Goal: Task Accomplishment & Management: Manage account settings

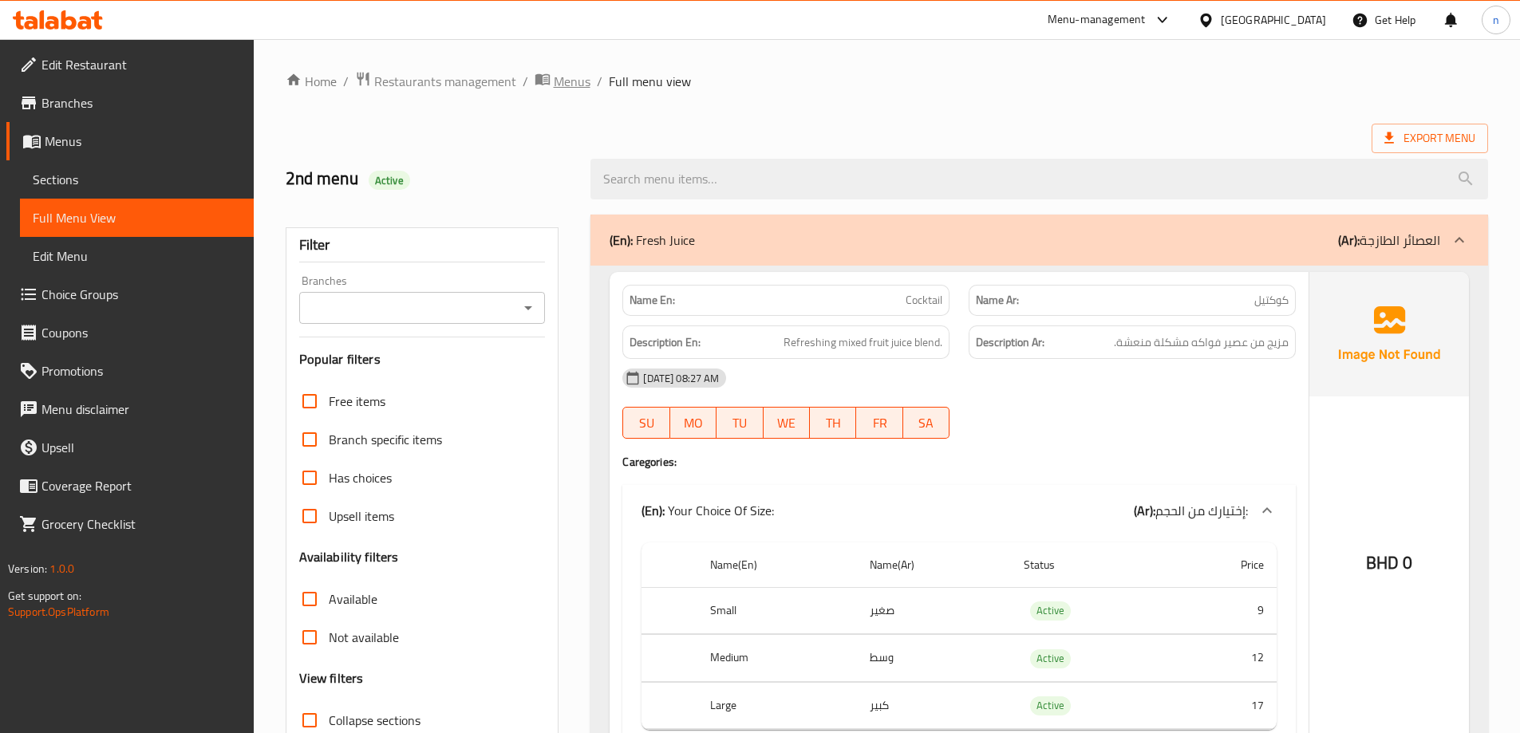
click at [579, 76] on span "Menus" at bounding box center [572, 81] width 37 height 19
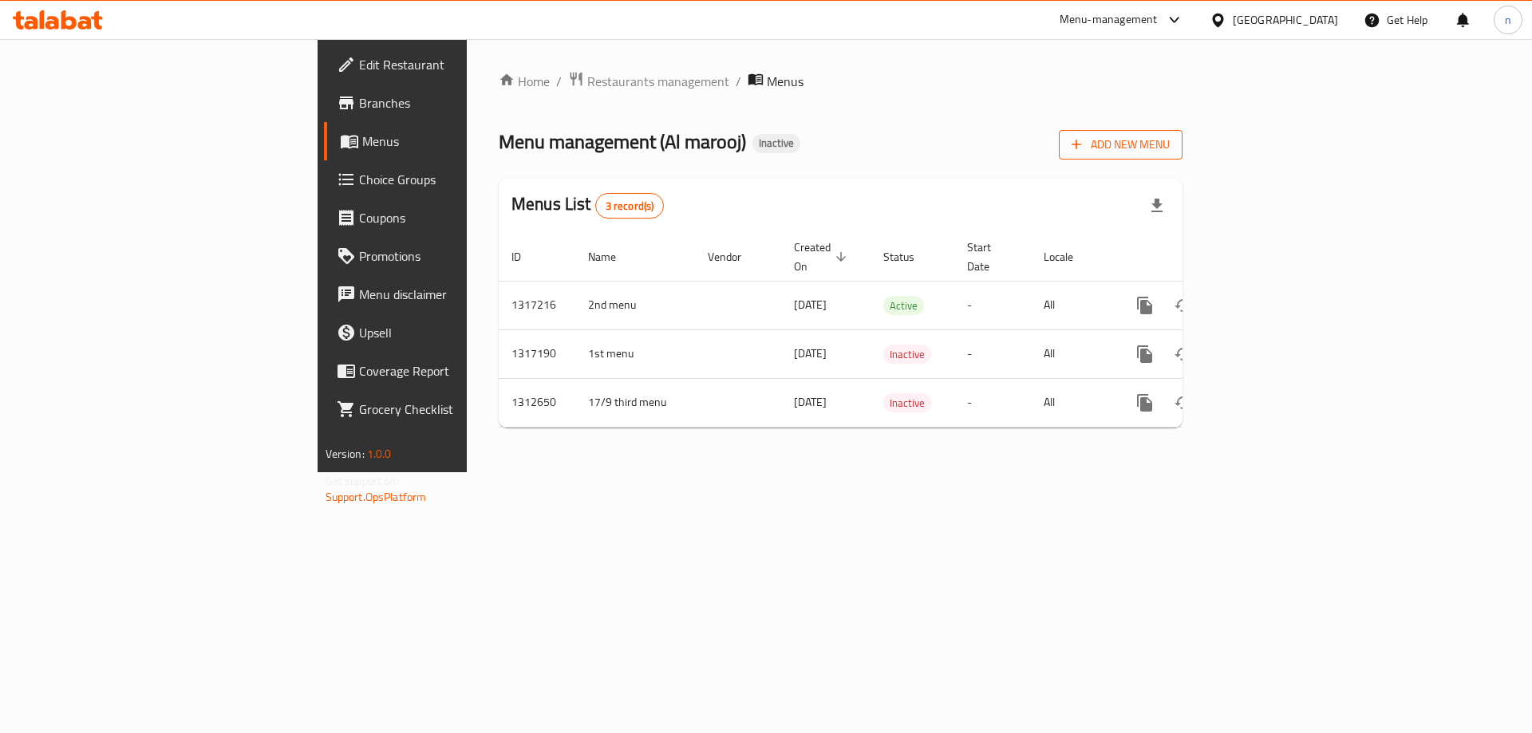
click at [1170, 143] on span "Add New Menu" at bounding box center [1121, 145] width 98 height 20
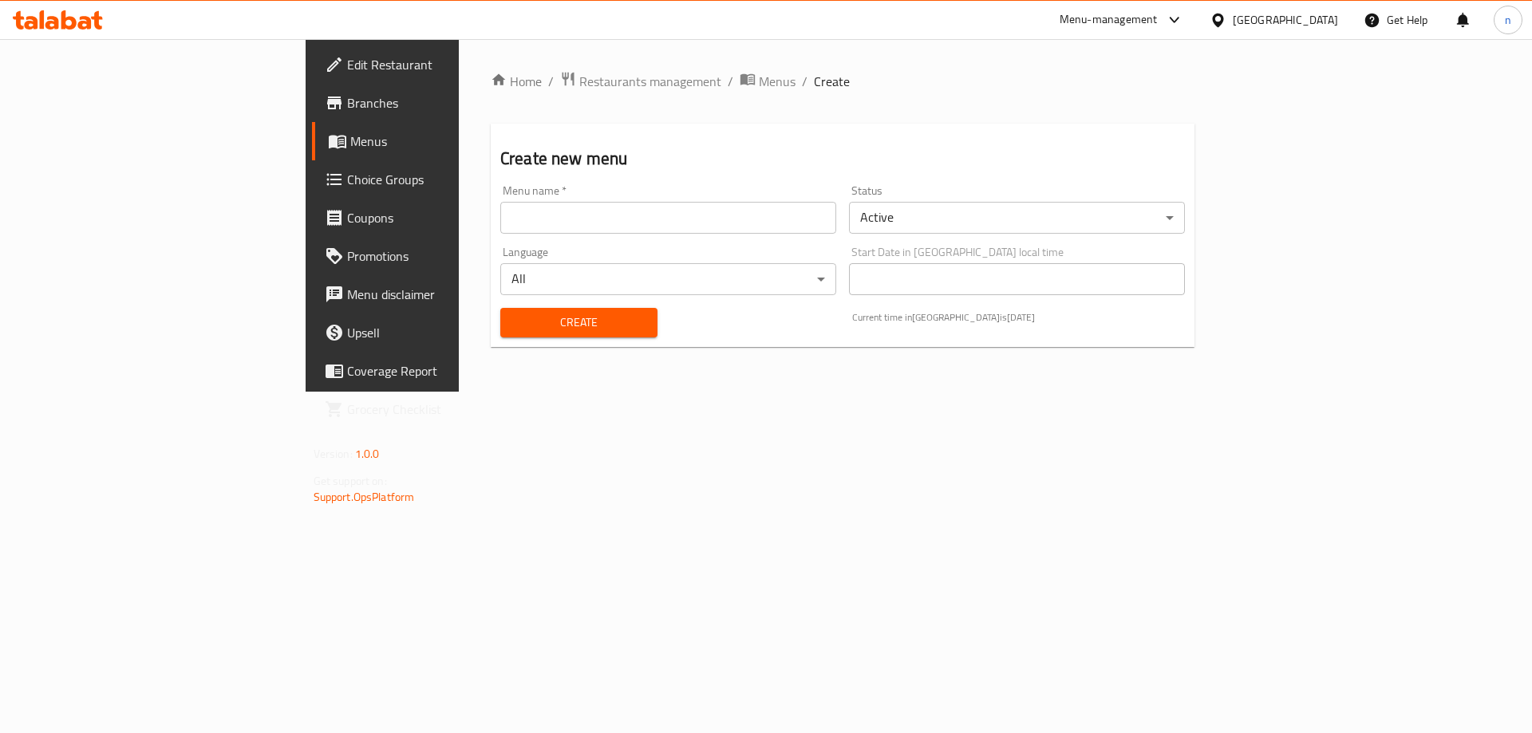
click at [500, 225] on input "text" at bounding box center [668, 218] width 336 height 32
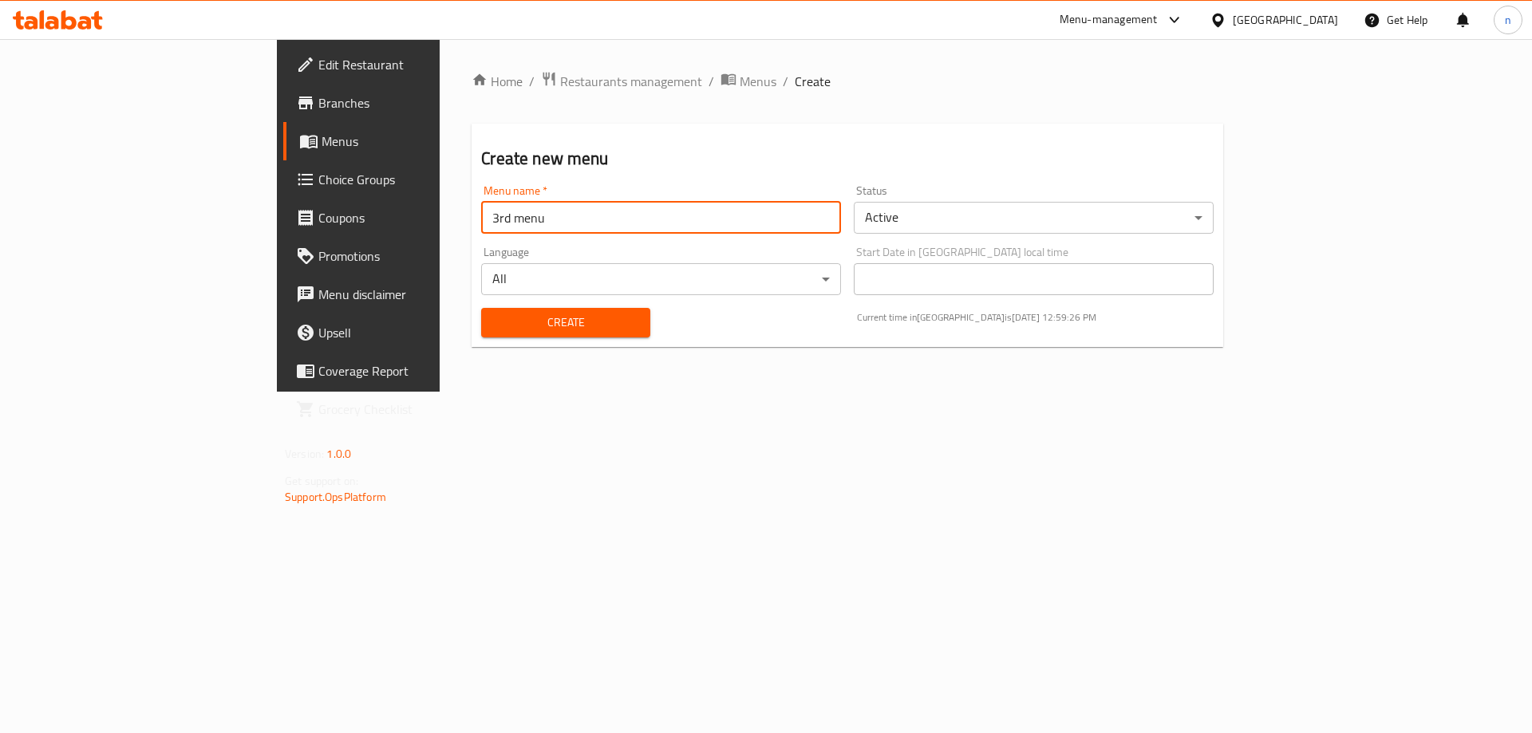
type input "3rd menu"
click at [440, 392] on div "Home / Restaurants management / Menus / Create Create new menu Menu name   * 3r…" at bounding box center [847, 215] width 815 height 353
click at [494, 331] on span "Create" at bounding box center [565, 323] width 143 height 20
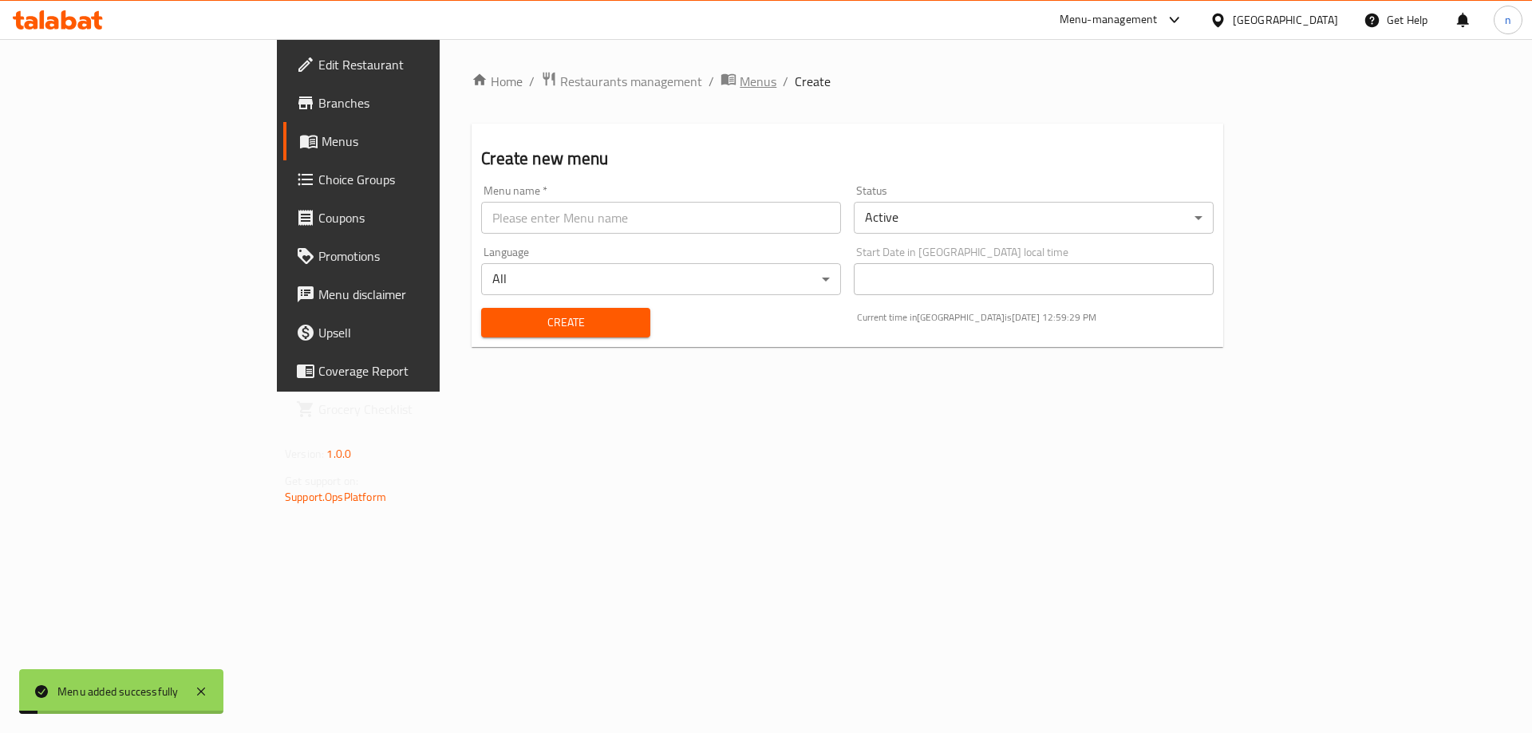
click at [740, 81] on span "Menus" at bounding box center [758, 81] width 37 height 19
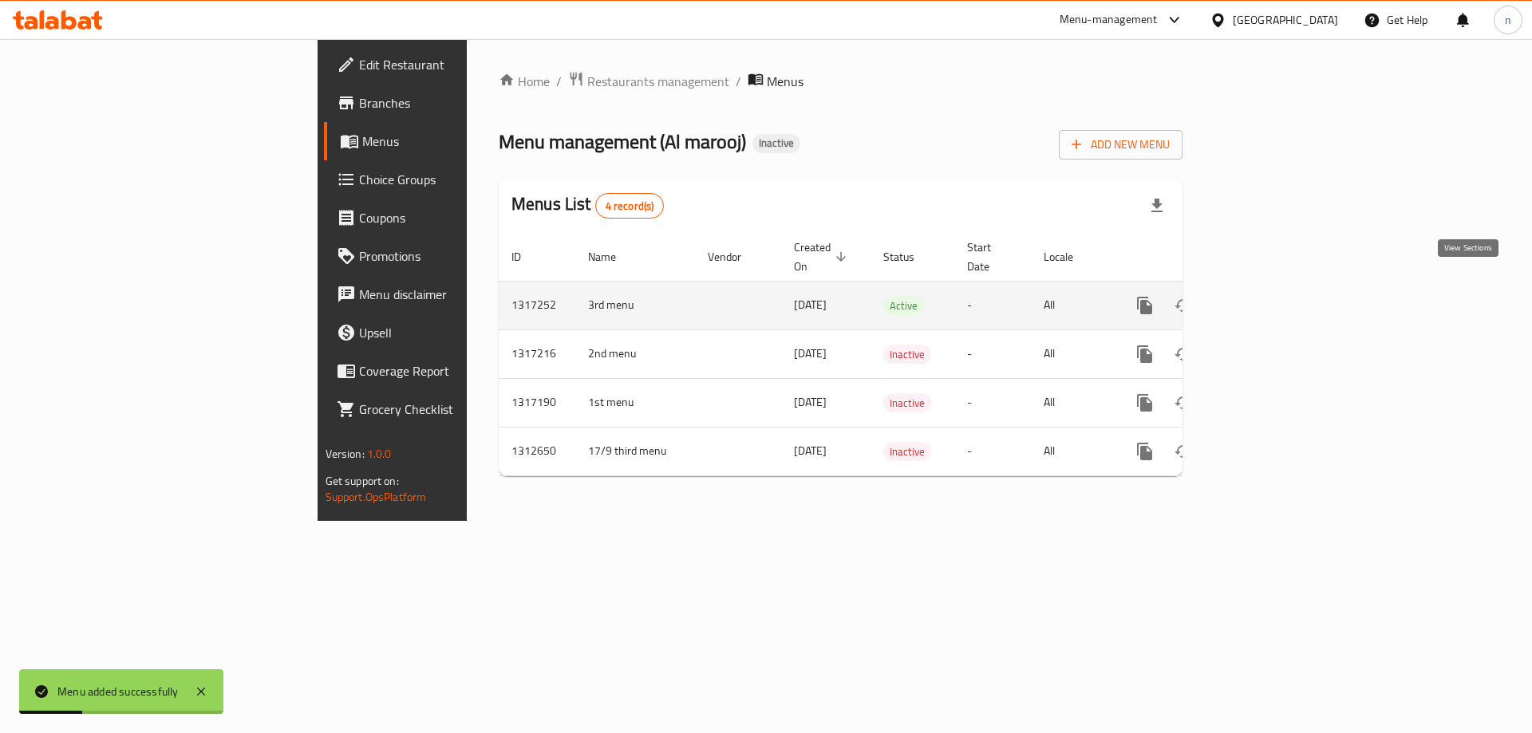
click at [1269, 296] on icon "enhanced table" at bounding box center [1259, 305] width 19 height 19
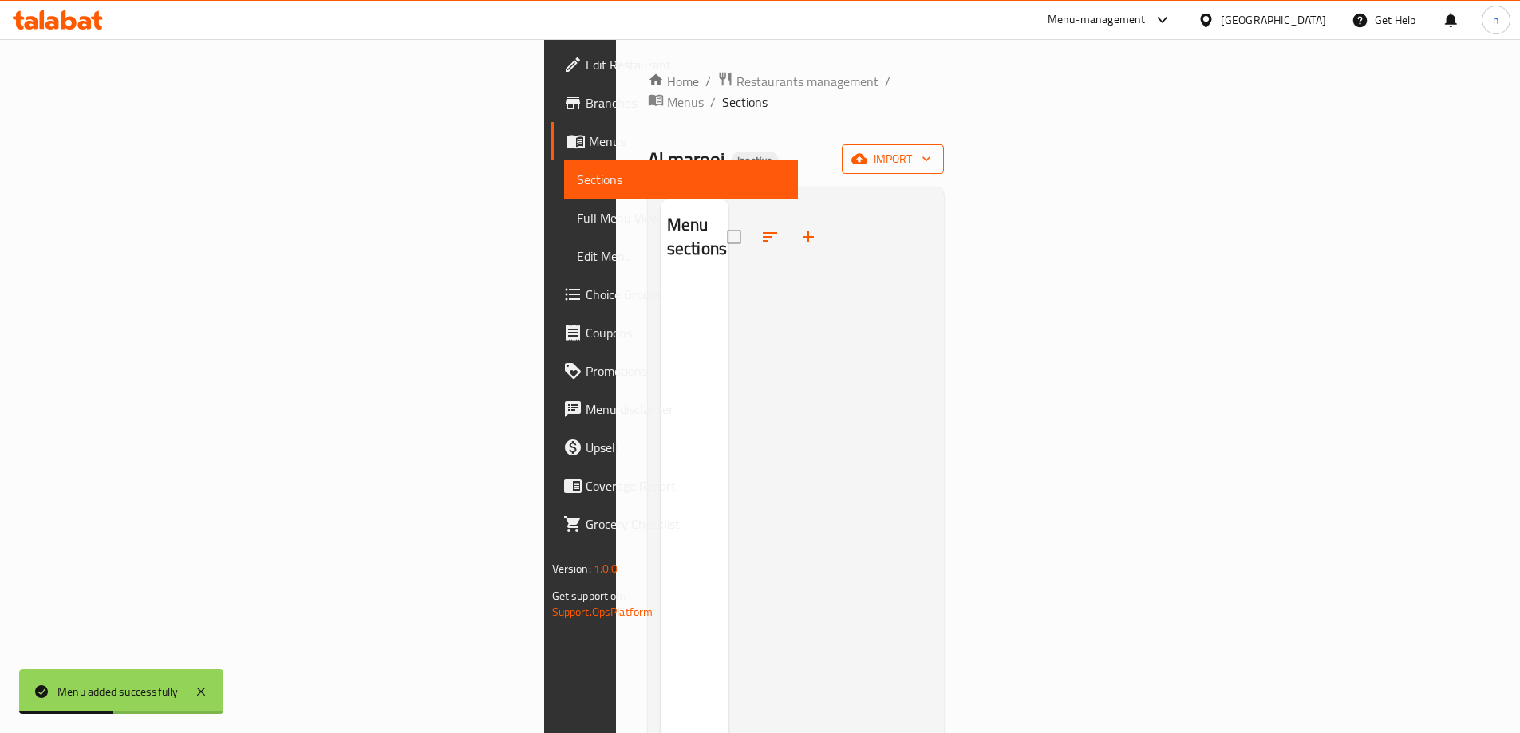
click at [867, 154] on icon "button" at bounding box center [859, 159] width 16 height 10
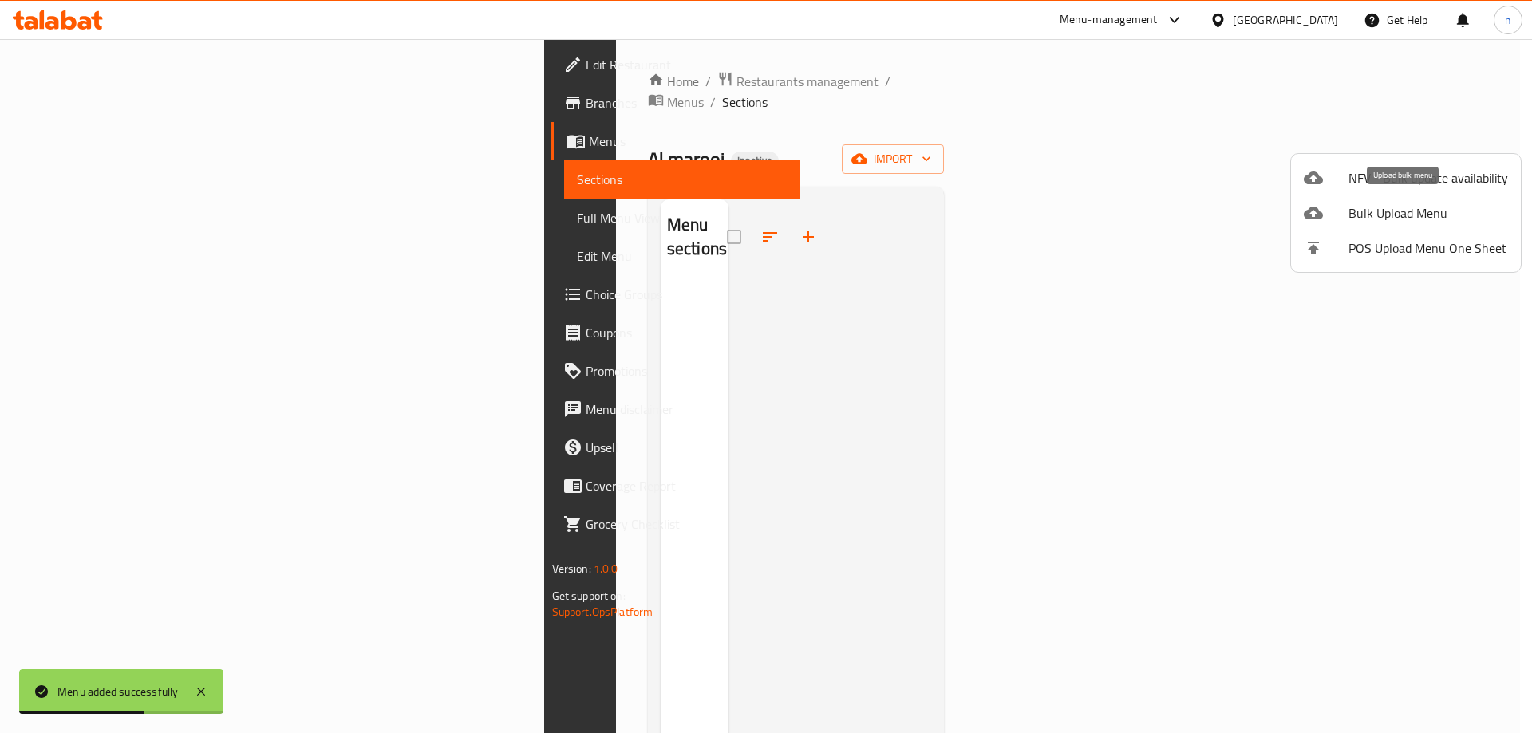
click at [1358, 203] on span "Bulk Upload Menu" at bounding box center [1428, 212] width 160 height 19
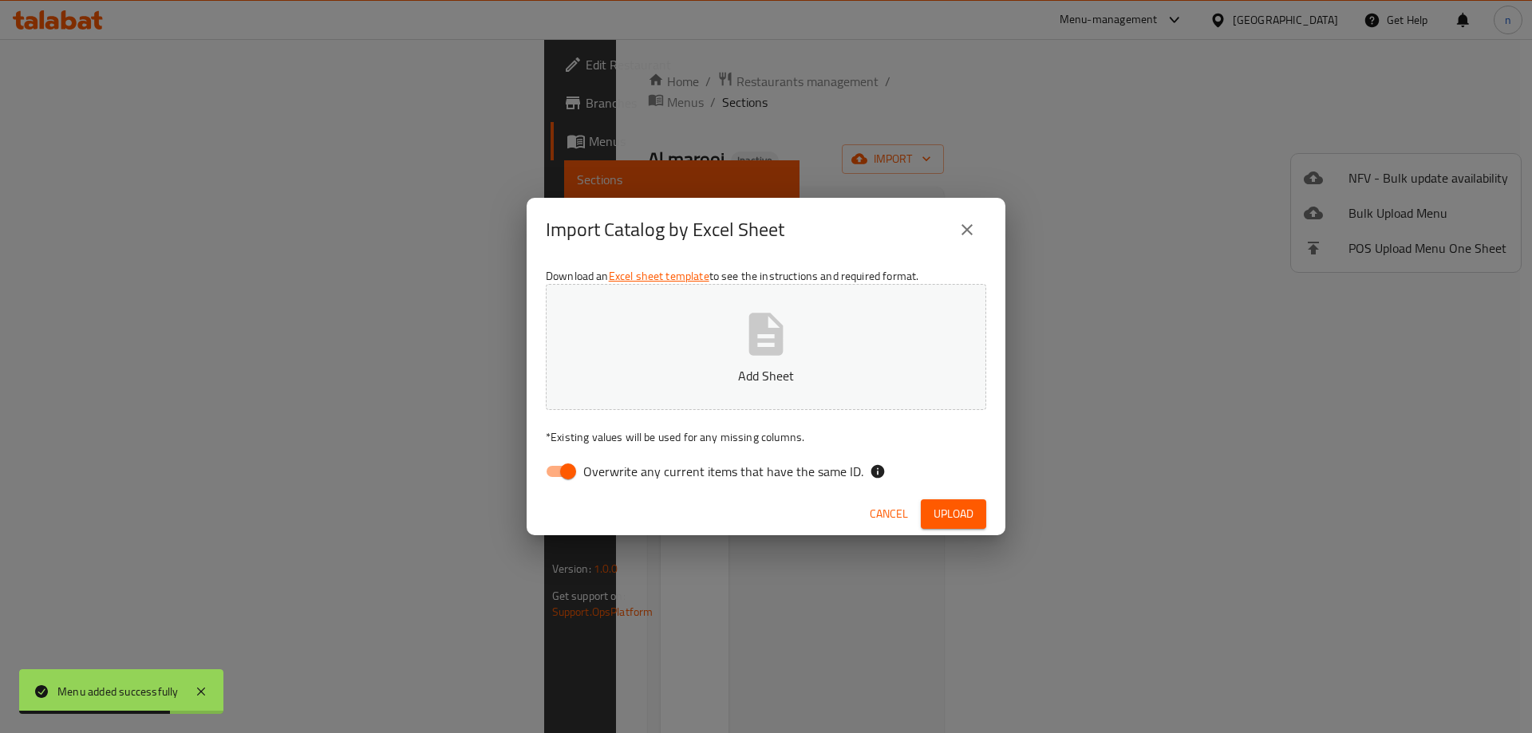
click at [570, 476] on input "Overwrite any current items that have the same ID." at bounding box center [568, 471] width 91 height 30
checkbox input "false"
click at [736, 377] on p "Add Sheet" at bounding box center [765, 375] width 391 height 19
click at [948, 507] on span "Upload" at bounding box center [953, 514] width 40 height 20
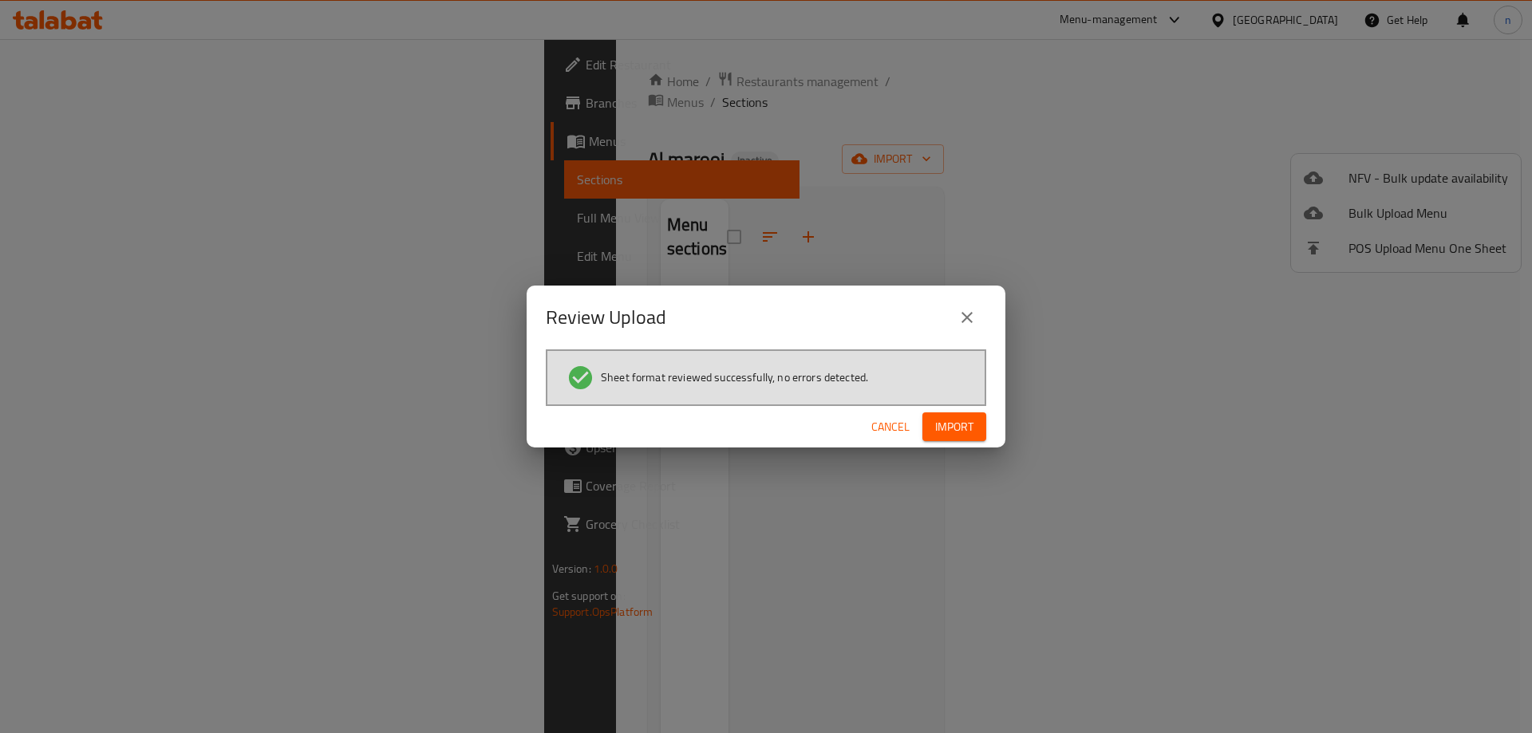
click at [949, 435] on span "Import" at bounding box center [954, 427] width 38 height 20
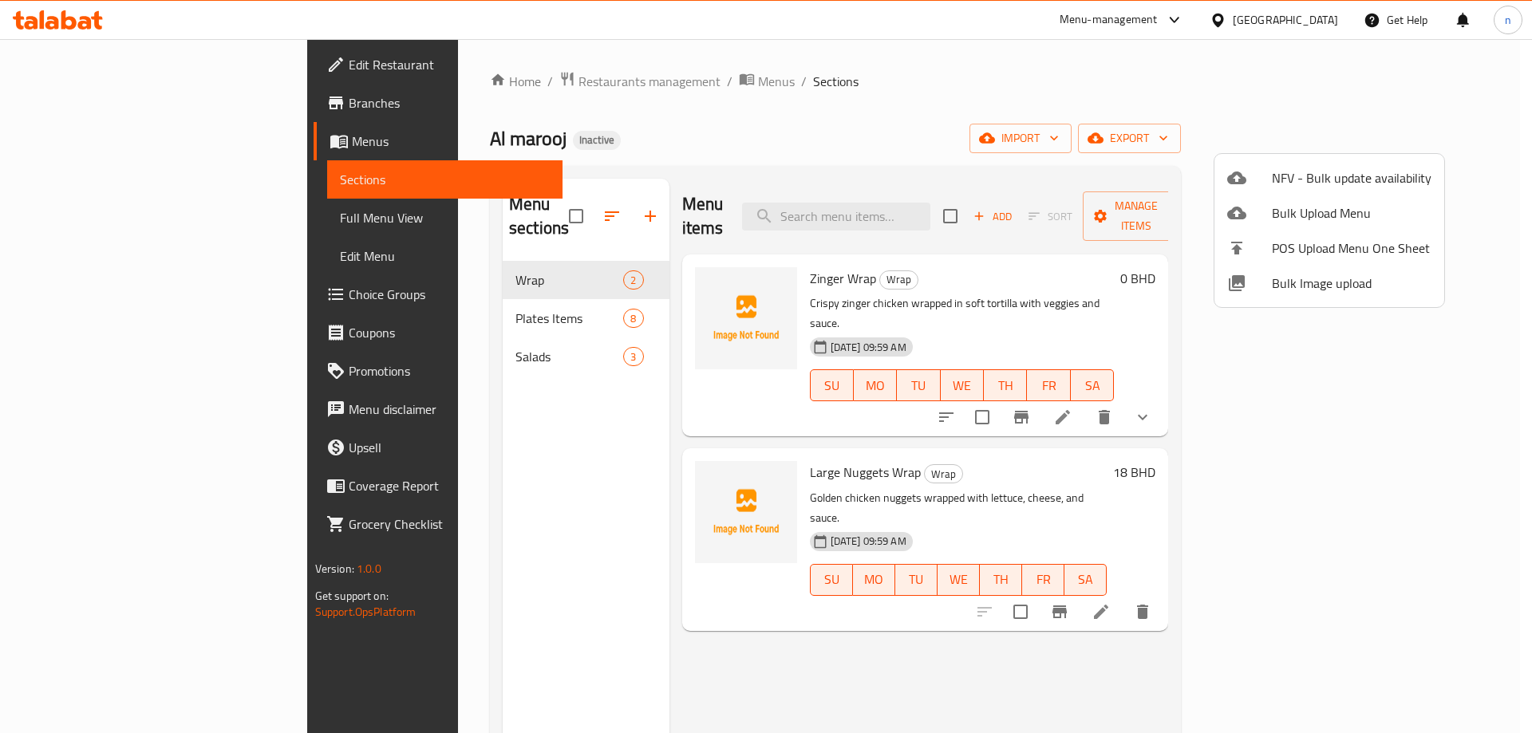
click at [919, 619] on div at bounding box center [766, 366] width 1532 height 733
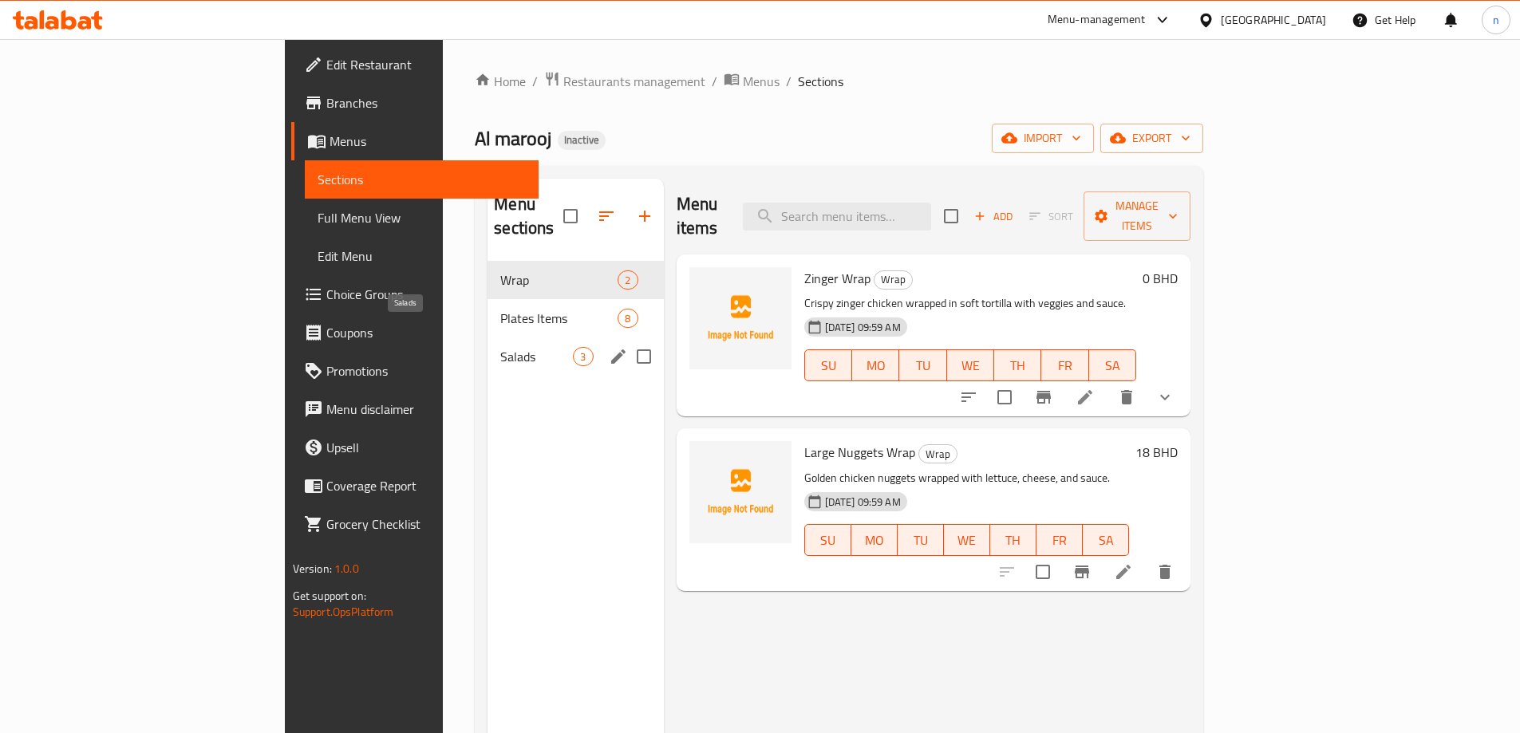
click at [500, 347] on span "Salads" at bounding box center [536, 356] width 73 height 19
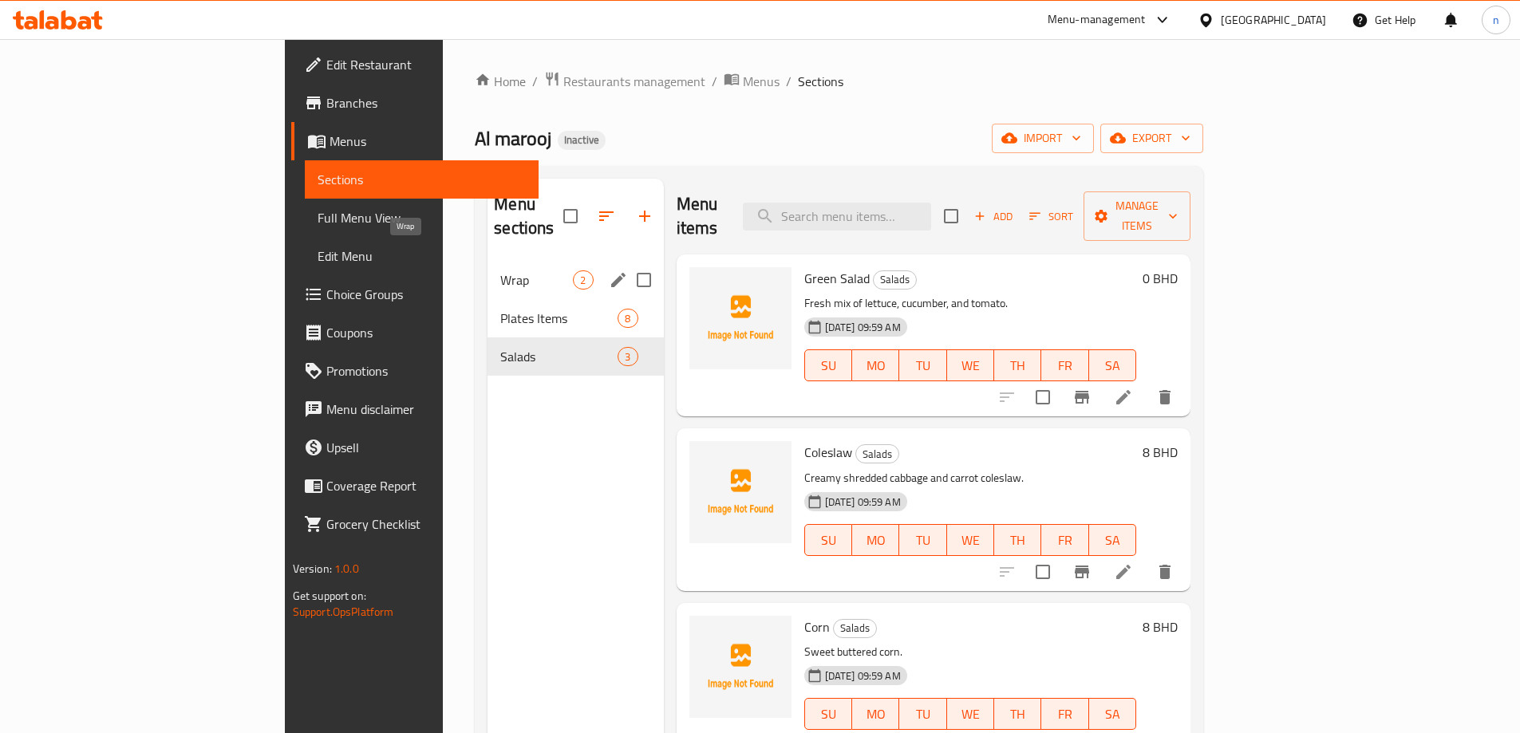
click at [500, 270] on span "Wrap" at bounding box center [536, 279] width 73 height 19
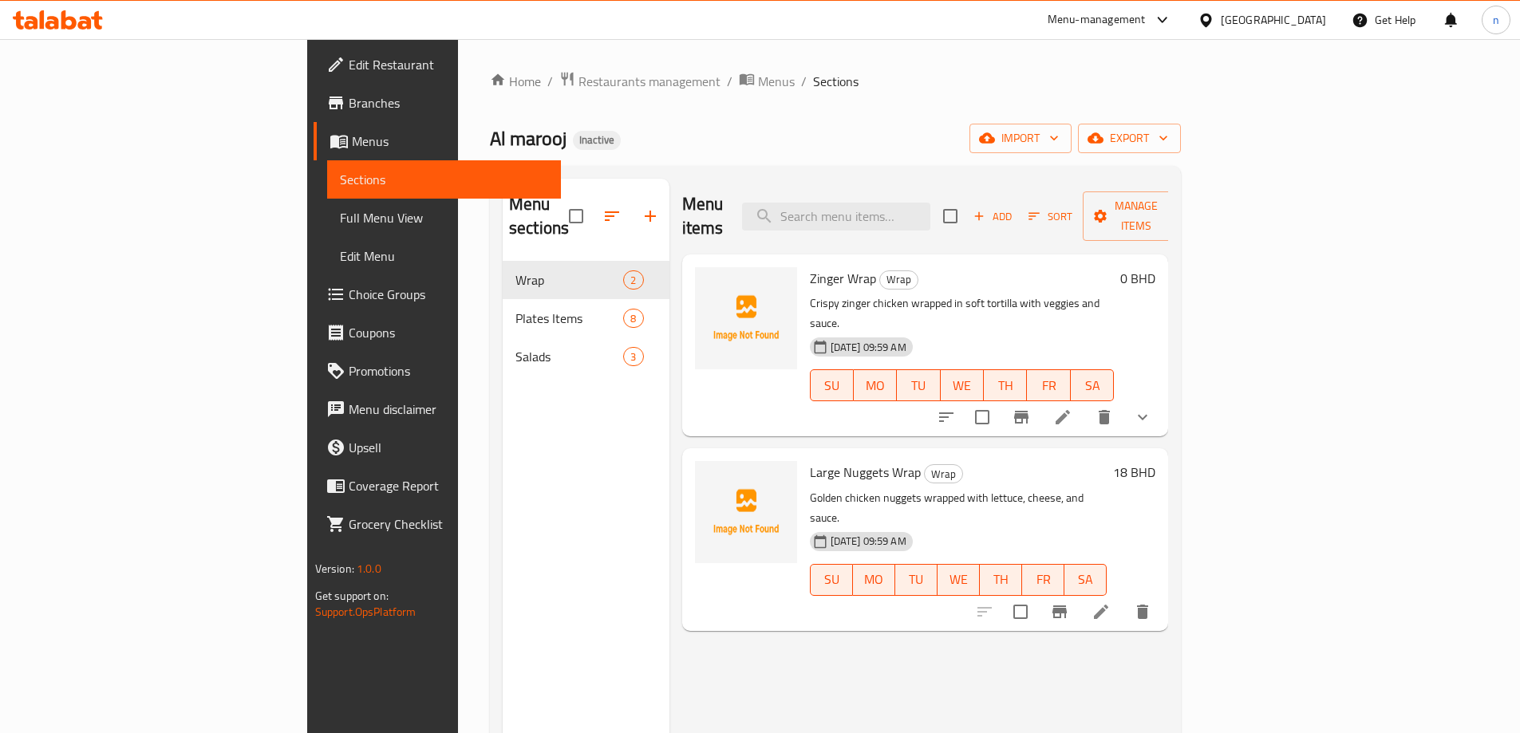
click at [340, 223] on span "Full Menu View" at bounding box center [444, 217] width 208 height 19
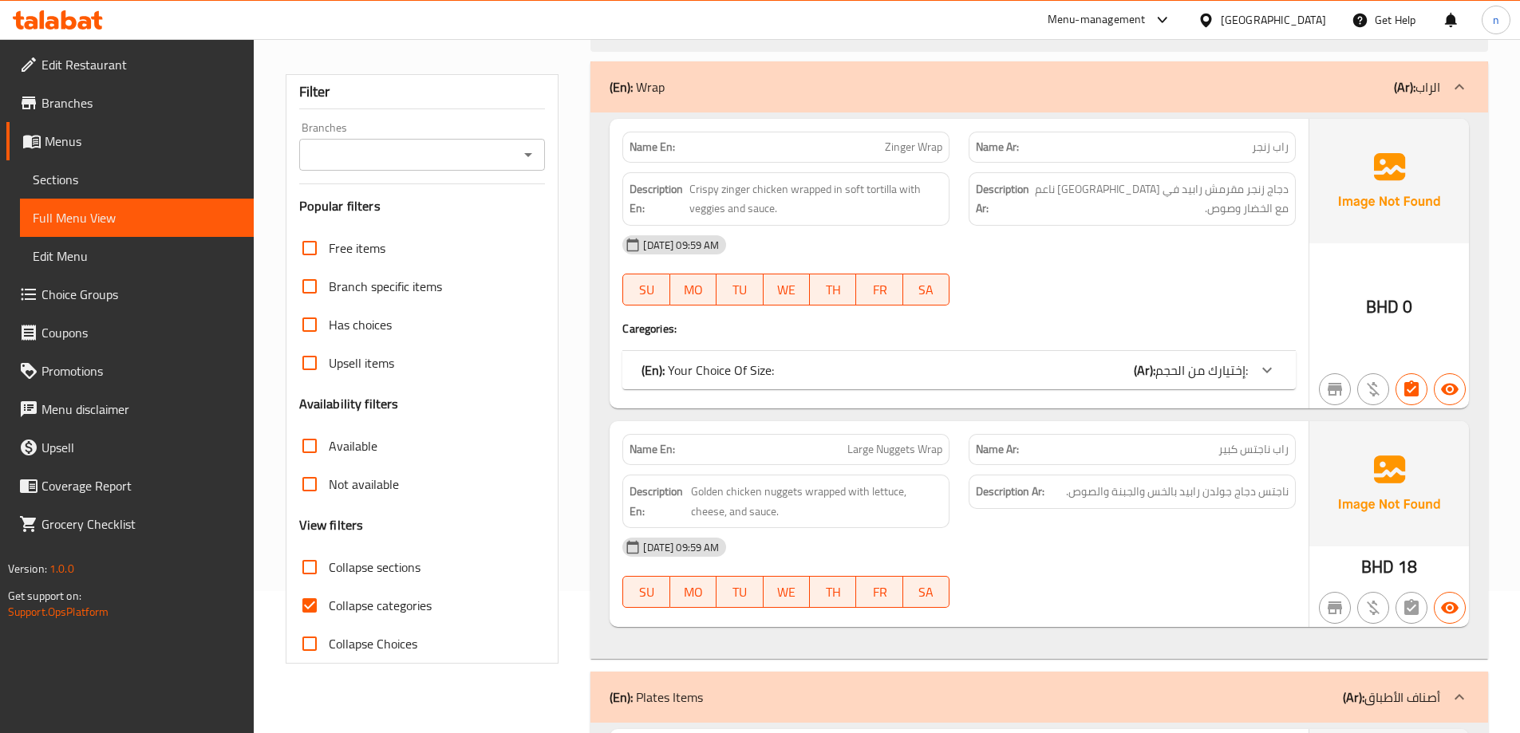
scroll to position [399, 0]
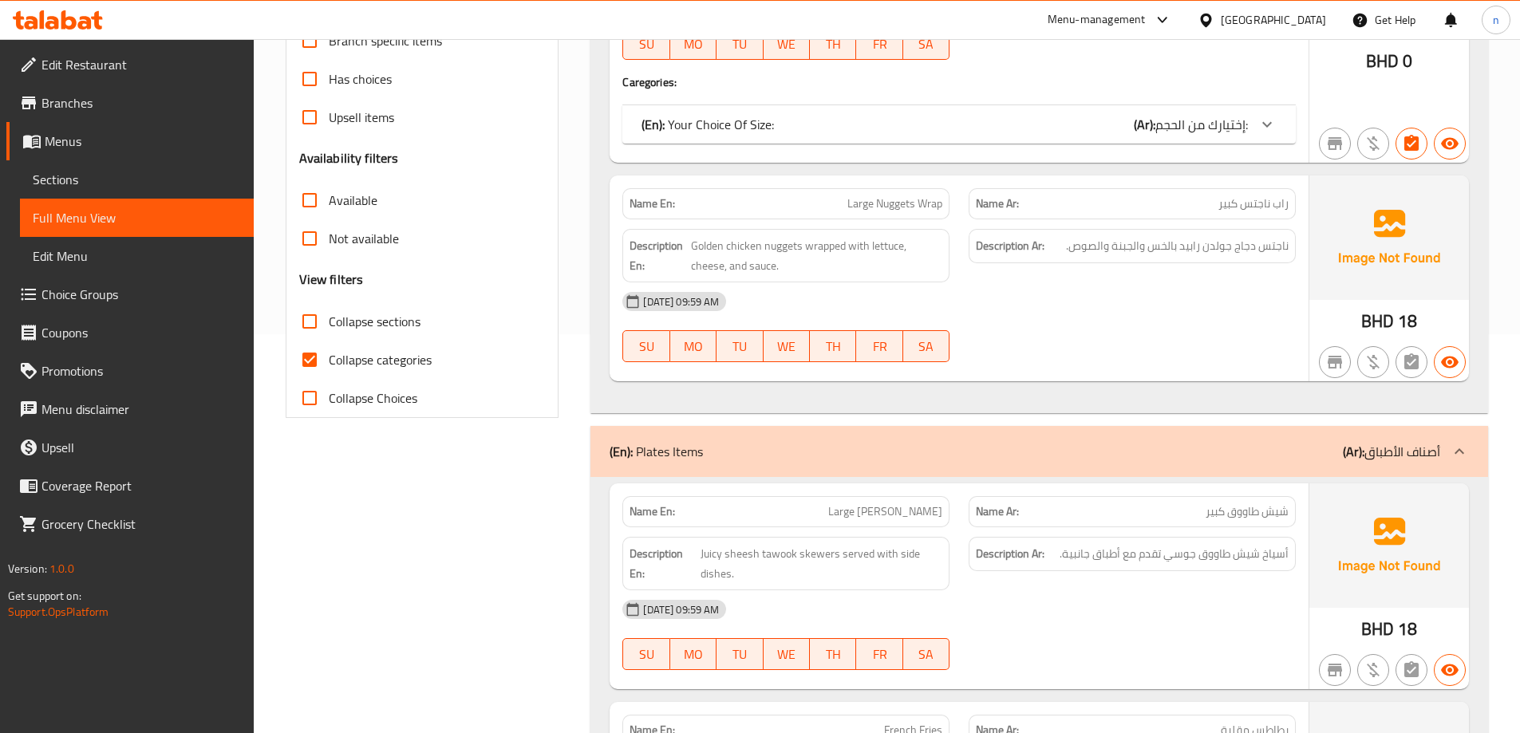
click at [309, 346] on input "Collapse categories" at bounding box center [309, 360] width 38 height 38
checkbox input "false"
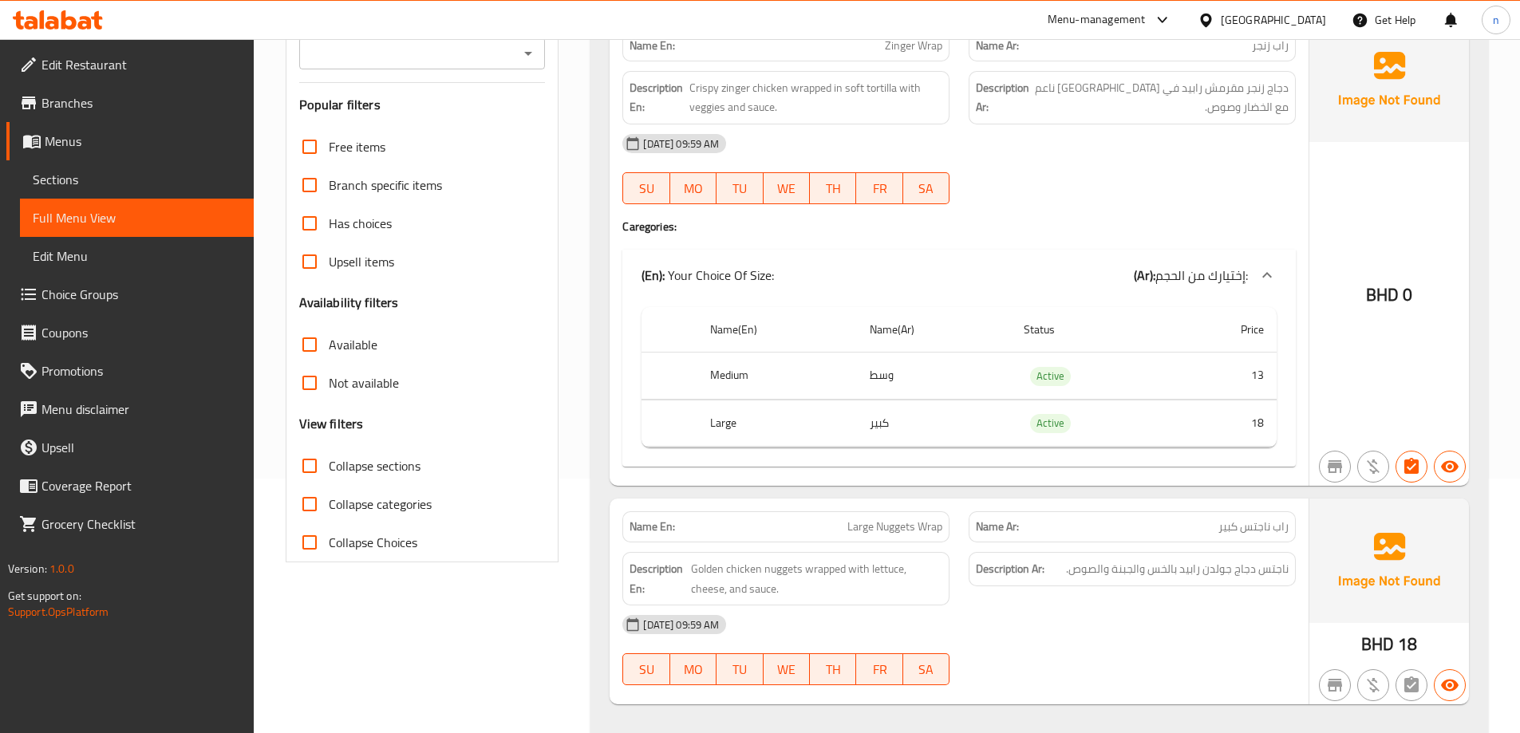
scroll to position [0, 0]
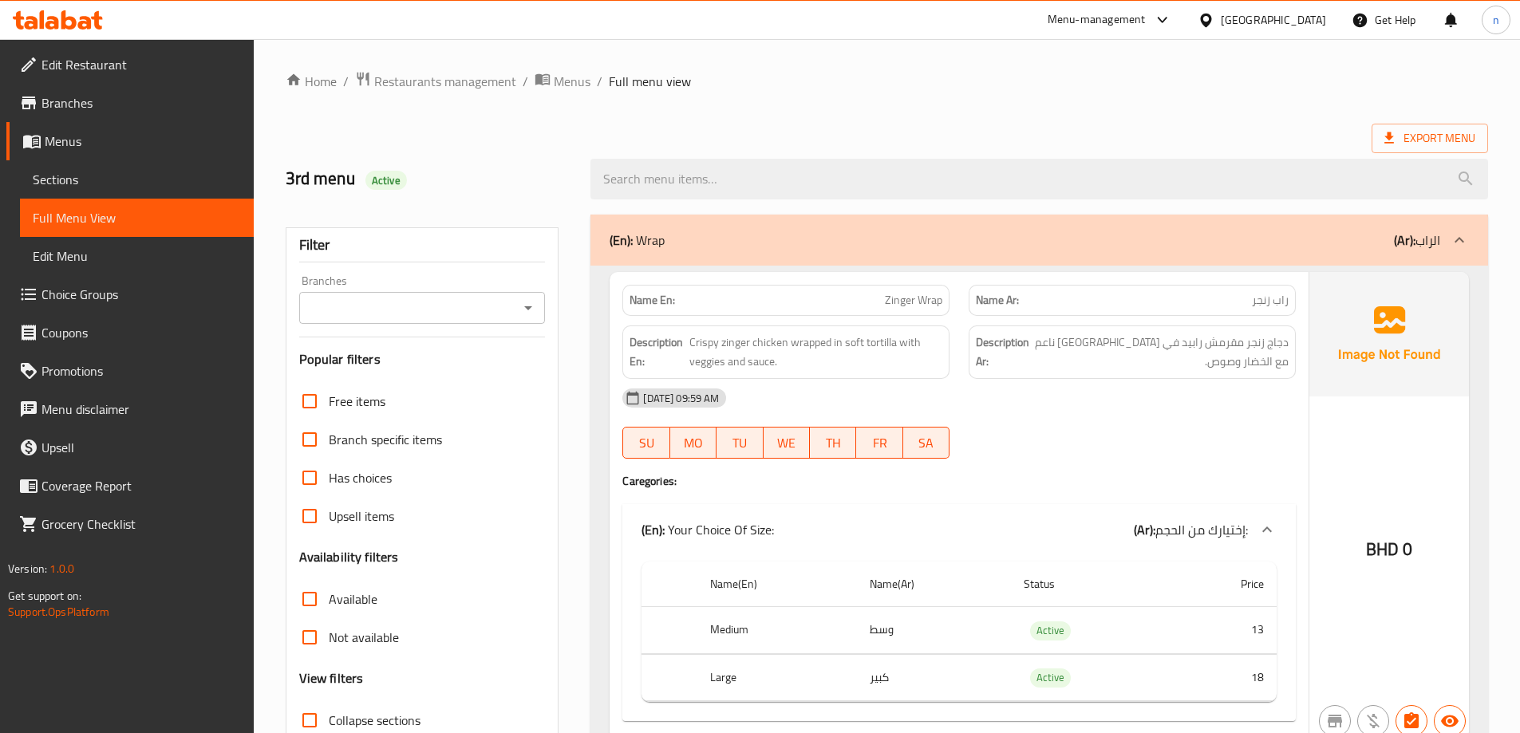
click at [1253, 302] on span "راب زنجر" at bounding box center [1270, 300] width 37 height 17
click at [937, 297] on span "Zinger Wrap" at bounding box center [913, 300] width 57 height 17
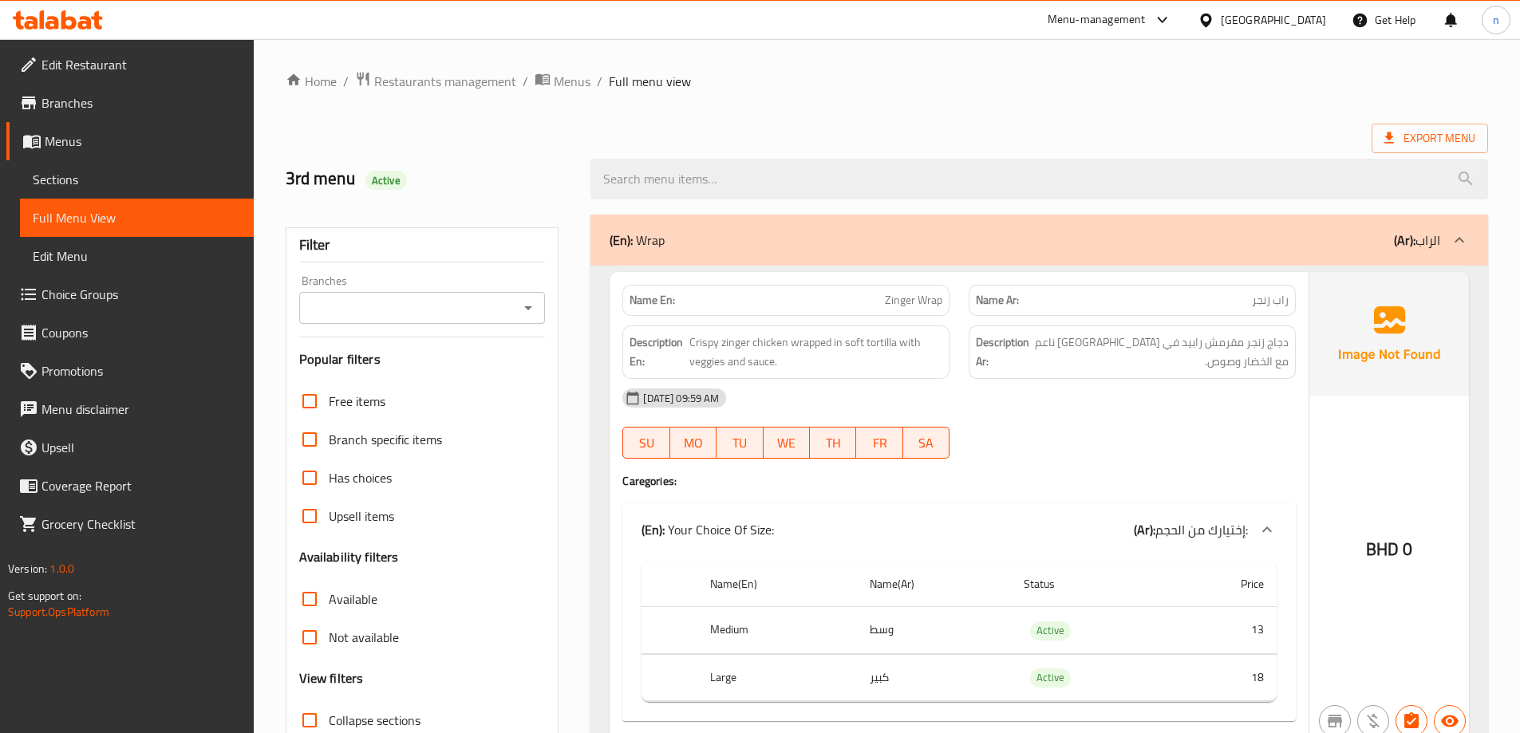
click at [1117, 354] on span "دجاج زنجر مقرمش رابيد في [GEOGRAPHIC_DATA] ناعم مع الخضار وصوص." at bounding box center [1160, 352] width 256 height 39
click at [799, 346] on span "Crispy zinger chicken wrapped in soft tortilla with veggies and sauce." at bounding box center [816, 352] width 254 height 39
click at [1192, 350] on span "دجاج زنجر مقرمش رابيد في [GEOGRAPHIC_DATA] ناعم مع الخضار وصوص." at bounding box center [1160, 352] width 256 height 39
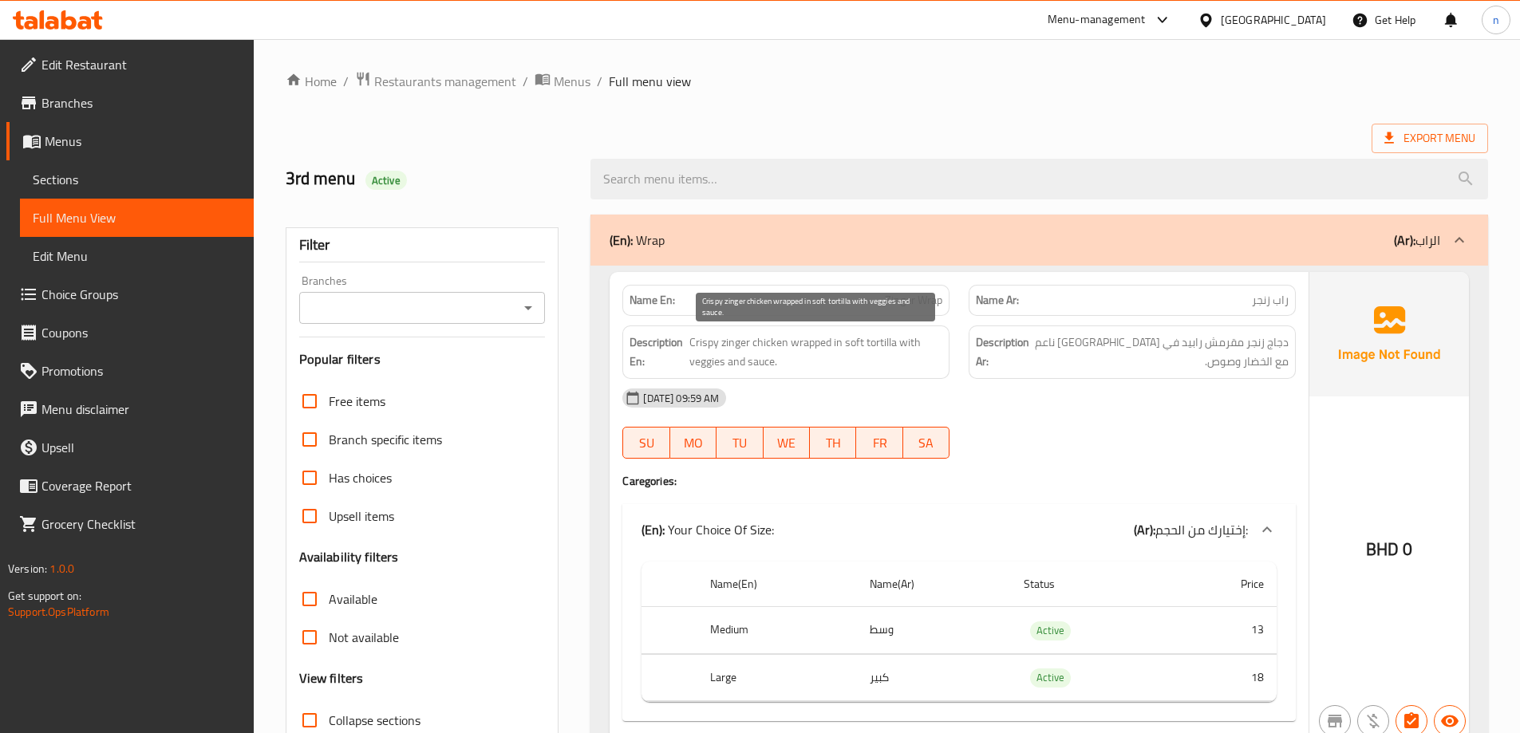
click at [827, 352] on span "Crispy zinger chicken wrapped in soft tortilla with veggies and sauce." at bounding box center [816, 352] width 254 height 39
click at [821, 351] on span "Crispy zinger chicken wrapped in soft tortilla with veggies and sauce." at bounding box center [816, 352] width 254 height 39
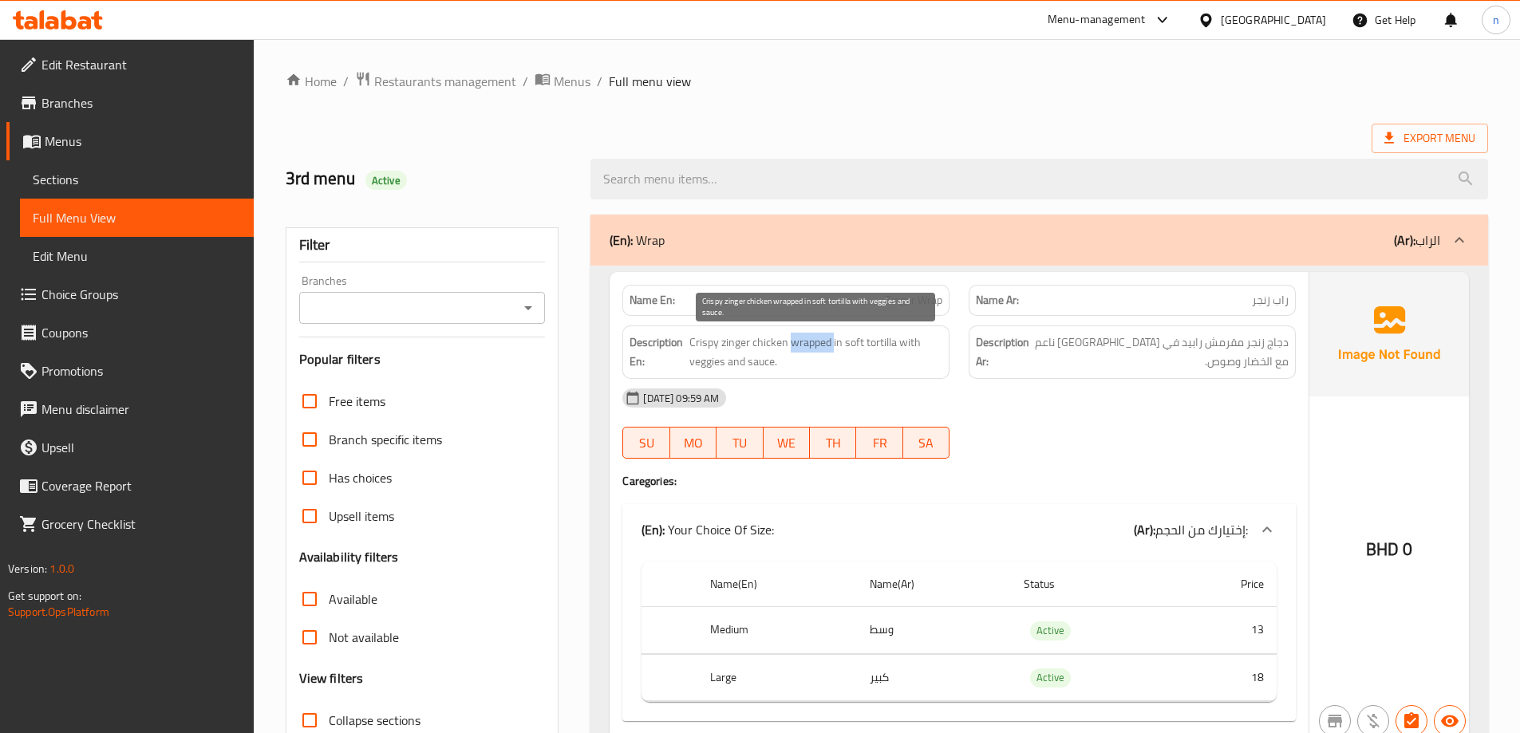
click at [805, 348] on span "Crispy zinger chicken wrapped in soft tortilla with veggies and sauce." at bounding box center [816, 352] width 254 height 39
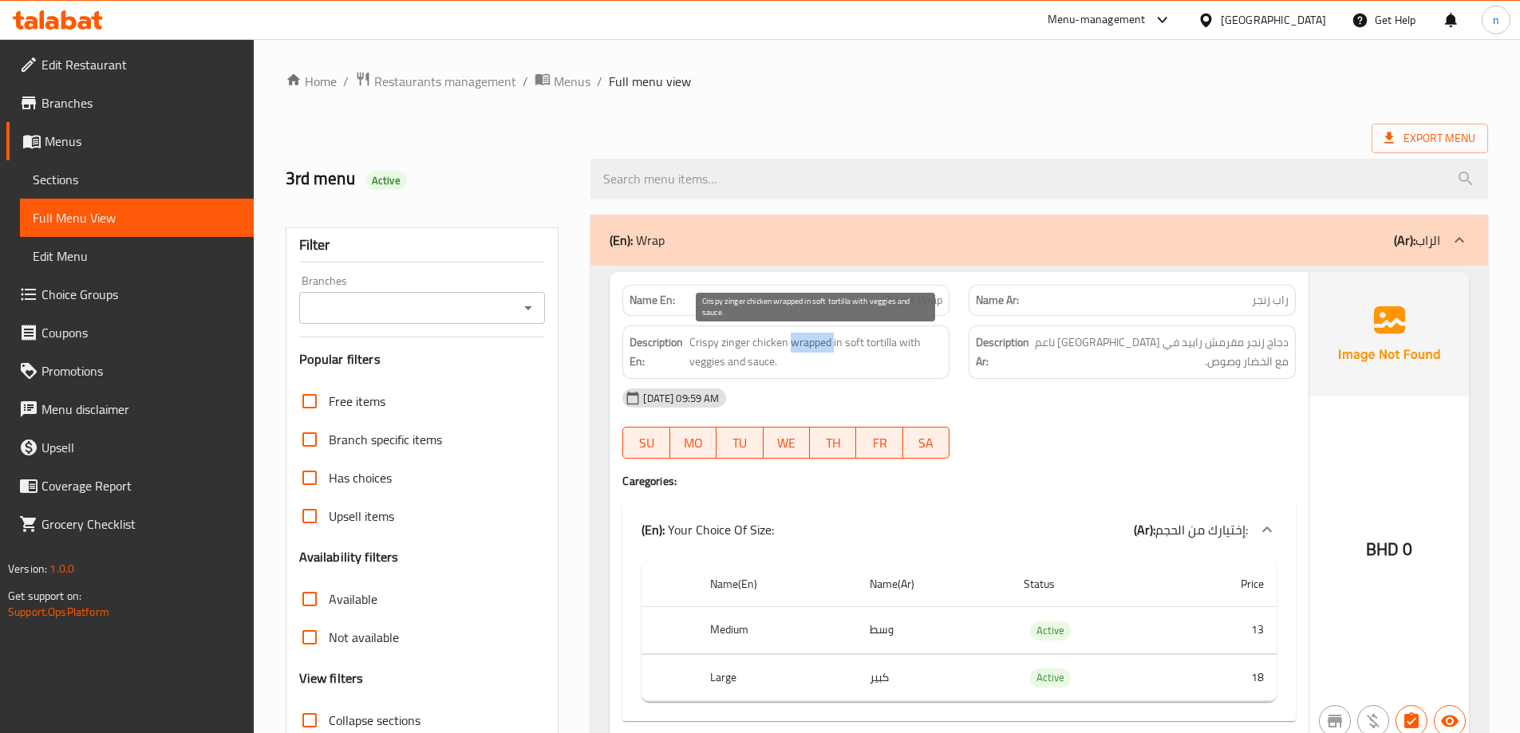
click at [805, 348] on span "Crispy zinger chicken wrapped in soft tortilla with veggies and sauce." at bounding box center [816, 352] width 254 height 39
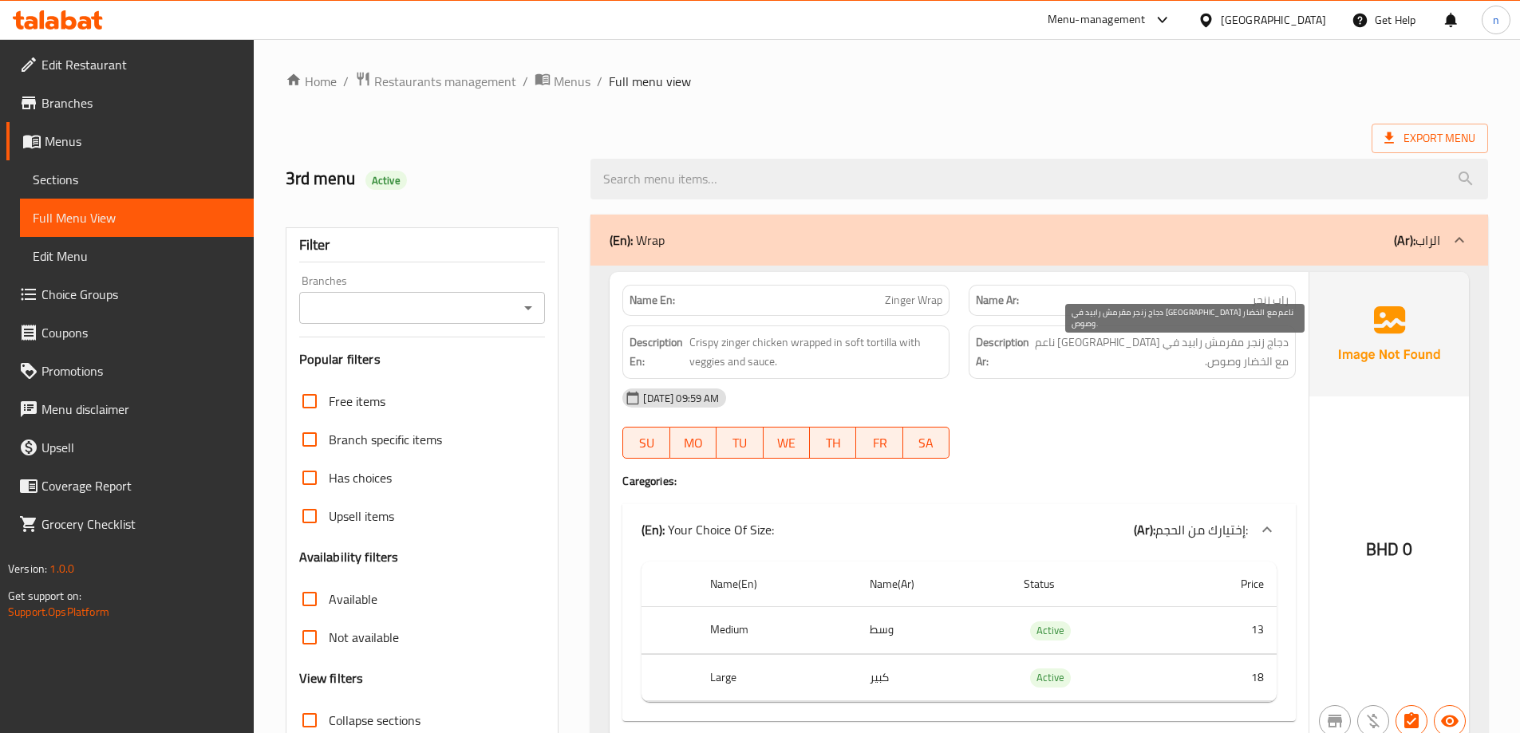
click at [1144, 345] on span "دجاج زنجر مقرمش رابيد في [GEOGRAPHIC_DATA] ناعم مع الخضار وصوص." at bounding box center [1160, 352] width 256 height 39
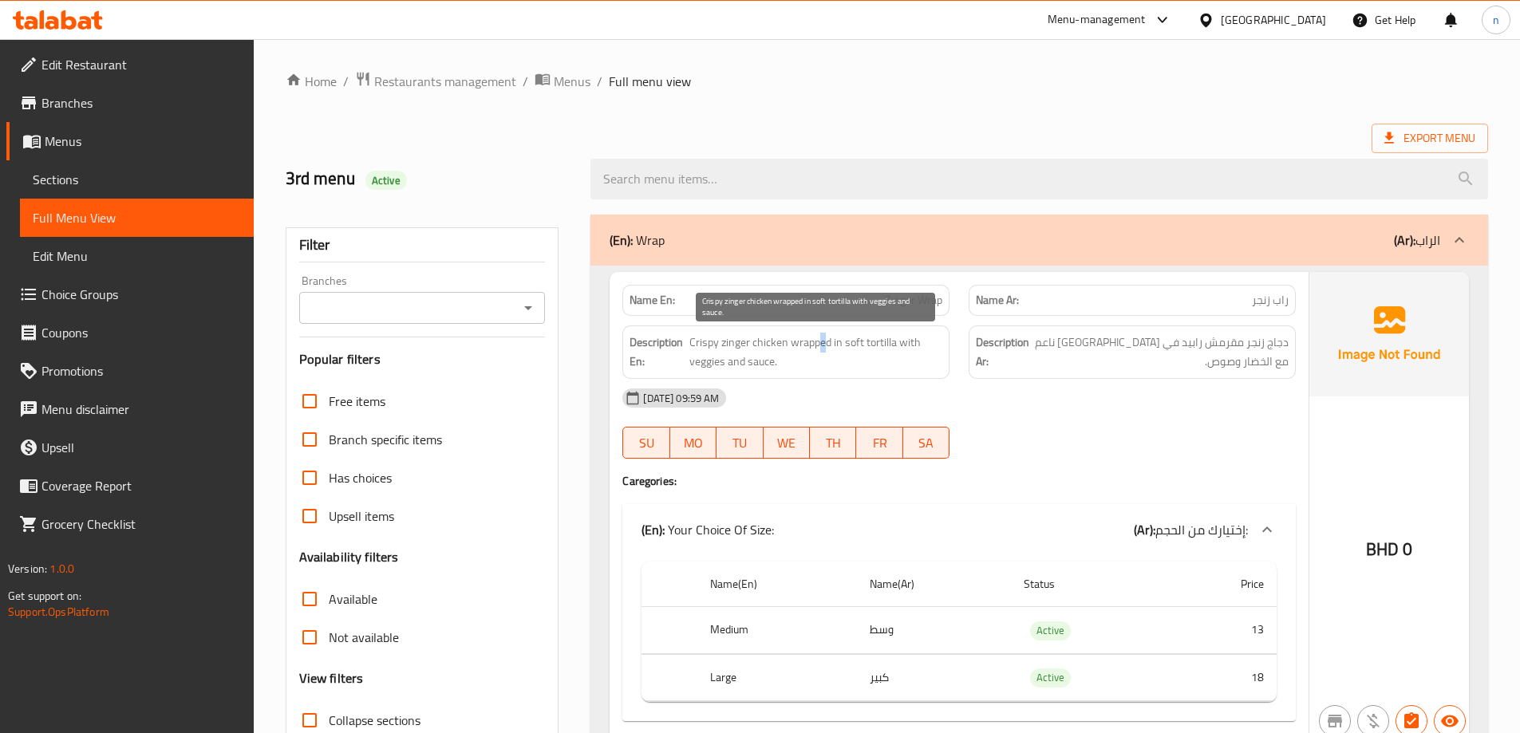
click at [821, 345] on span "Crispy zinger chicken wrapped in soft tortilla with veggies and sauce." at bounding box center [816, 352] width 254 height 39
click at [796, 340] on span "Crispy zinger chicken wrapped in soft tortilla with veggies and sauce." at bounding box center [816, 352] width 254 height 39
click at [936, 294] on span "Zinger Wrap" at bounding box center [913, 300] width 57 height 17
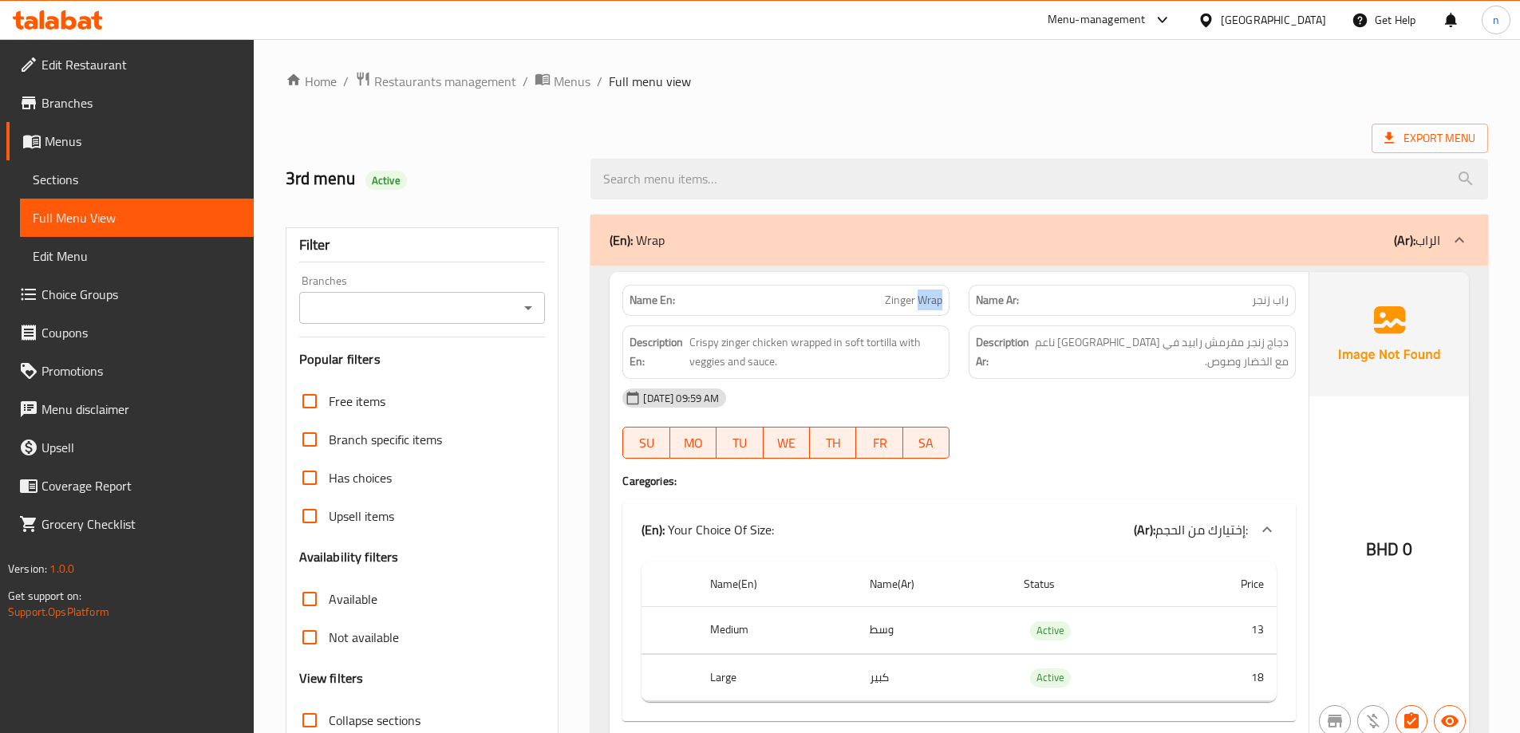
click at [936, 294] on span "Zinger Wrap" at bounding box center [913, 300] width 57 height 17
copy span "Zinger Wrap"
click at [891, 312] on div "Name En: Zinger Wrap" at bounding box center [785, 300] width 327 height 31
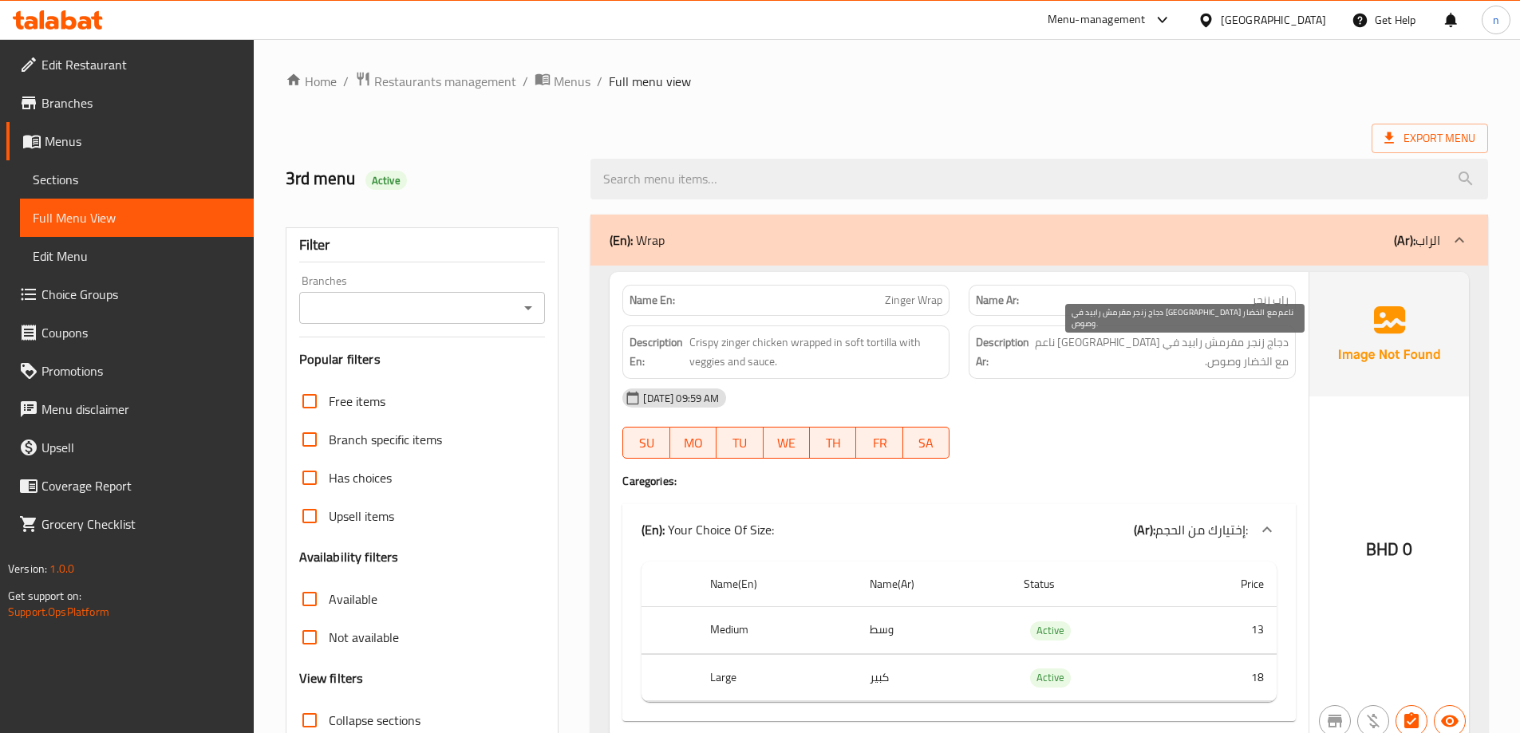
click at [1197, 345] on span "دجاج زنجر مقرمش رابيد في [GEOGRAPHIC_DATA] ناعم مع الخضار وصوص." at bounding box center [1160, 352] width 256 height 39
click at [1074, 389] on div "[DATE] 09:59 AM" at bounding box center [959, 398] width 693 height 38
click at [1197, 339] on span "دجاج زنجر مقرمش رابيد في [GEOGRAPHIC_DATA] ناعم مع الخضار وصوص." at bounding box center [1160, 352] width 256 height 39
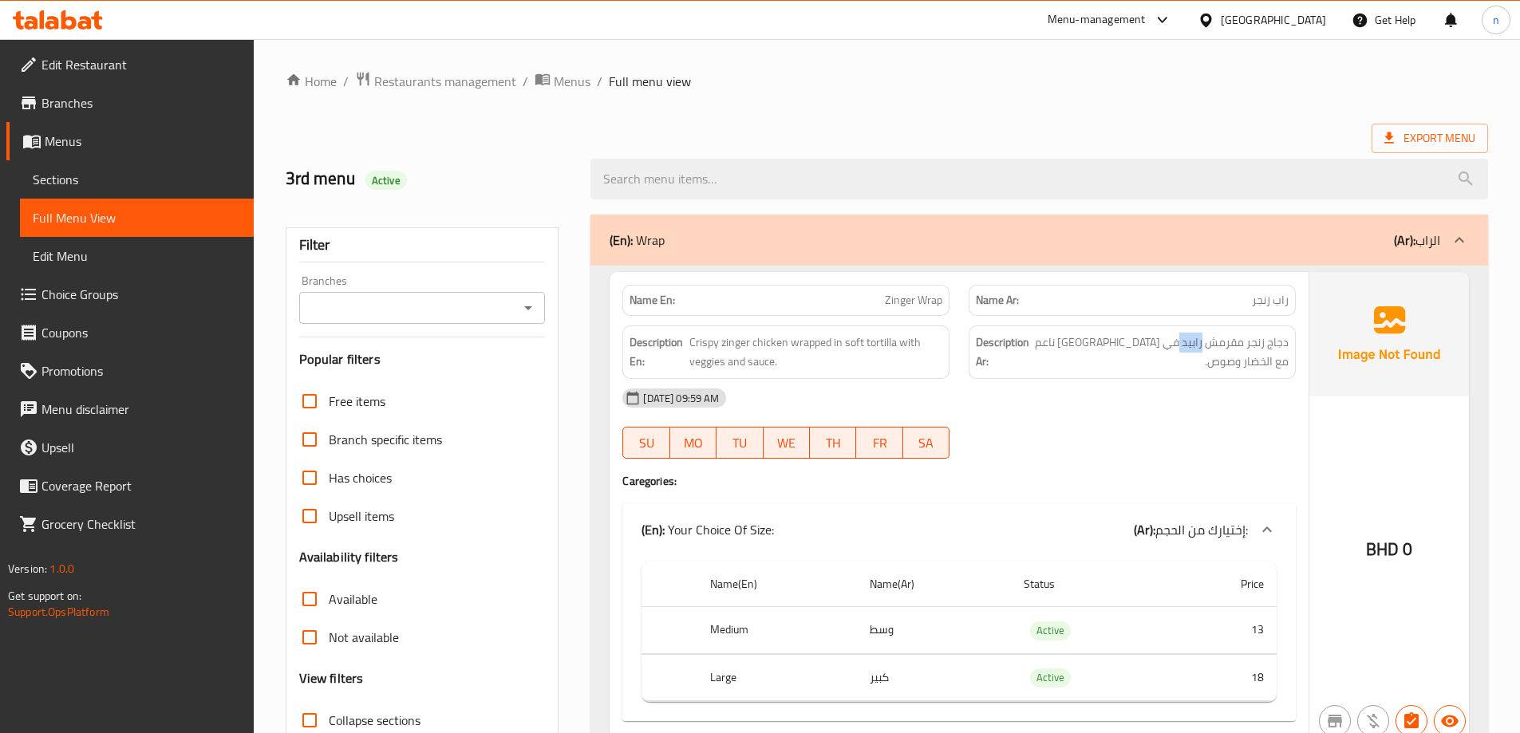
copy span "رابيد"
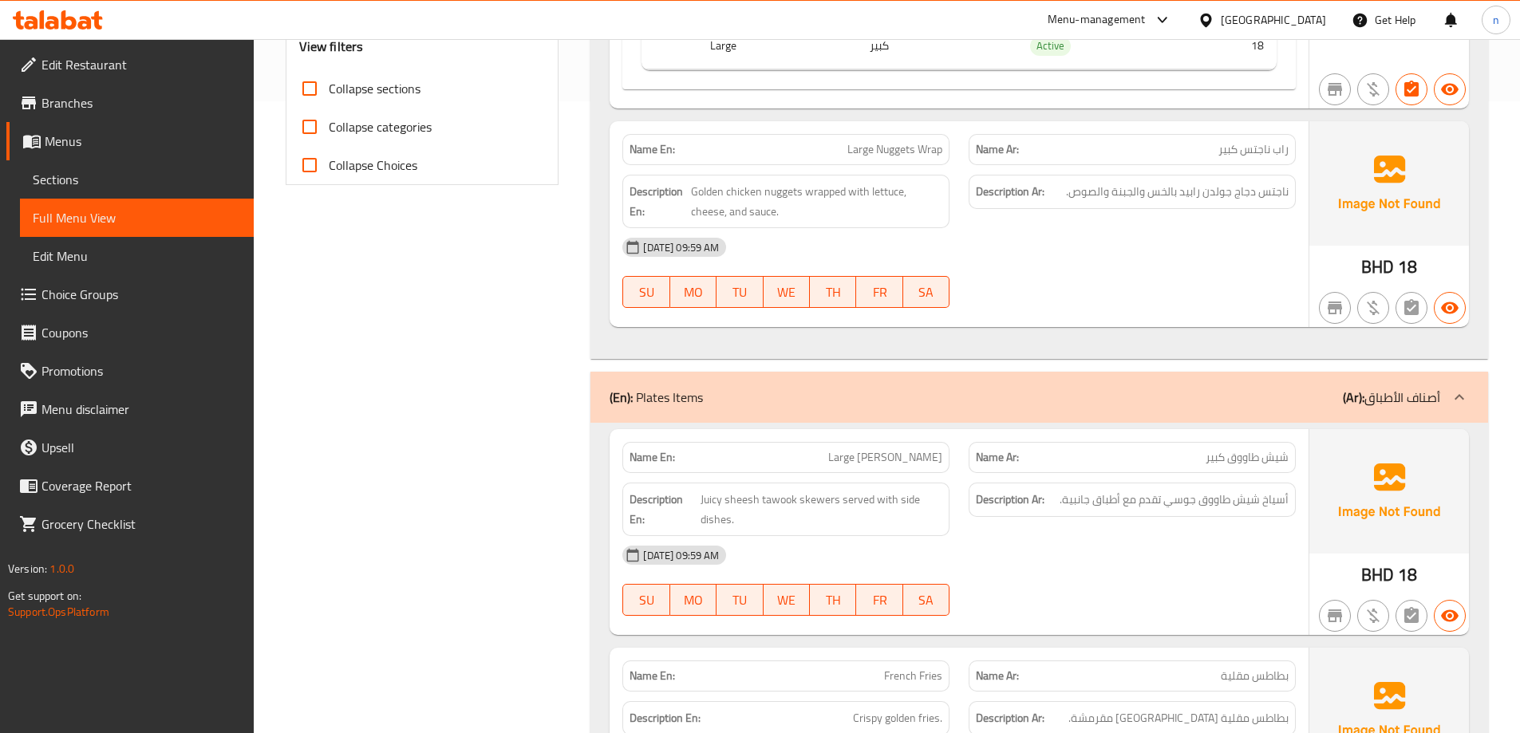
scroll to position [638, 0]
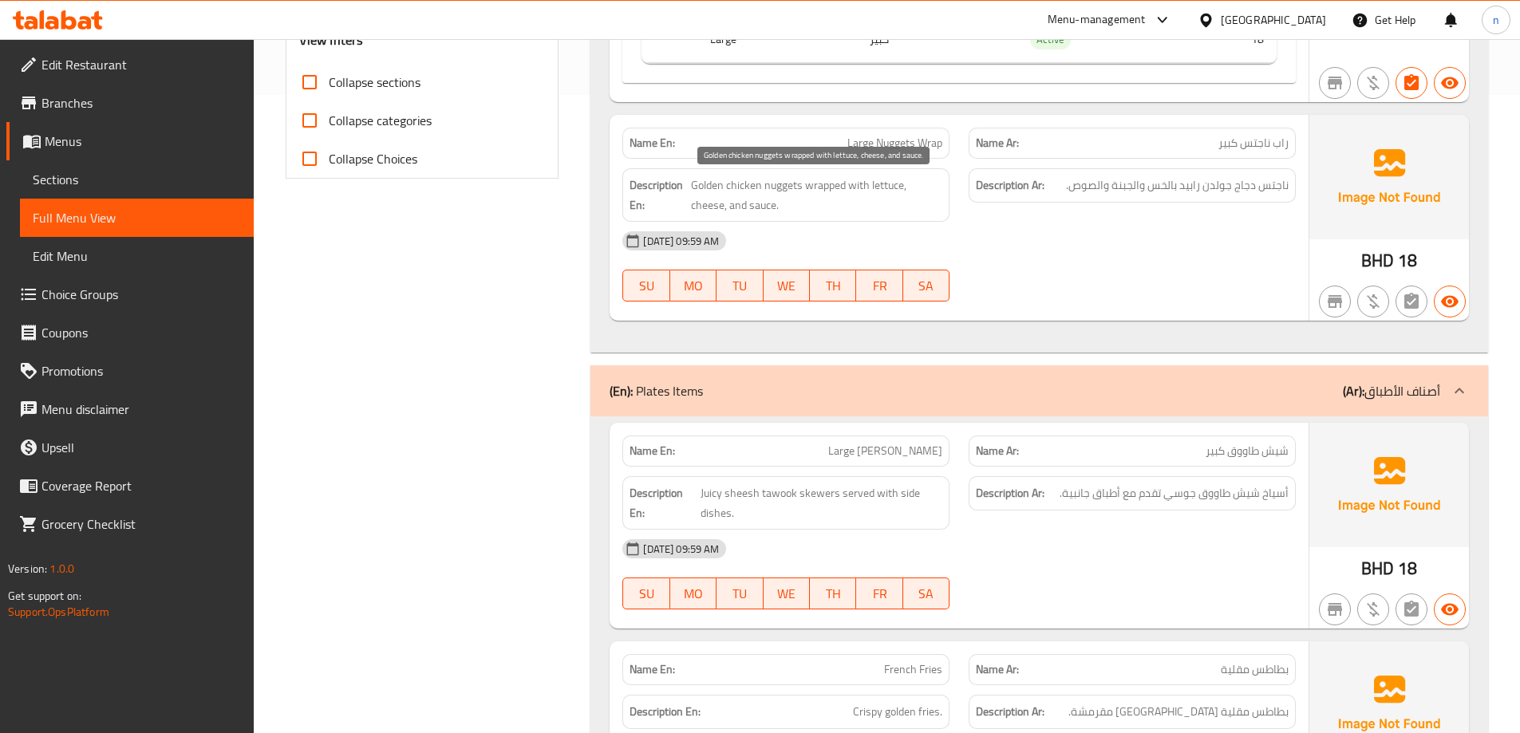
click at [711, 187] on span "Golden chicken nuggets wrapped with lettuce, cheese, and sauce." at bounding box center [816, 195] width 251 height 39
click at [812, 213] on span "Golden chicken nuggets wrapped with lettuce, cheese, and sauce." at bounding box center [816, 195] width 251 height 39
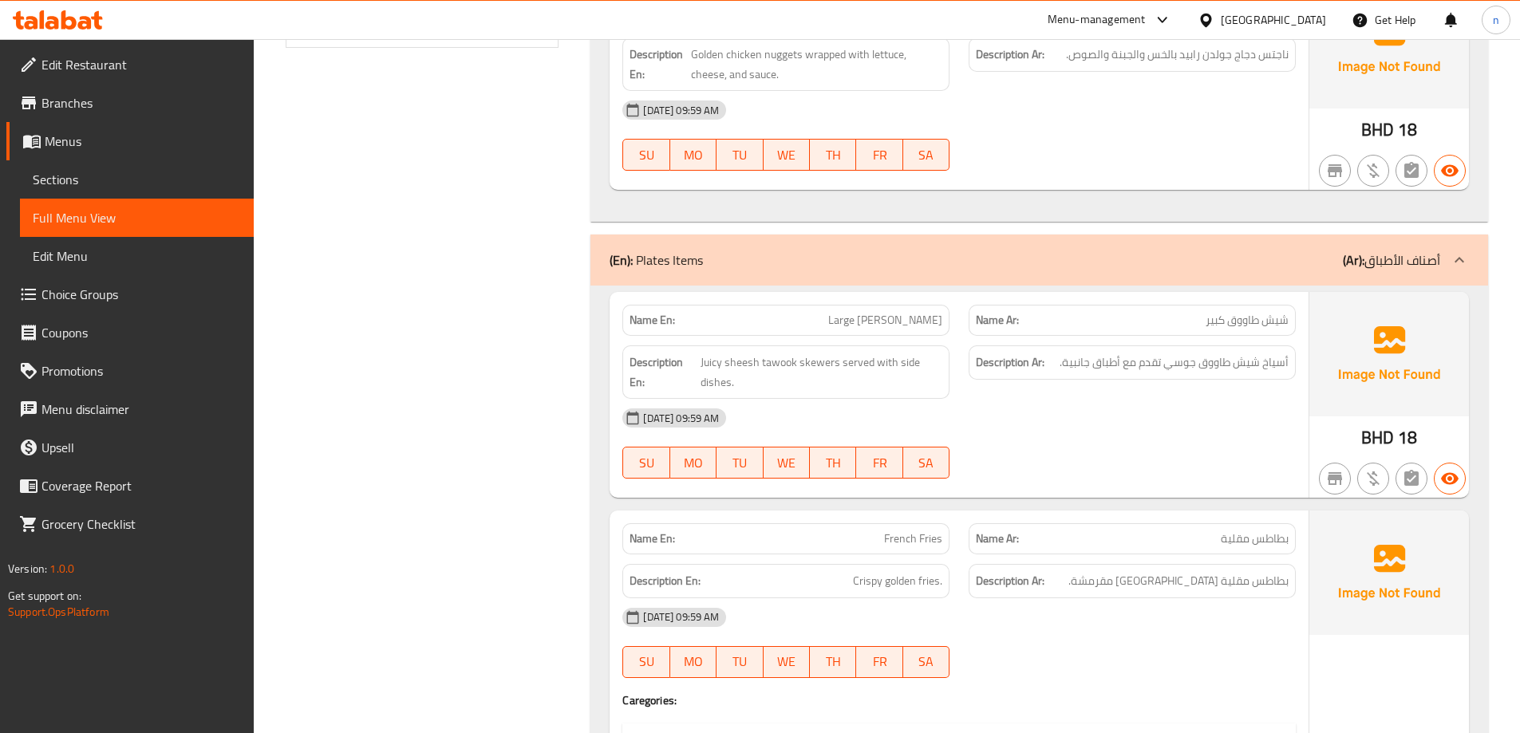
scroll to position [798, 0]
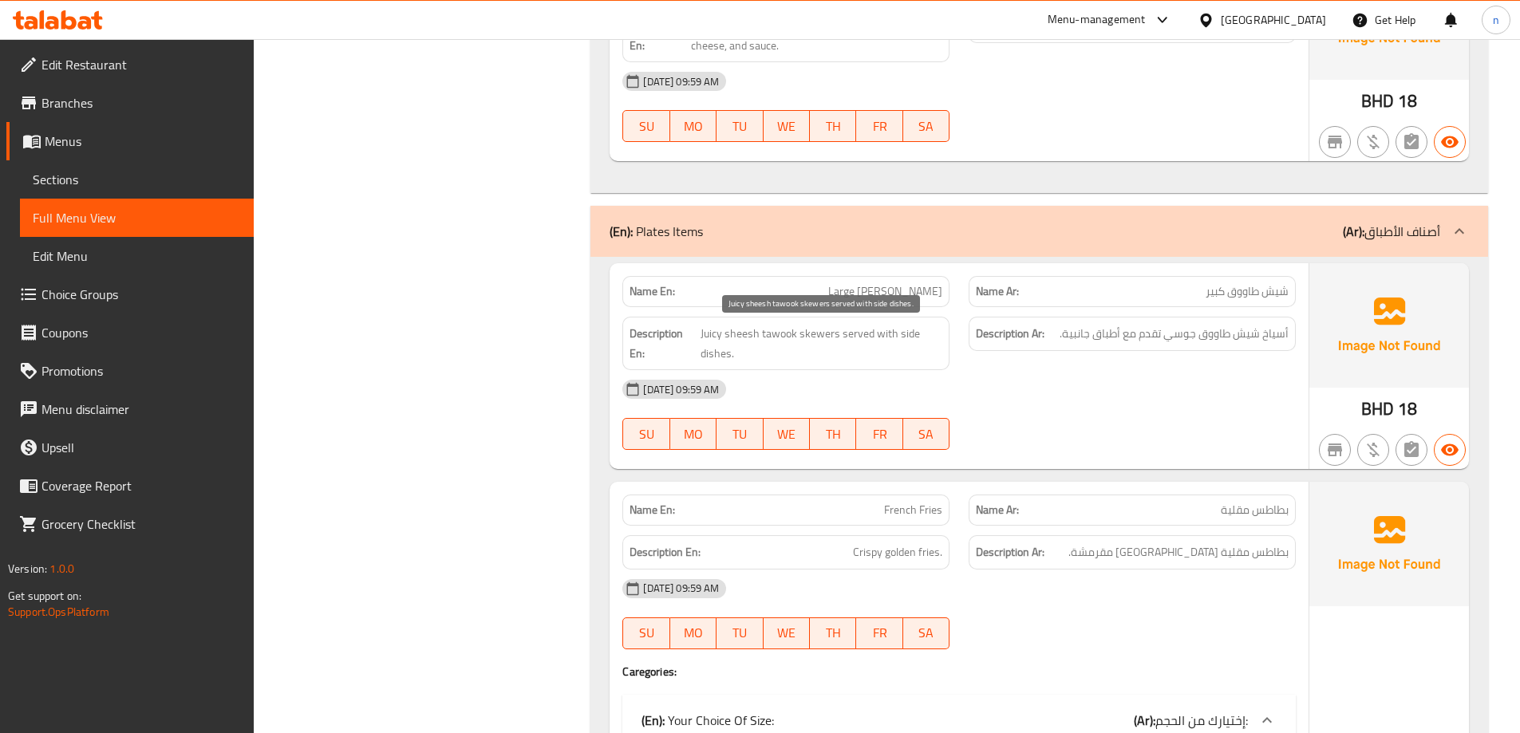
click at [785, 333] on span "Juicy sheesh tawook skewers served with side dishes." at bounding box center [822, 343] width 242 height 39
click at [910, 339] on span "Juicy sheesh tawook skewers served with side dishes." at bounding box center [822, 343] width 242 height 39
click at [722, 356] on span "Juicy sheesh tawook skewers served with side dishes." at bounding box center [822, 343] width 242 height 39
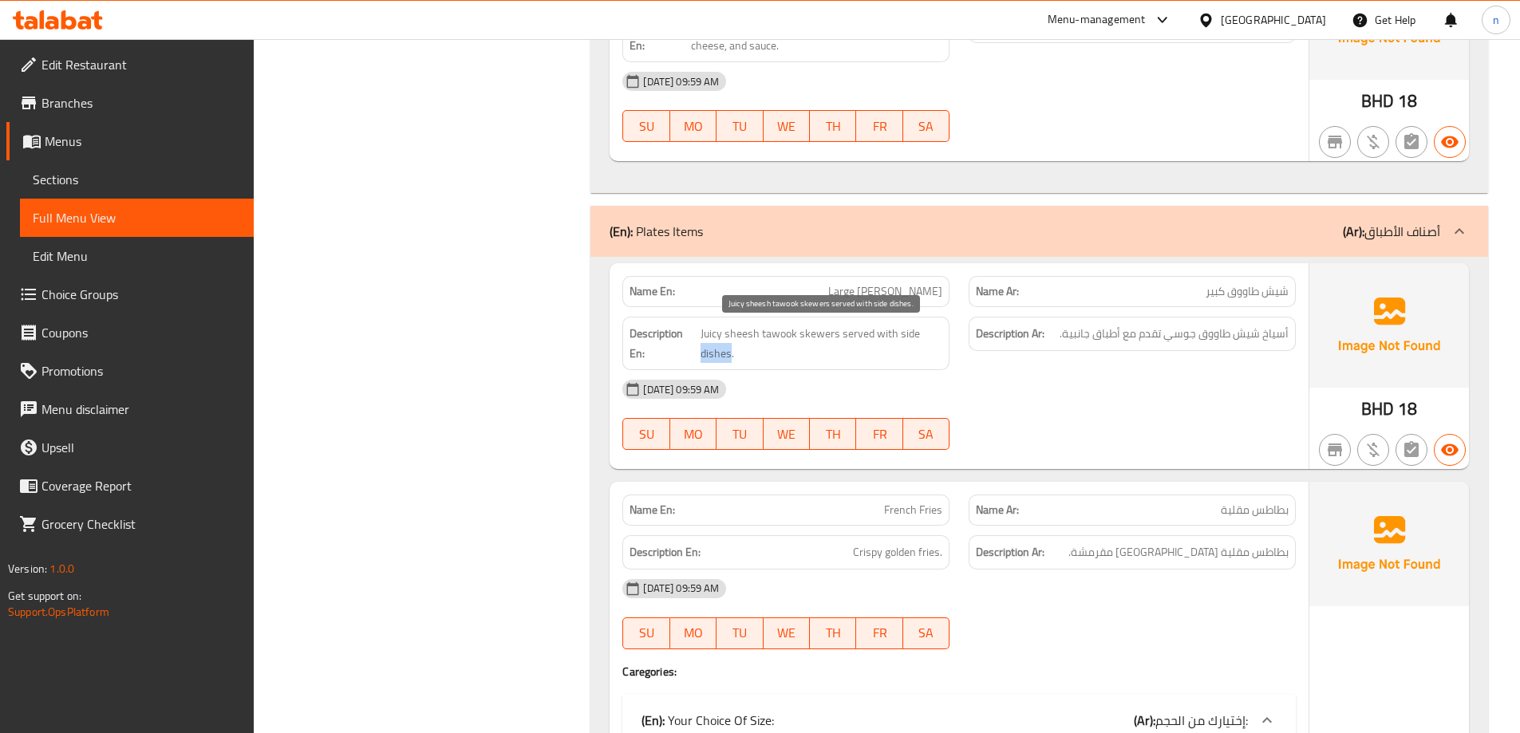
click at [722, 356] on span "Juicy sheesh tawook skewers served with side dishes." at bounding box center [822, 343] width 242 height 39
click at [903, 336] on span "Juicy sheesh tawook skewers served with side dishes." at bounding box center [822, 343] width 242 height 39
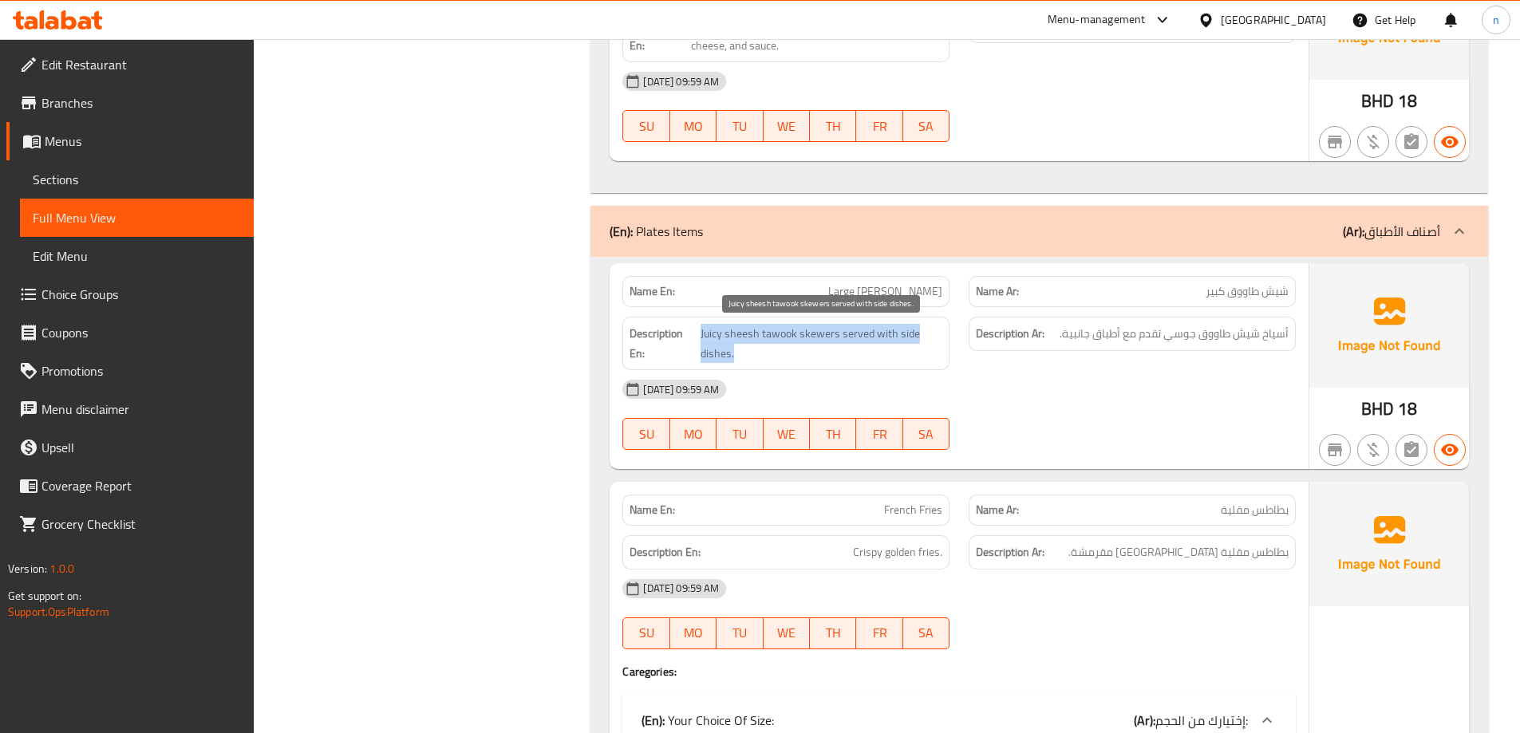
click at [787, 361] on span "Juicy sheesh tawook skewers served with side dishes." at bounding box center [822, 343] width 242 height 39
drag, startPoint x: 697, startPoint y: 353, endPoint x: 754, endPoint y: 361, distance: 57.9
click at [754, 361] on h6 "Description En: Juicy sheesh tawook skewers served with side dishes." at bounding box center [786, 343] width 313 height 39
click at [761, 359] on span "Juicy sheesh tawook skewers served with side dishes." at bounding box center [822, 343] width 242 height 39
drag, startPoint x: 898, startPoint y: 335, endPoint x: 921, endPoint y: 349, distance: 26.6
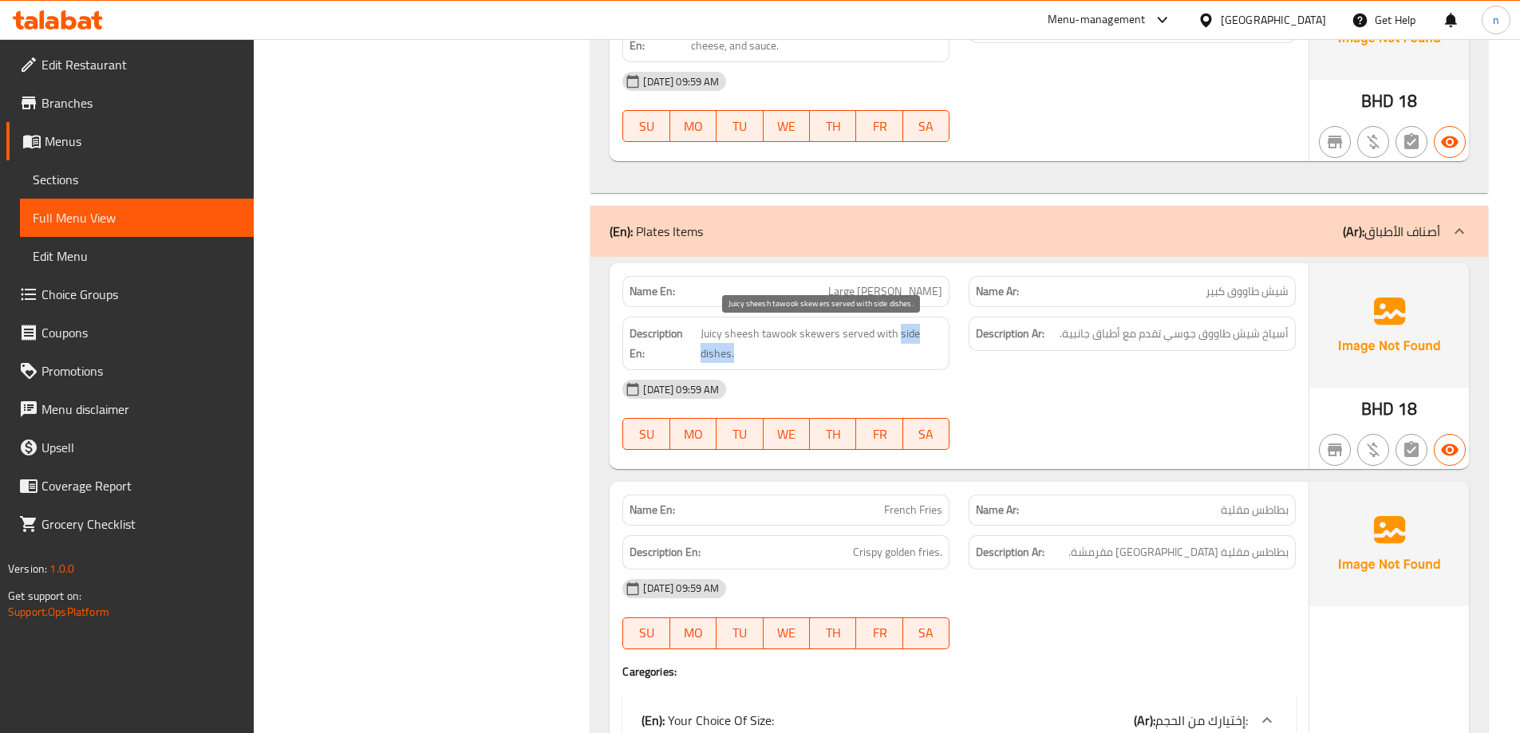
click at [921, 349] on span "Juicy sheesh tawook skewers served with side dishes." at bounding box center [822, 343] width 242 height 39
click at [1000, 377] on div "[DATE] 09:59 AM" at bounding box center [959, 389] width 693 height 38
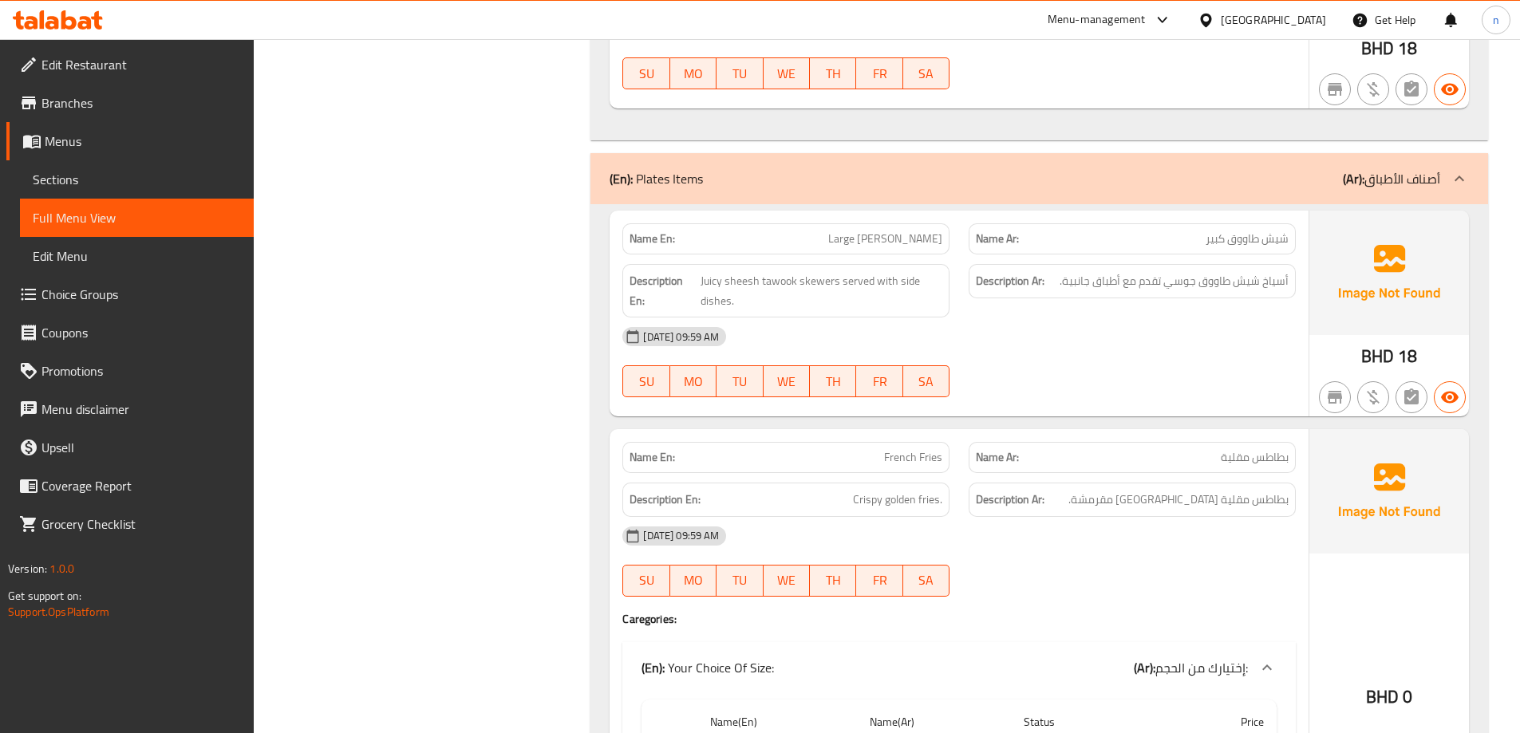
scroll to position [1037, 0]
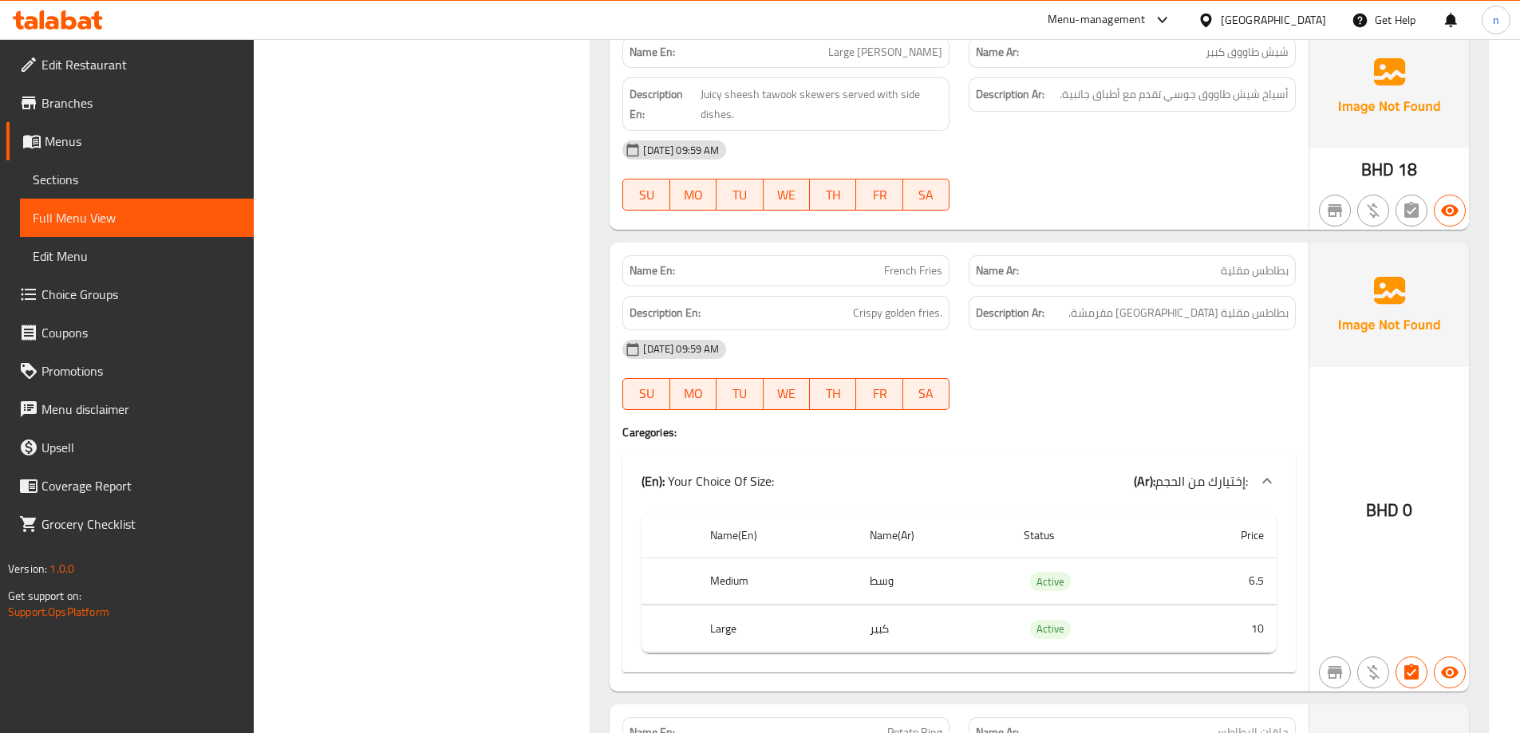
click at [902, 268] on span "French Fries" at bounding box center [913, 270] width 58 height 17
copy span "French Fries"
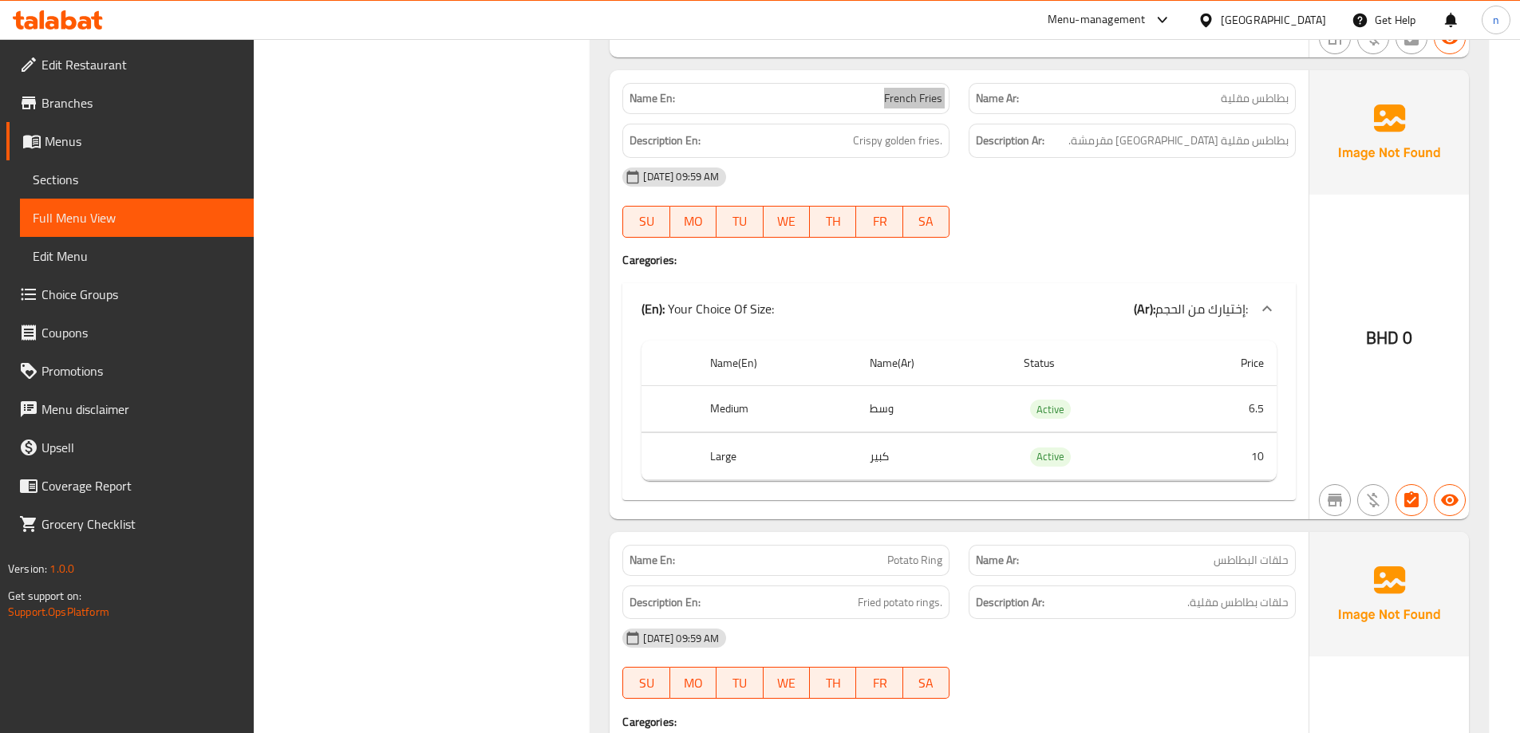
scroll to position [1117, 0]
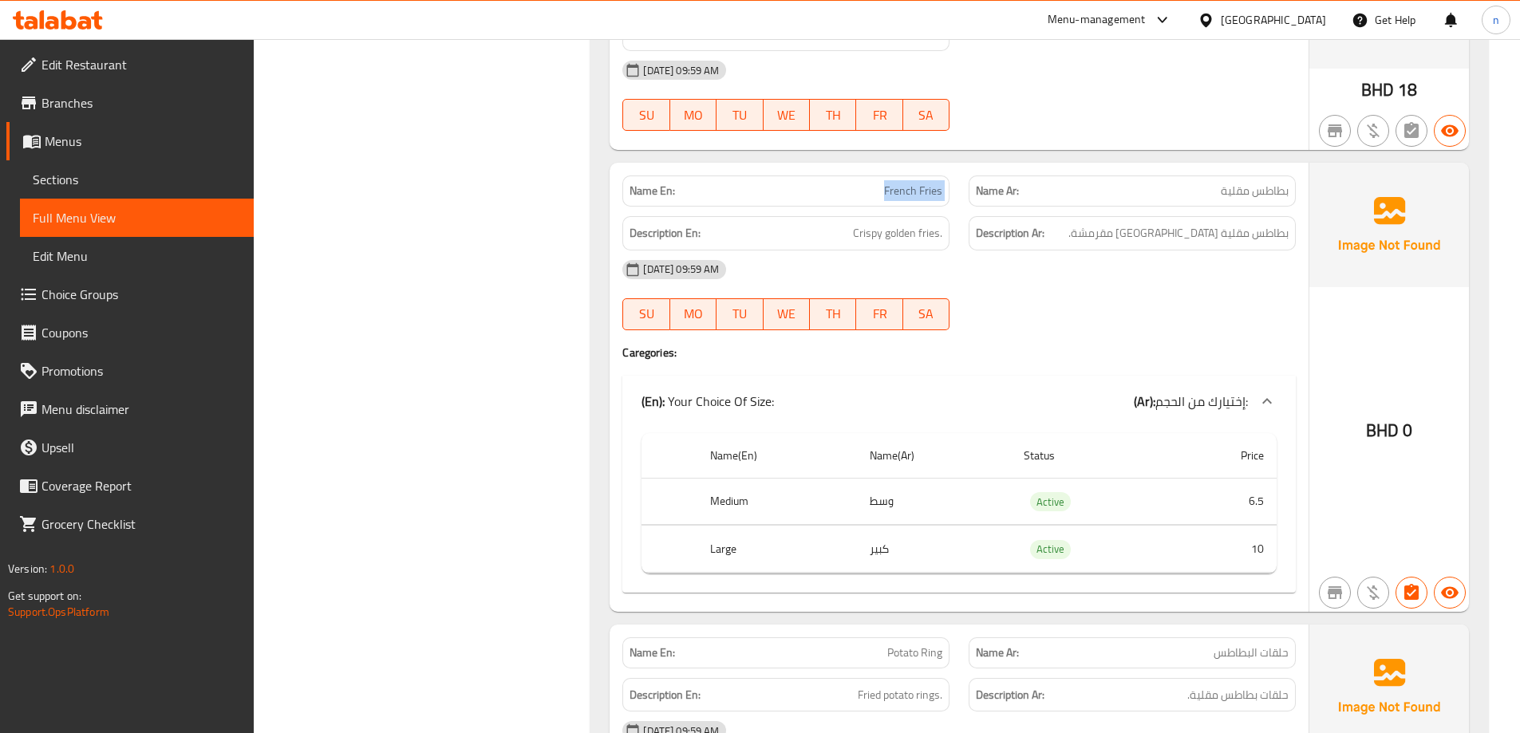
click at [1245, 201] on div "Name Ar: بطاطس مقلية" at bounding box center [1132, 191] width 327 height 31
click at [1241, 197] on span "بطاطس مقلية" at bounding box center [1255, 191] width 68 height 17
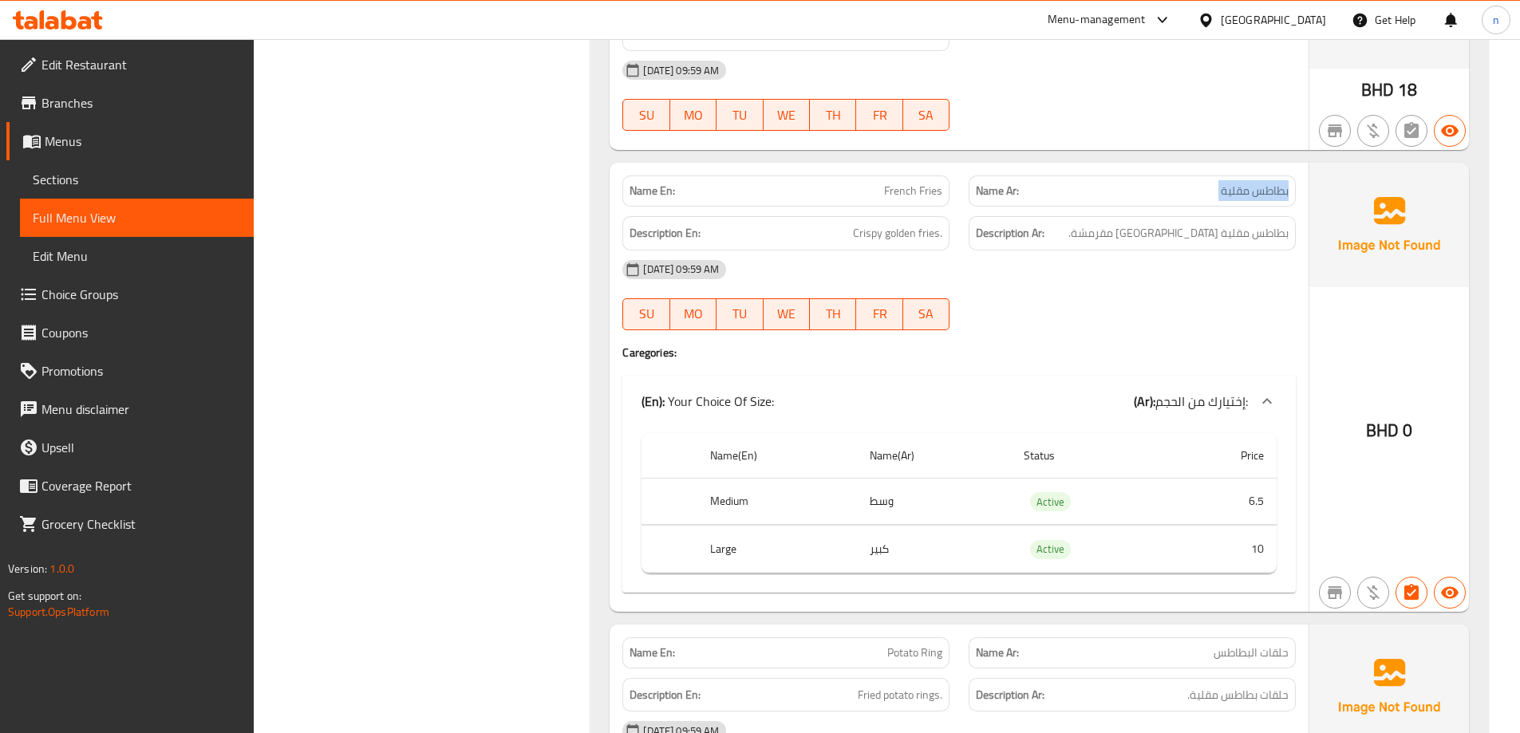
click at [1241, 197] on span "بطاطس مقلية" at bounding box center [1255, 191] width 68 height 17
click at [1231, 312] on div "[DATE] 09:59 AM SU MO TU WE TH FR SA" at bounding box center [959, 295] width 693 height 89
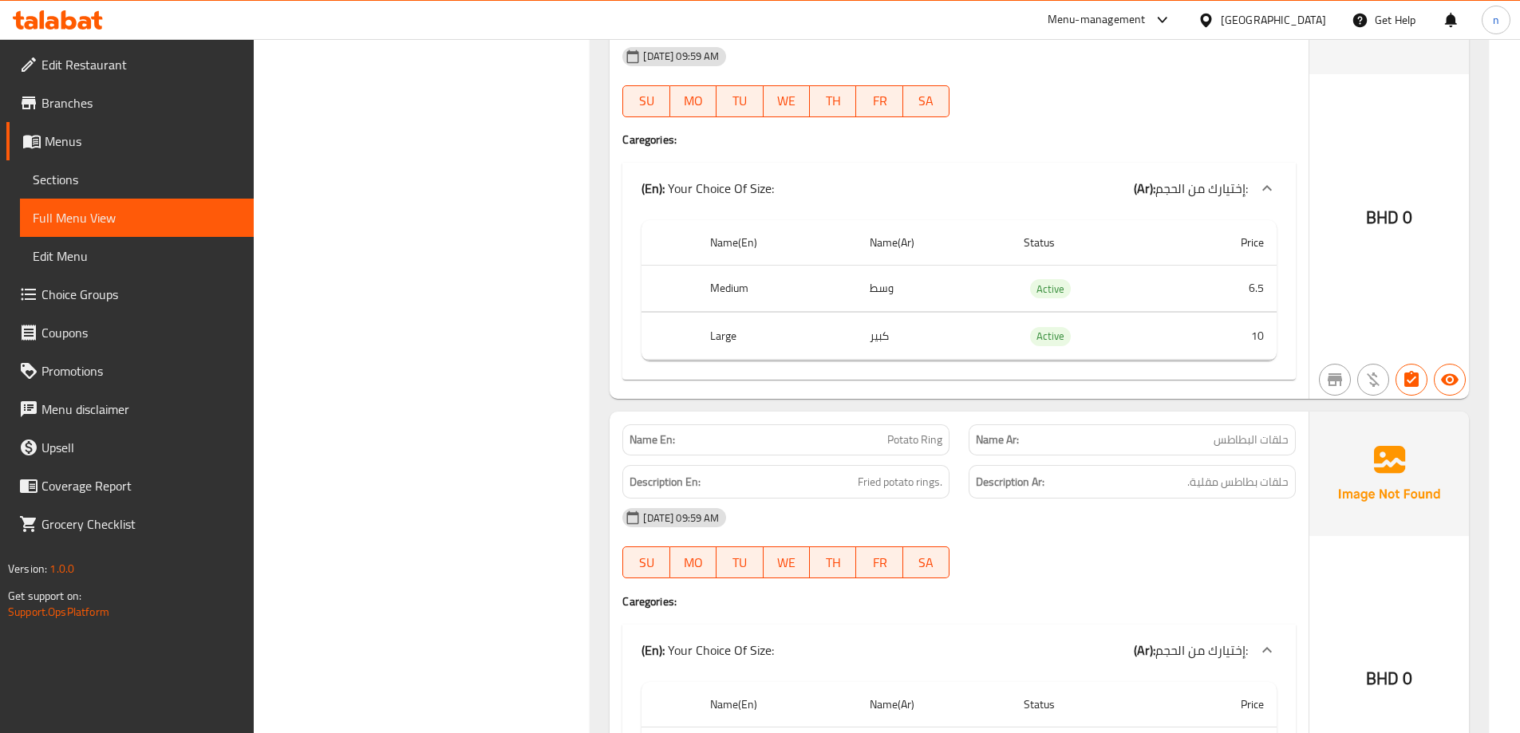
scroll to position [1436, 0]
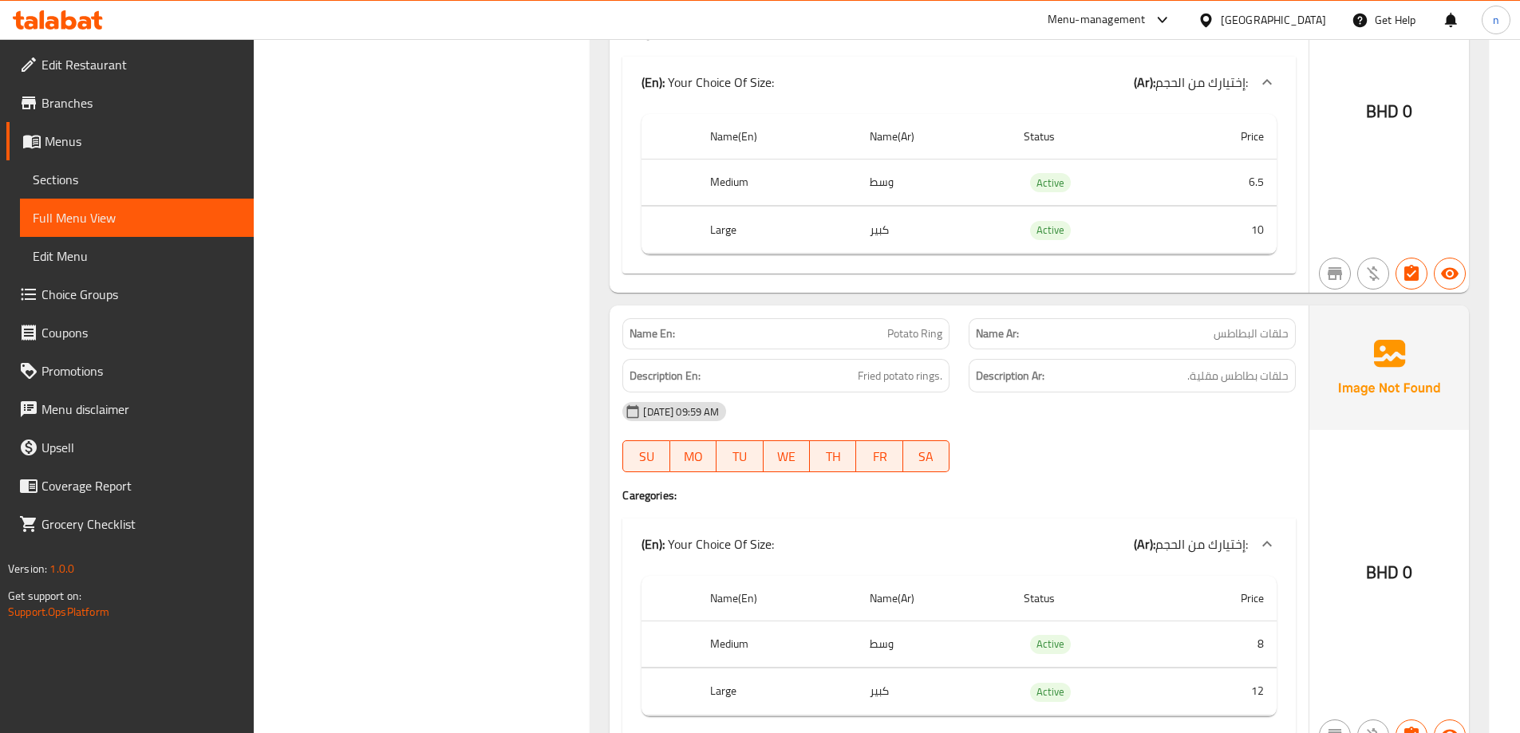
click at [1254, 328] on span "حلقات البطاطس" at bounding box center [1251, 334] width 75 height 17
click at [1121, 448] on div "[DATE] 09:59 AM SU MO TU WE TH FR SA" at bounding box center [959, 437] width 693 height 89
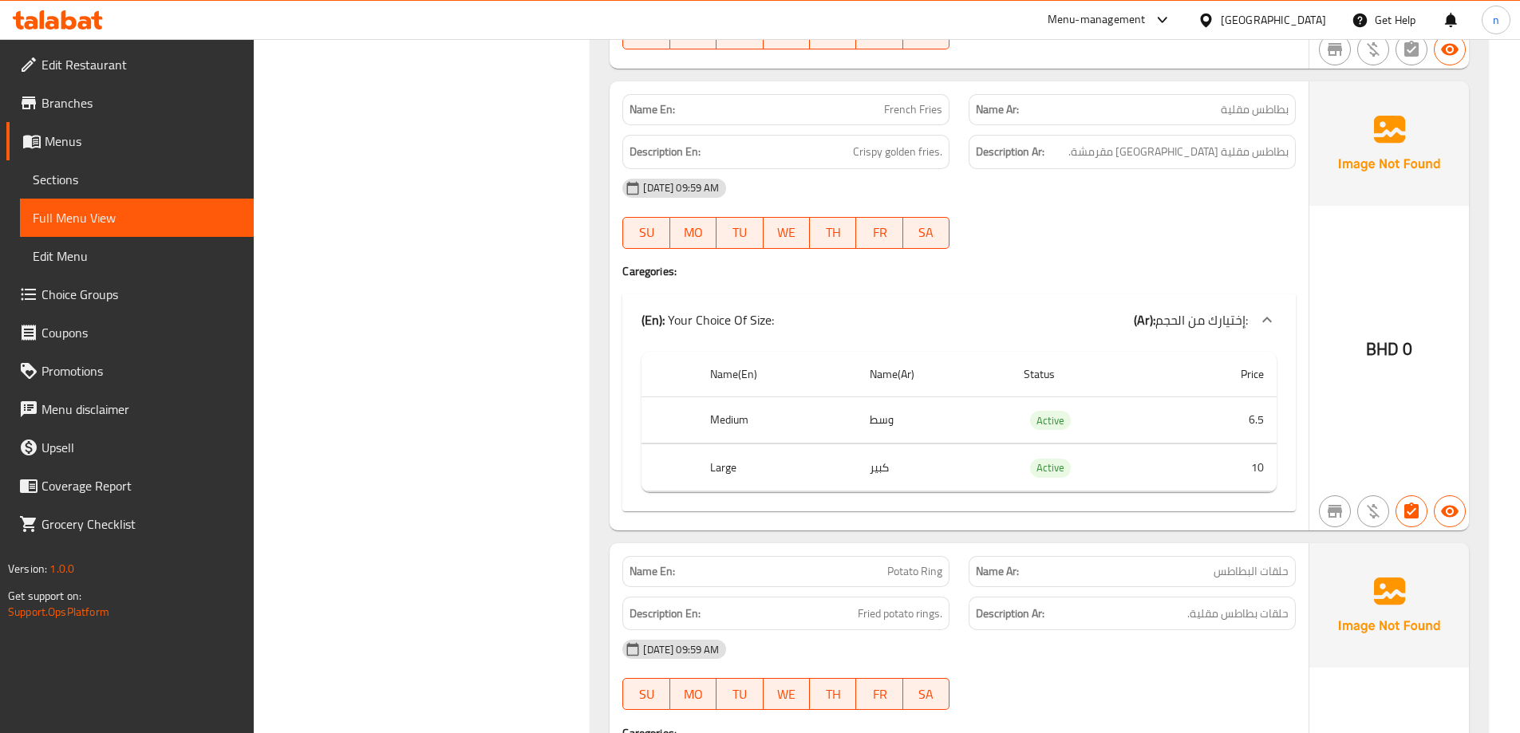
scroll to position [1197, 0]
click at [1206, 581] on p "Name Ar: حلقات البطاطس" at bounding box center [1132, 573] width 313 height 17
click at [1245, 575] on span "حلقات البطاطس" at bounding box center [1251, 573] width 75 height 17
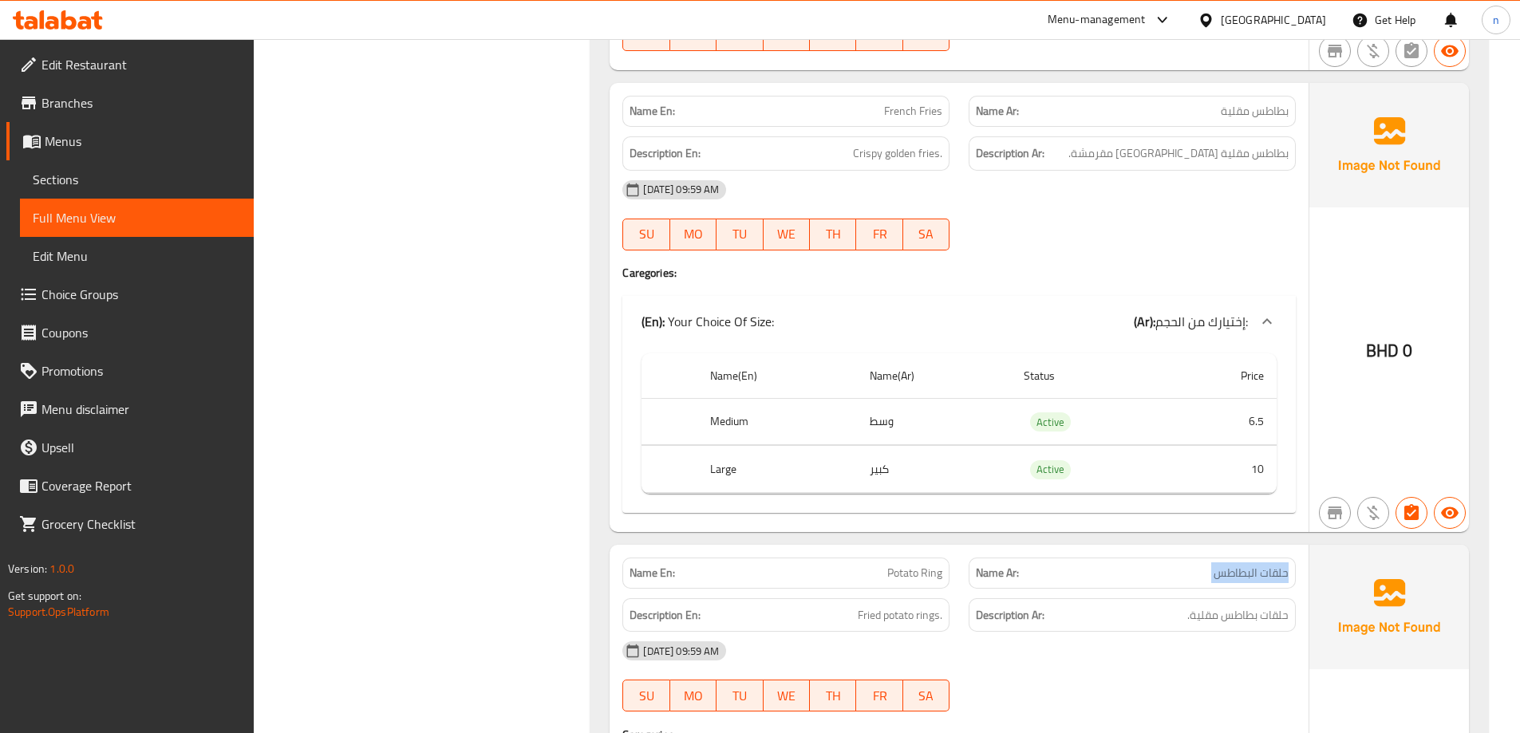
click at [1245, 575] on span "حلقات البطاطس" at bounding box center [1251, 573] width 75 height 17
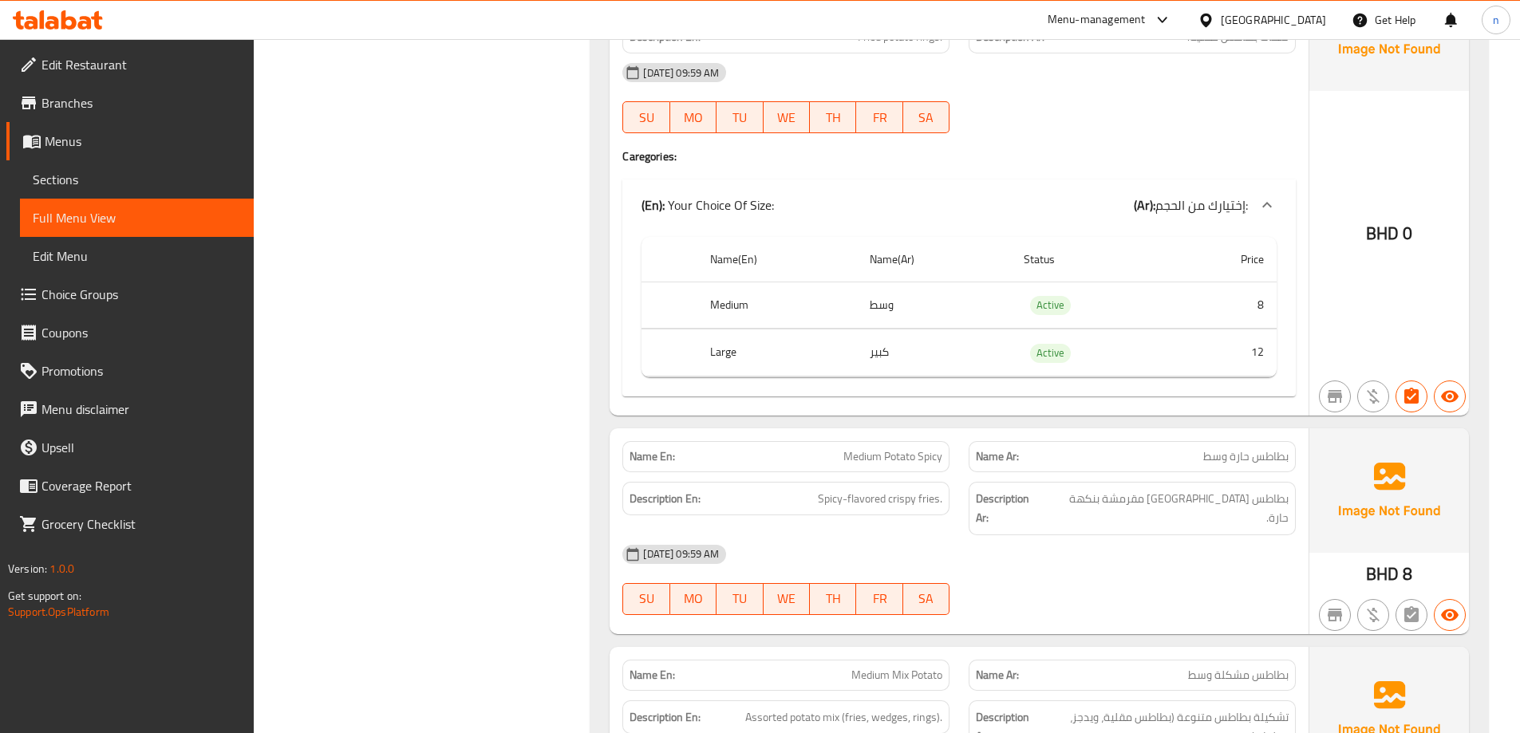
scroll to position [1995, 0]
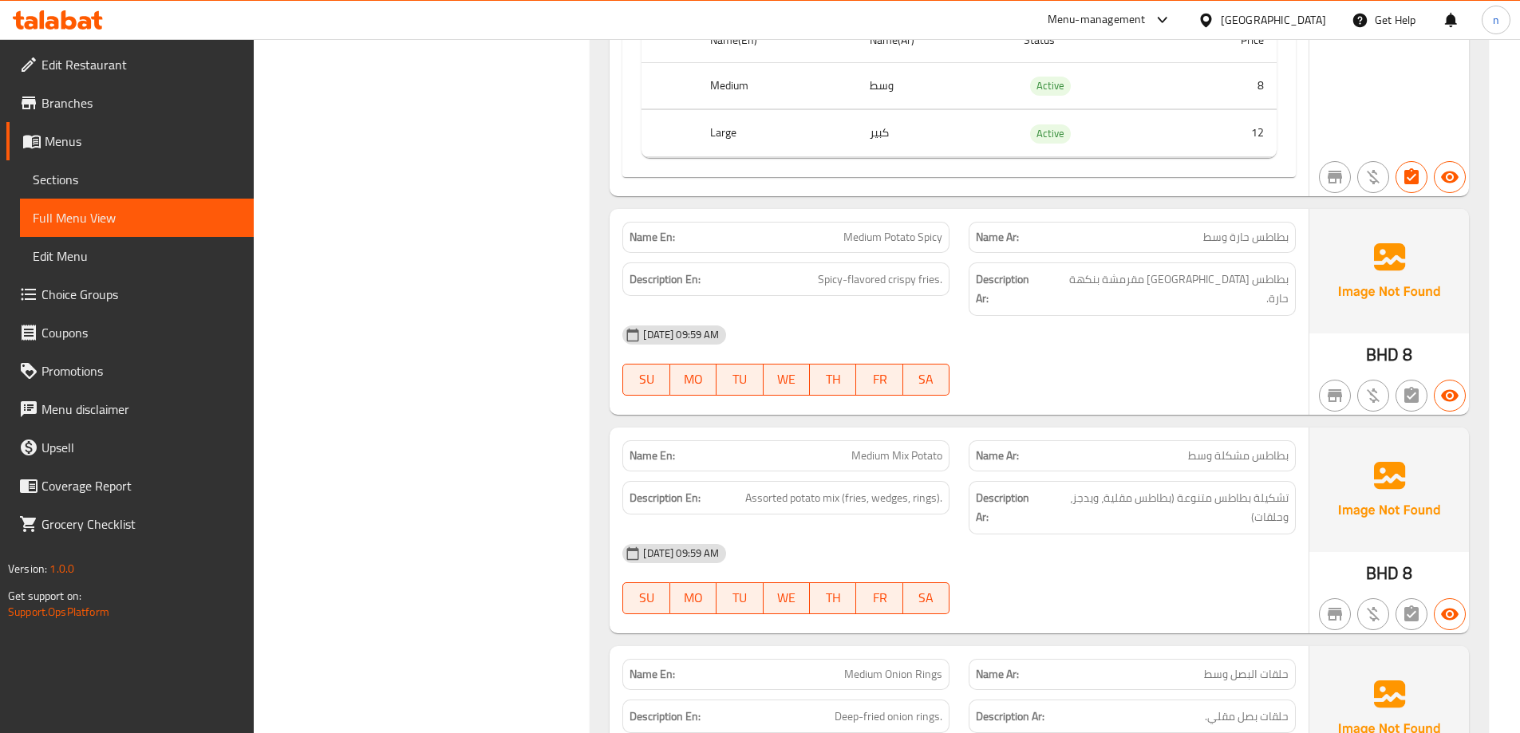
click at [872, 241] on span "Medium Potato Spicy" at bounding box center [892, 237] width 99 height 17
click at [925, 251] on div "Name En: Medium Potato Spicy" at bounding box center [785, 237] width 327 height 31
click at [925, 244] on span "Medium Potato Spicy" at bounding box center [892, 237] width 99 height 17
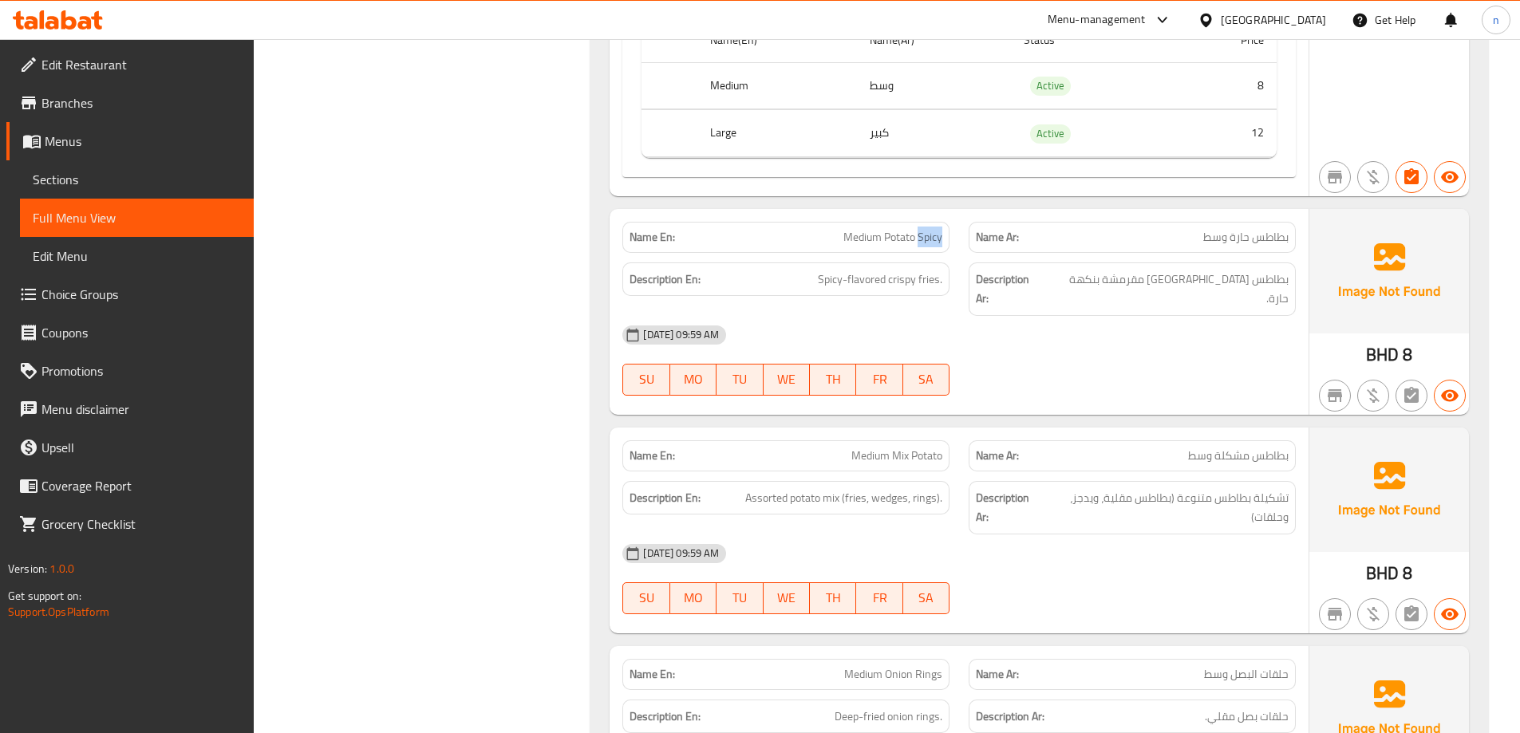
click at [925, 244] on span "Medium Potato Spicy" at bounding box center [892, 237] width 99 height 17
click at [1003, 318] on div "[DATE] 09:59 AM" at bounding box center [959, 335] width 693 height 38
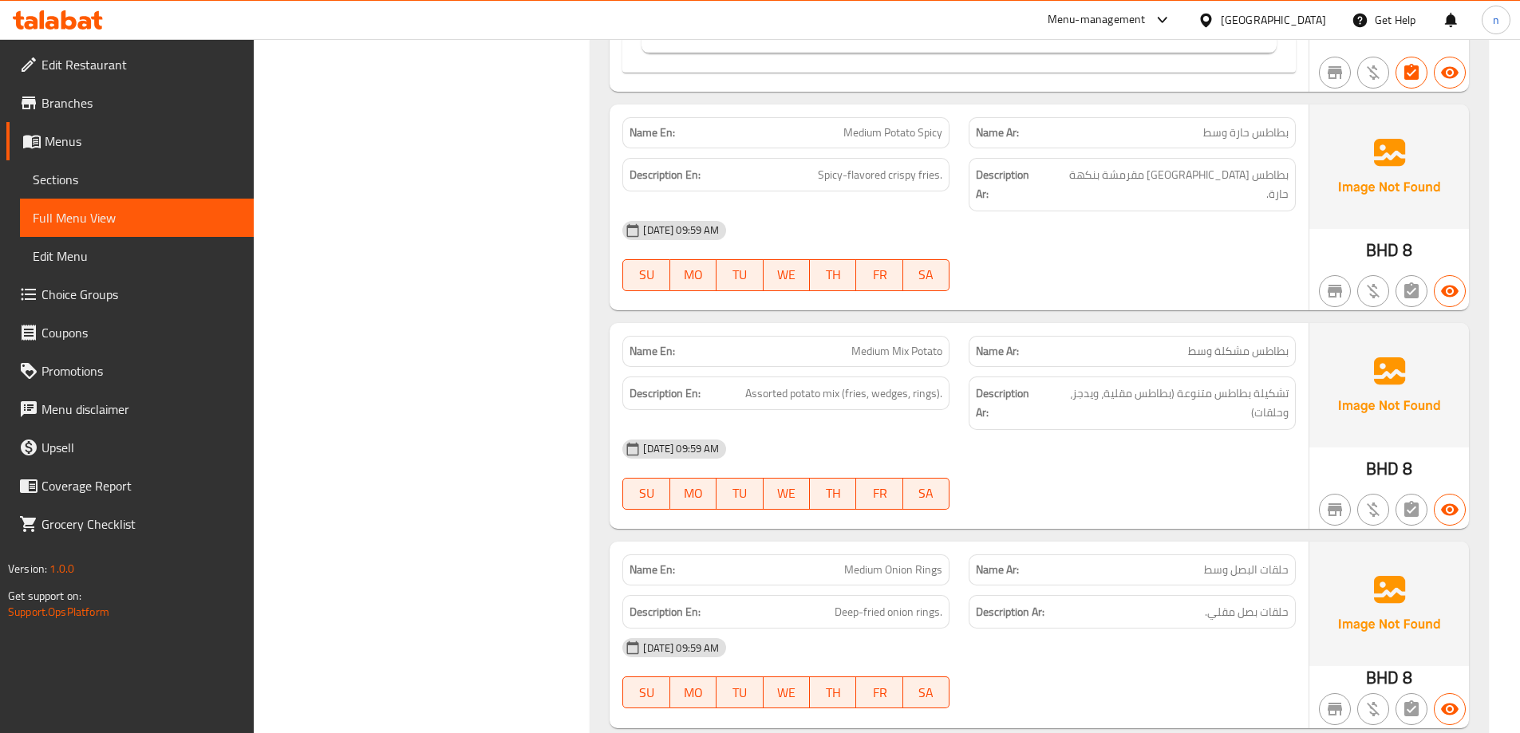
scroll to position [2154, 0]
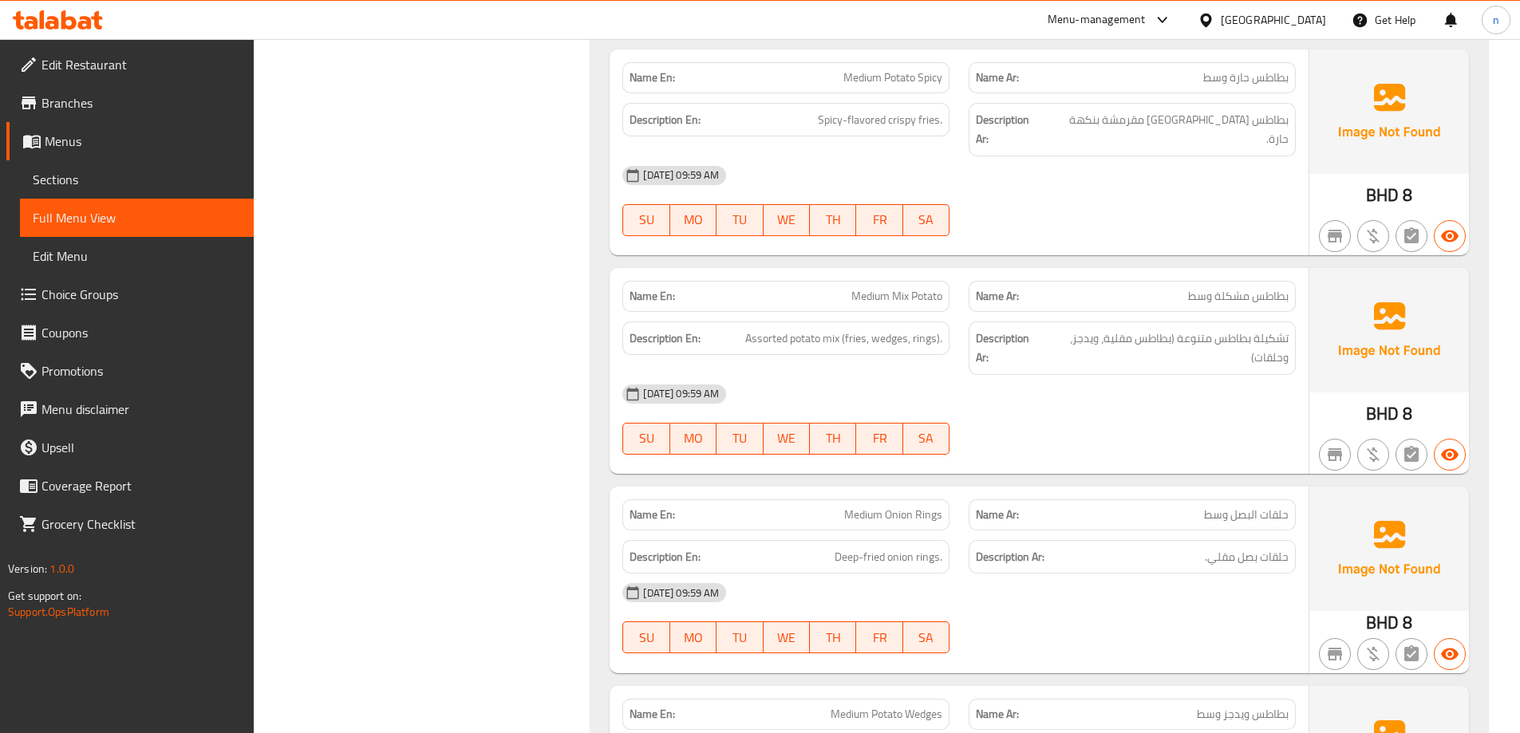
click at [1249, 288] on span "بطاطس مشكلة وسط" at bounding box center [1238, 296] width 101 height 17
click at [1205, 339] on span "تشكيلة بطاطس متنوعة (بطاطس مقلية، ويدجز، وحلقات)" at bounding box center [1166, 348] width 244 height 39
click at [929, 288] on span "Medium Mix Potato" at bounding box center [896, 296] width 91 height 17
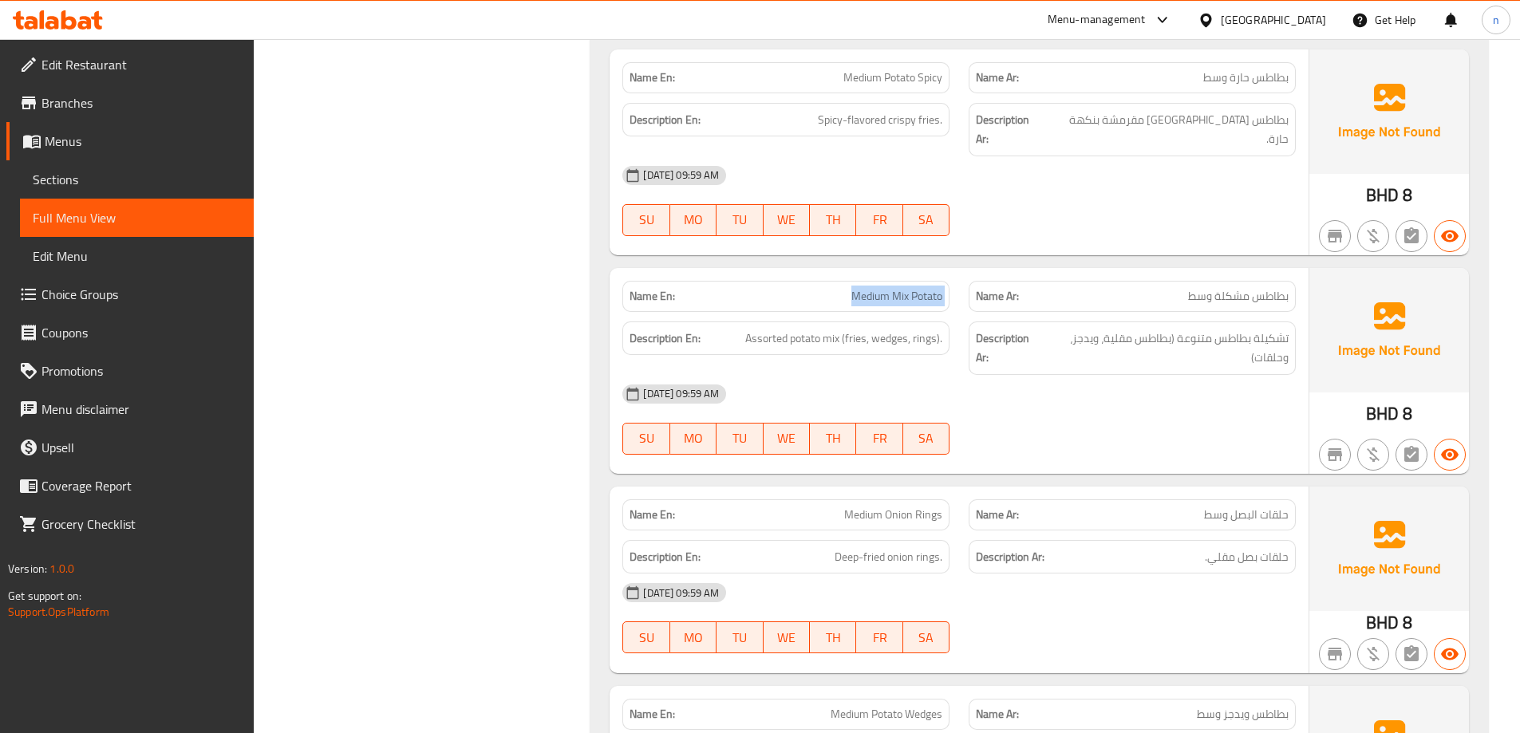
click at [929, 288] on span "Medium Mix Potato" at bounding box center [896, 296] width 91 height 17
click at [1068, 381] on div "[DATE] 09:59 AM" at bounding box center [959, 394] width 693 height 38
click at [1256, 329] on span "تشكيلة بطاطس متنوعة (بطاطس مقلية، ويدجز، وحلقات)" at bounding box center [1166, 348] width 244 height 39
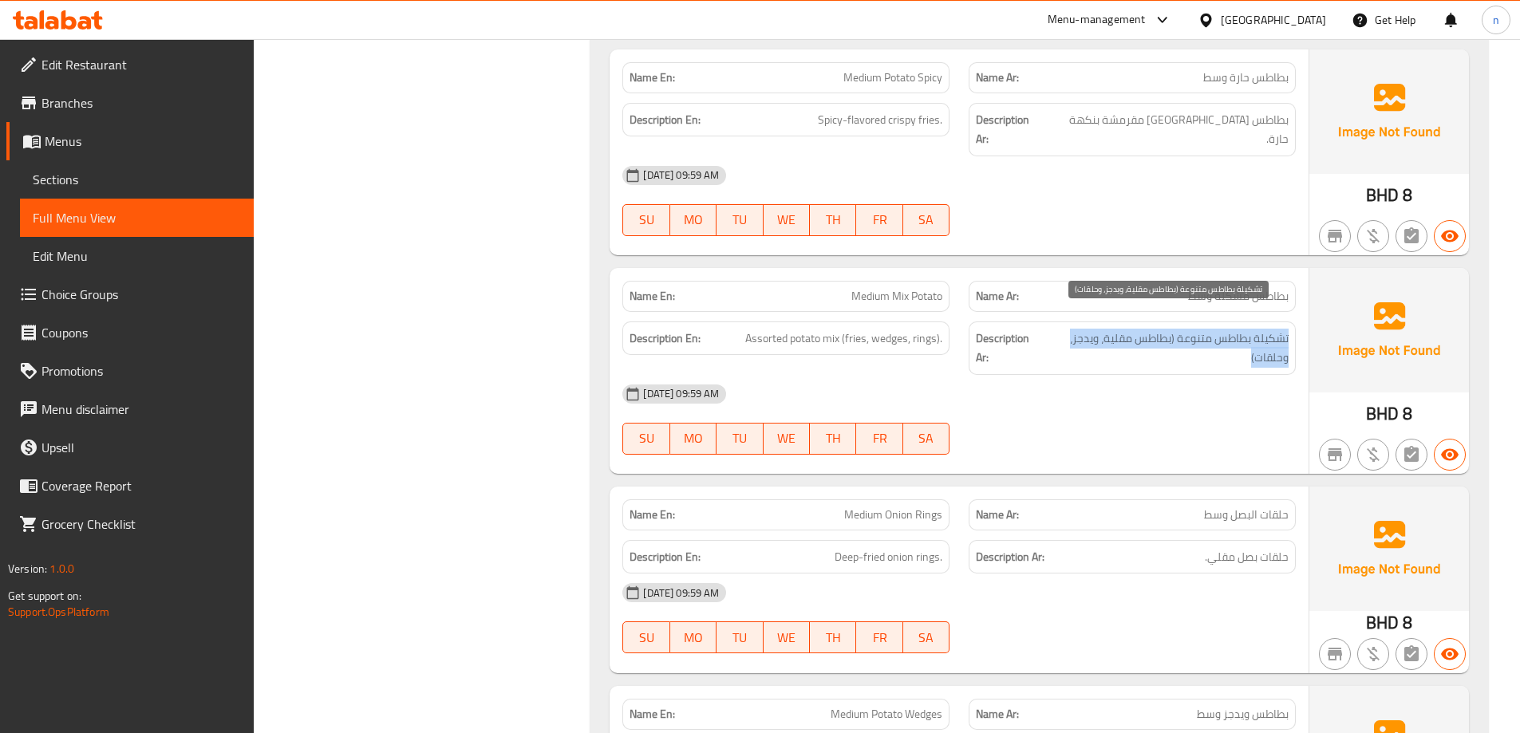
click at [1256, 329] on span "تشكيلة بطاطس متنوعة (بطاطس مقلية، ويدجز، وحلقات)" at bounding box center [1166, 348] width 244 height 39
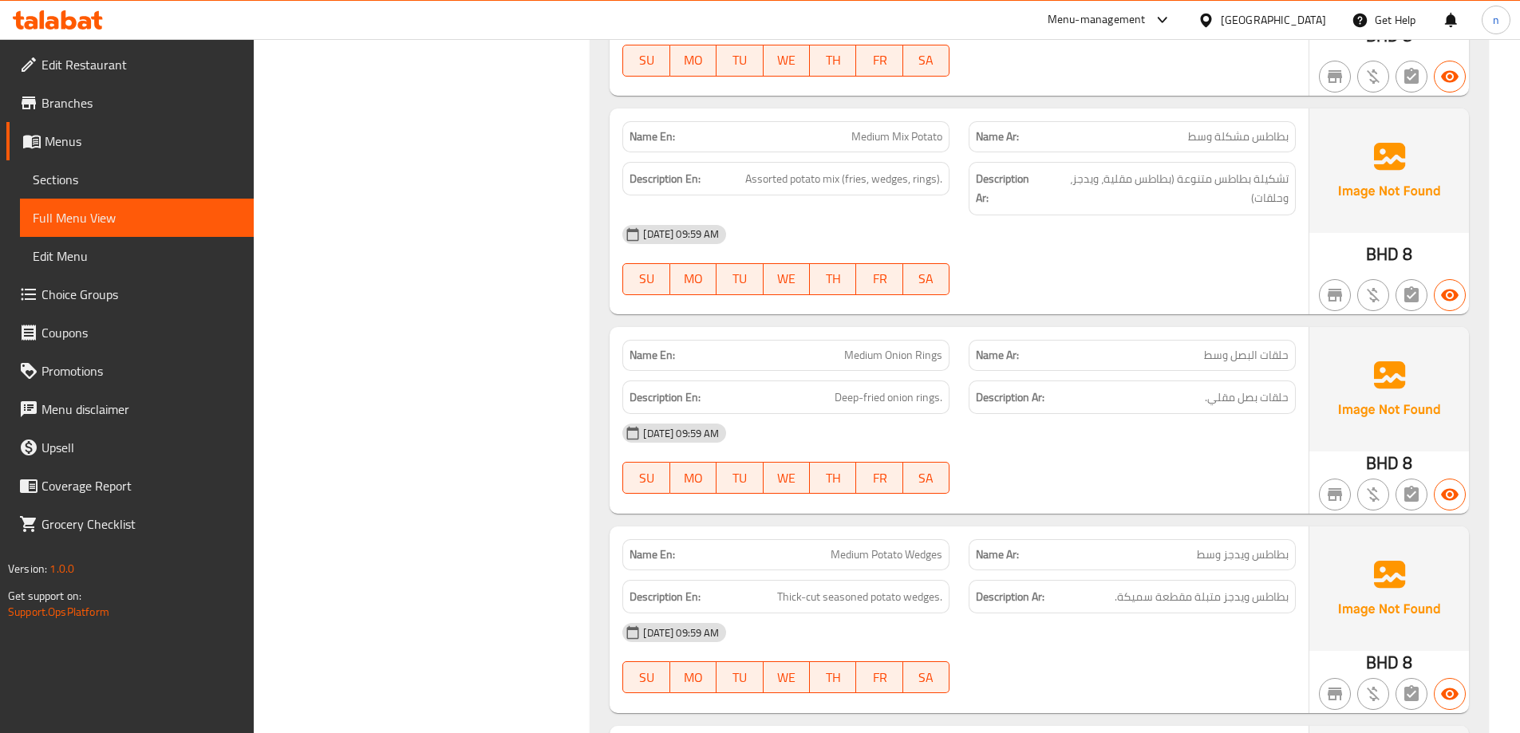
click at [1166, 464] on div "[DATE] 09:59 AM SU MO TU WE TH FR SA" at bounding box center [959, 458] width 693 height 89
click at [1248, 347] on span "حلقات البصل وسط" at bounding box center [1246, 355] width 85 height 17
click at [1229, 451] on div "[DATE] 09:59 AM SU MO TU WE TH FR SA" at bounding box center [959, 458] width 693 height 89
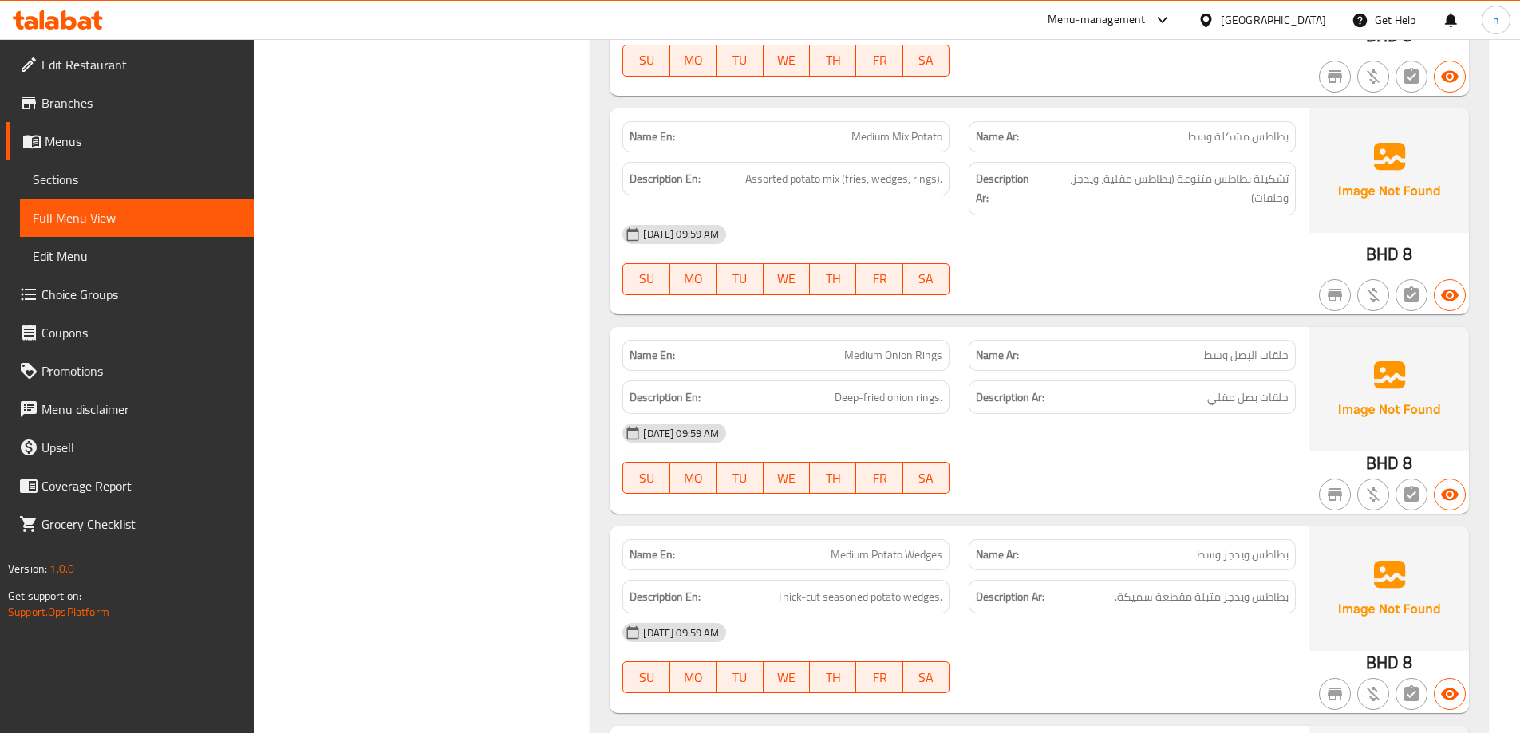
click at [1226, 347] on span "حلقات البصل وسط" at bounding box center [1246, 355] width 85 height 17
click at [1237, 414] on div "[DATE] 09:59 AM" at bounding box center [959, 433] width 693 height 38
click at [1225, 347] on span "حلقات البصل وسط" at bounding box center [1246, 355] width 85 height 17
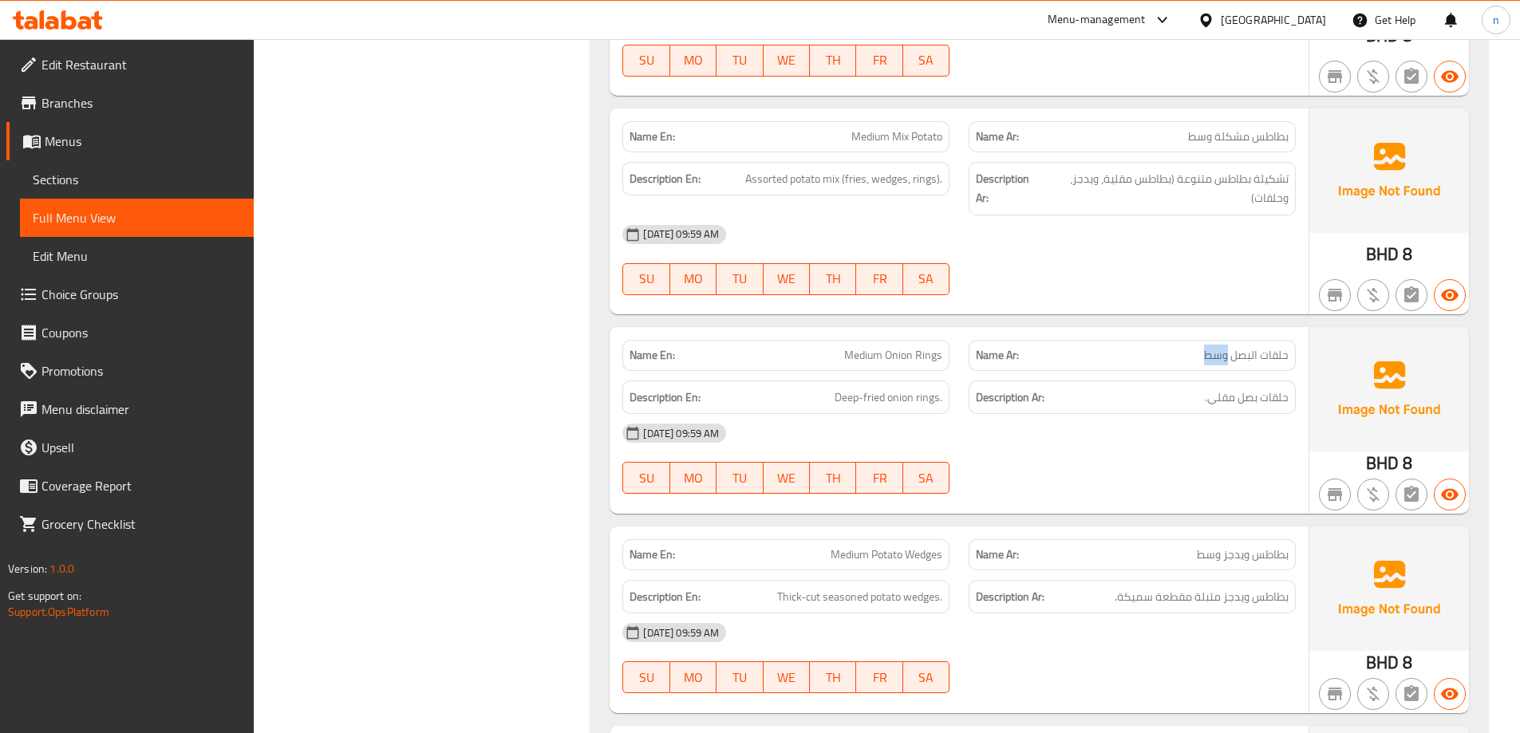
click at [1225, 347] on span "حلقات البصل وسط" at bounding box center [1246, 355] width 85 height 17
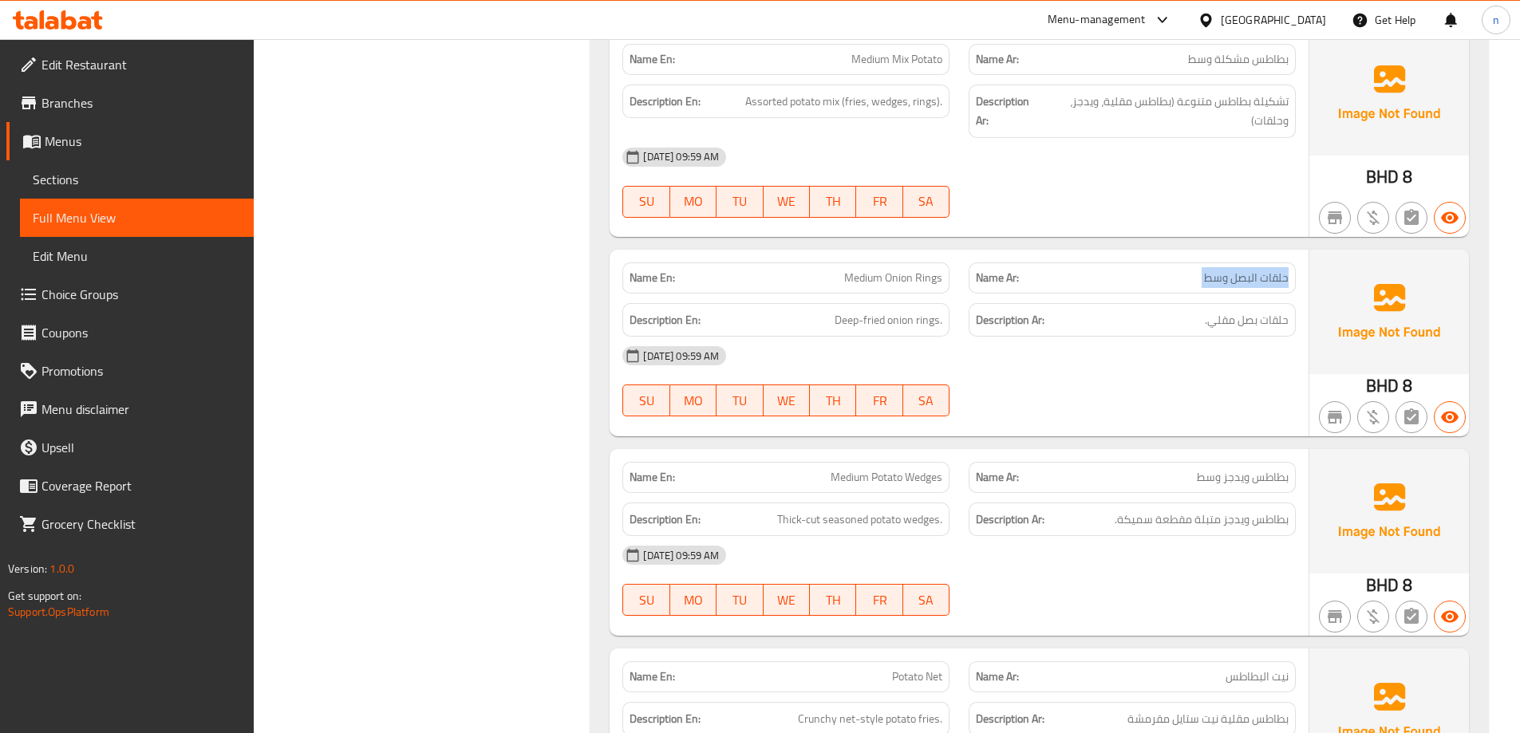
scroll to position [2473, 0]
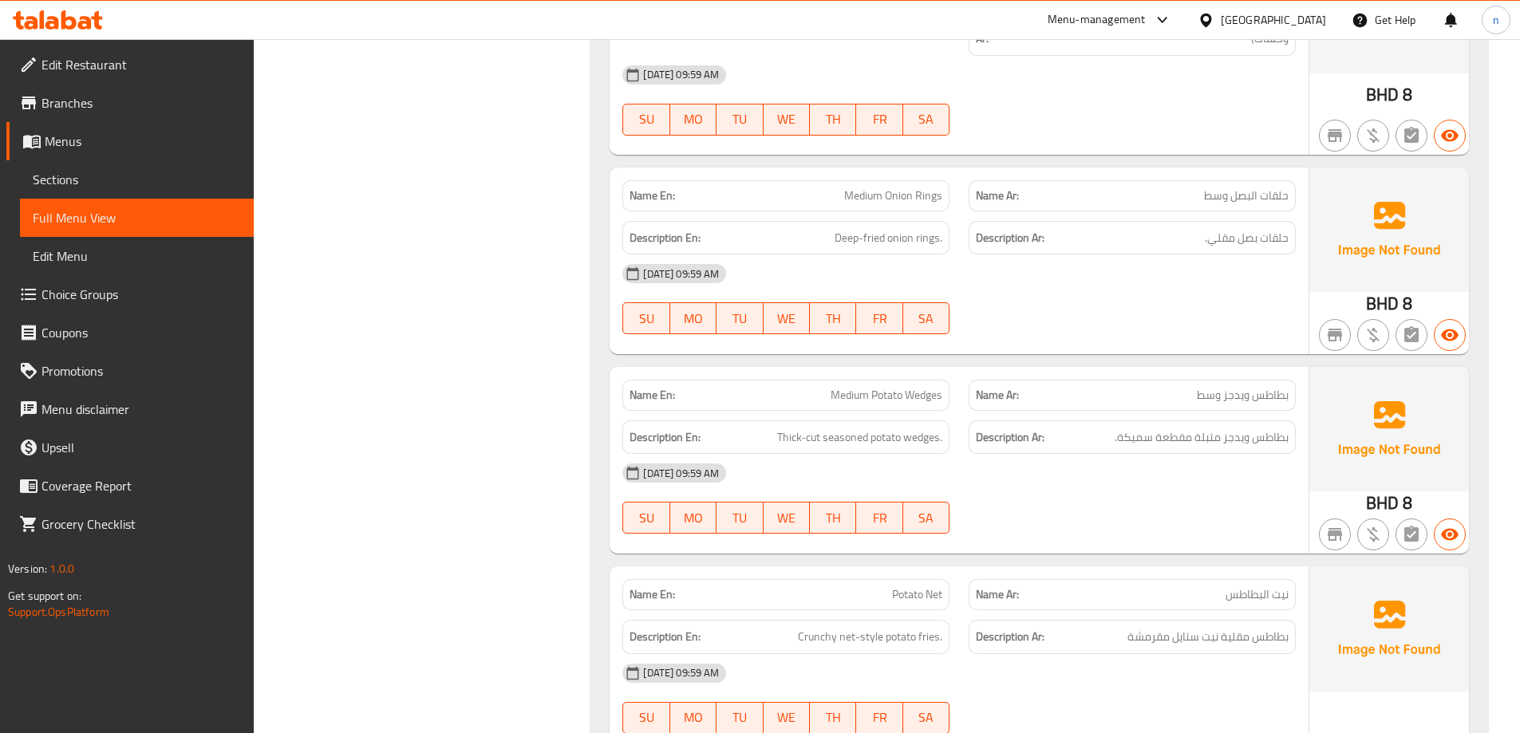
click at [1229, 387] on span "بطاطس ويدجز وسط" at bounding box center [1243, 395] width 92 height 17
click at [1106, 428] on h6 "Description Ar: بطاطس ويدجز متبلة مقطعة سميكة." at bounding box center [1132, 438] width 313 height 20
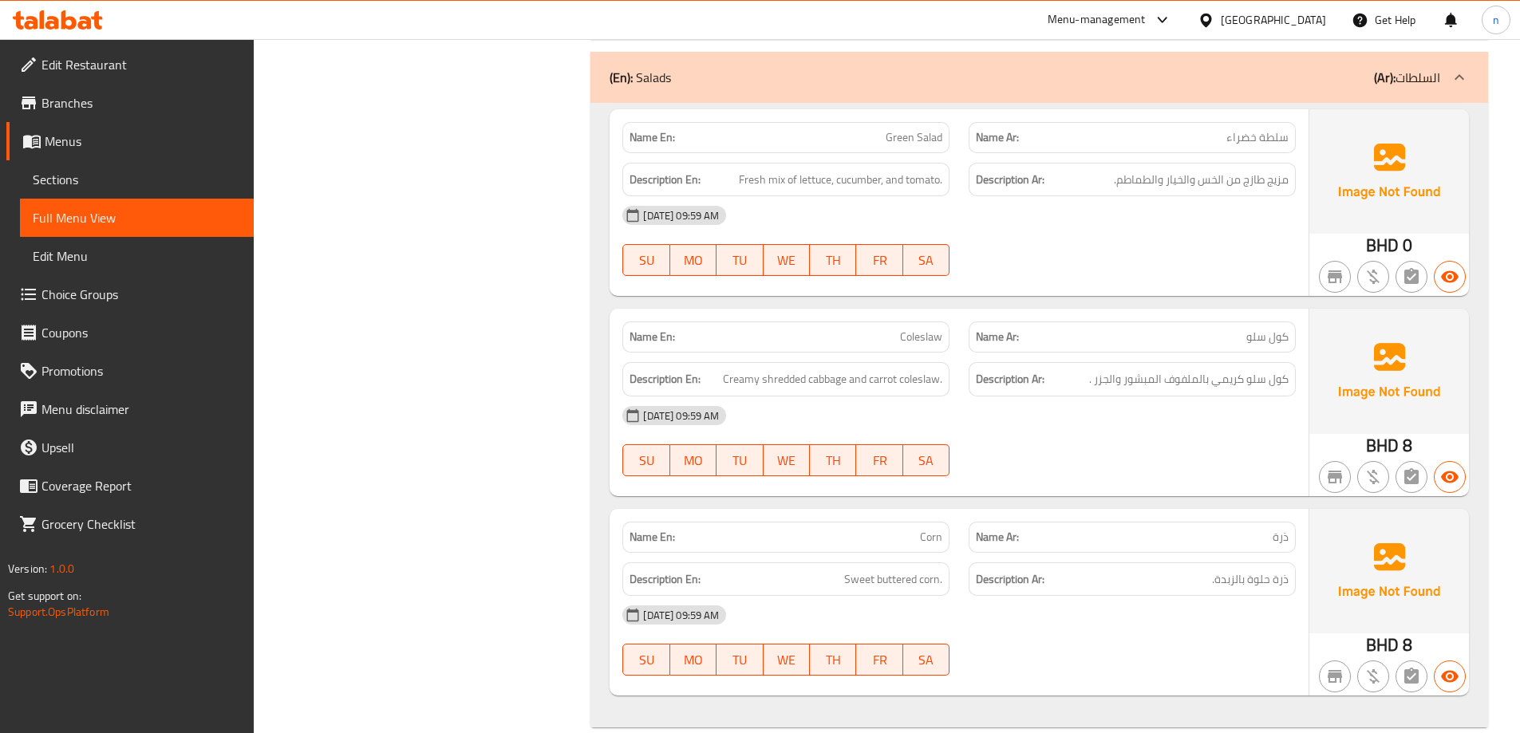
scroll to position [3489, 0]
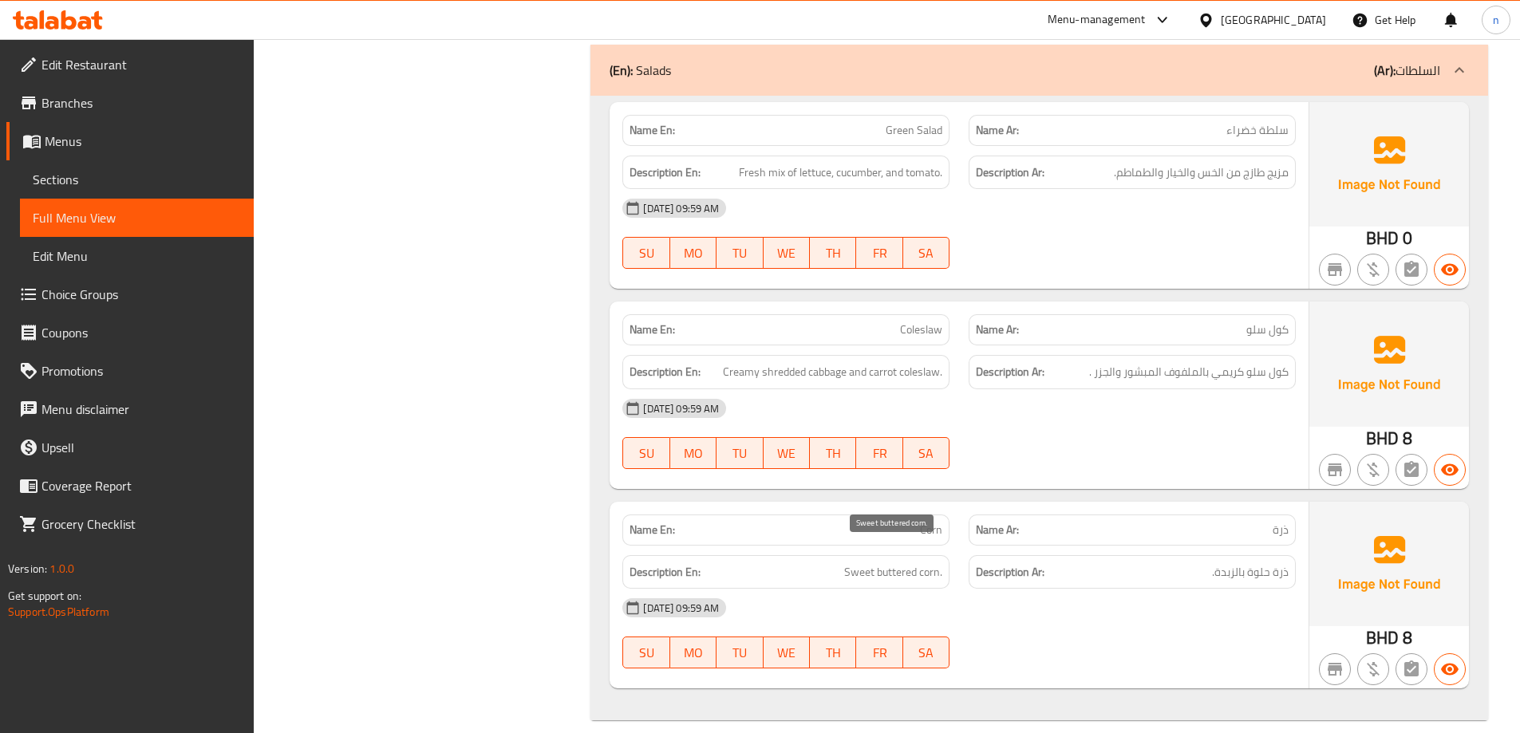
click at [898, 562] on span "Sweet buttered corn." at bounding box center [893, 572] width 98 height 20
copy span "Sweet buttered corn."
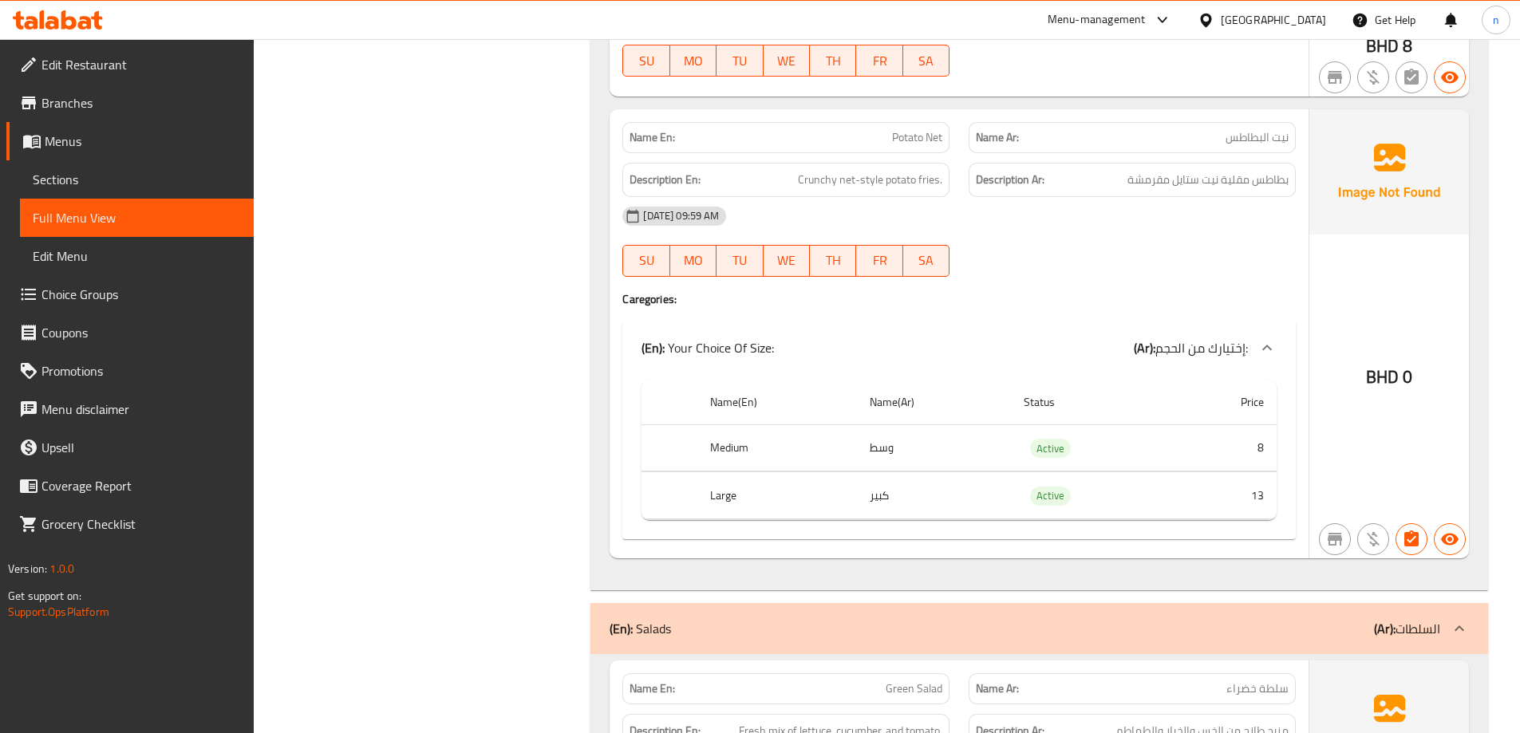
drag, startPoint x: 73, startPoint y: 173, endPoint x: 136, endPoint y: 184, distance: 64.7
click at [73, 172] on span "Sections" at bounding box center [137, 179] width 208 height 19
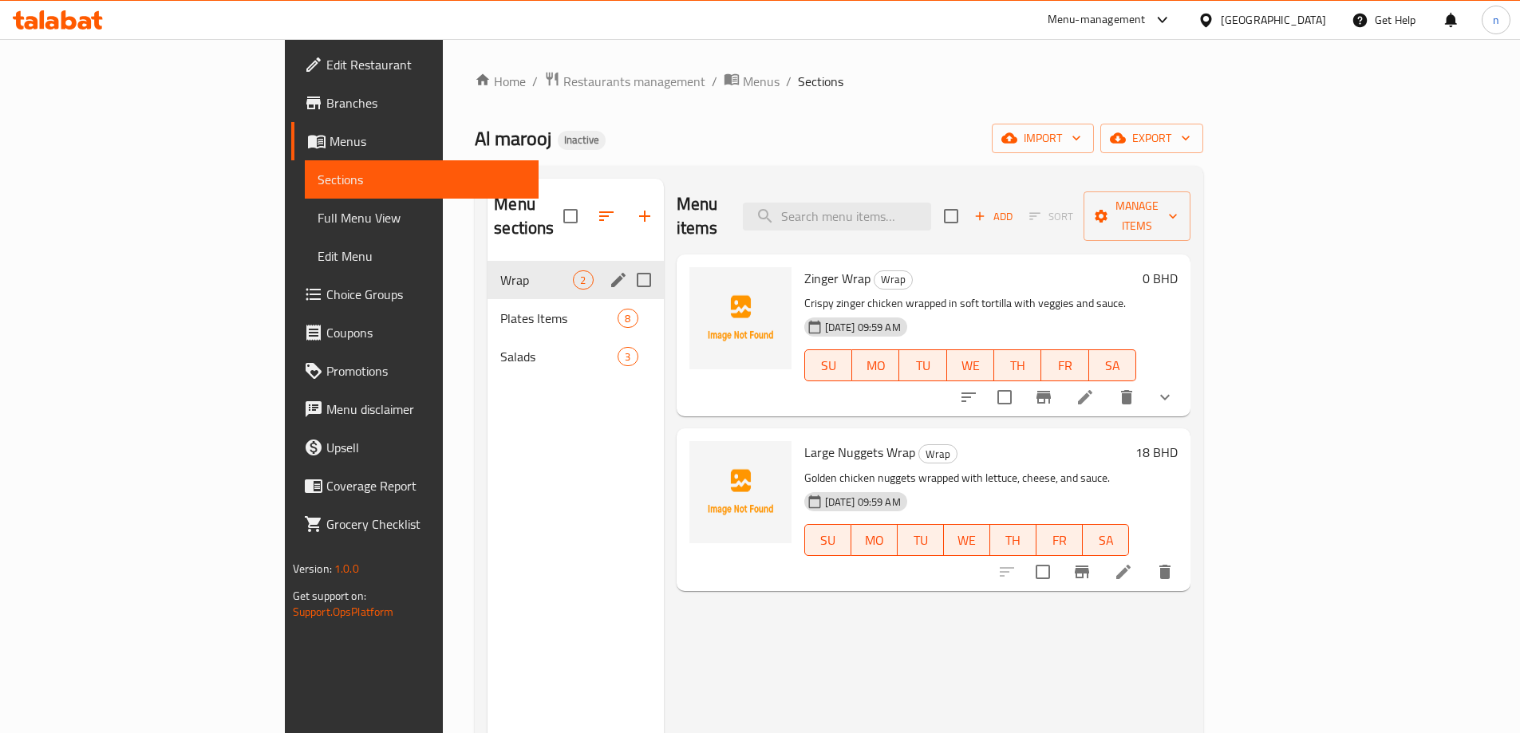
click at [500, 270] on span "Wrap" at bounding box center [536, 279] width 73 height 19
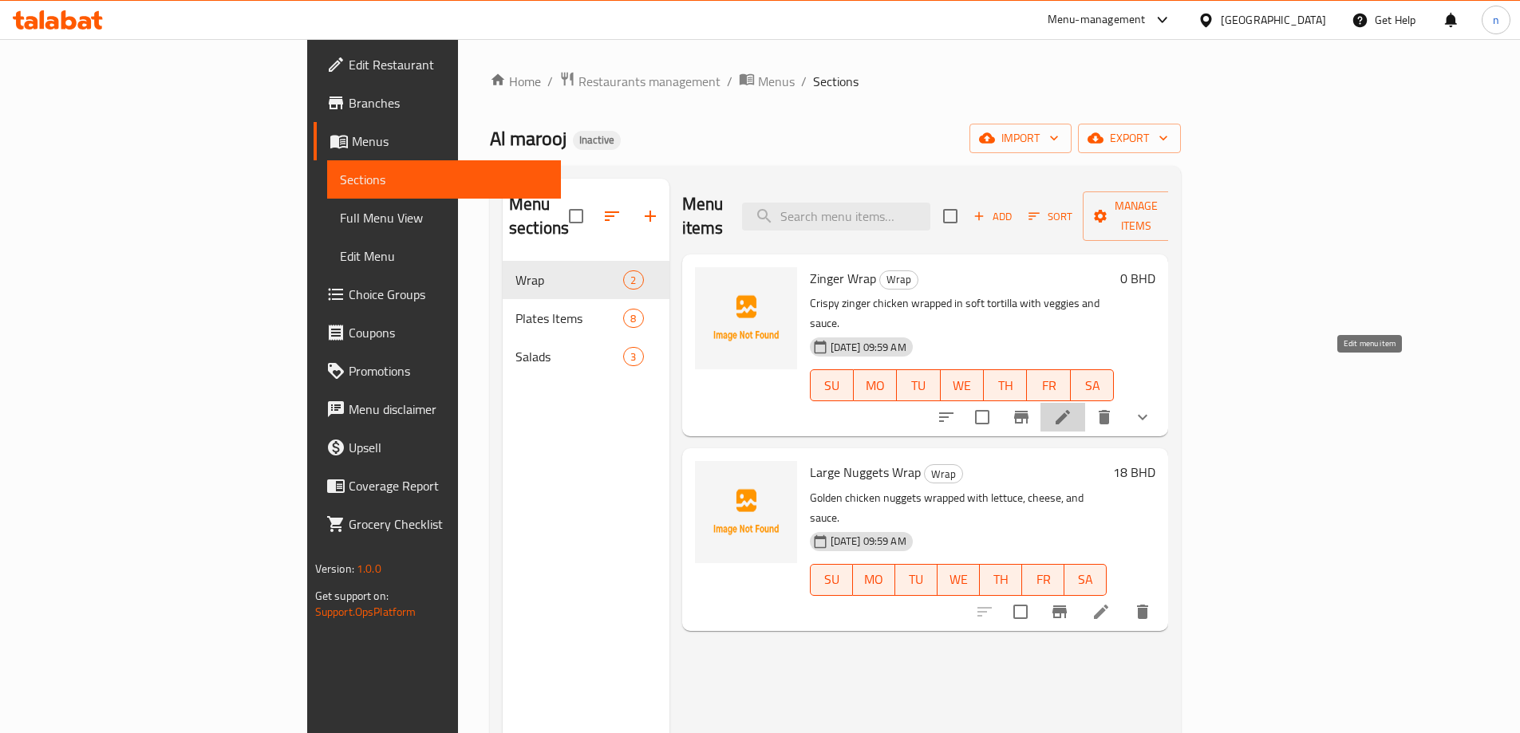
click at [1072, 408] on icon at bounding box center [1062, 417] width 19 height 19
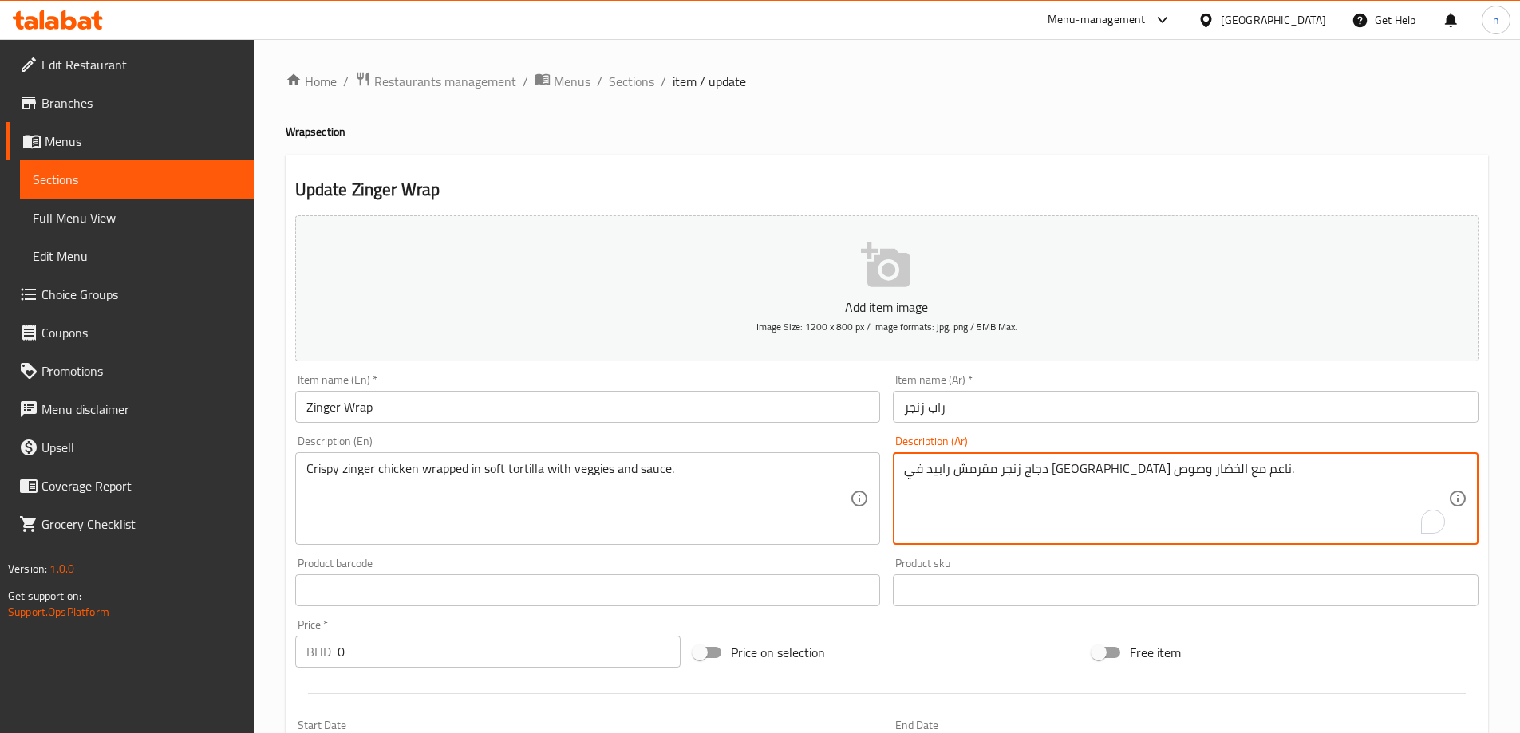
click at [1134, 491] on textarea "دجاج زنجر مقرمش رابيد في [GEOGRAPHIC_DATA] ناعم مع الخضار وصوص." at bounding box center [1176, 499] width 544 height 76
paste textarea "ملفوف في تورتيلا ناعم مع"
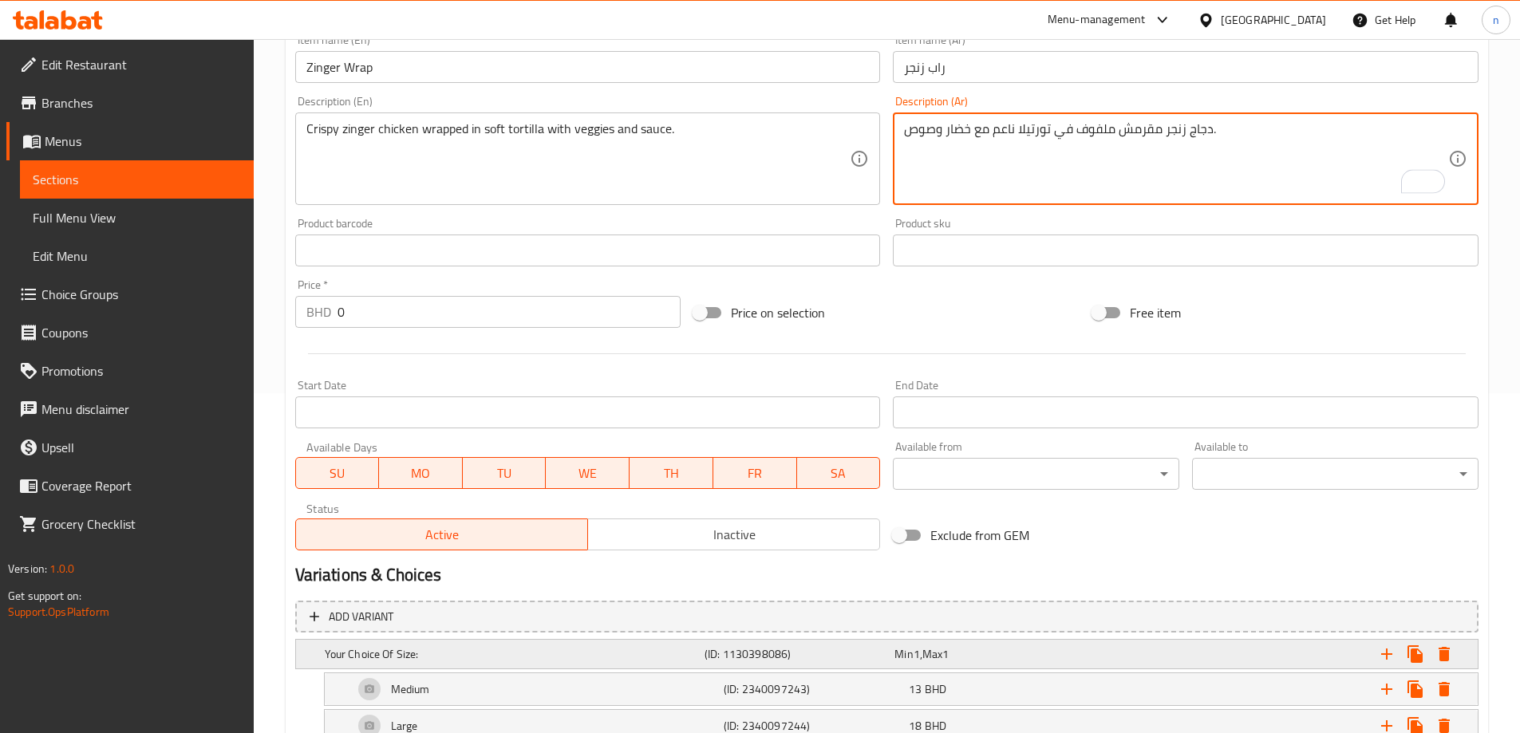
scroll to position [449, 0]
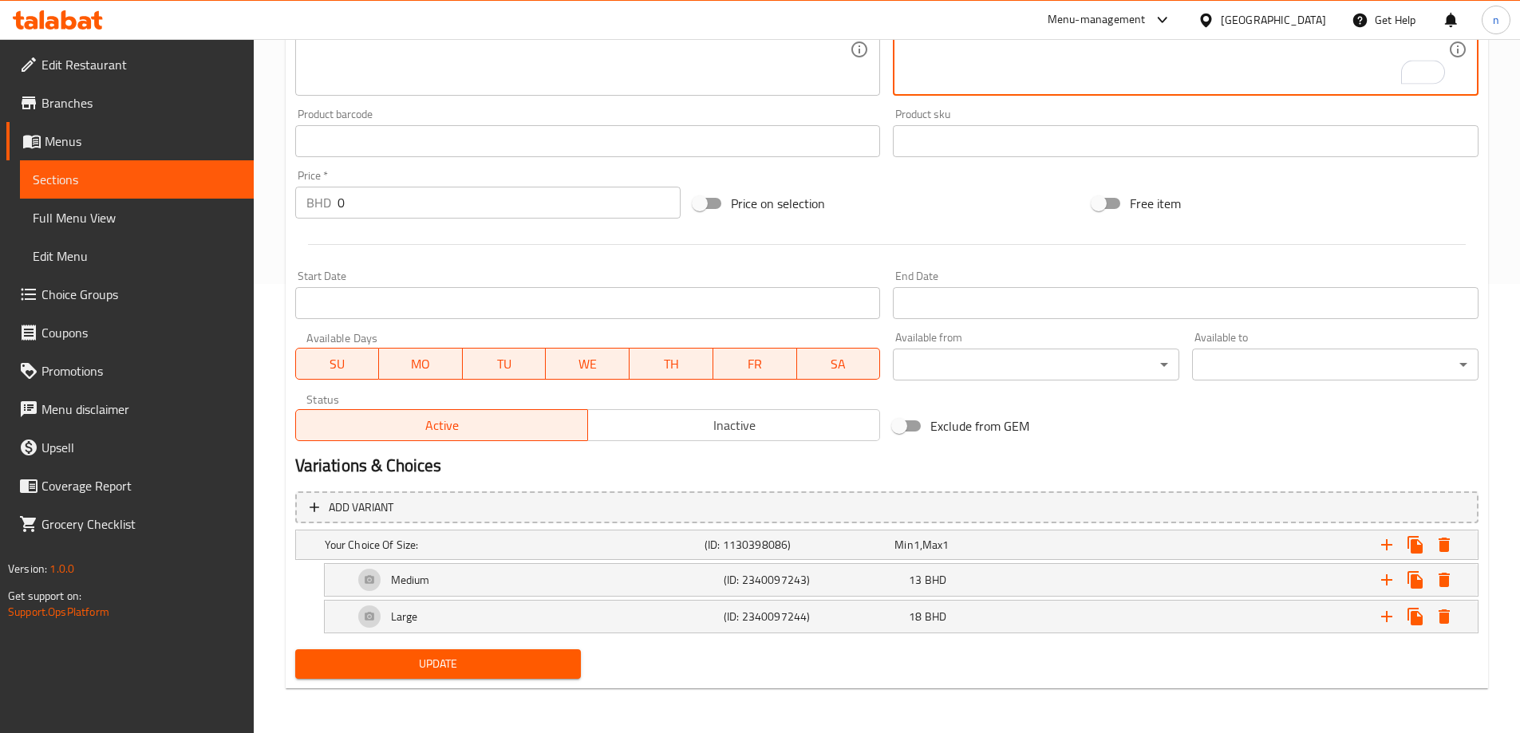
type textarea "دجاج زنجر مقرمش ملفوف في تورتيلا ناعم مع خضار وصوص."
click at [522, 661] on span "Update" at bounding box center [438, 664] width 261 height 20
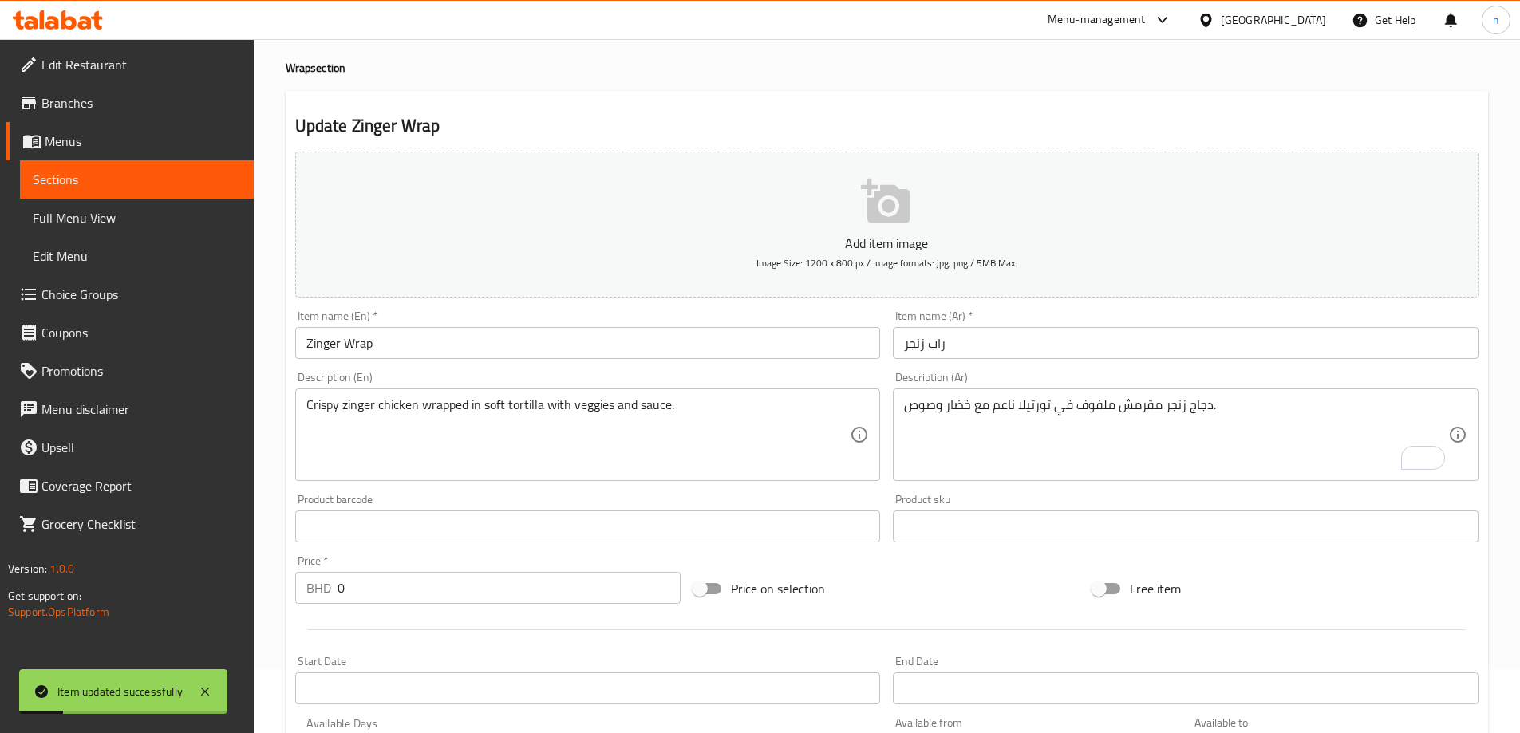
scroll to position [0, 0]
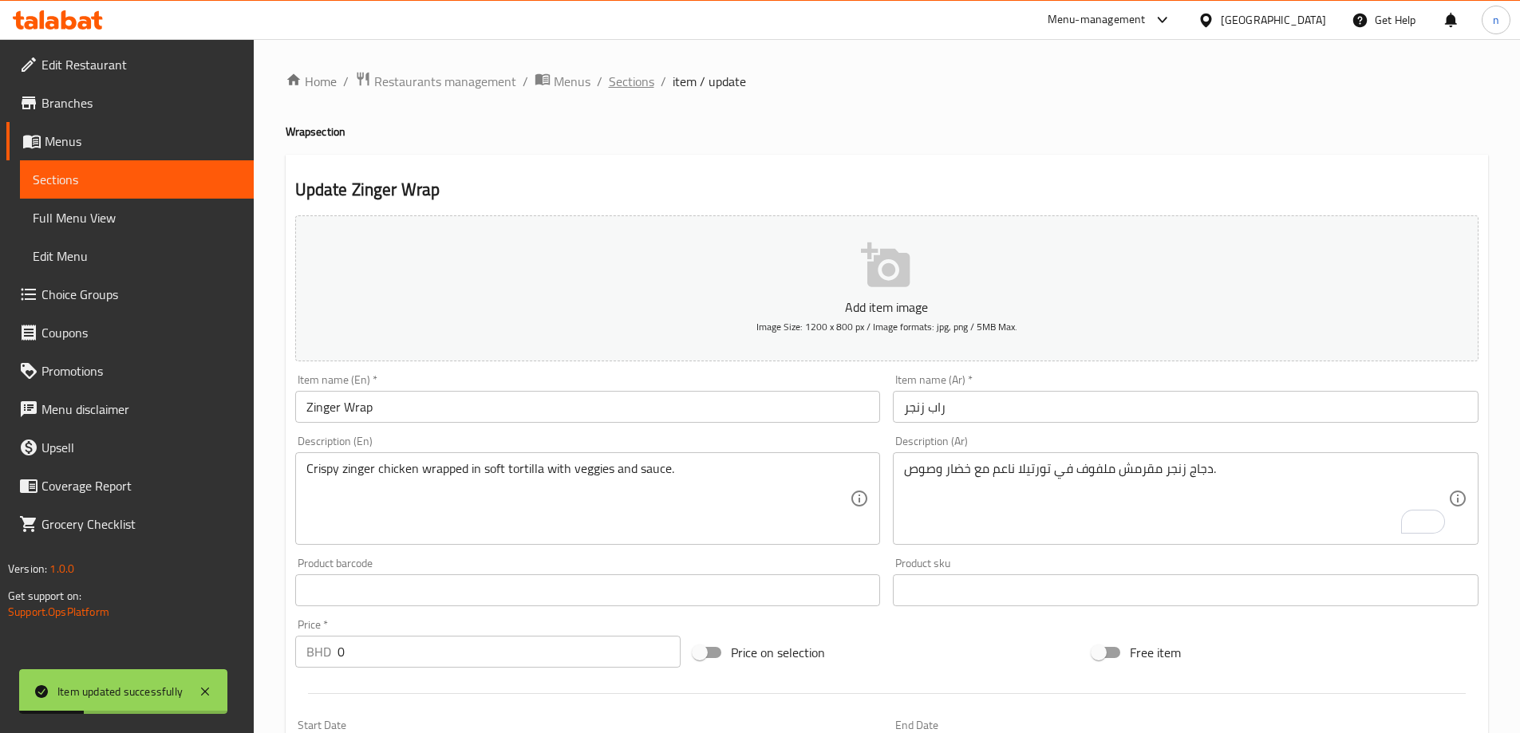
click at [633, 89] on span "Sections" at bounding box center [631, 81] width 45 height 19
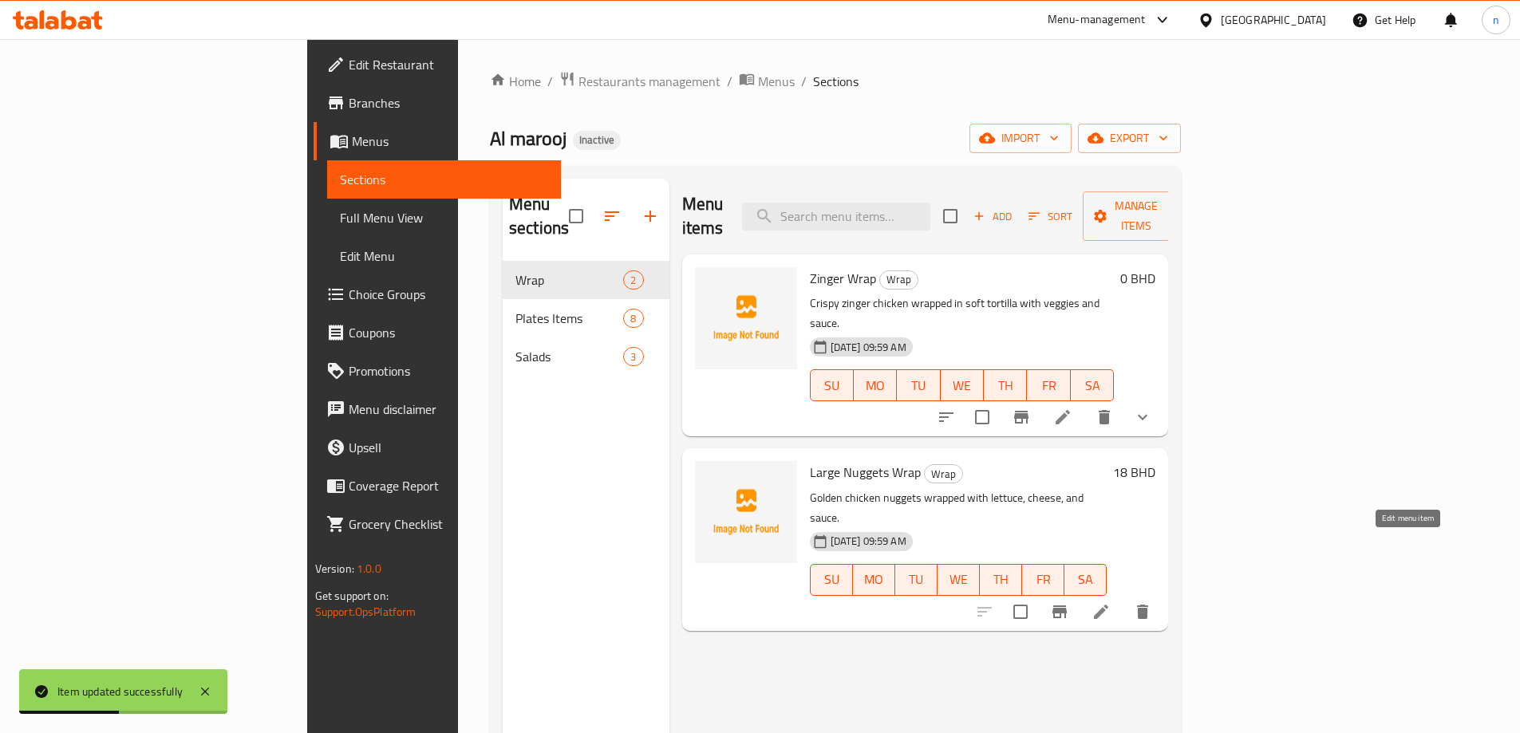
click at [1111, 602] on icon at bounding box center [1100, 611] width 19 height 19
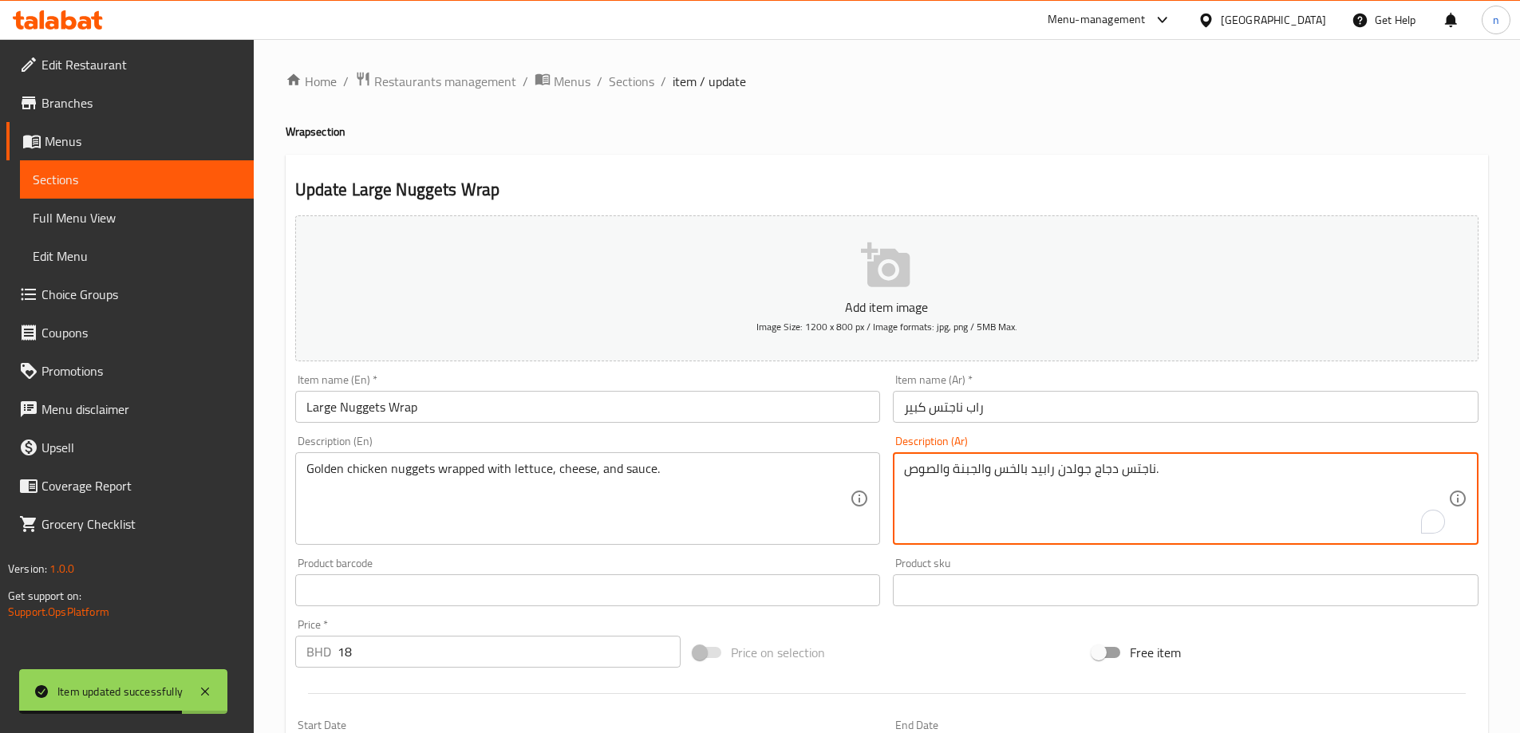
click at [1060, 491] on textarea "ناجتس دجاج جولدن رابيد بالخس والجبنة والصوص." at bounding box center [1176, 499] width 544 height 76
click at [1059, 491] on textarea "ناجتس دجاج جولدن رابيد بالخس والجبنة والصوص." at bounding box center [1176, 499] width 544 height 76
paste textarea "ملفوف مع خس وجبنة و"
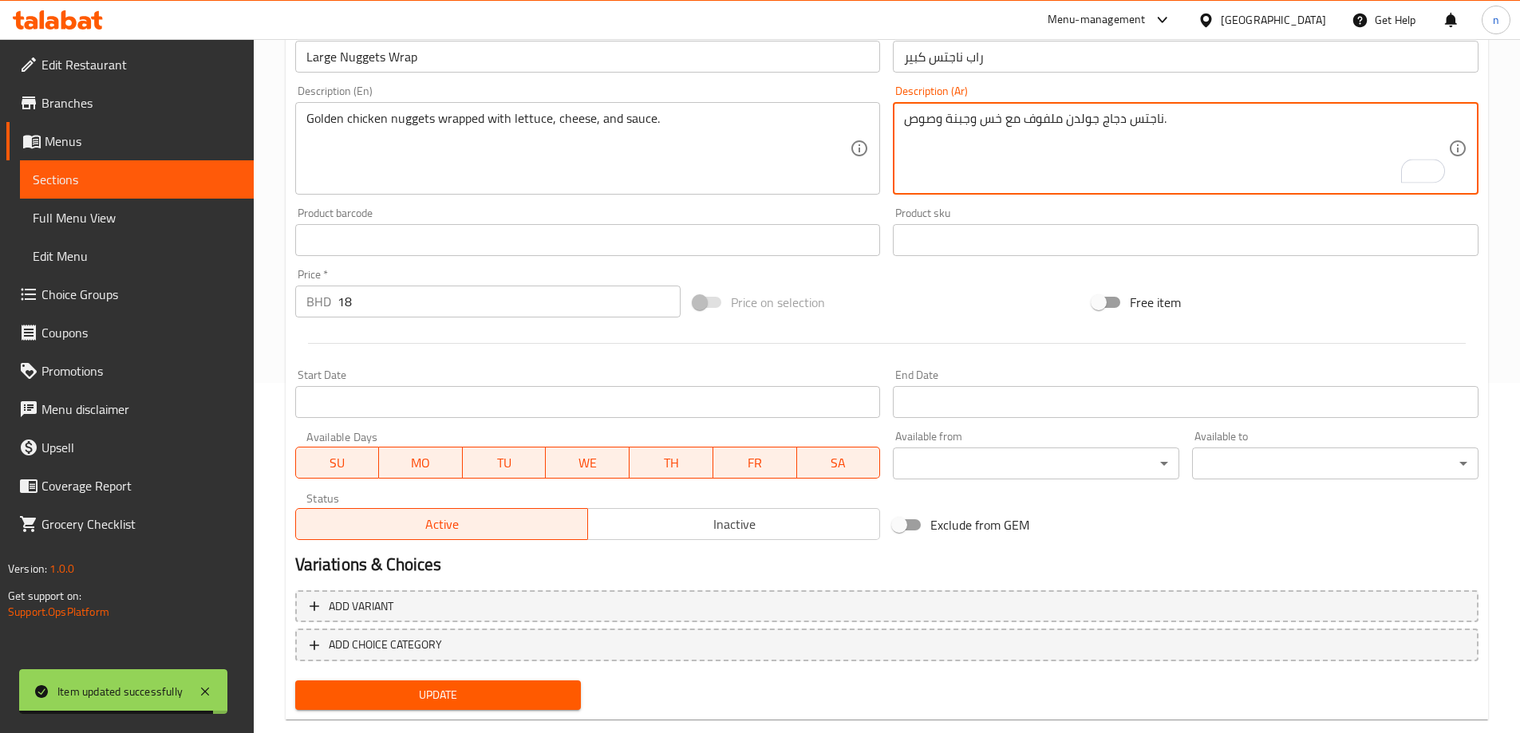
scroll to position [381, 0]
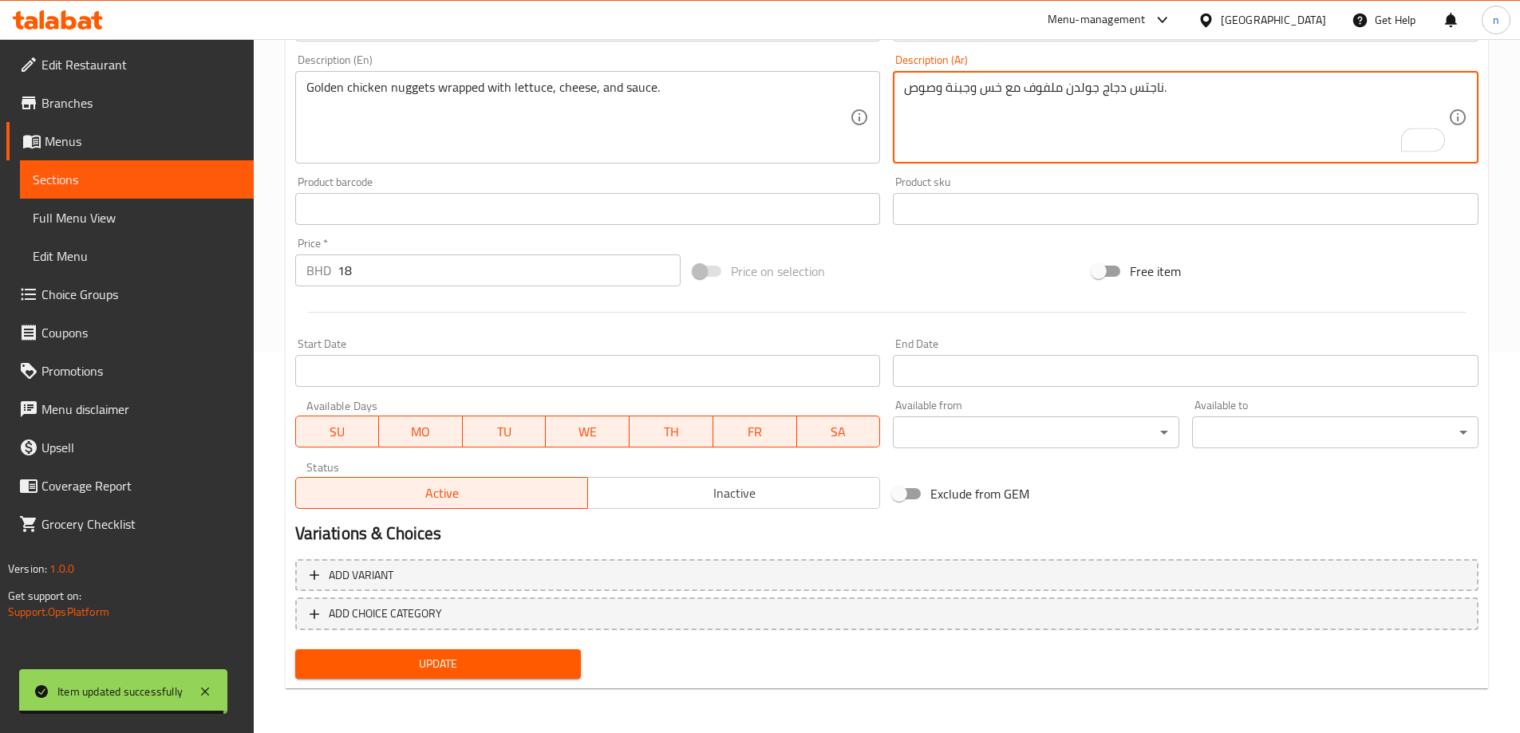
type textarea "ناجتس دجاج جولدن ملفوف مع خس وجبنة وصوص."
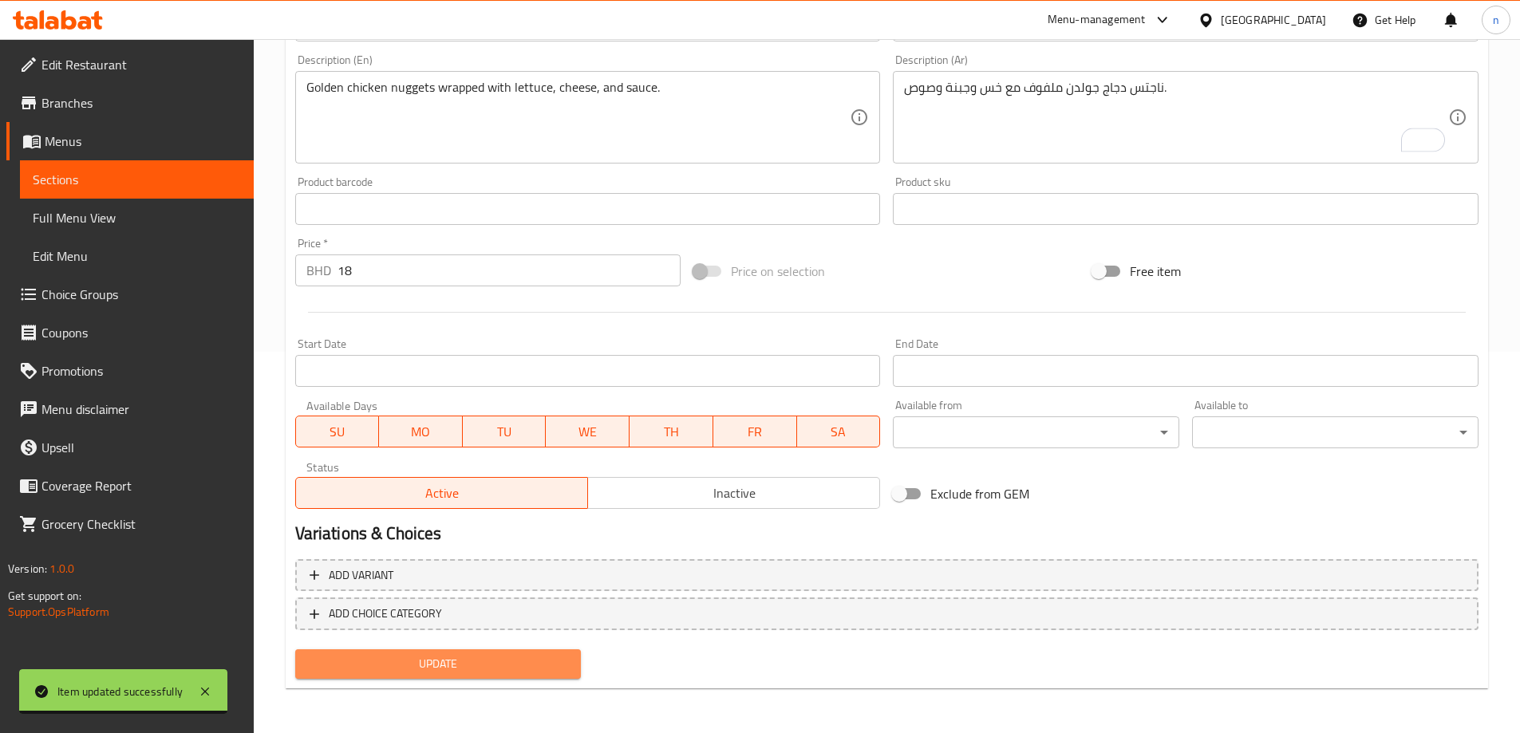
click at [377, 669] on span "Update" at bounding box center [438, 664] width 261 height 20
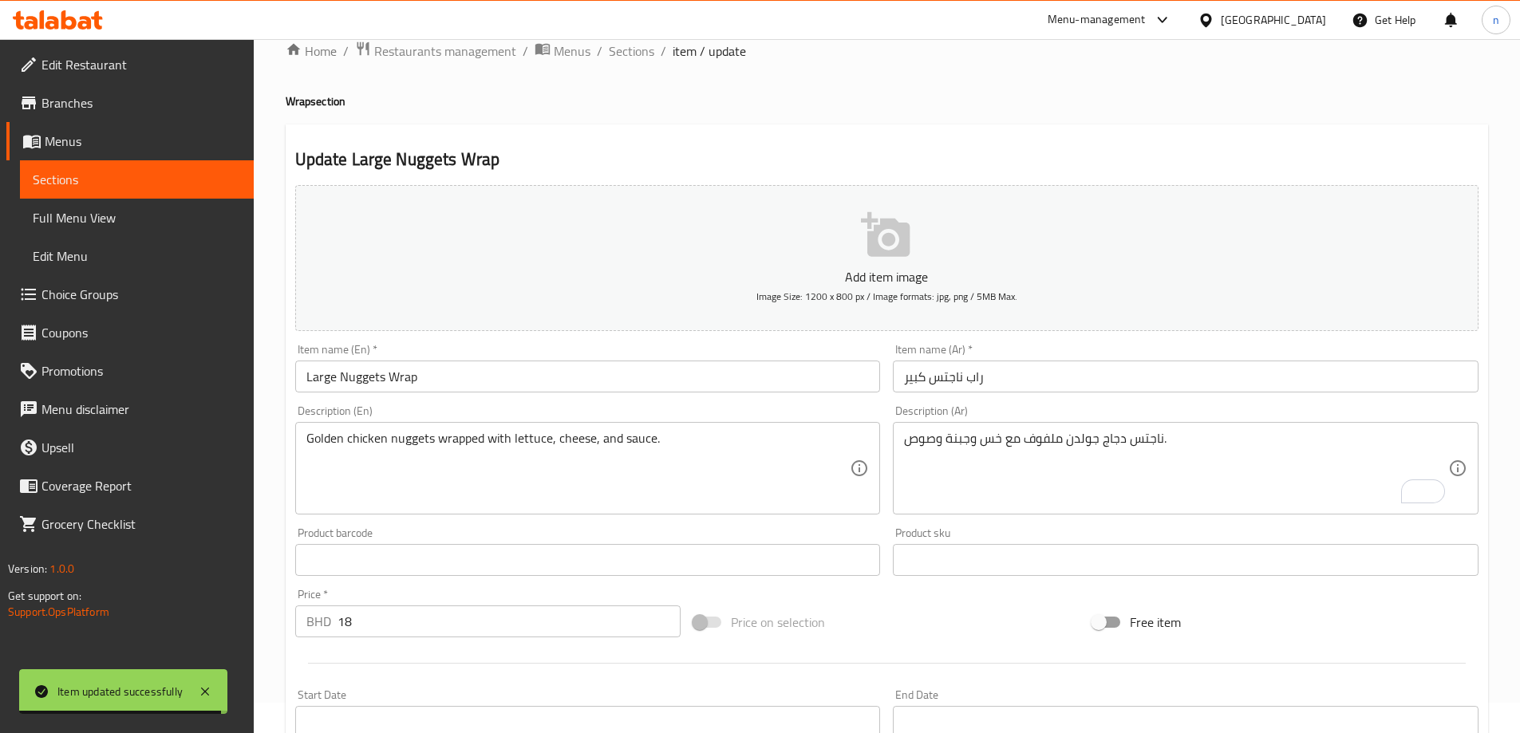
scroll to position [0, 0]
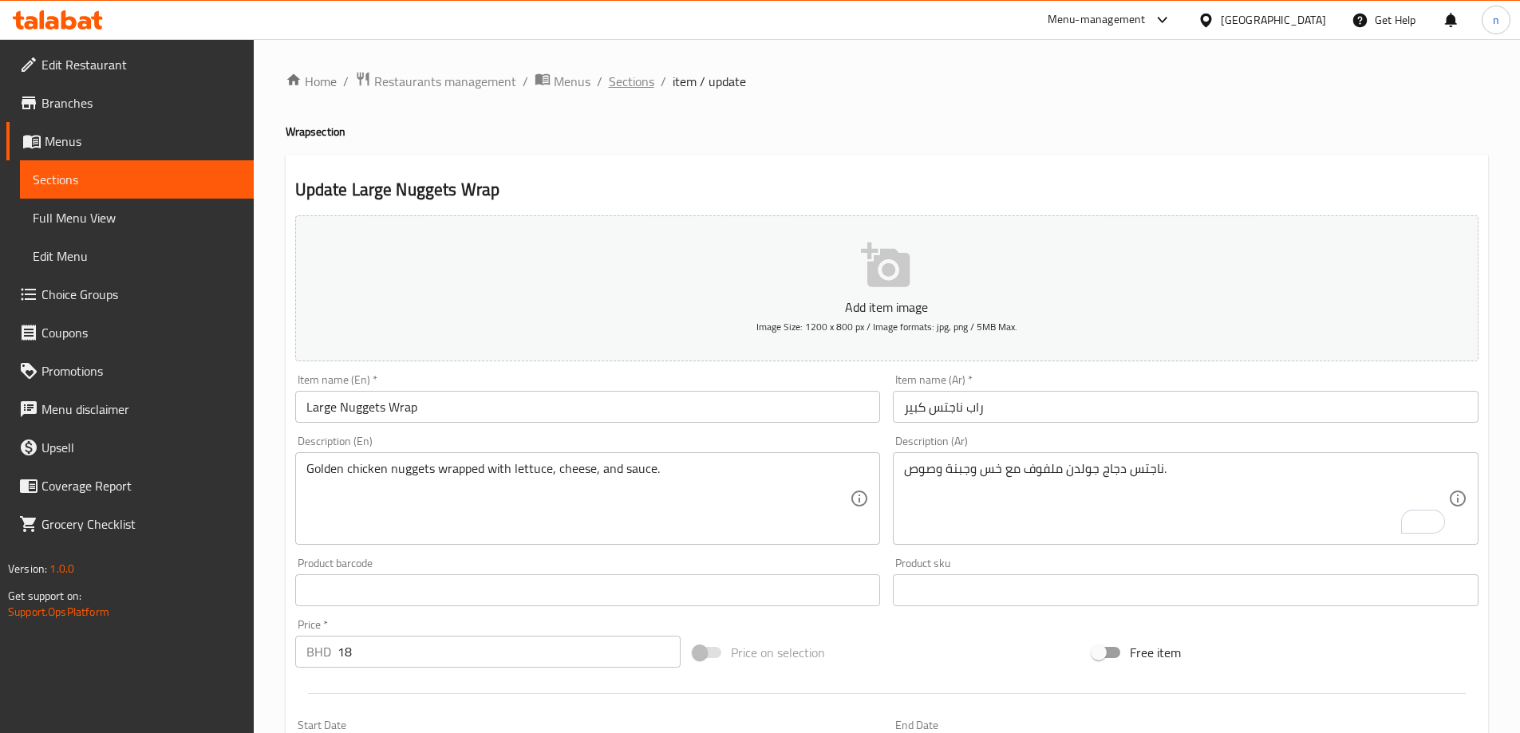
click at [635, 80] on span "Sections" at bounding box center [631, 81] width 45 height 19
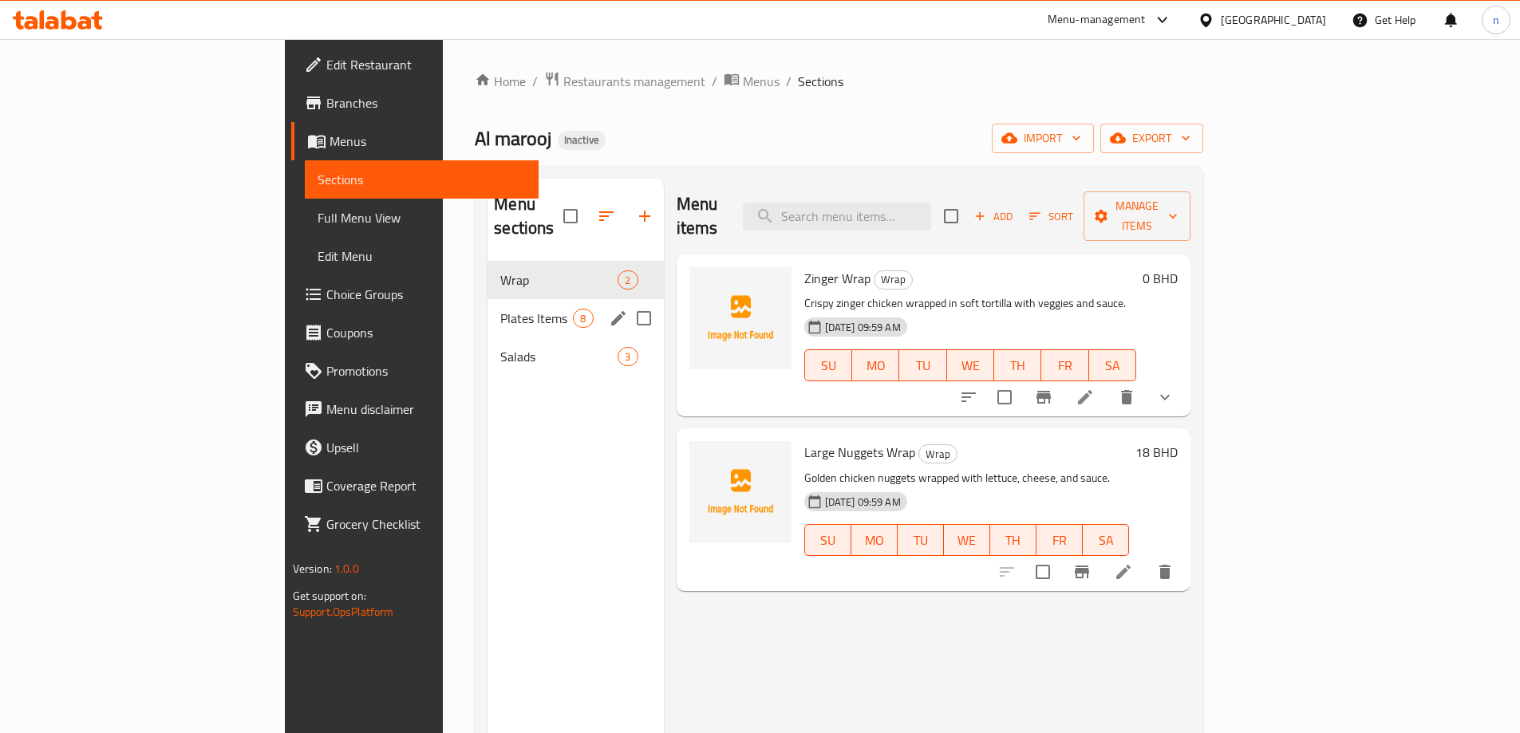
click at [487, 299] on div "Plates Items 8" at bounding box center [575, 318] width 176 height 38
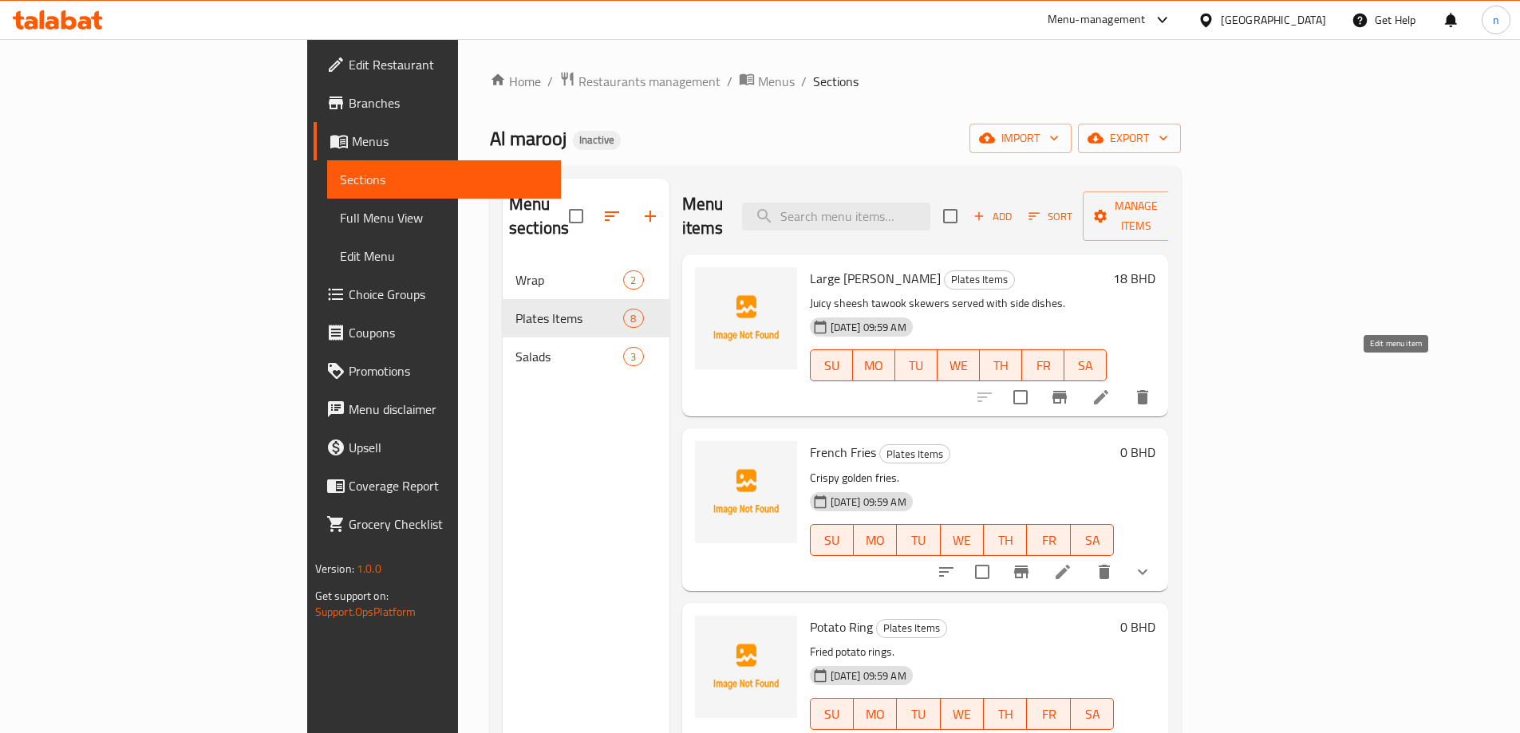
click at [1111, 388] on icon at bounding box center [1100, 397] width 19 height 19
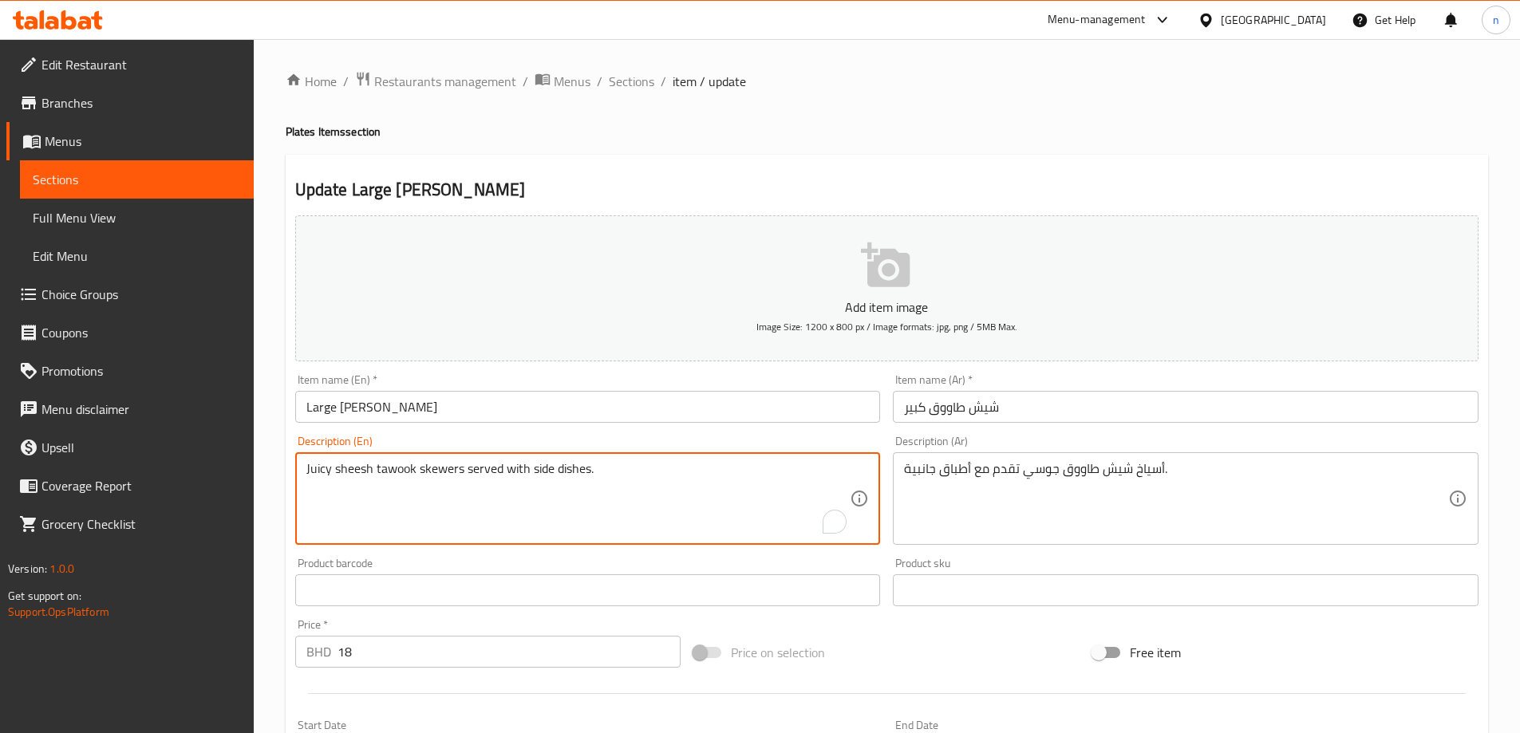
click at [672, 463] on textarea "Juicy sheesh tawook skewers served with side dishes." at bounding box center [578, 499] width 544 height 76
paste textarea "s"
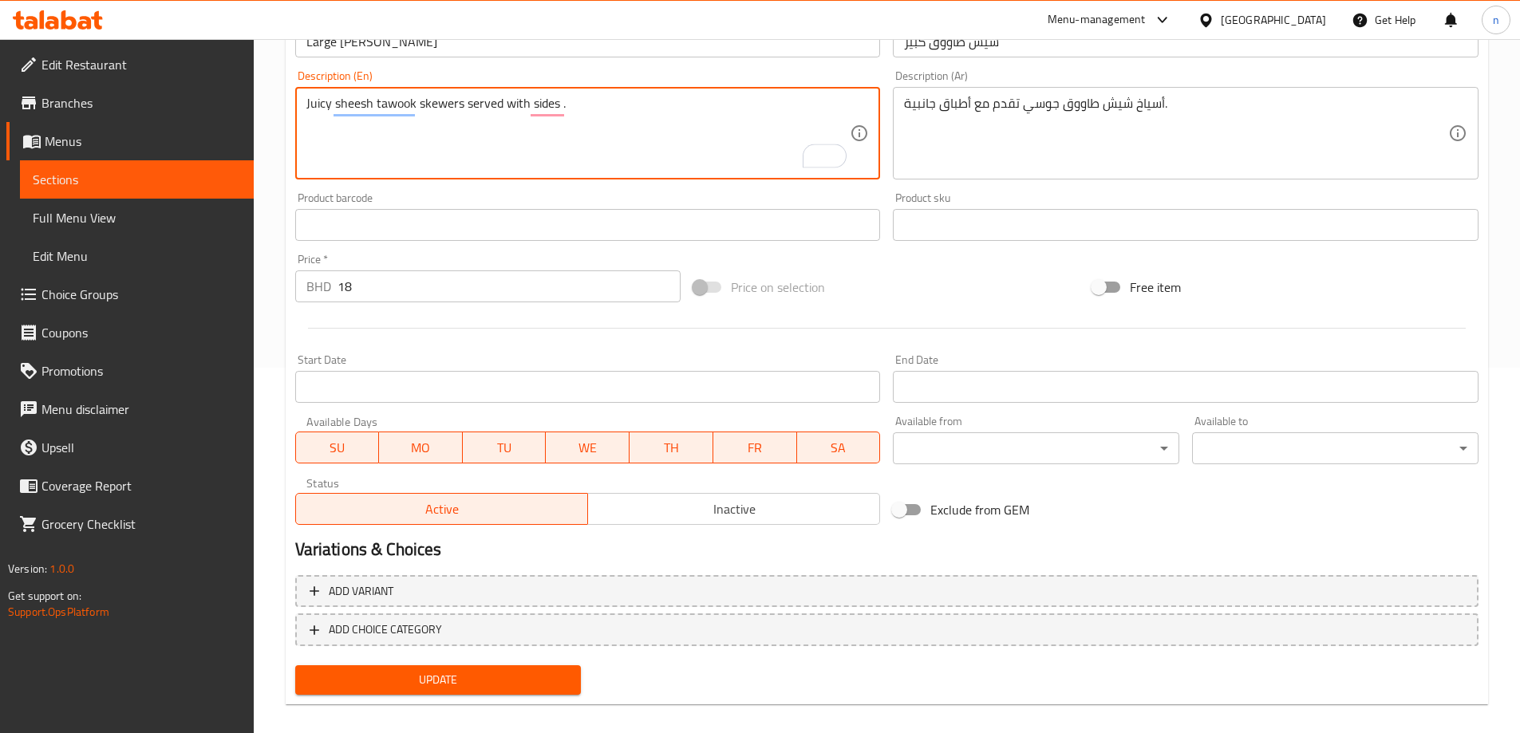
scroll to position [381, 0]
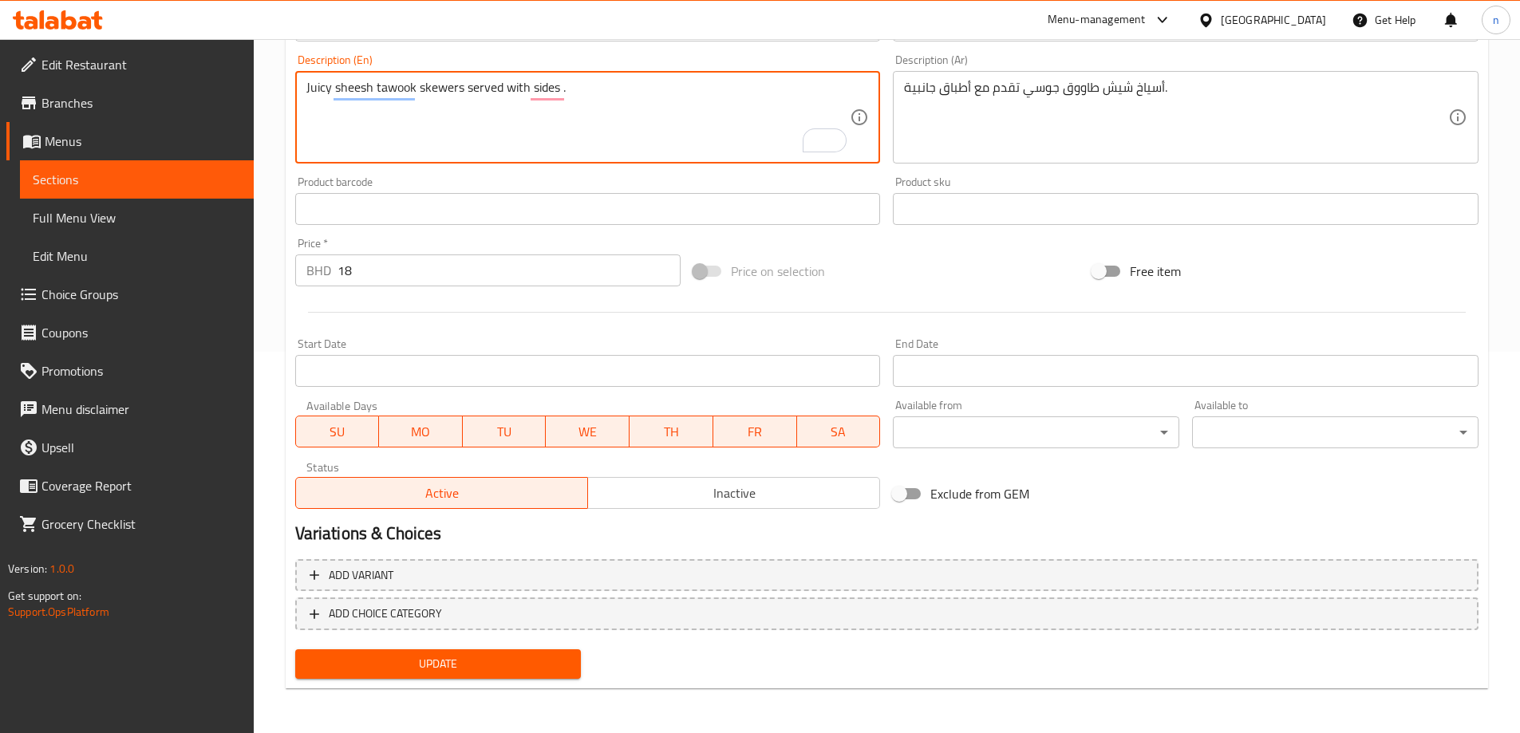
type textarea "Juicy sheesh tawook skewers served with sides ."
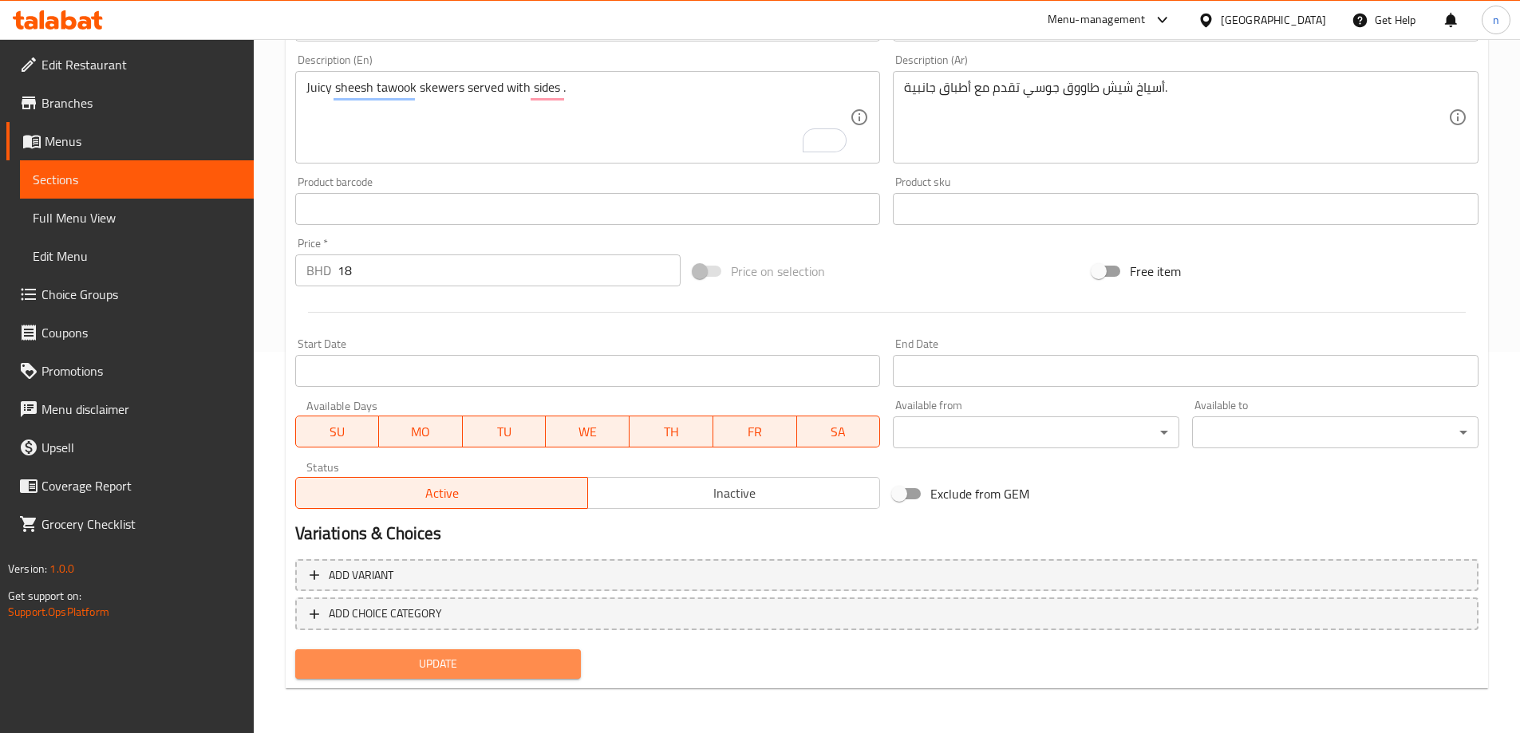
click at [537, 653] on button "Update" at bounding box center [438, 664] width 286 height 30
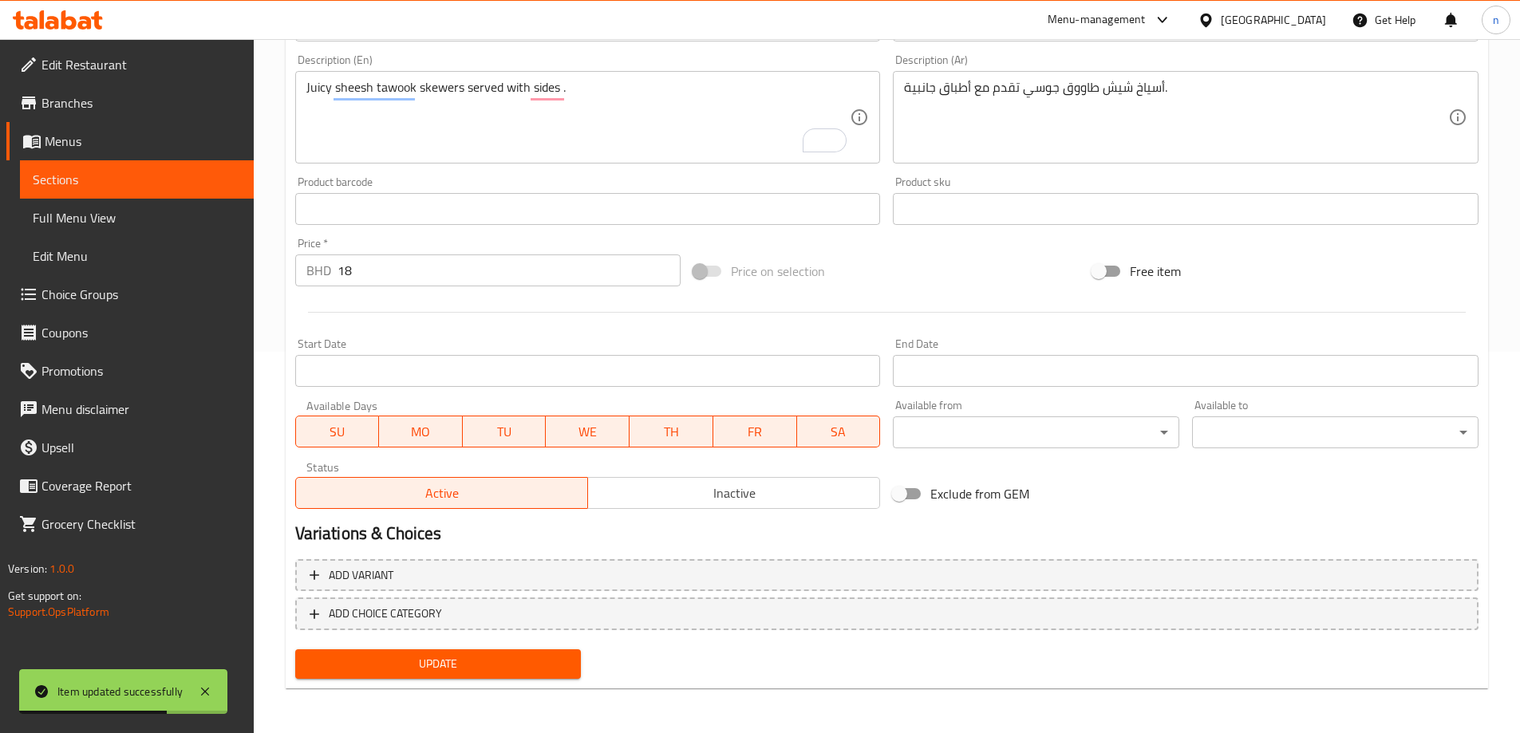
click at [87, 176] on span "Sections" at bounding box center [137, 179] width 208 height 19
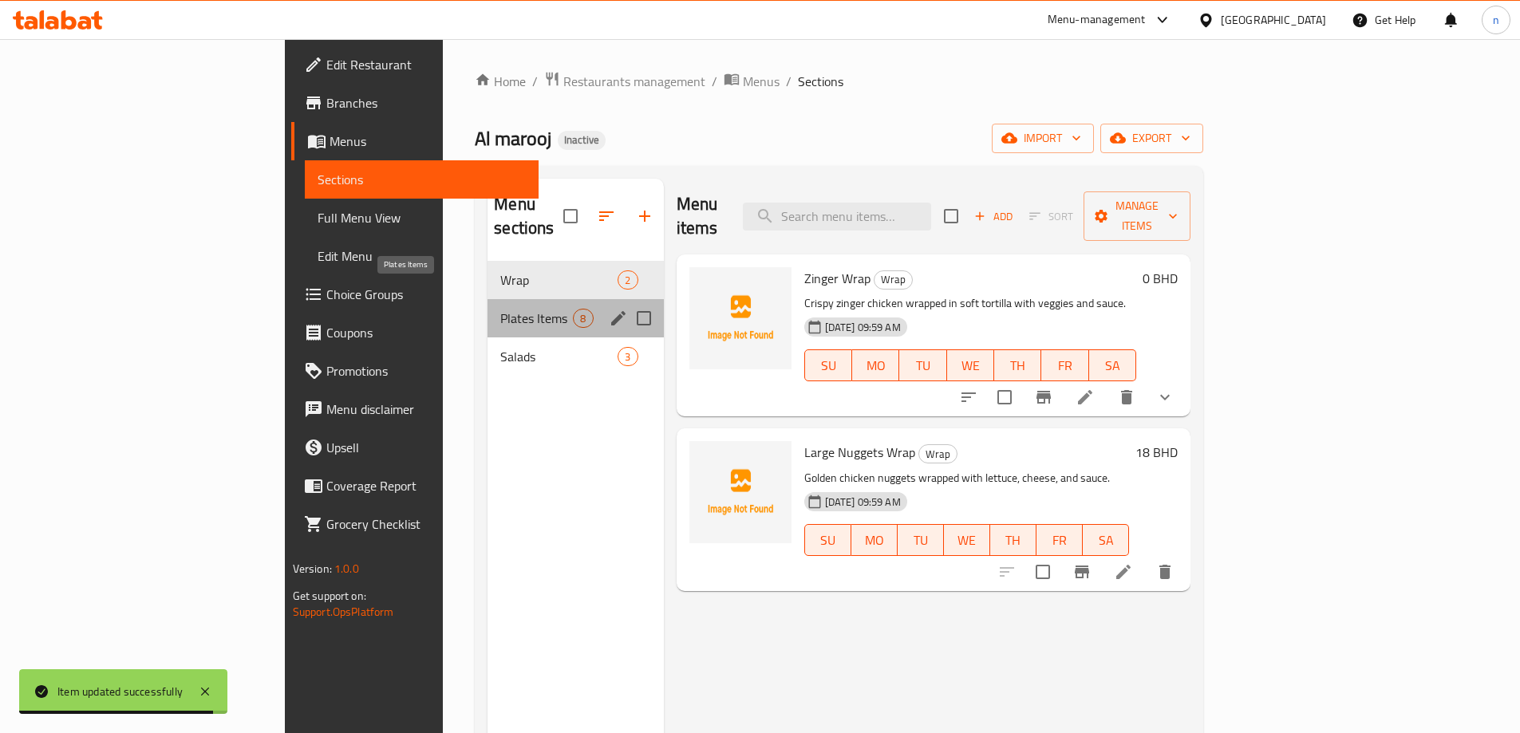
click at [500, 309] on span "Plates Items" at bounding box center [536, 318] width 73 height 19
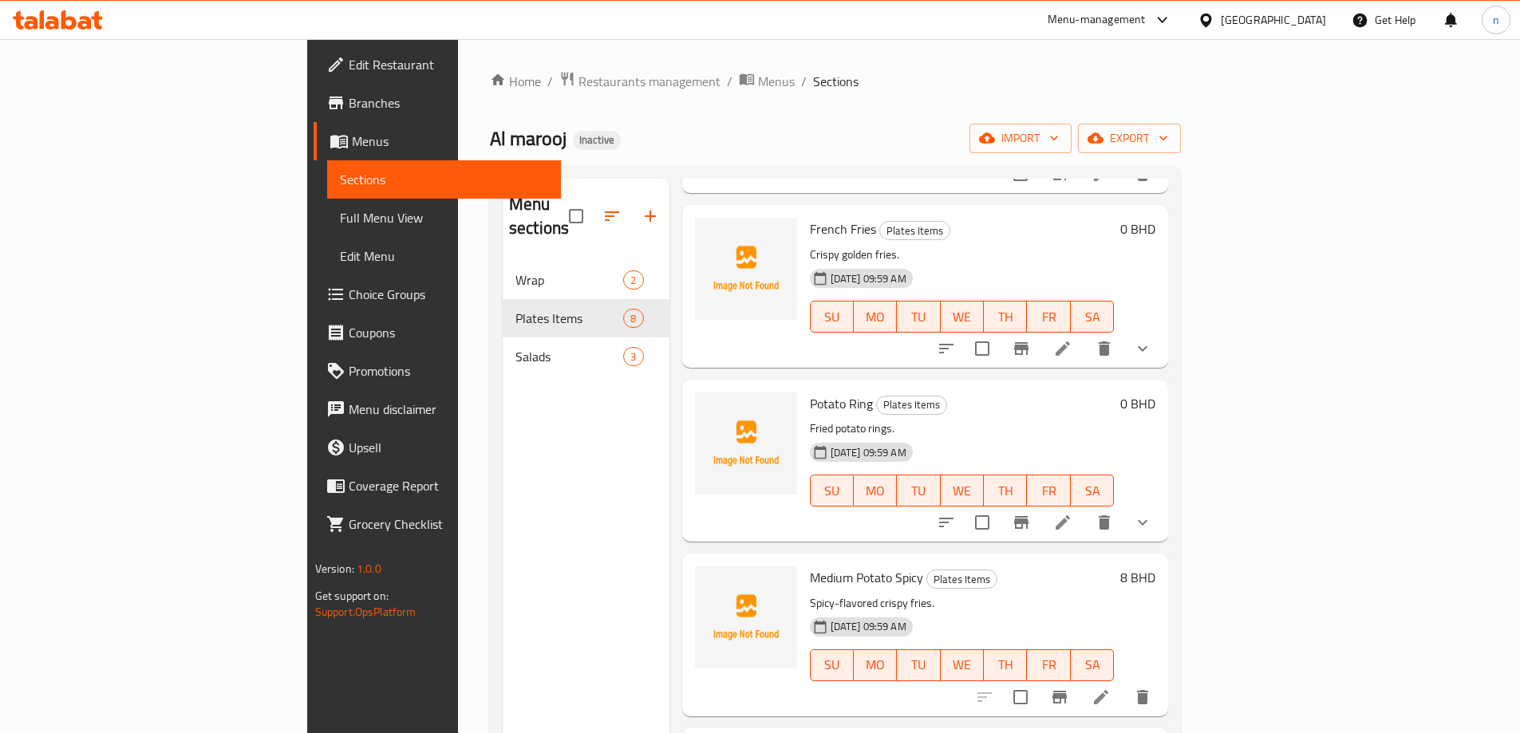
scroll to position [239, 0]
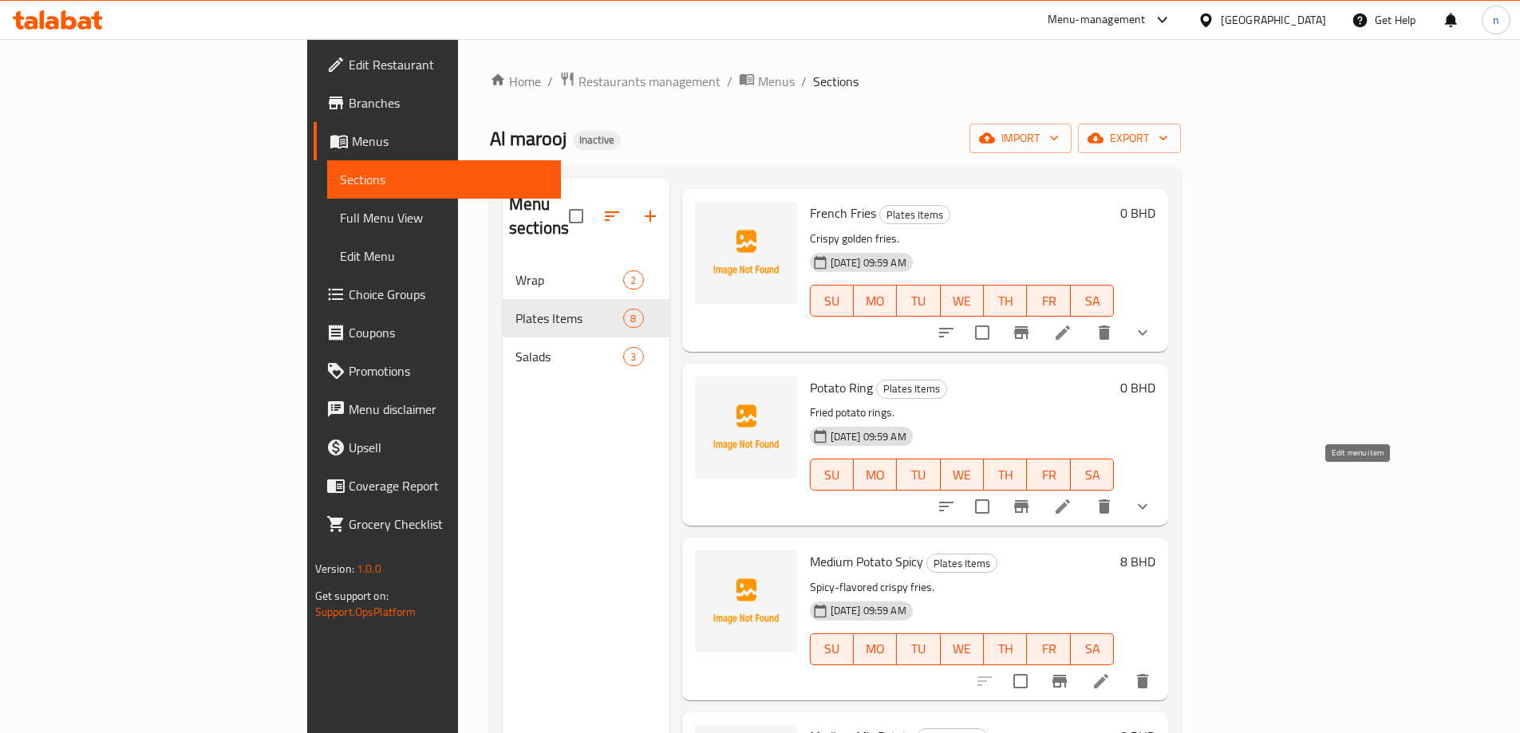
click at [1070, 499] on icon at bounding box center [1063, 506] width 14 height 14
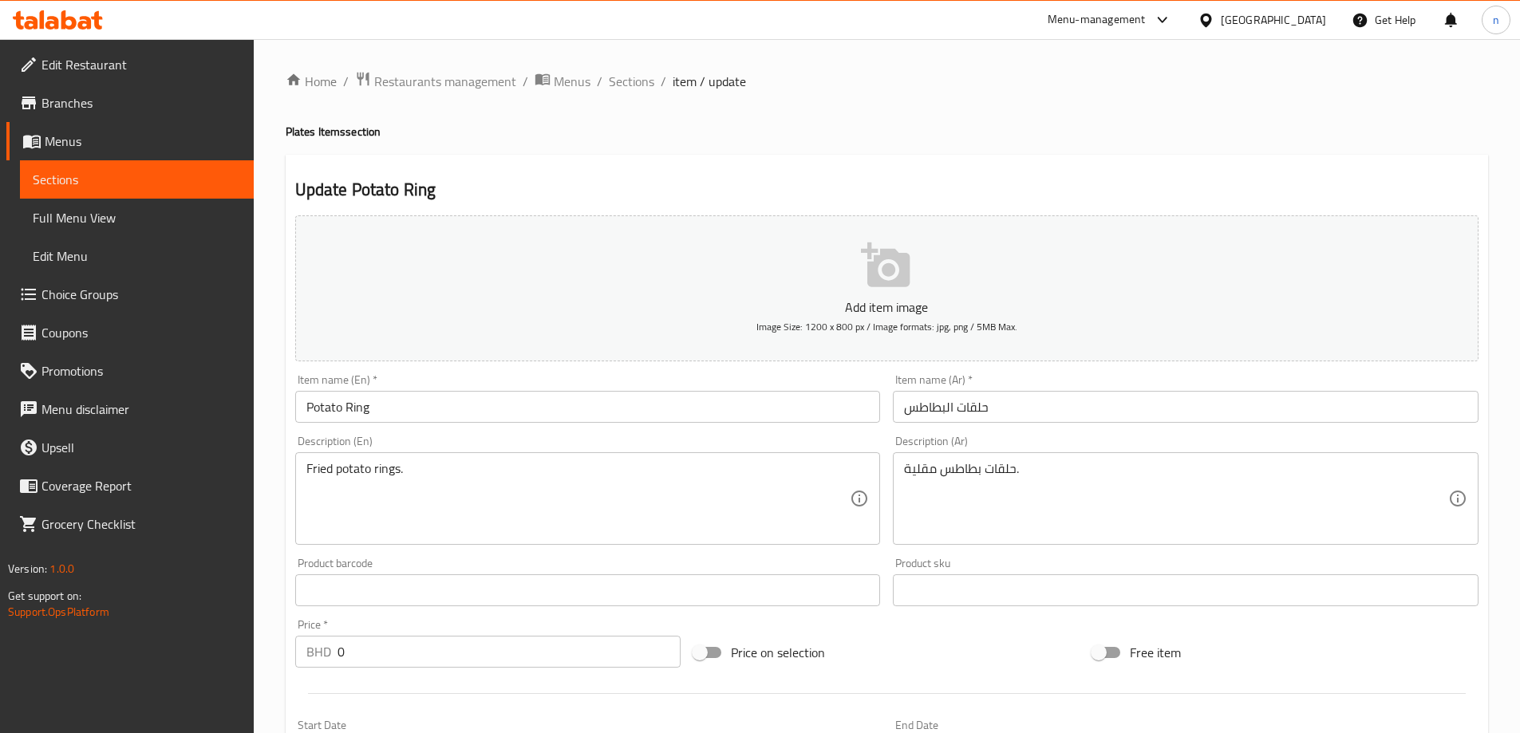
click at [1008, 405] on input "حلقات البطاطس" at bounding box center [1186, 407] width 586 height 32
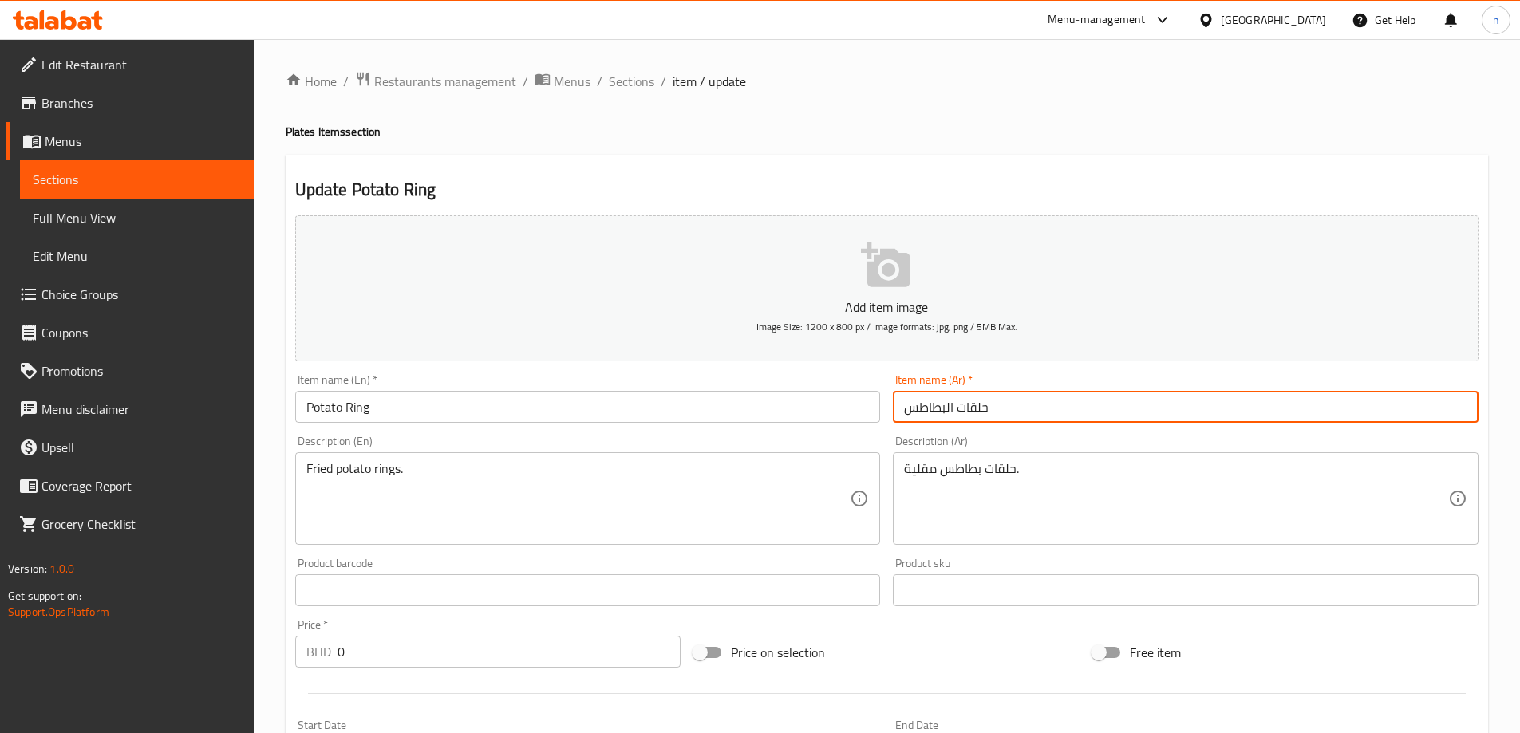
click at [1008, 405] on input "حلقات البطاطس" at bounding box center [1186, 407] width 586 height 32
paste input "text"
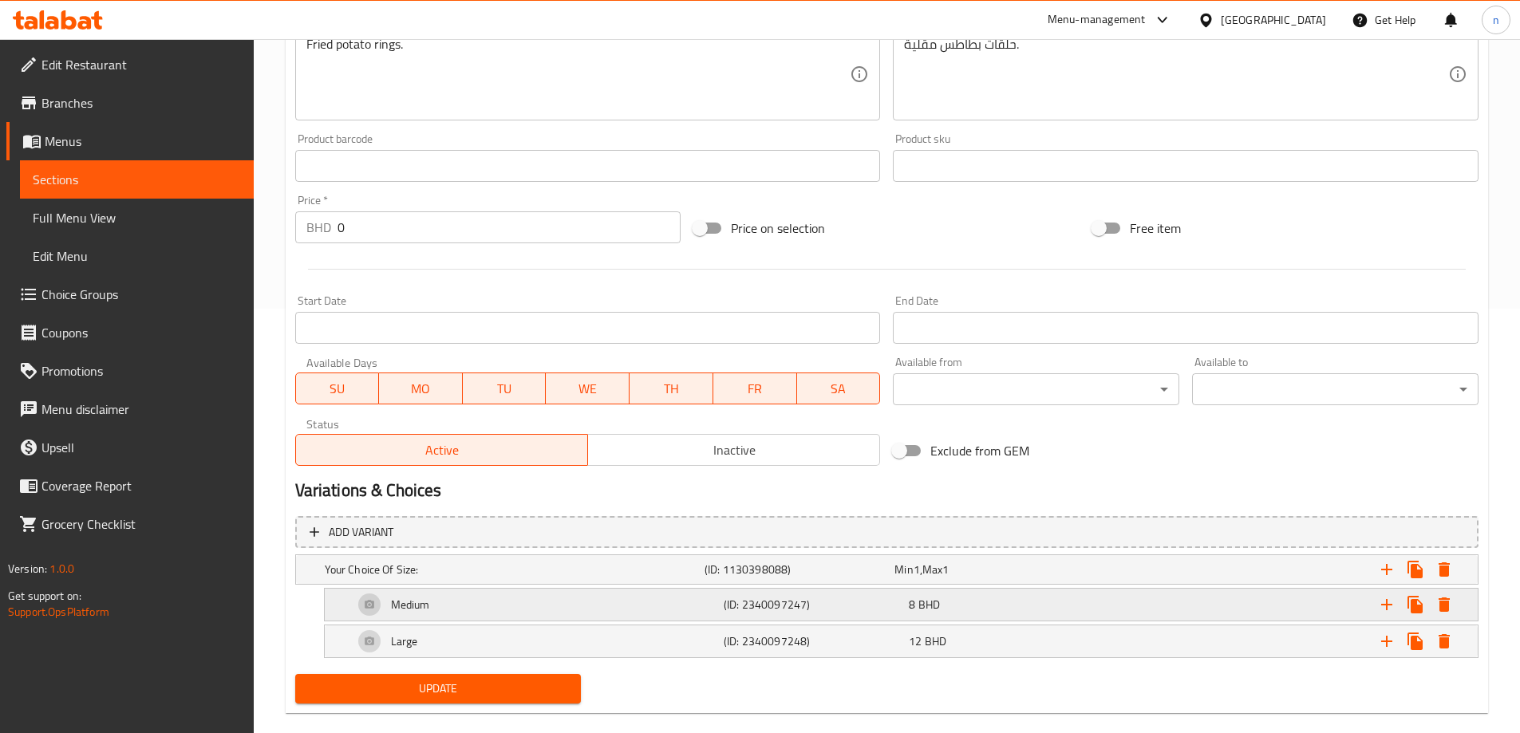
scroll to position [449, 0]
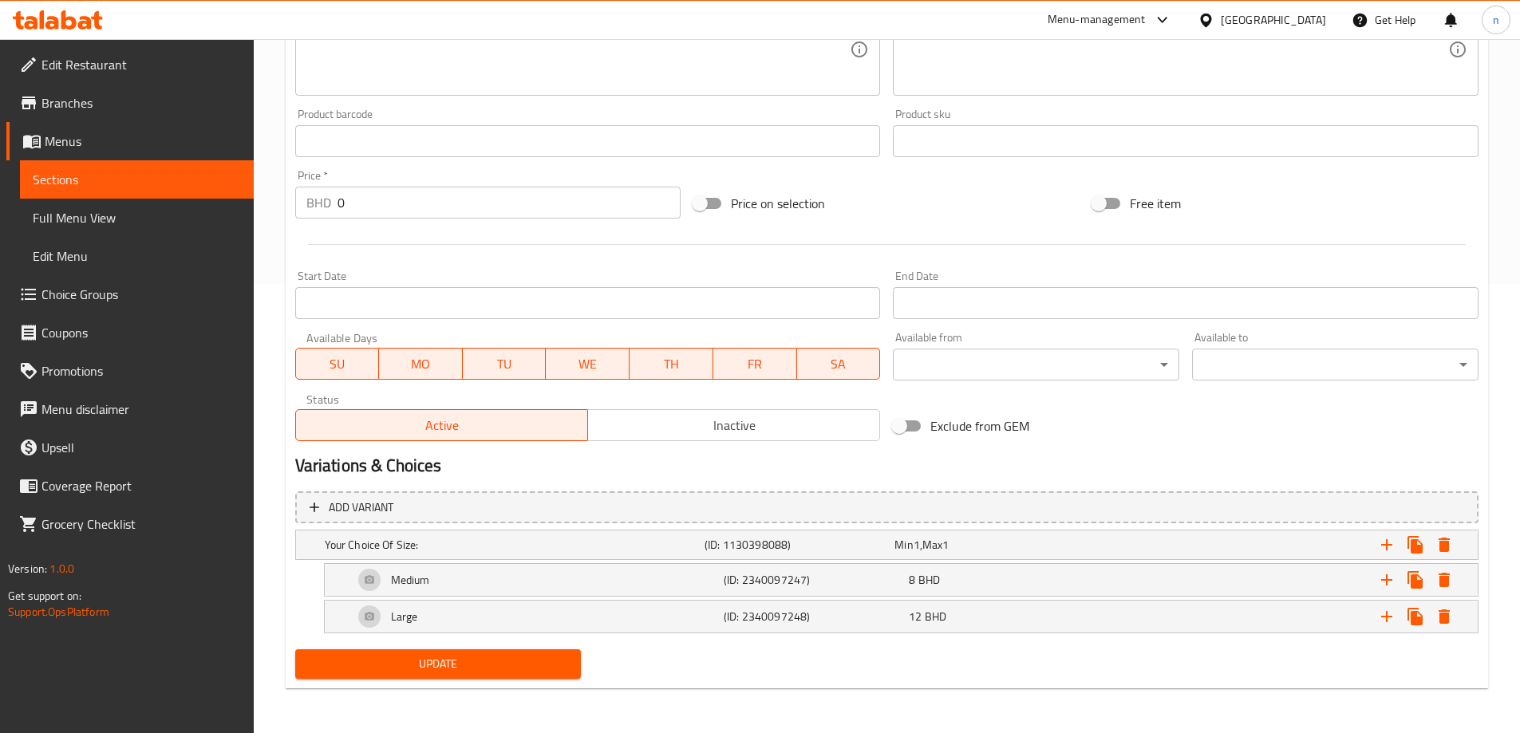
type input "حلقات بطاطس"
click at [503, 662] on span "Update" at bounding box center [438, 664] width 261 height 20
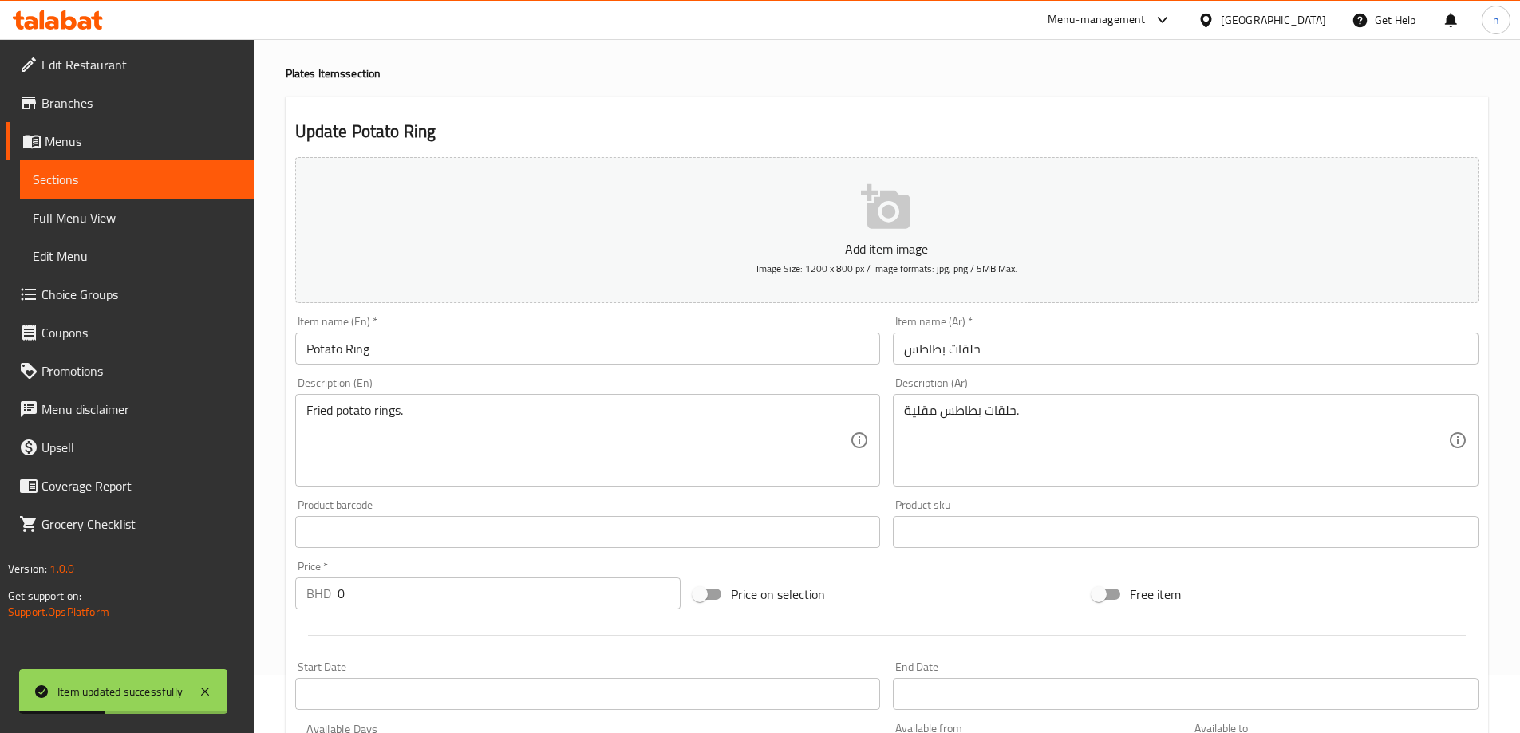
scroll to position [0, 0]
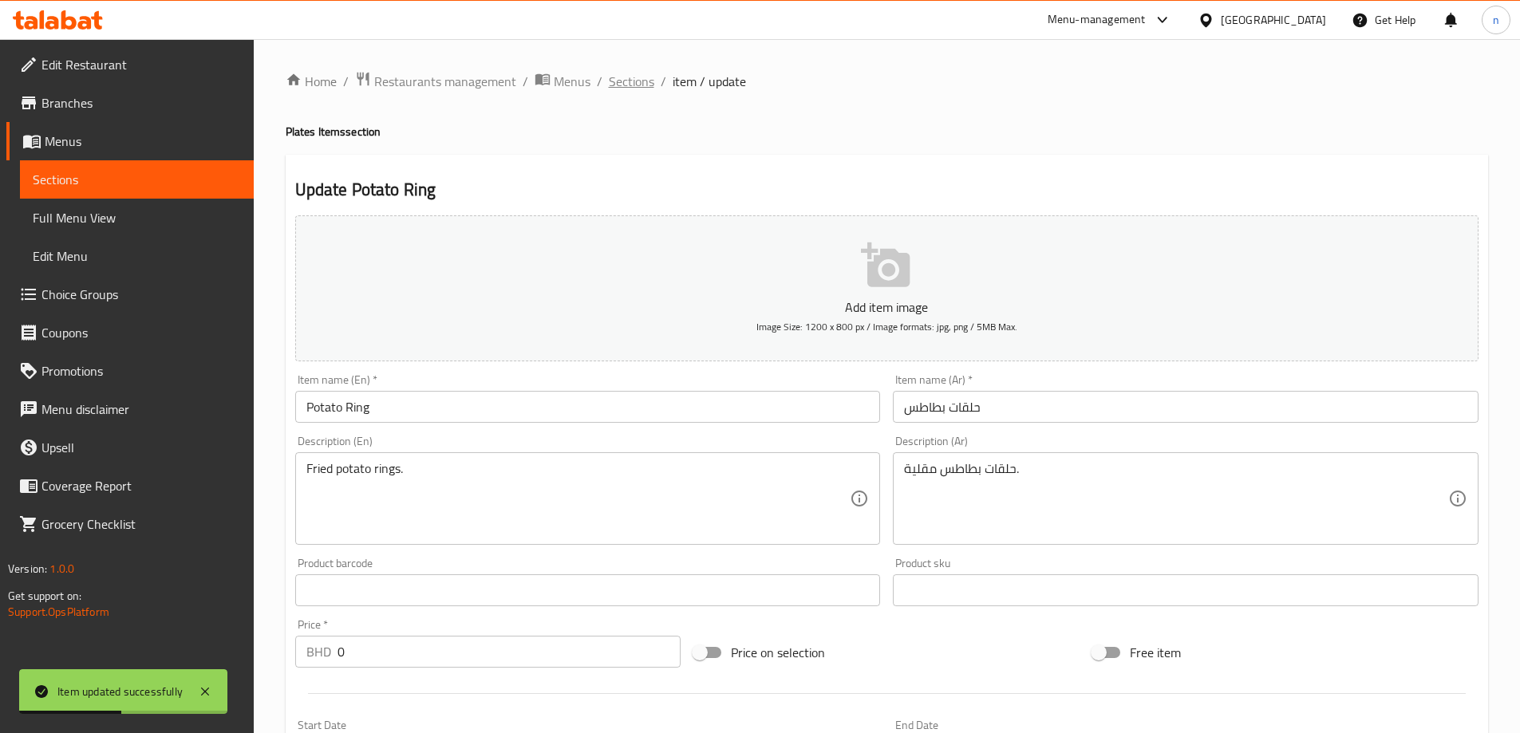
click at [624, 85] on span "Sections" at bounding box center [631, 81] width 45 height 19
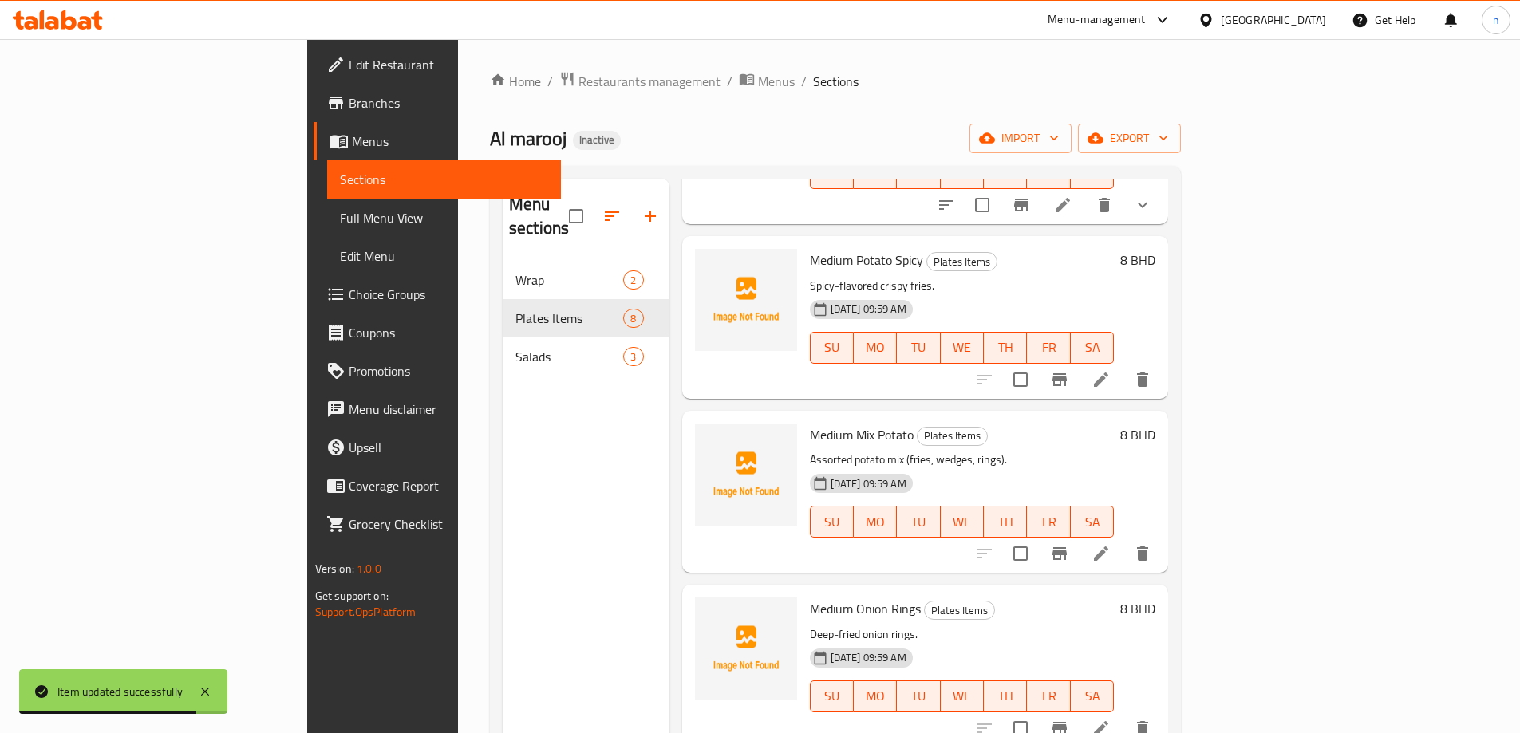
scroll to position [638, 0]
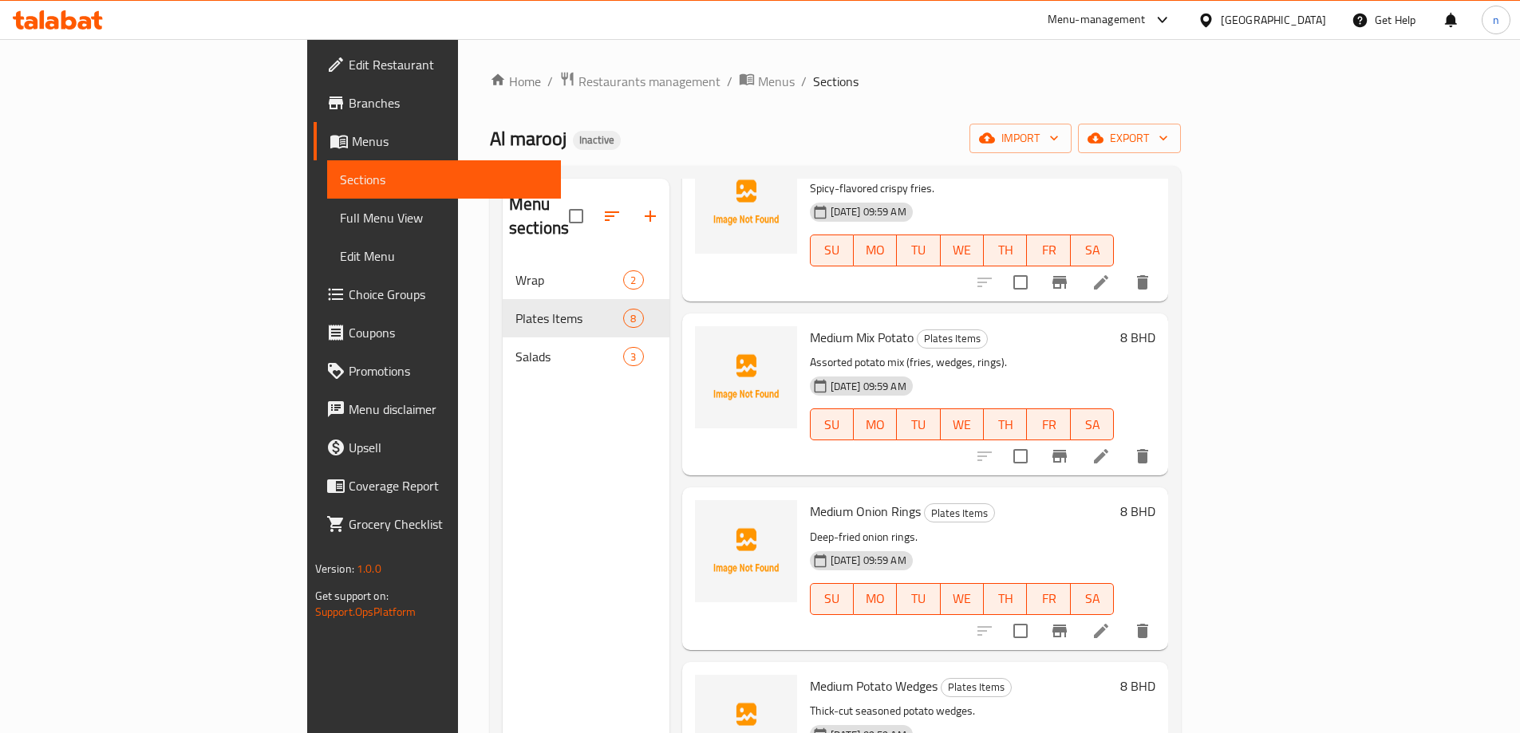
click at [1123, 617] on li at bounding box center [1101, 631] width 45 height 29
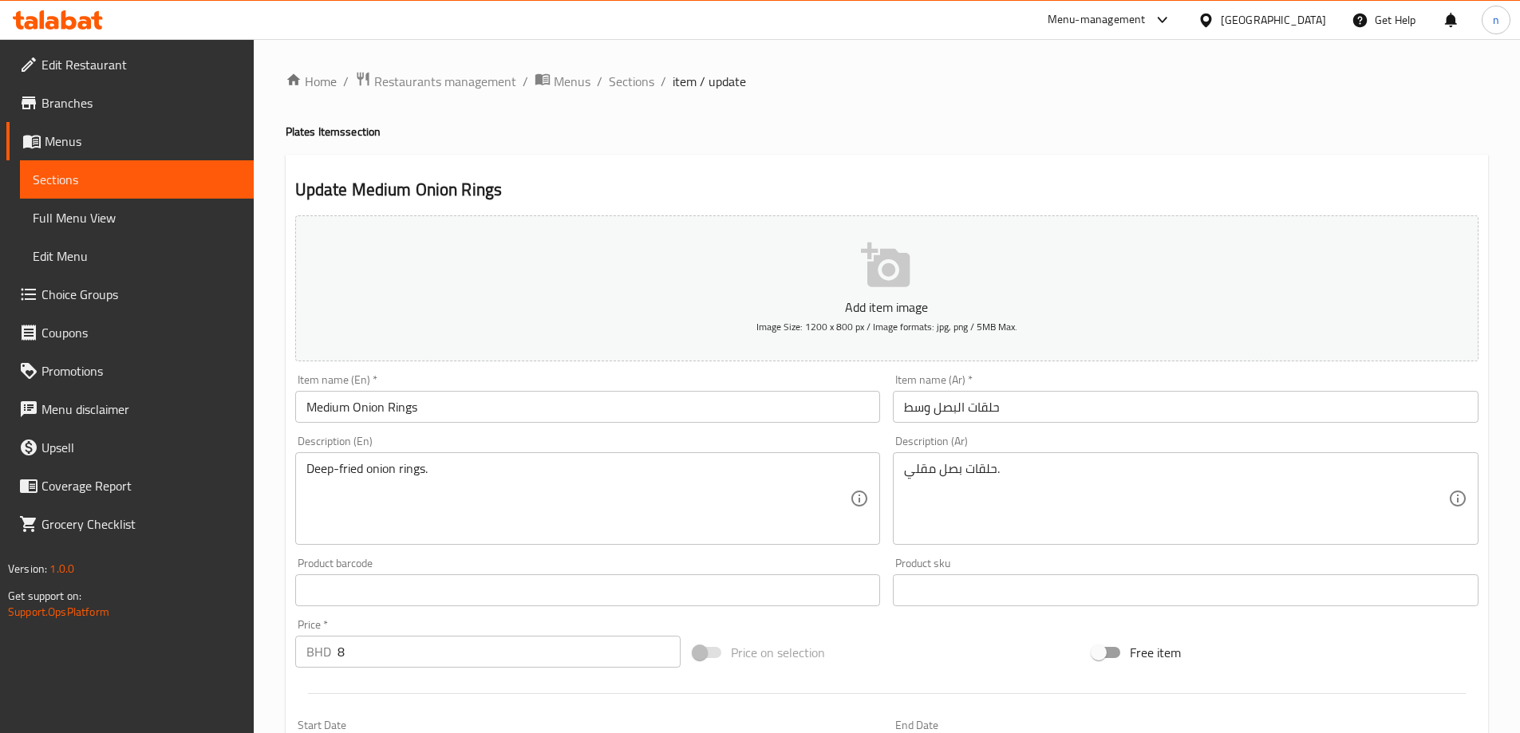
click at [1040, 417] on input "حلقات البصل وسط" at bounding box center [1186, 407] width 586 height 32
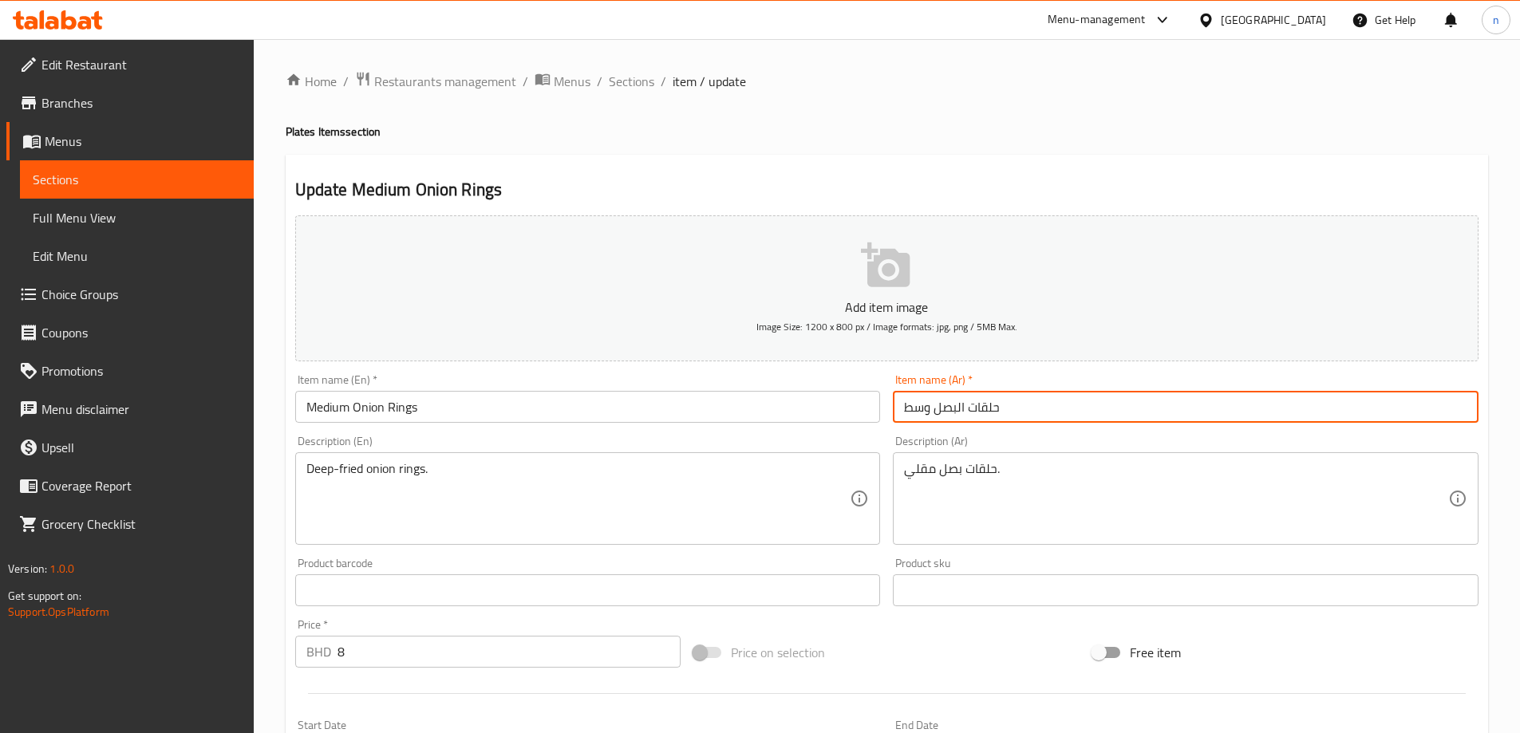
click at [1040, 417] on input "حلقات البصل وسط" at bounding box center [1186, 407] width 586 height 32
paste input "text"
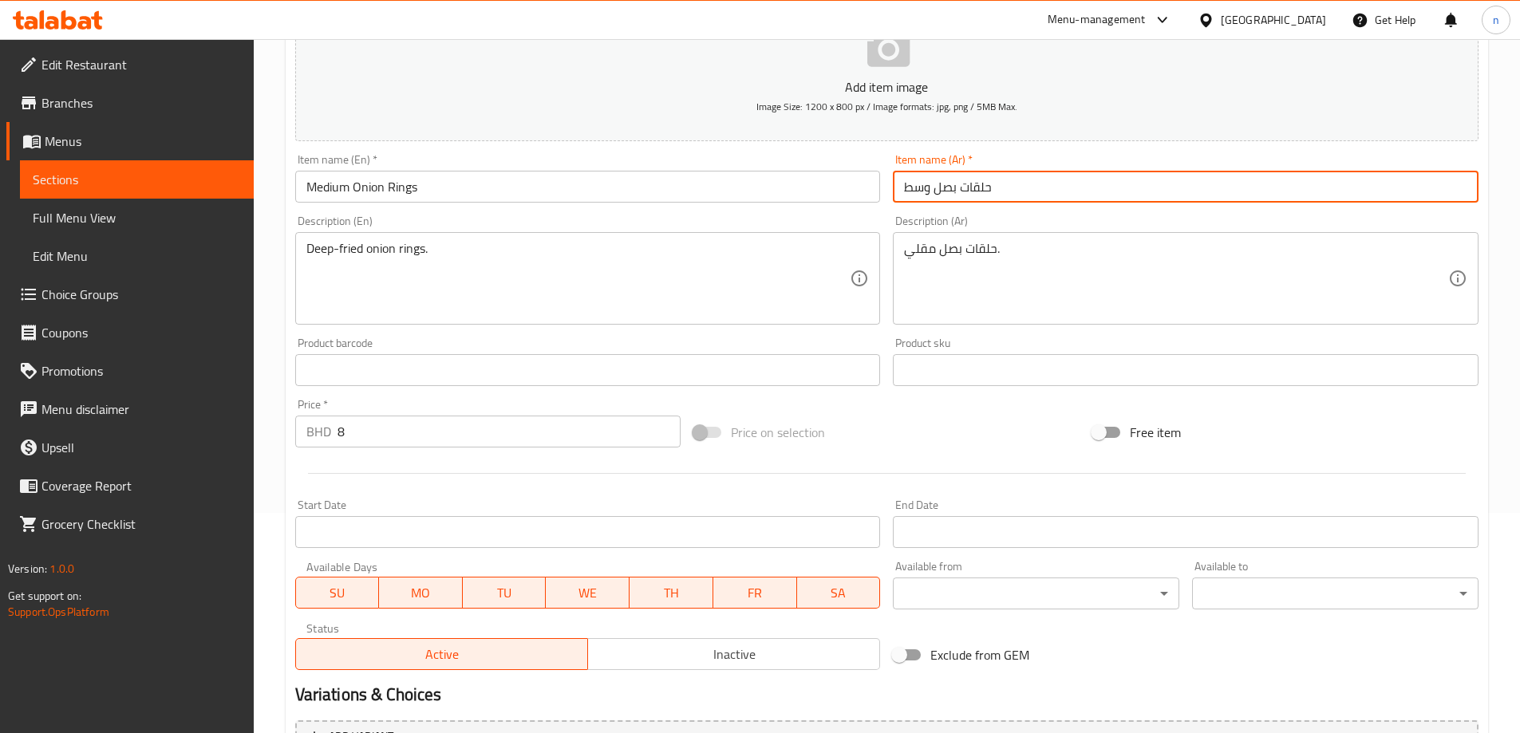
scroll to position [381, 0]
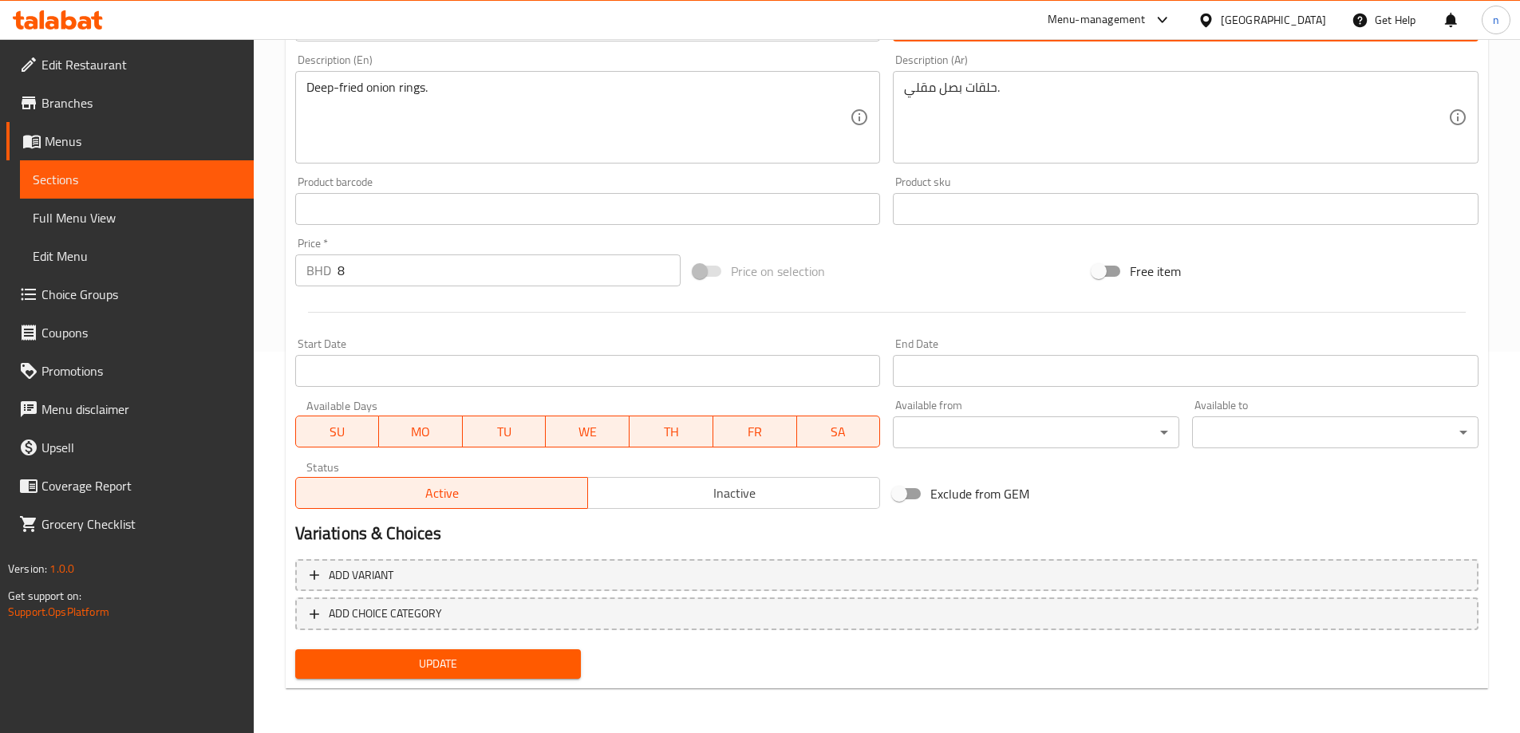
type input "حلقات بصل وسط"
click at [531, 663] on span "Update" at bounding box center [438, 664] width 261 height 20
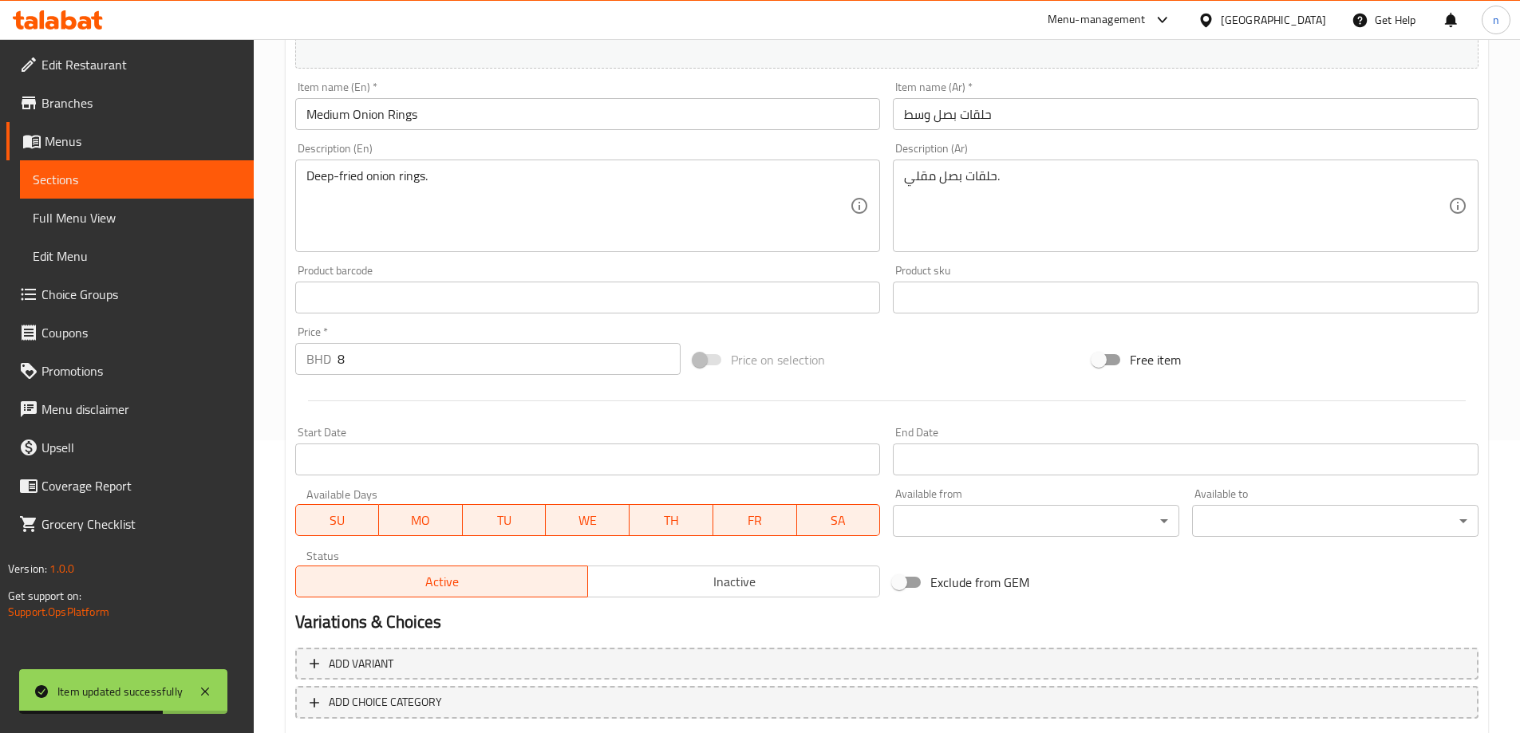
scroll to position [142, 0]
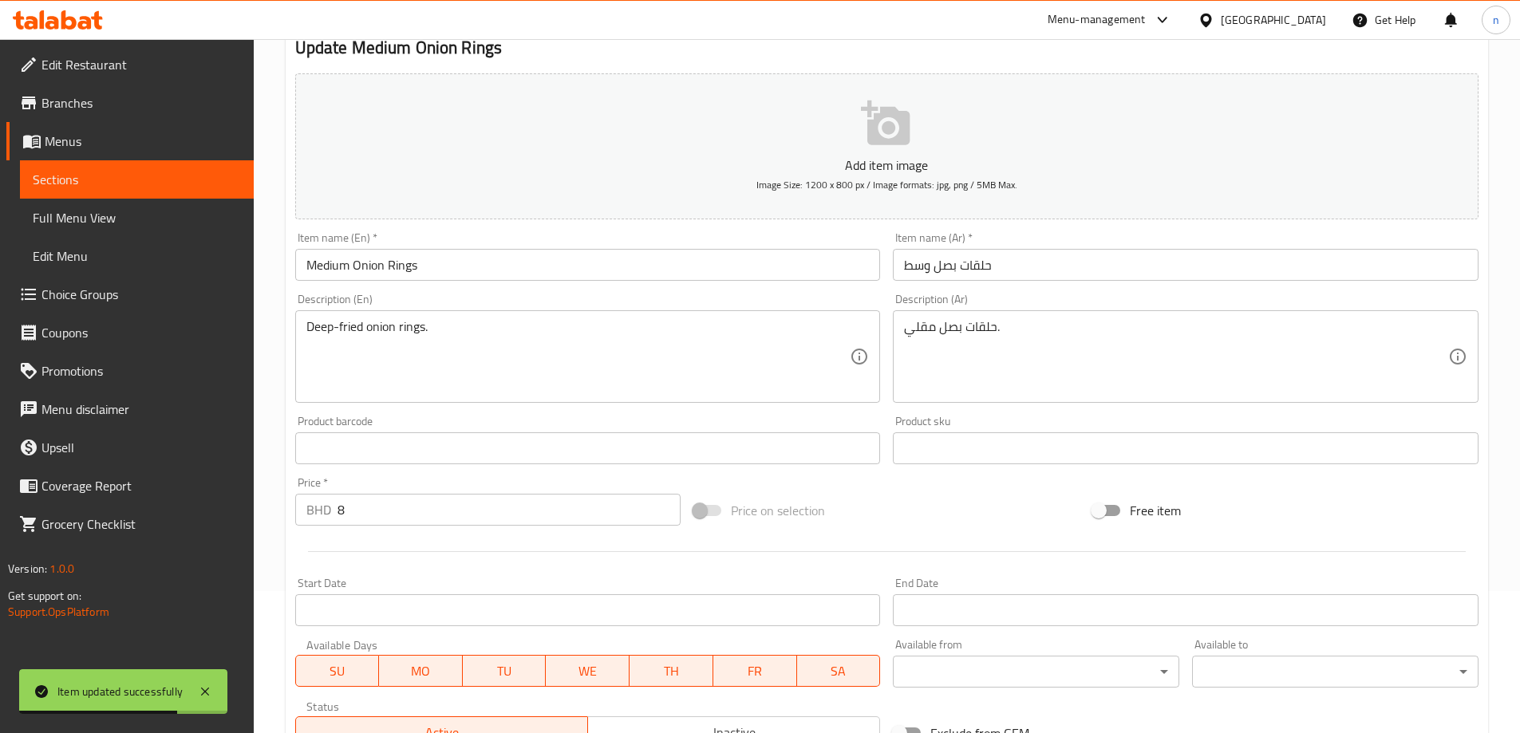
click at [1005, 330] on textarea "حلقات بصل مقلي." at bounding box center [1176, 357] width 544 height 76
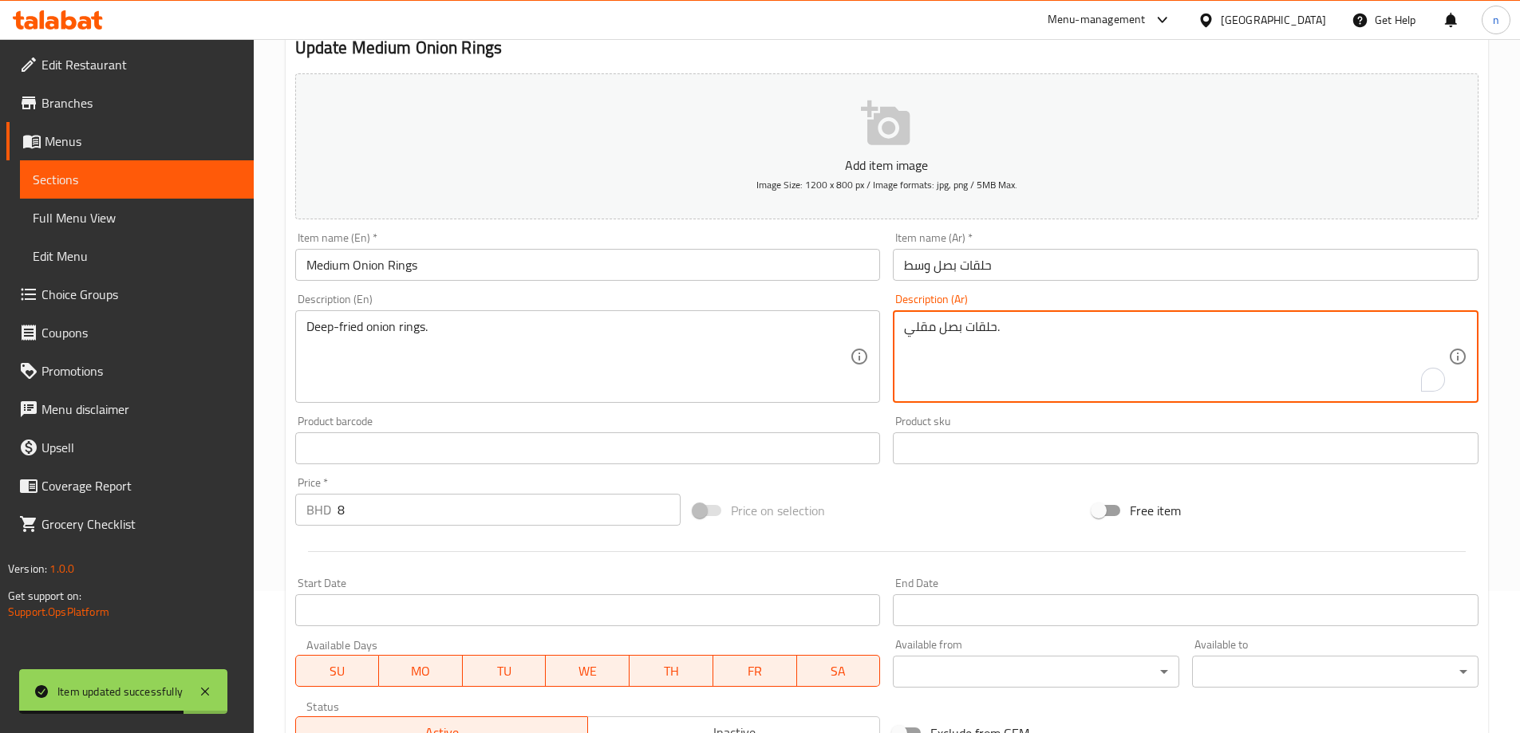
click at [1005, 330] on textarea "حلقات بصل مقلي." at bounding box center [1176, 357] width 544 height 76
paste textarea "ة"
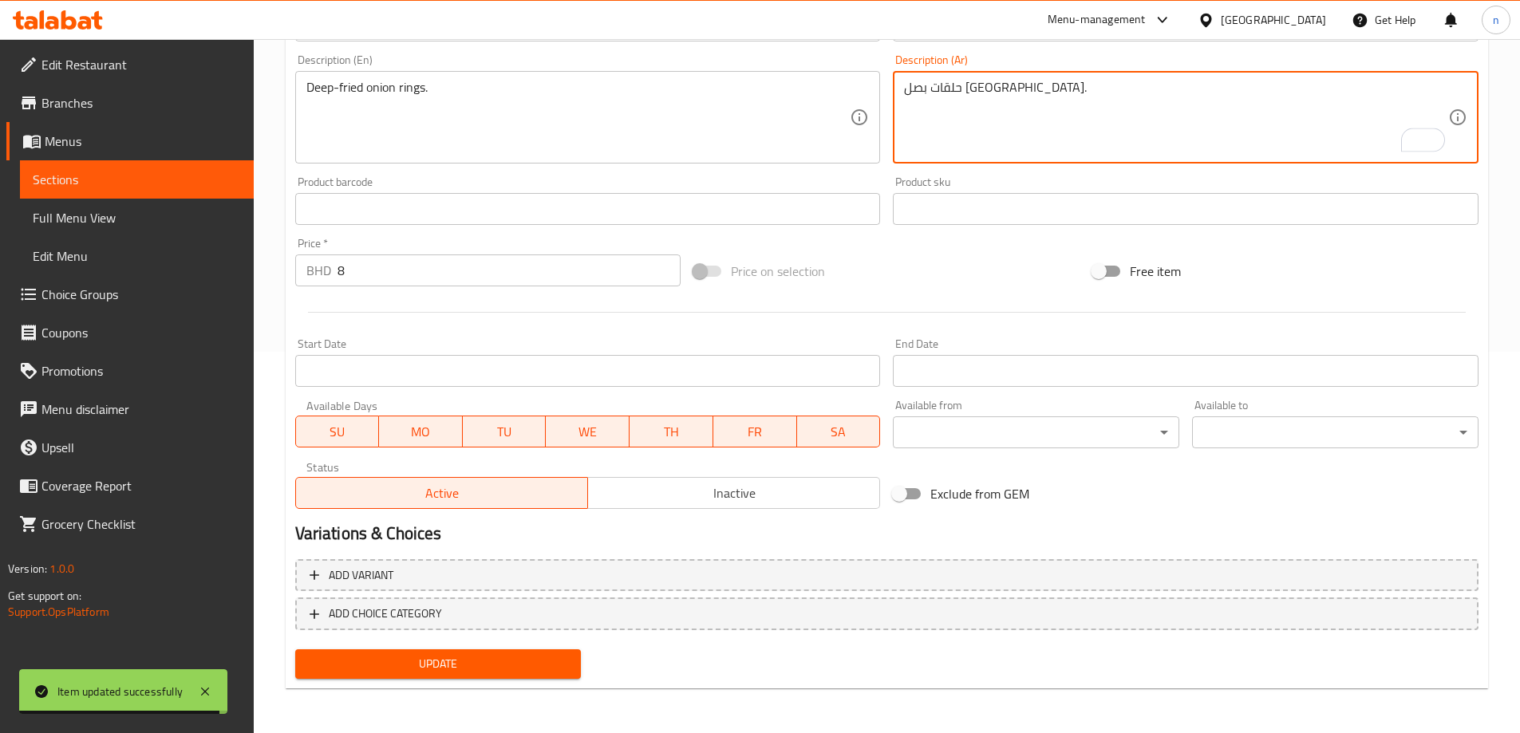
type textarea "حلقات بصل [GEOGRAPHIC_DATA]."
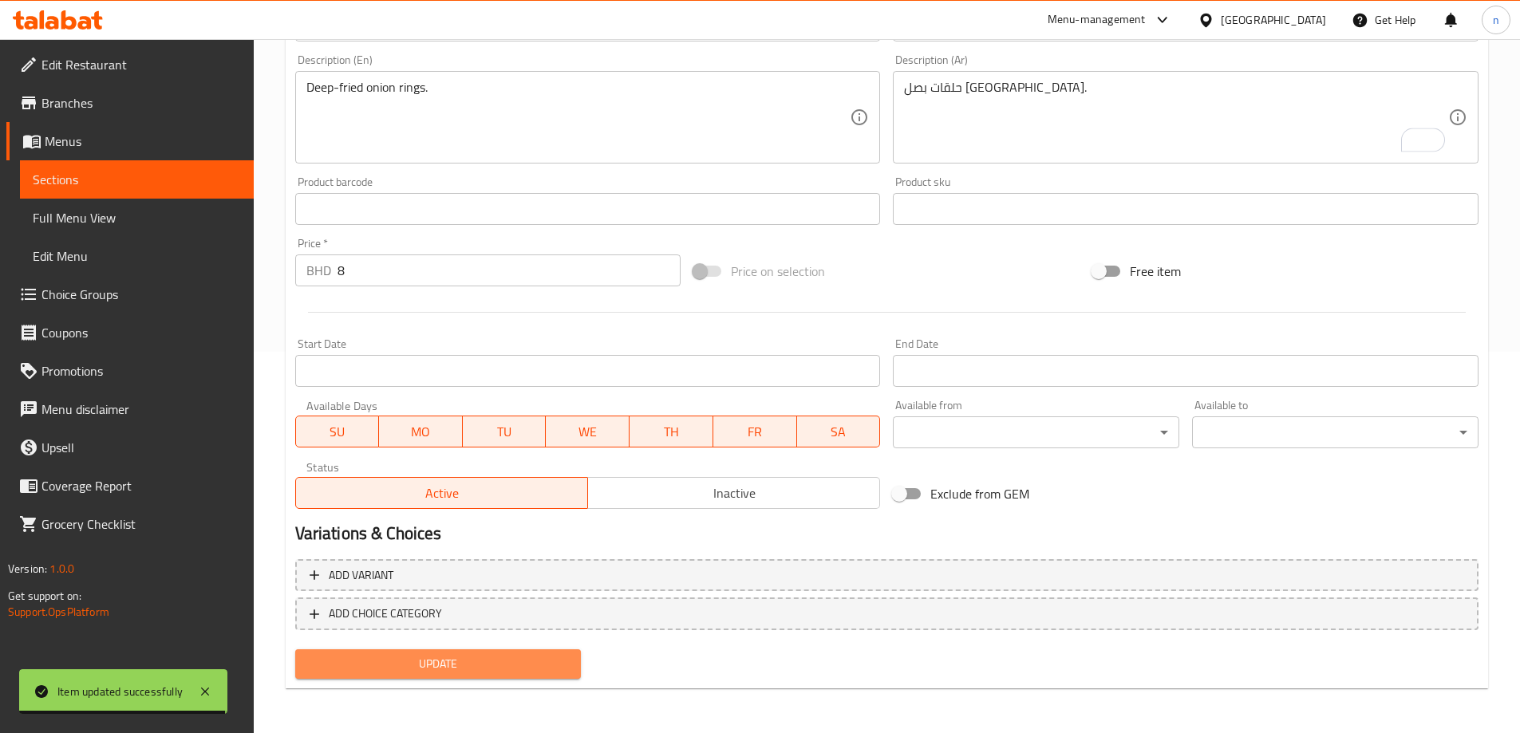
click at [487, 670] on span "Update" at bounding box center [438, 664] width 261 height 20
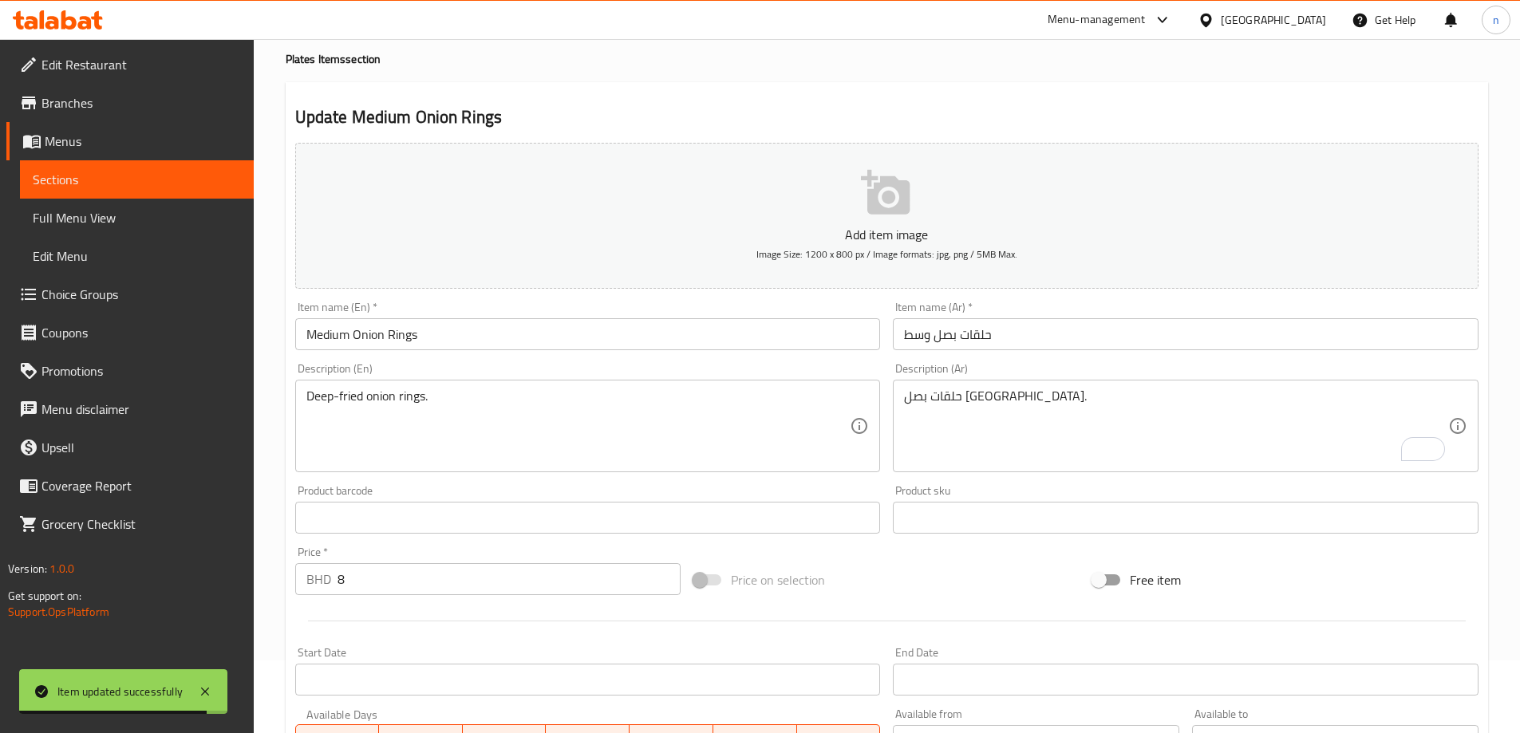
scroll to position [0, 0]
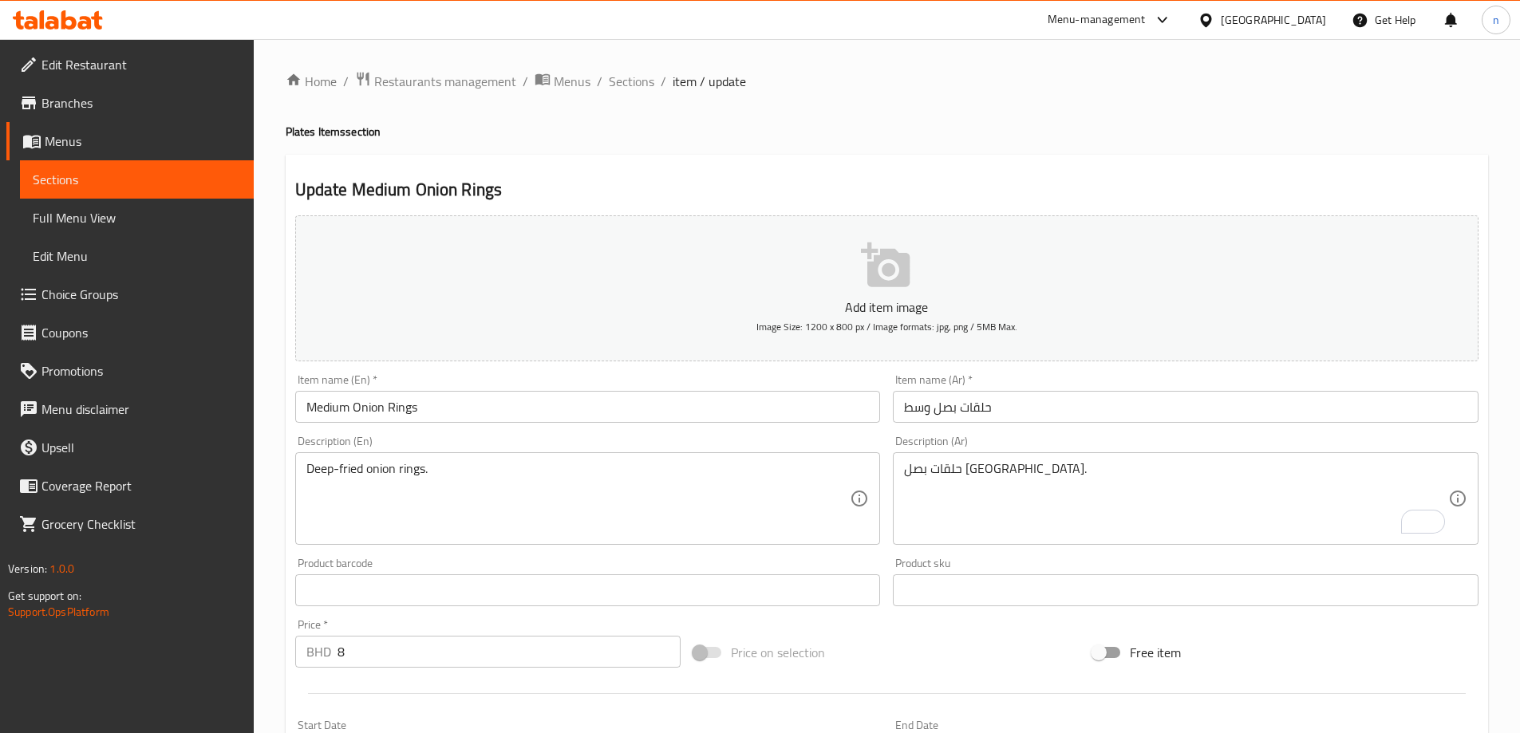
click at [103, 215] on span "Full Menu View" at bounding box center [137, 217] width 208 height 19
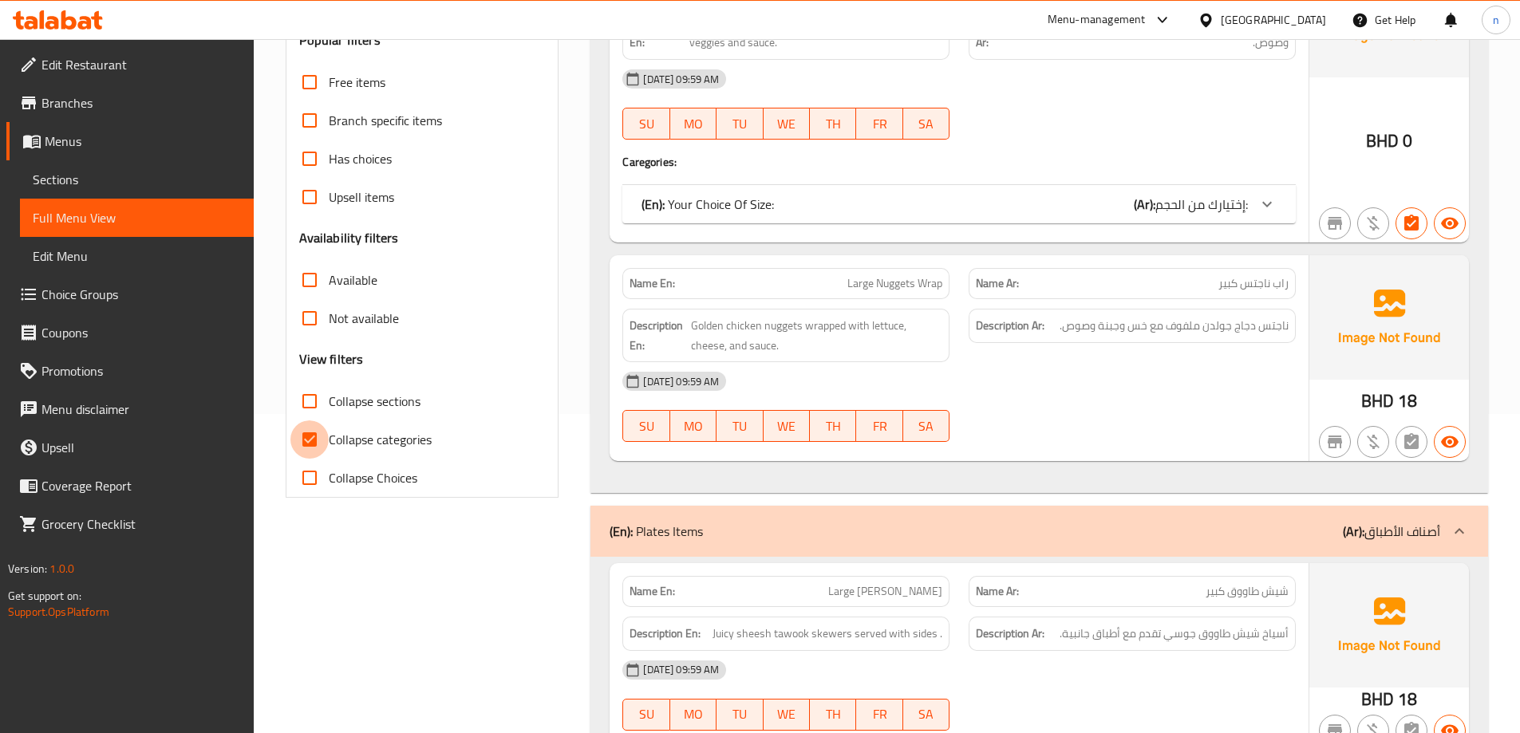
click at [323, 441] on input "Collapse categories" at bounding box center [309, 439] width 38 height 38
checkbox input "false"
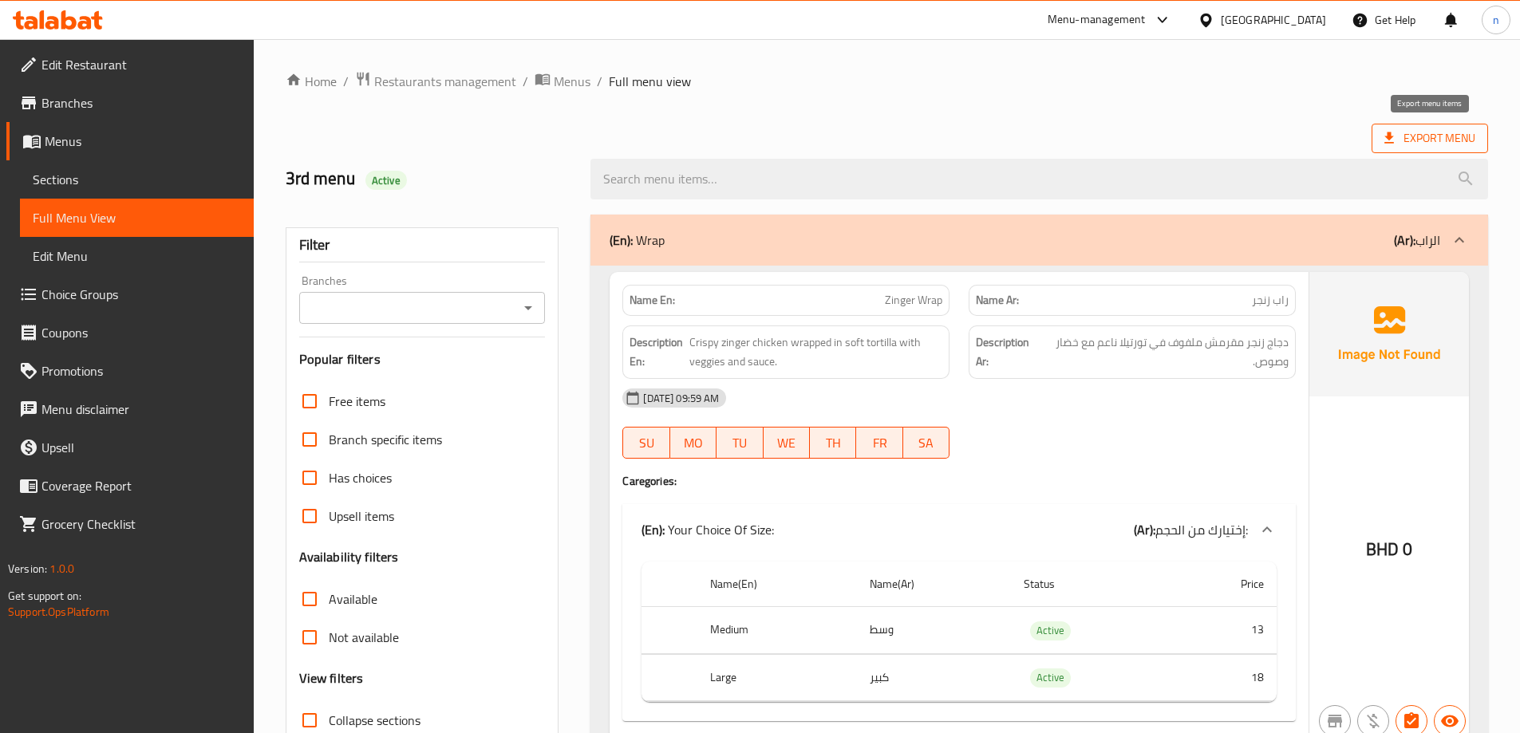
click at [1457, 146] on span "Export Menu" at bounding box center [1429, 138] width 91 height 20
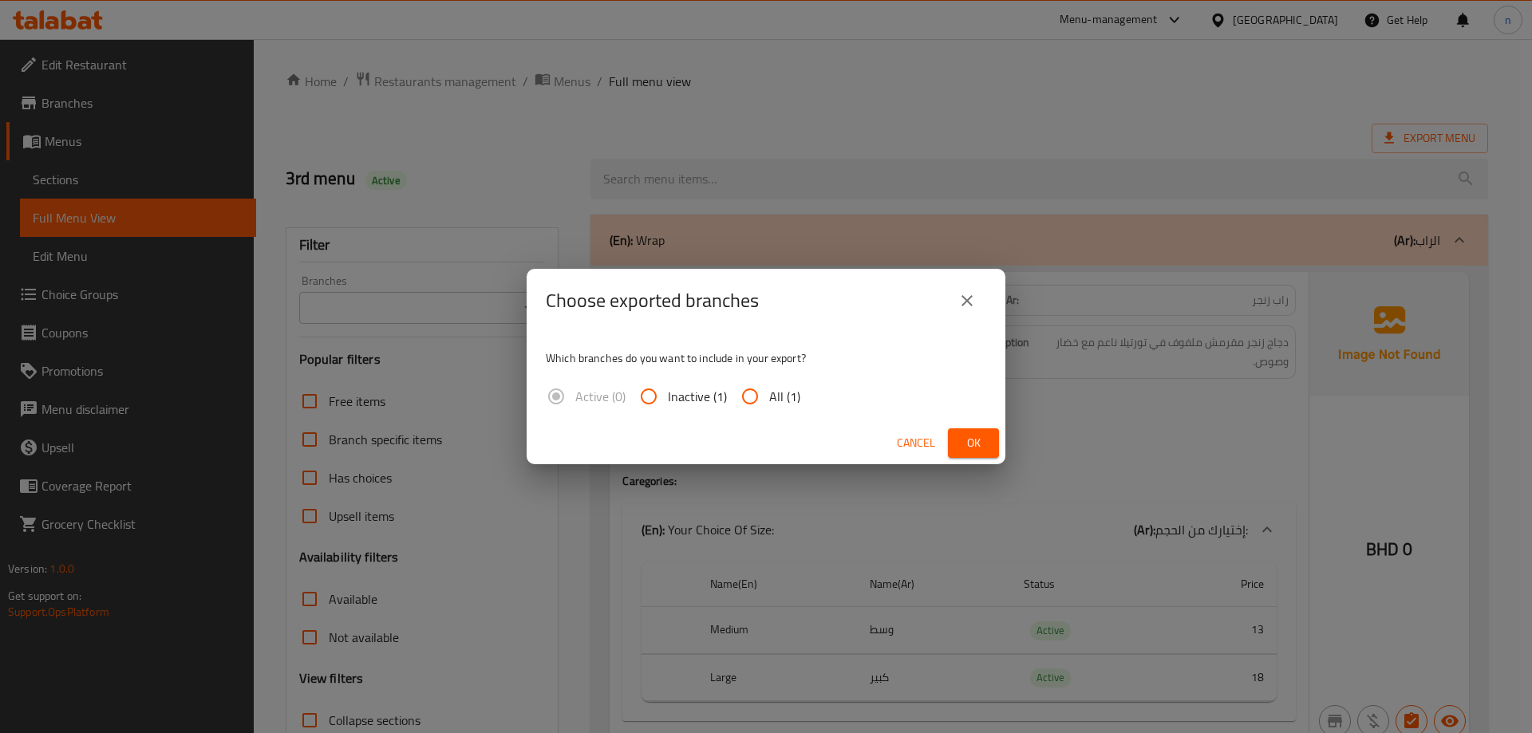
click at [803, 404] on div "Active (0) Inactive (1) All (1)" at bounding box center [679, 396] width 267 height 38
click at [780, 397] on span "All (1)" at bounding box center [784, 396] width 31 height 19
click at [769, 397] on input "All (1)" at bounding box center [750, 396] width 38 height 38
radio input "true"
click at [965, 450] on span "Ok" at bounding box center [974, 443] width 26 height 20
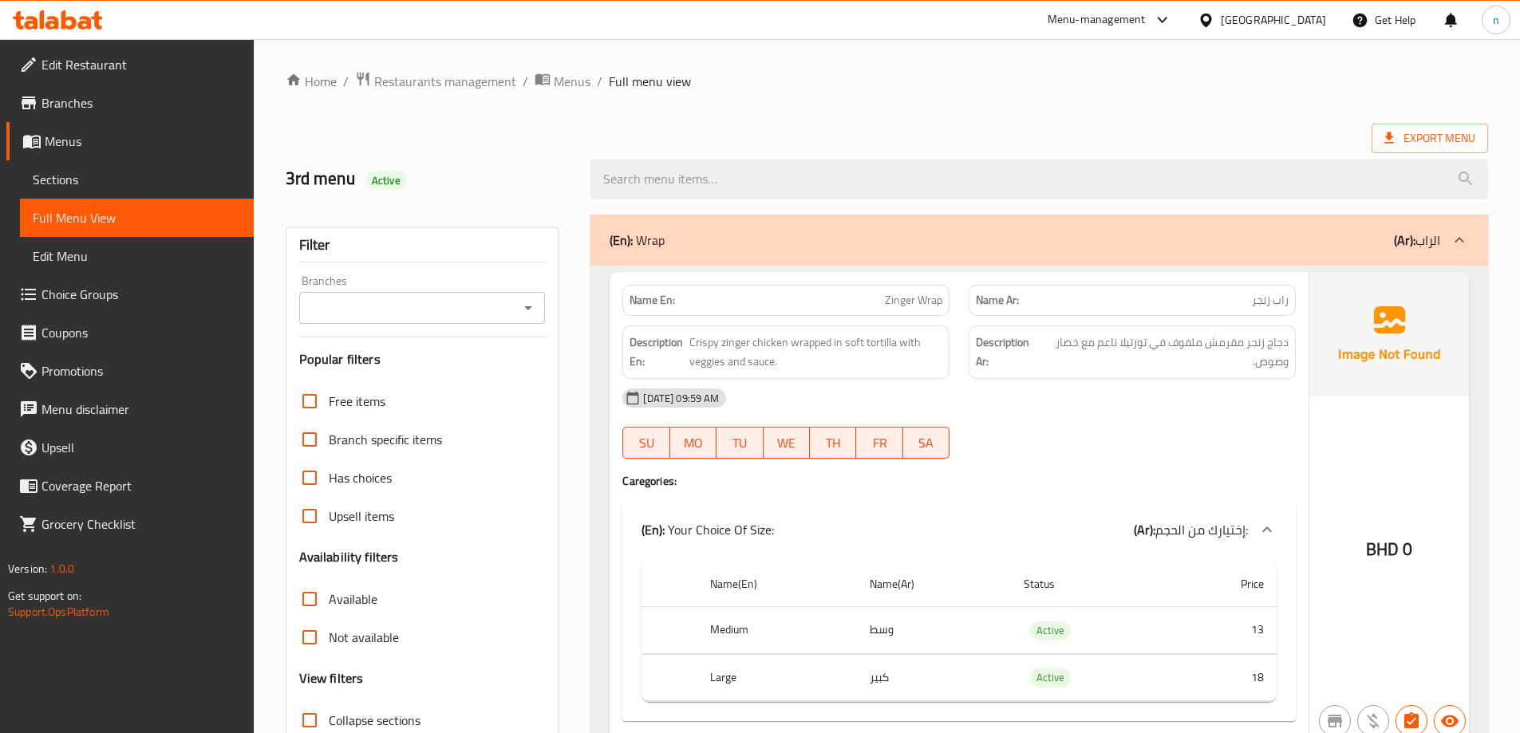
click at [988, 126] on div "Export Menu" at bounding box center [887, 139] width 1202 height 30
click at [756, 241] on div "(En): Wrap (Ar): الراب" at bounding box center [1025, 240] width 831 height 19
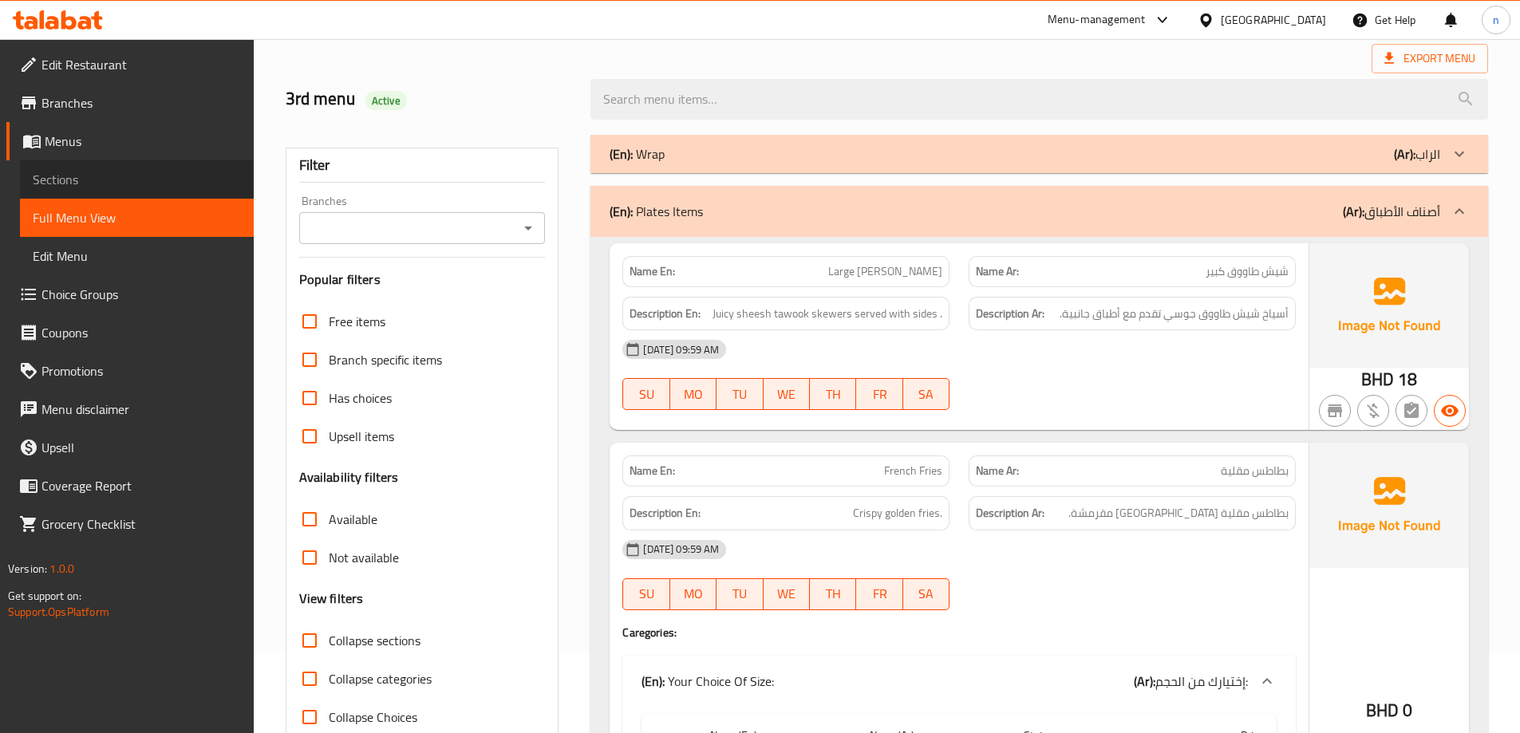
click at [118, 182] on span "Sections" at bounding box center [137, 179] width 208 height 19
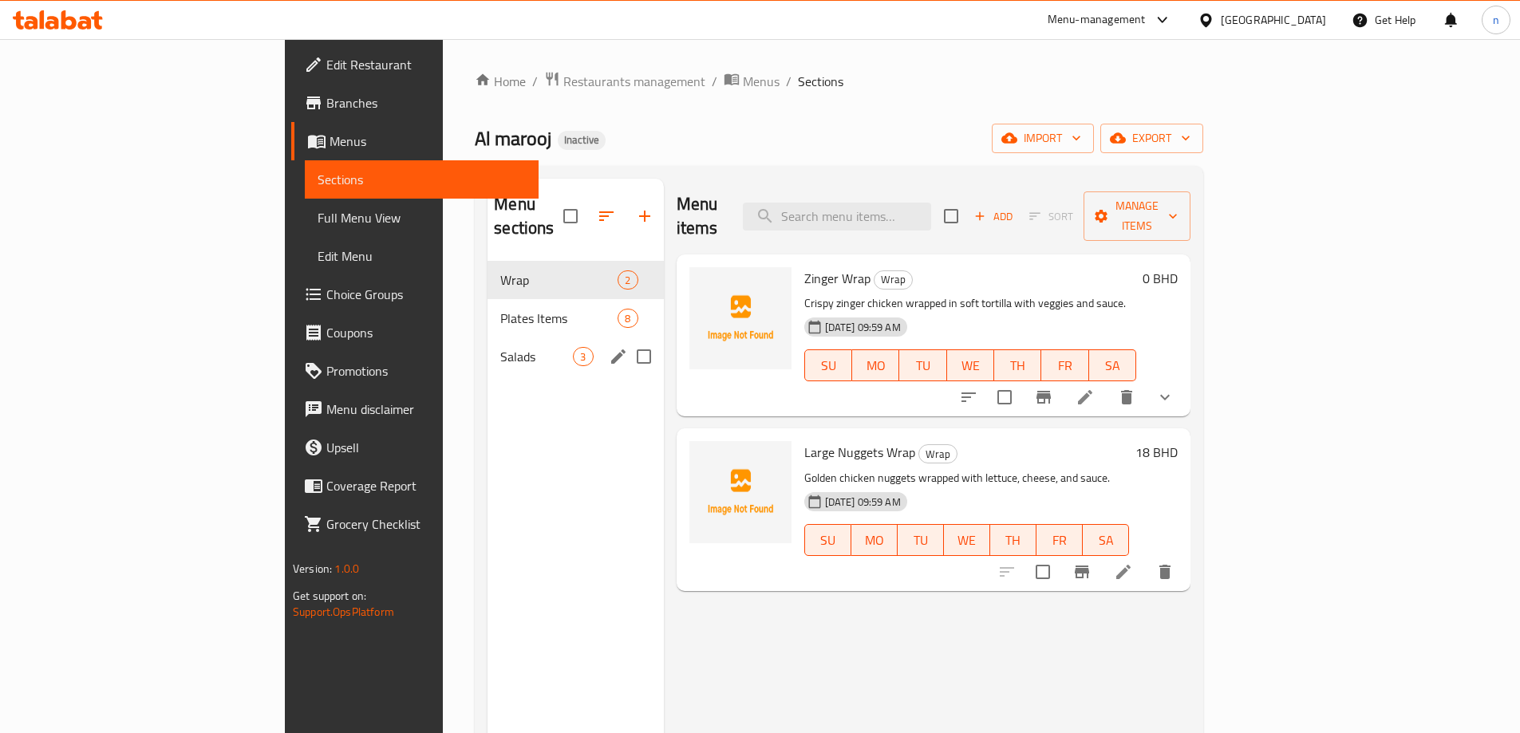
click at [500, 347] on span "Salads" at bounding box center [536, 356] width 73 height 19
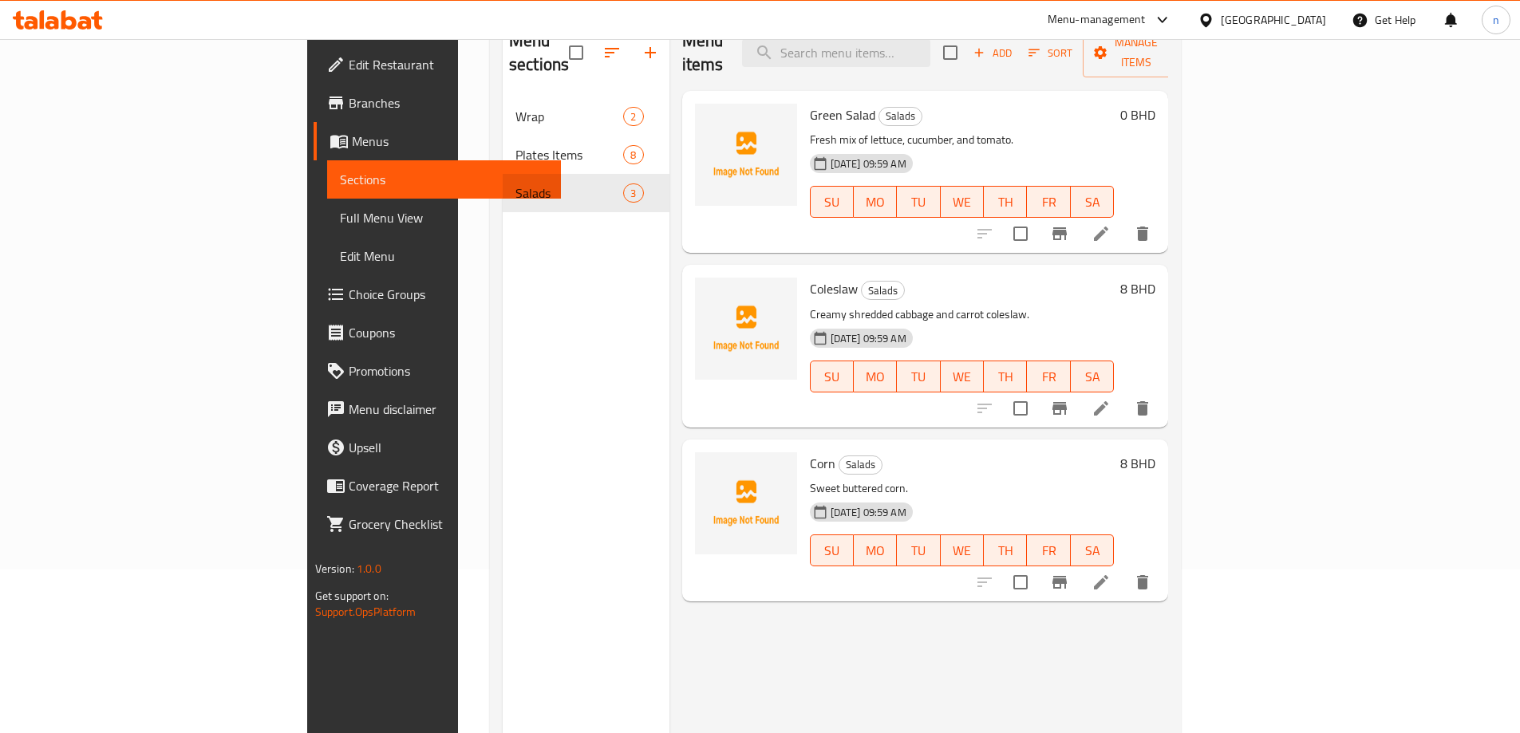
scroll to position [64, 0]
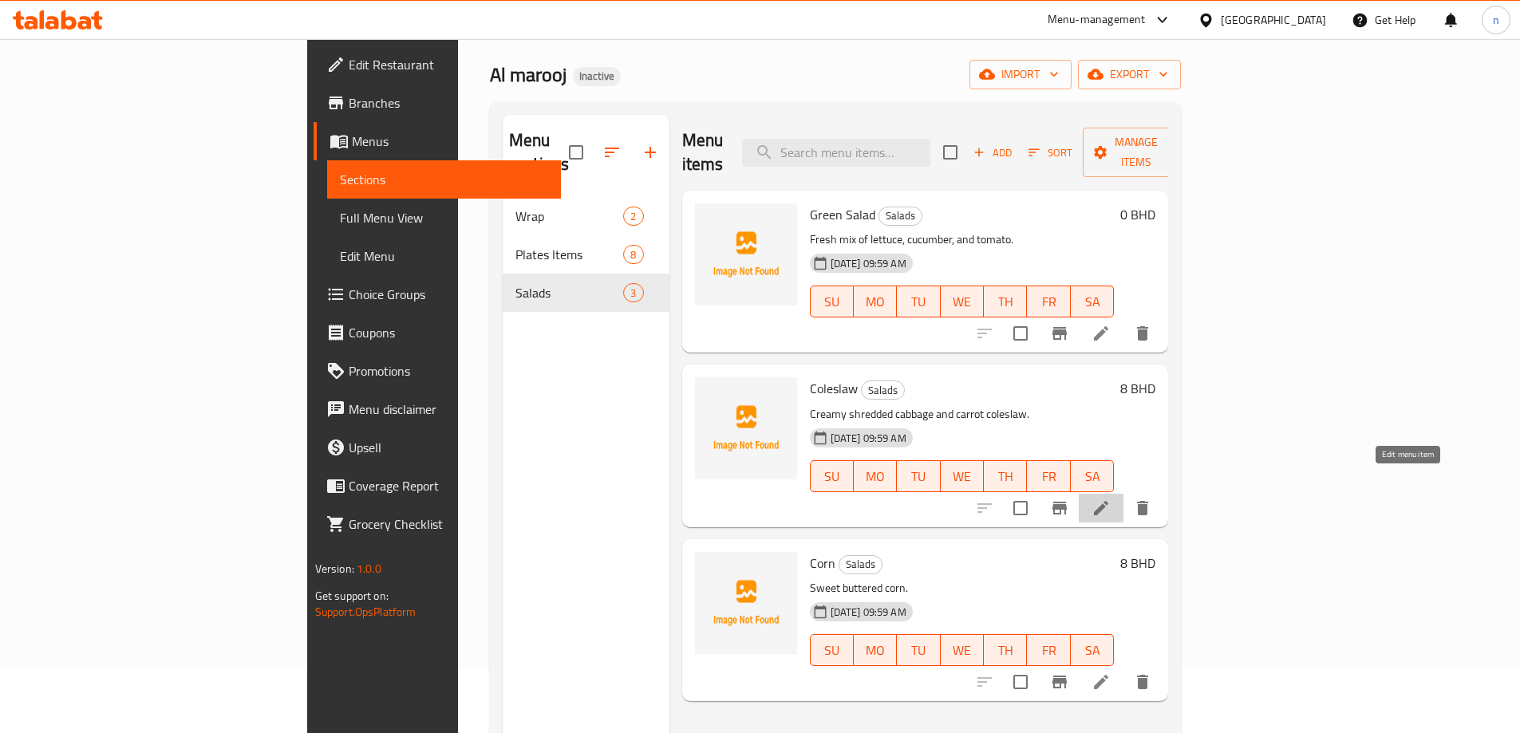
click at [1111, 499] on icon at bounding box center [1100, 508] width 19 height 19
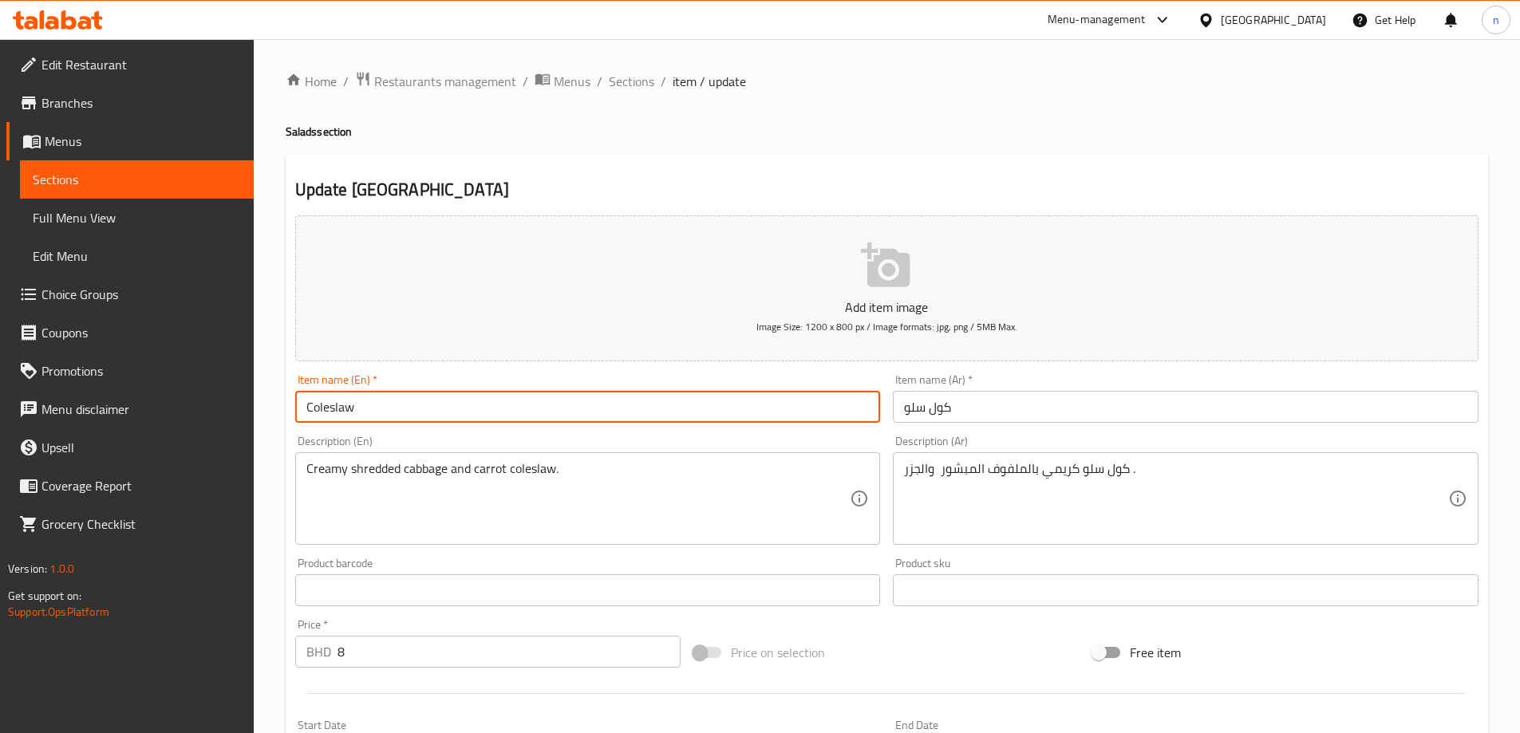
click at [443, 412] on input "Coleslaw" at bounding box center [588, 407] width 586 height 32
paste input "Medium"
type input "Medium Coleslaw"
click at [945, 412] on input "كول سلو" at bounding box center [1186, 407] width 586 height 32
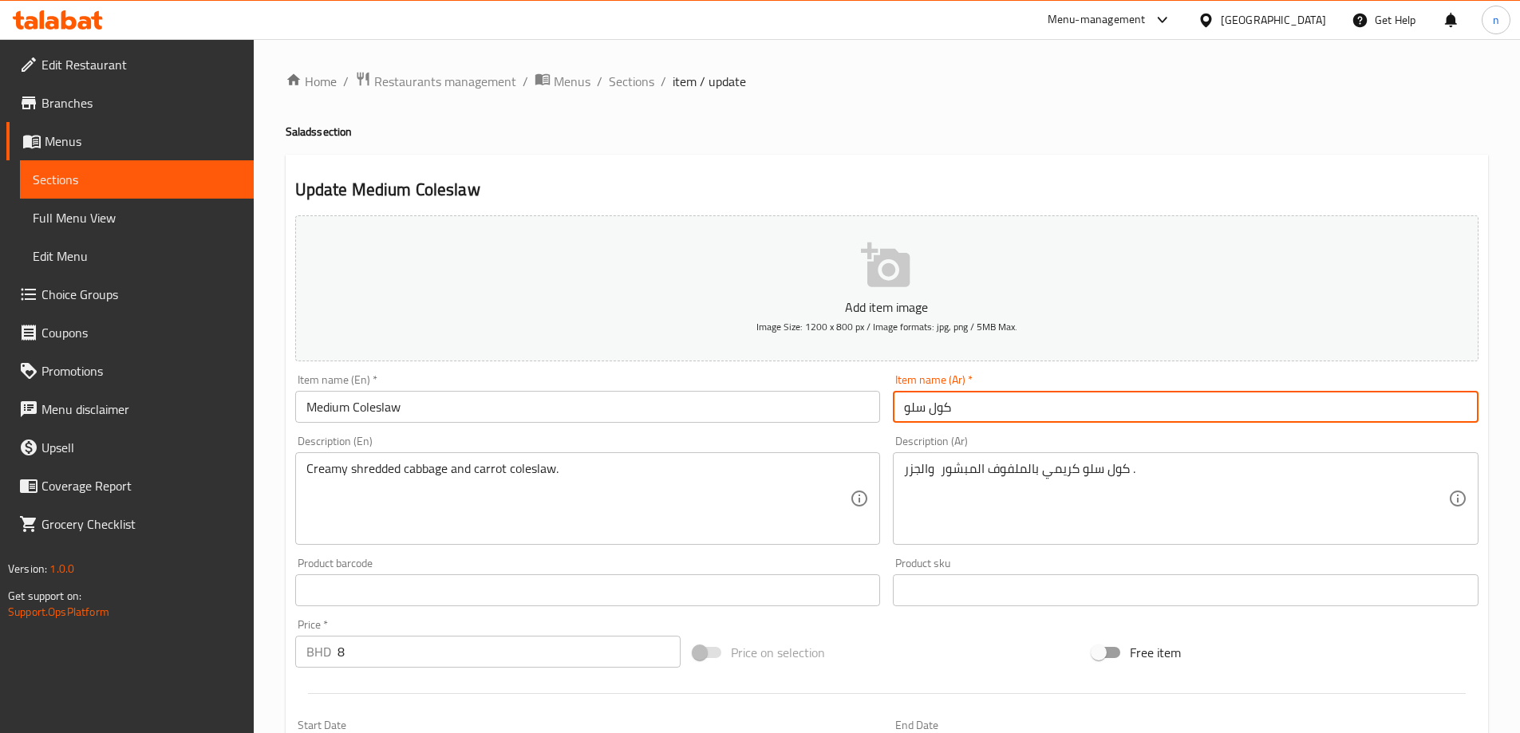
click at [945, 412] on input "كول سلو" at bounding box center [1186, 407] width 586 height 32
paste input "وسط"
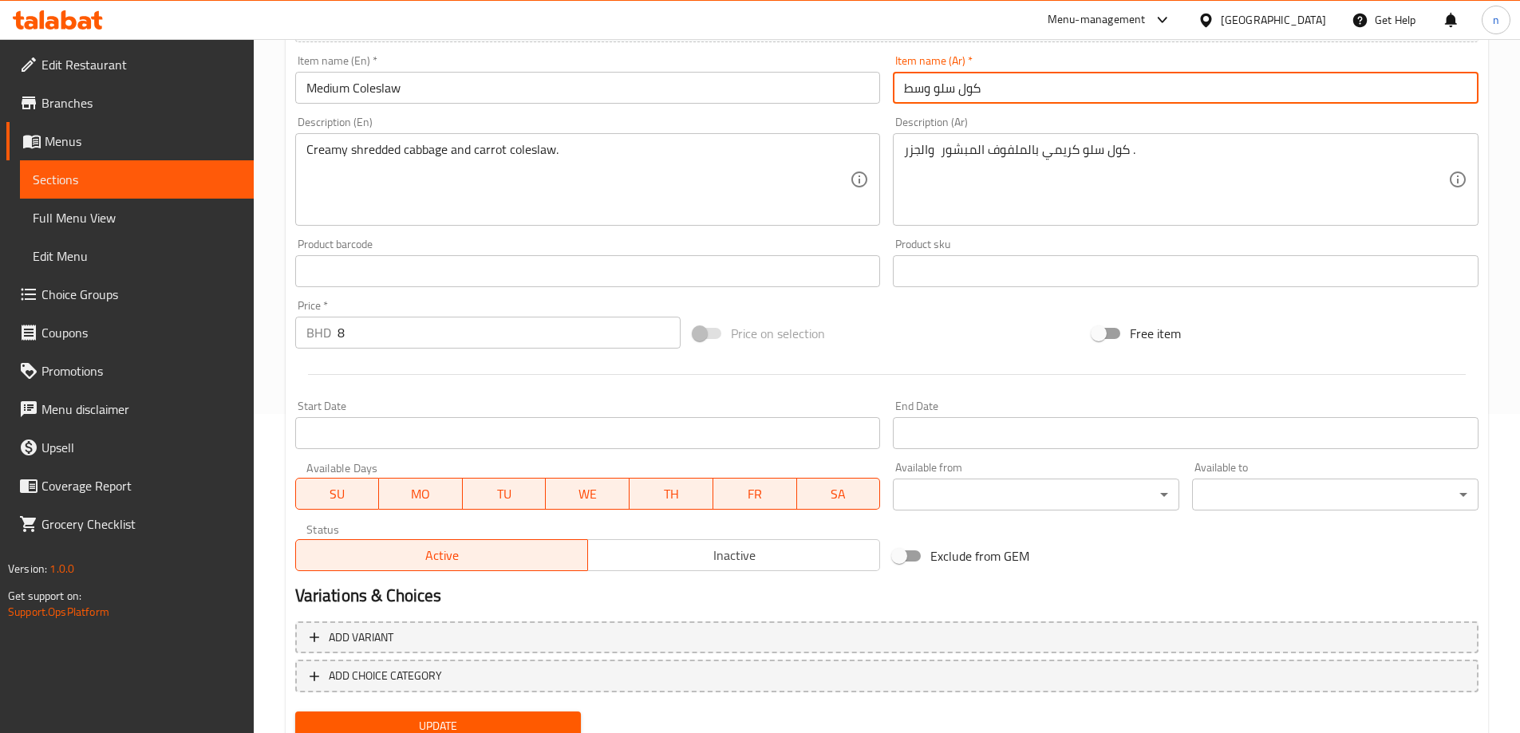
scroll to position [381, 0]
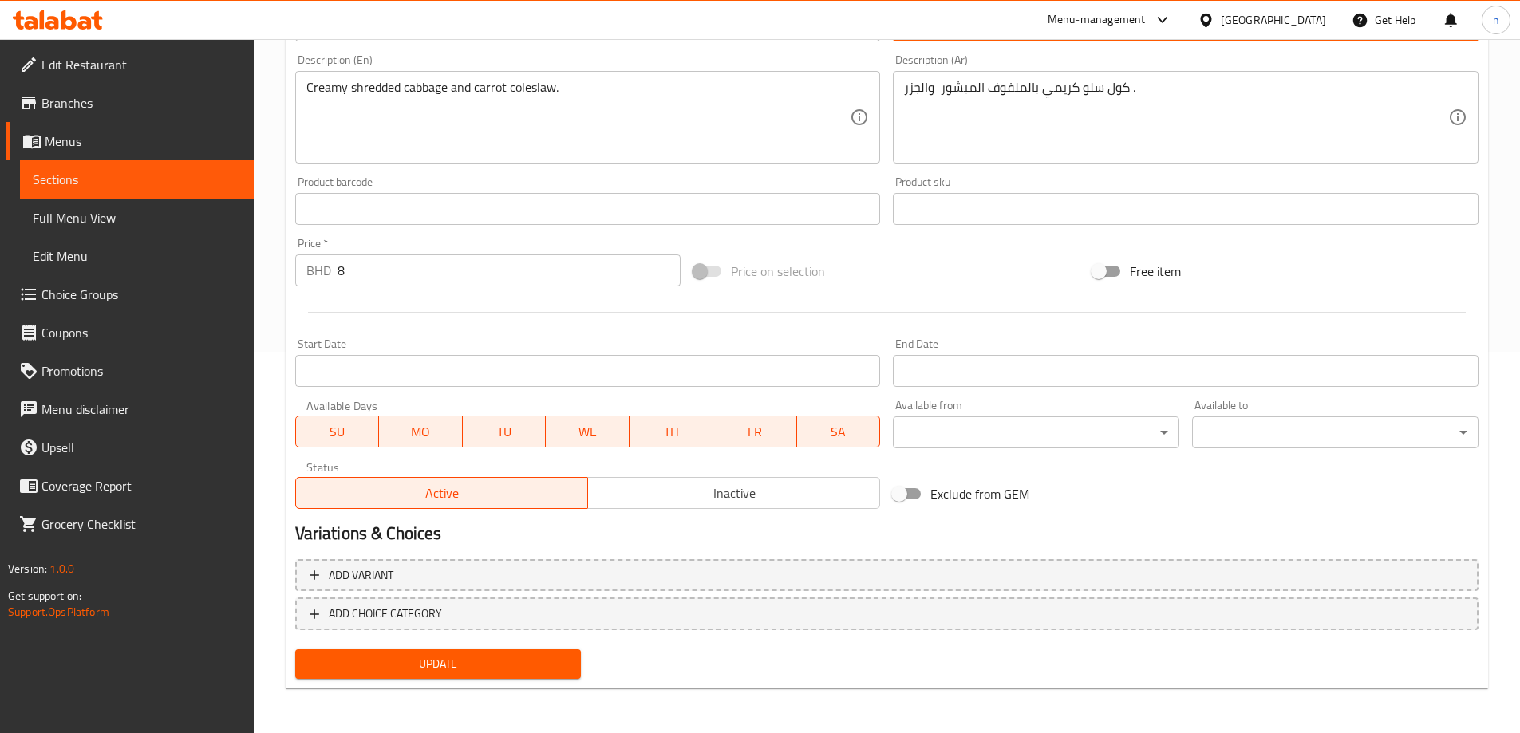
type input "كول سلو وسط"
click at [516, 664] on span "Update" at bounding box center [438, 664] width 261 height 20
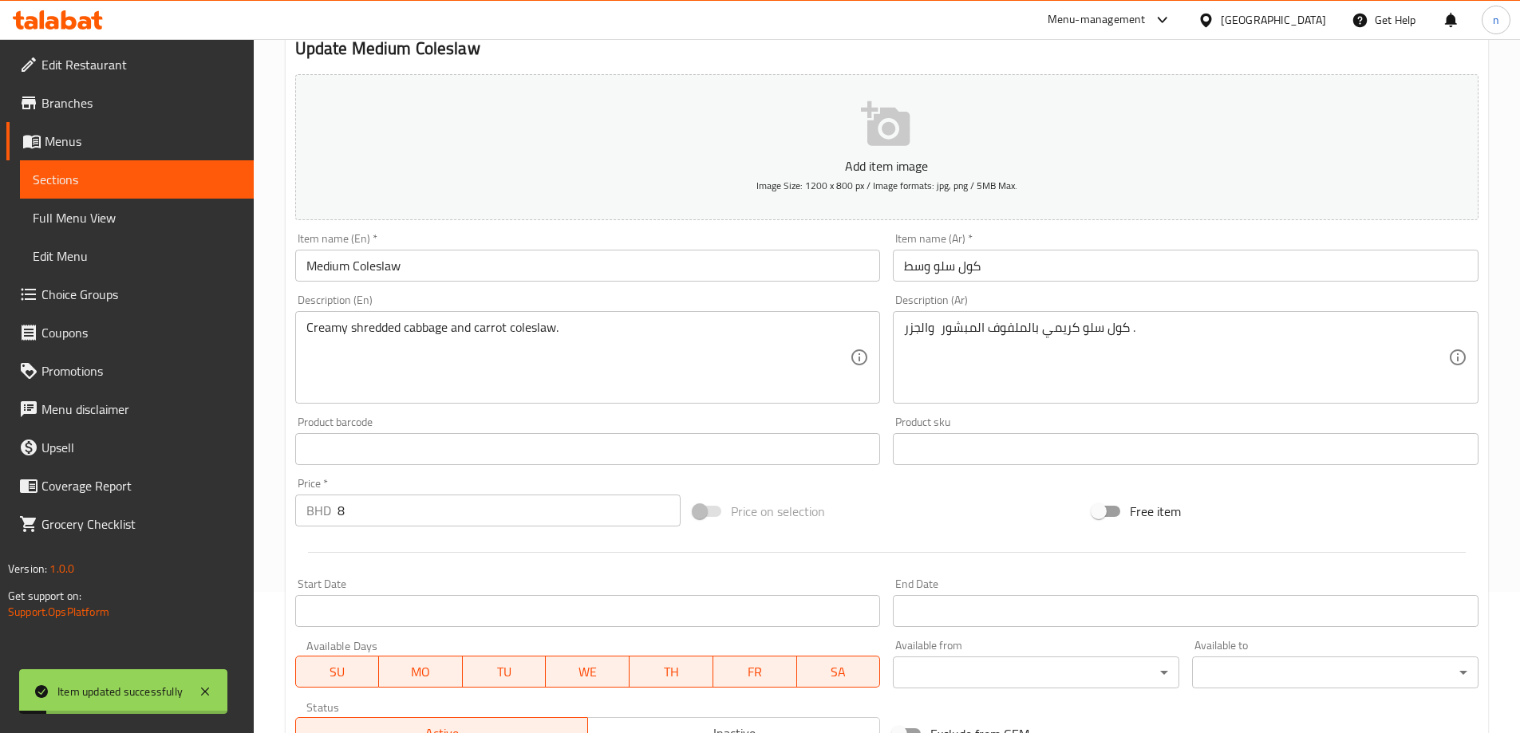
scroll to position [0, 0]
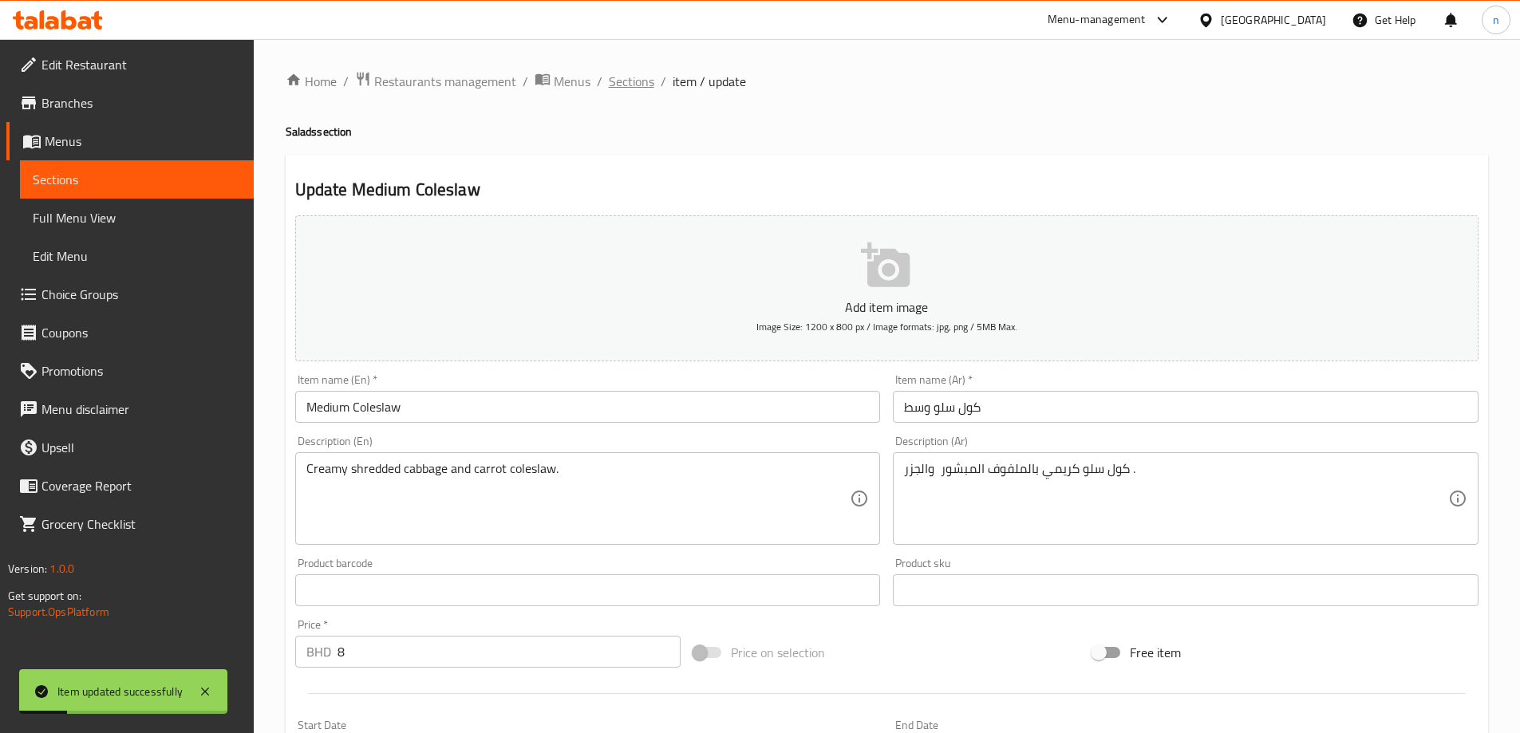
click at [637, 89] on span "Sections" at bounding box center [631, 81] width 45 height 19
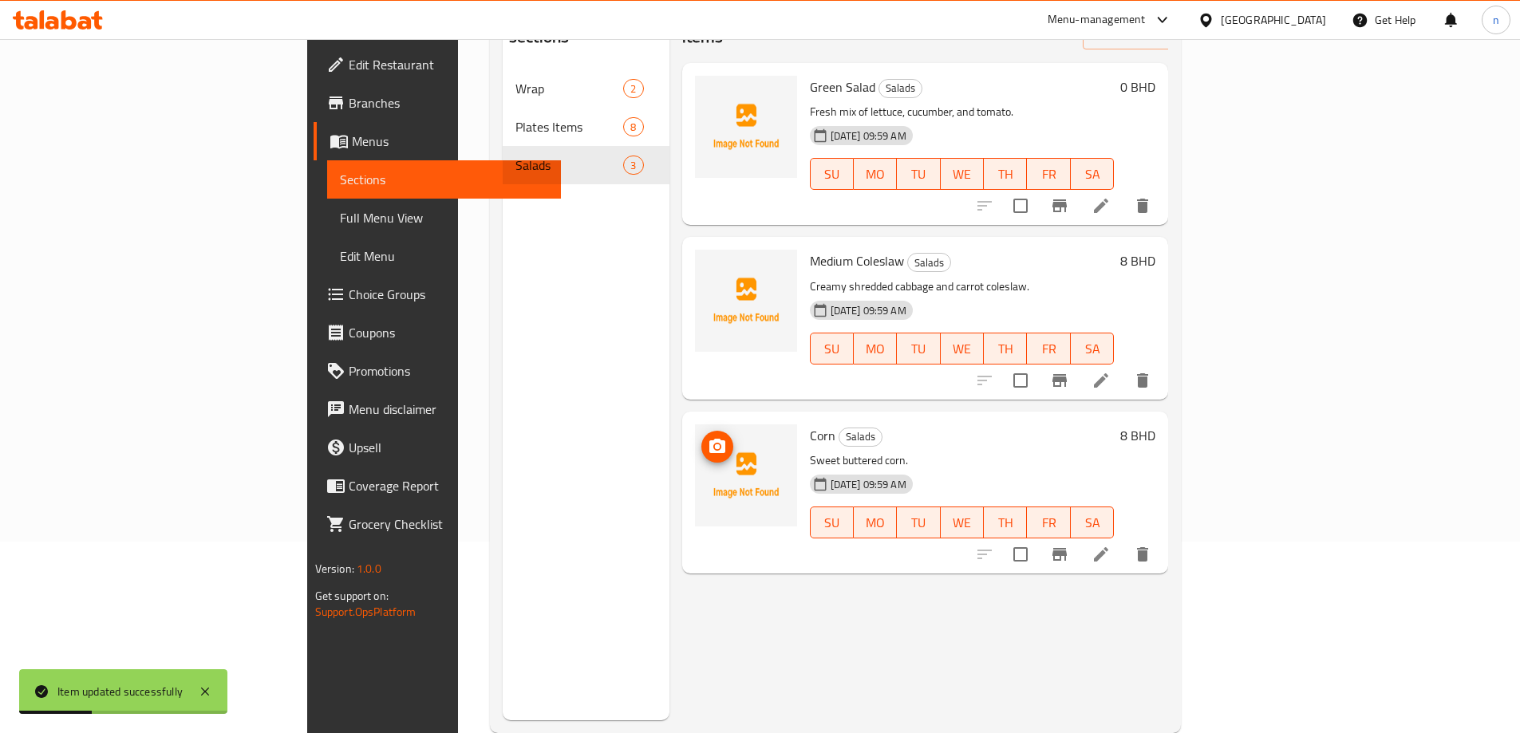
scroll to position [223, 0]
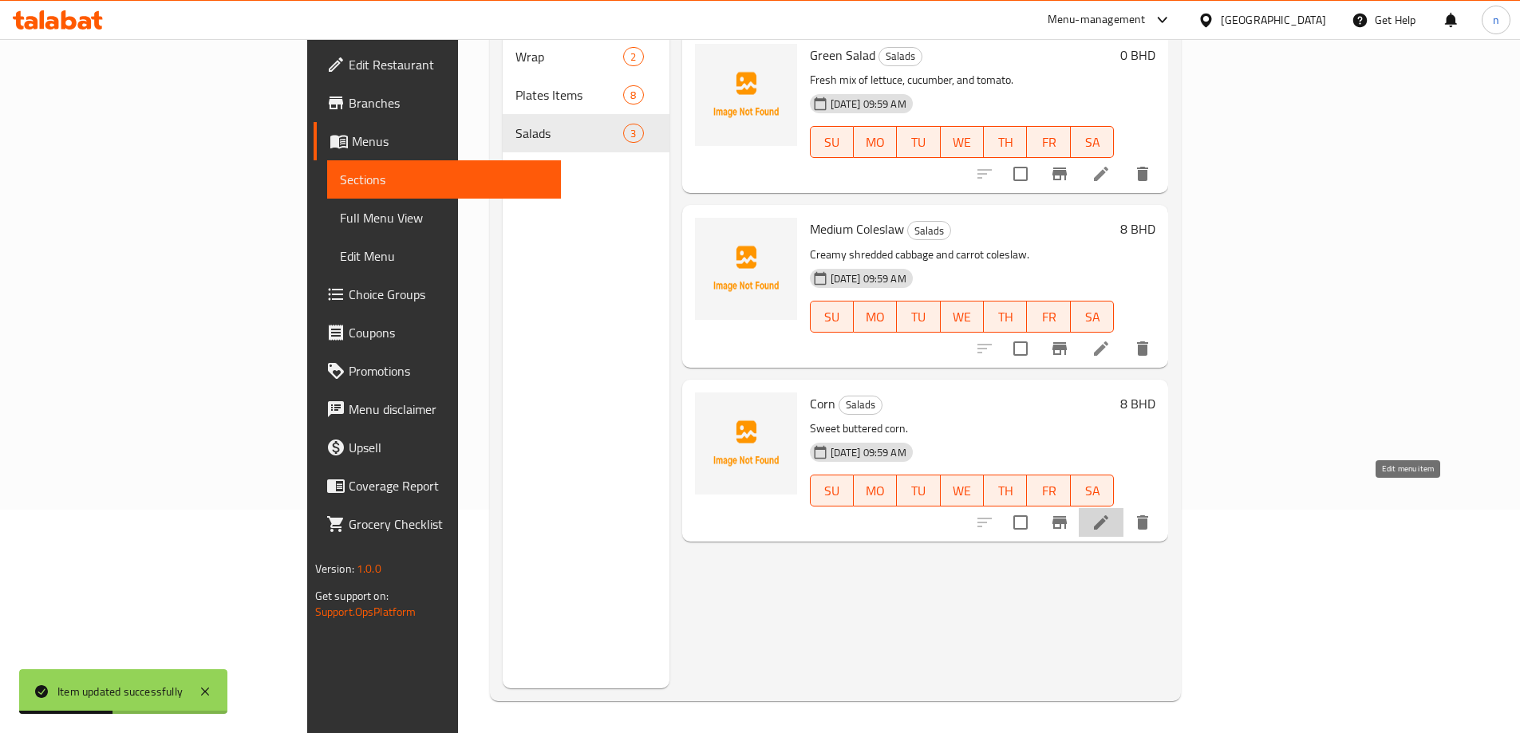
click at [1111, 513] on icon at bounding box center [1100, 522] width 19 height 19
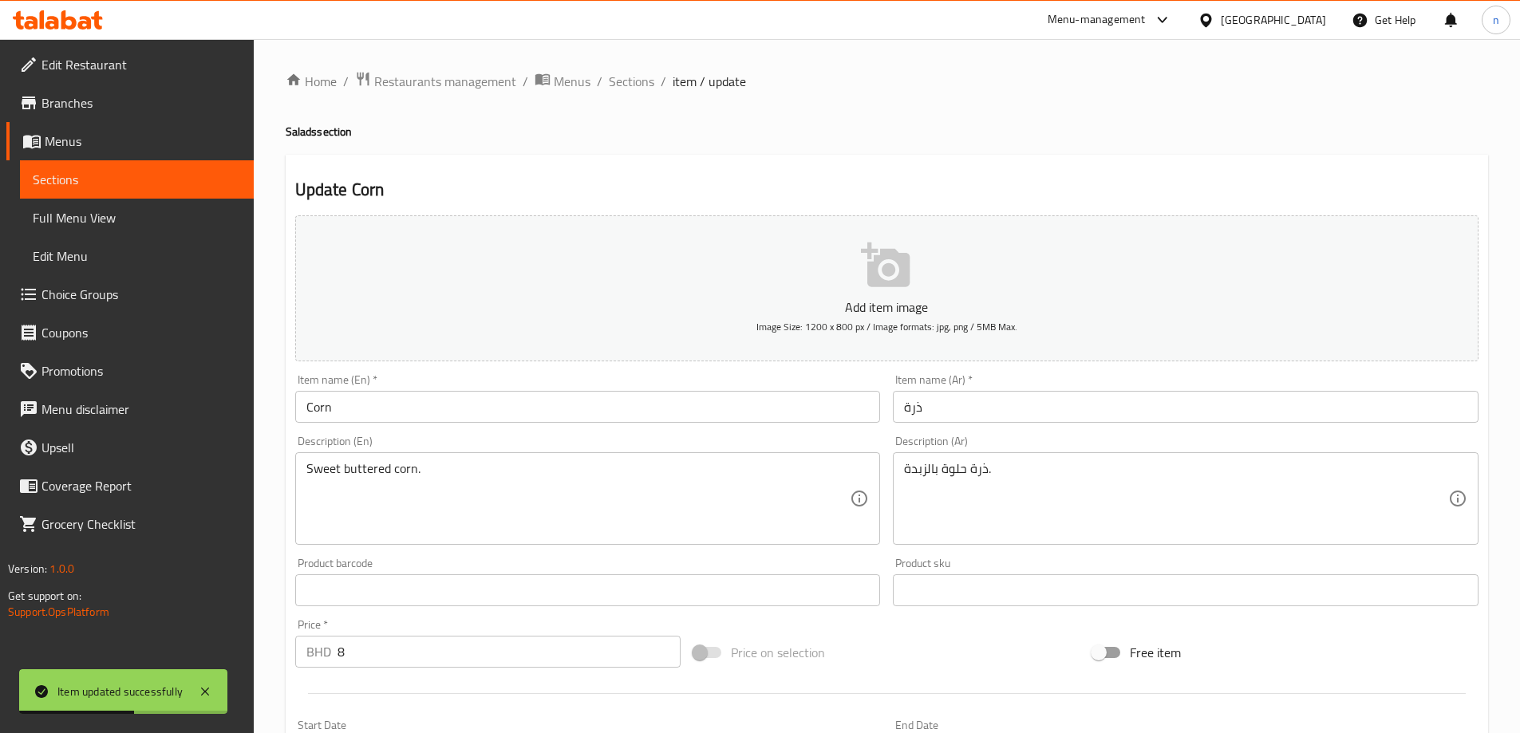
click at [379, 417] on input "Corn" at bounding box center [588, 407] width 586 height 32
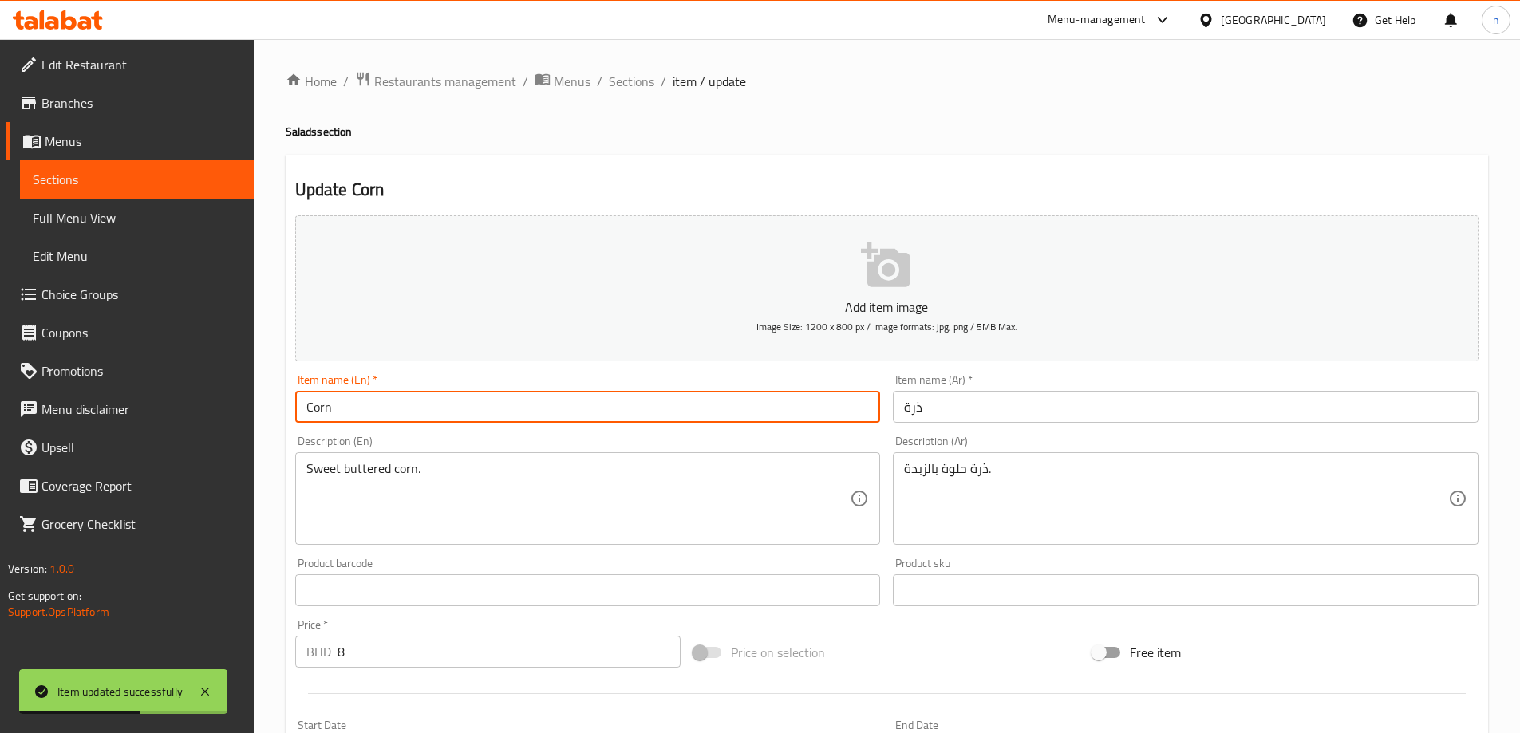
click at [379, 417] on input "Corn" at bounding box center [588, 407] width 586 height 32
paste input "Large"
type input "Large Corn"
click at [927, 416] on input "ذرة" at bounding box center [1186, 407] width 586 height 32
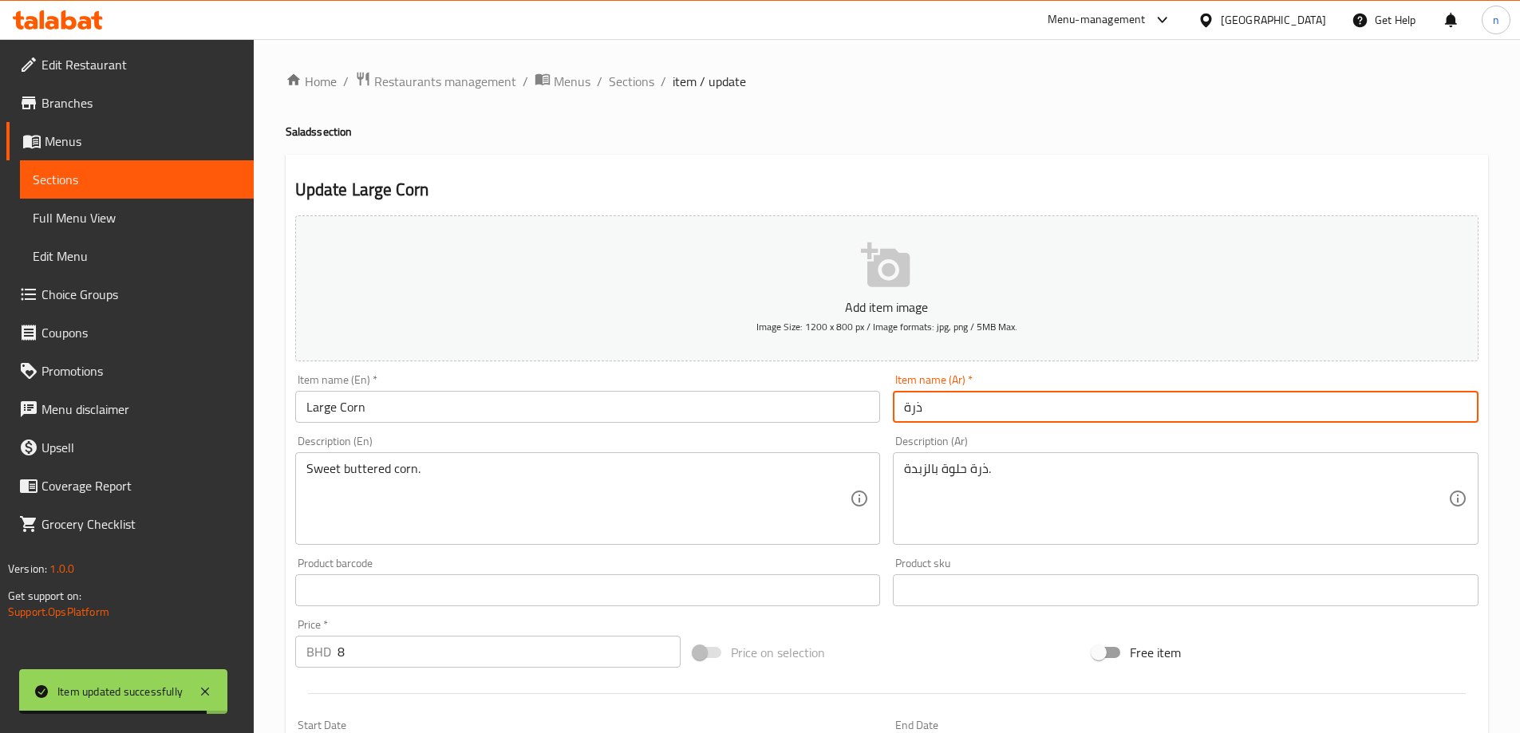
click at [927, 416] on input "ذرة" at bounding box center [1186, 407] width 586 height 32
paste input "كبير"
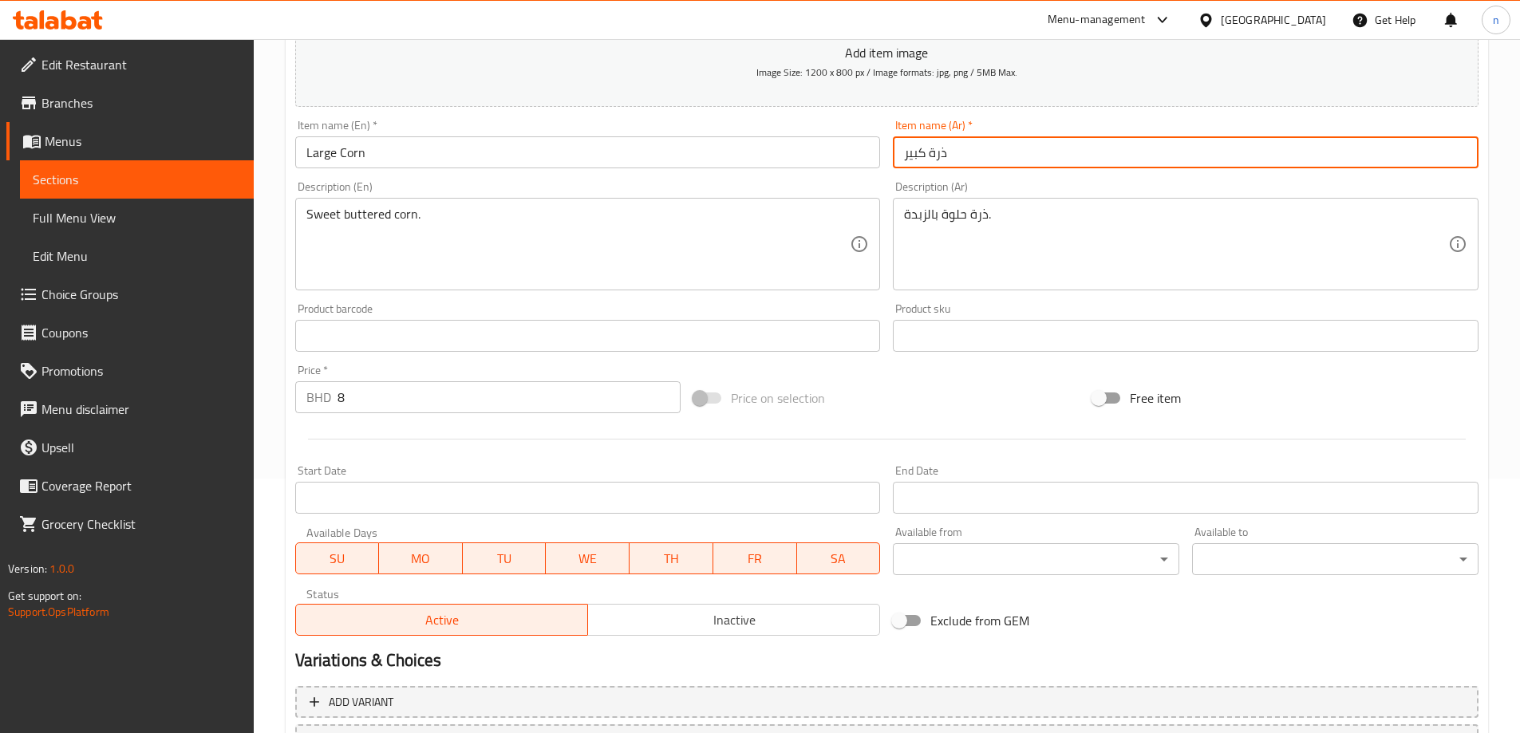
scroll to position [381, 0]
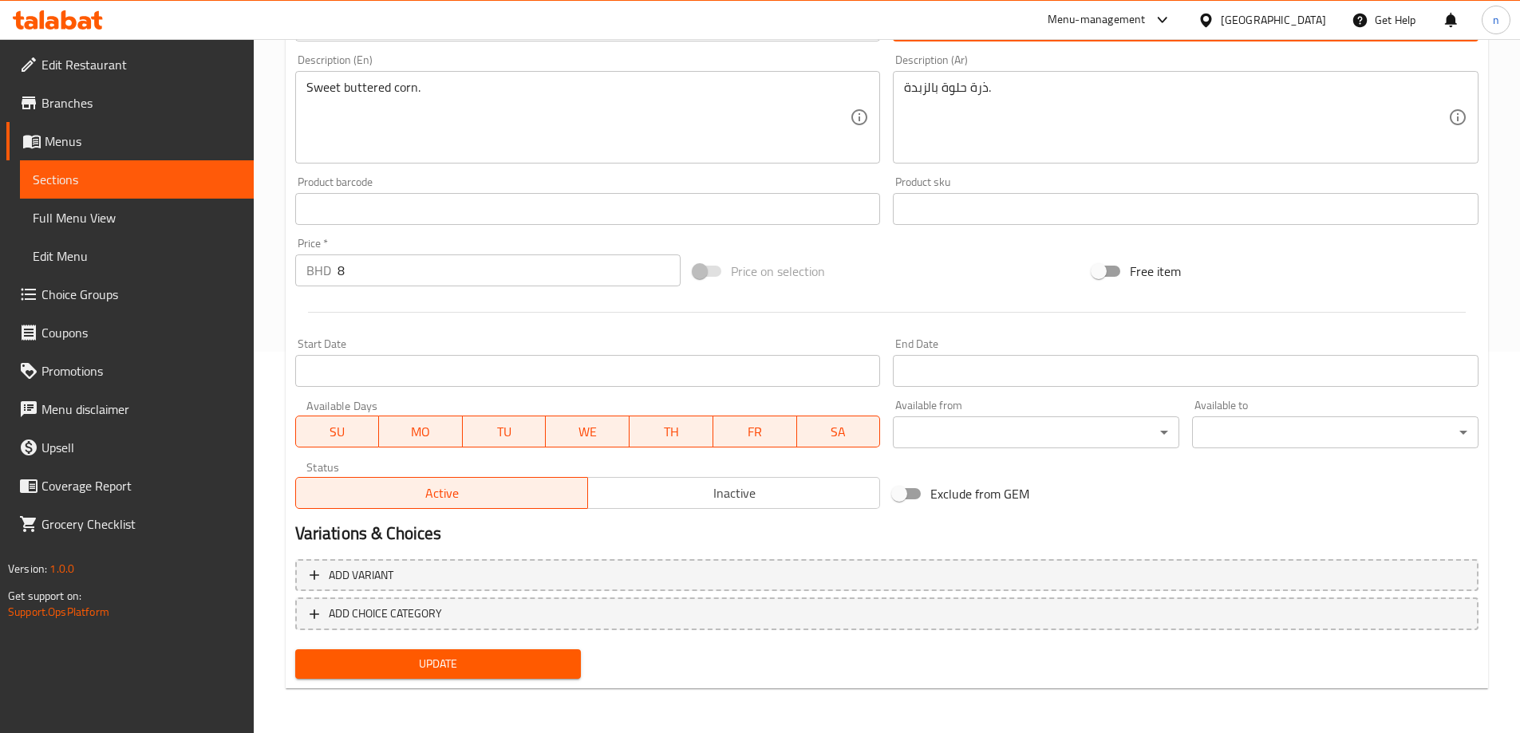
type input "ذرة كبير"
click at [504, 660] on span "Update" at bounding box center [438, 664] width 261 height 20
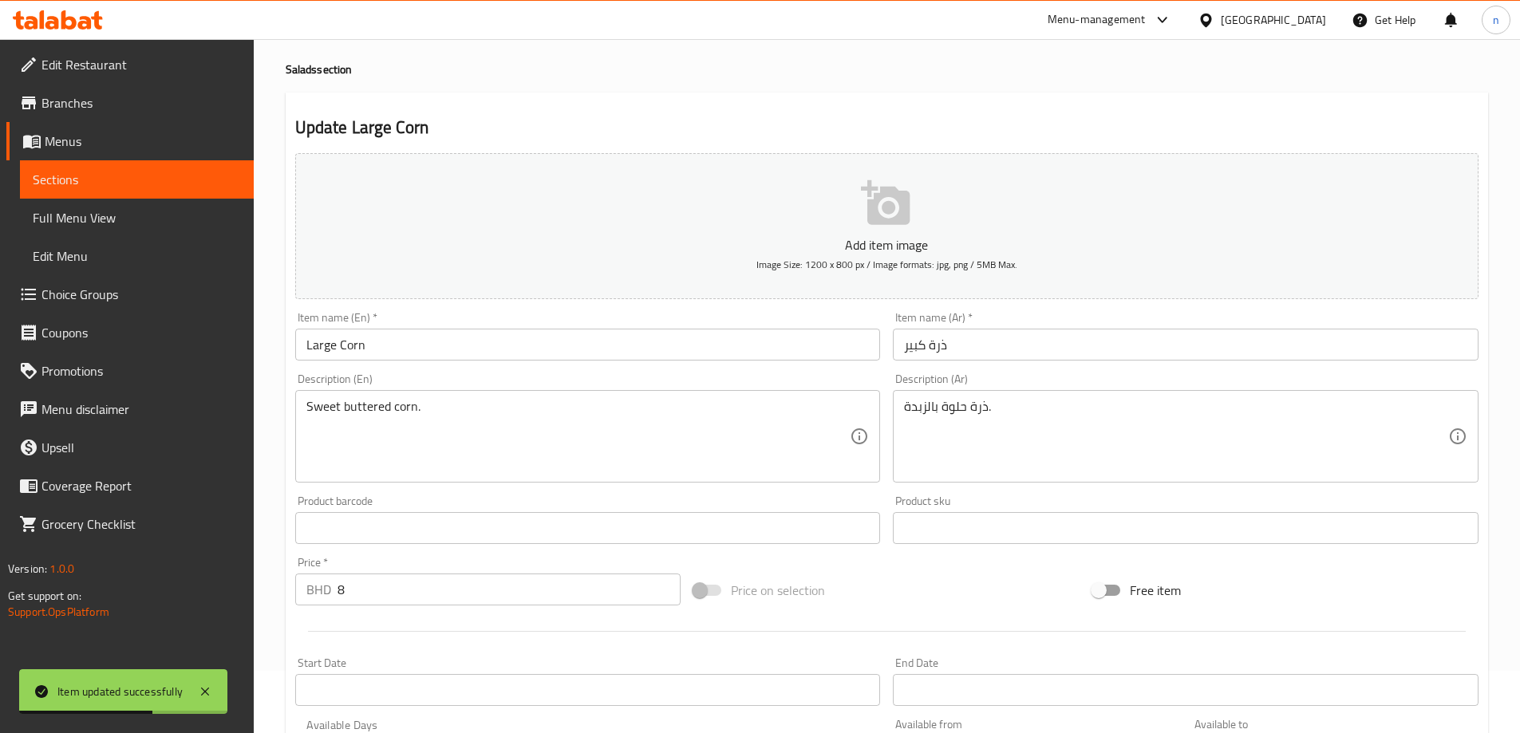
scroll to position [0, 0]
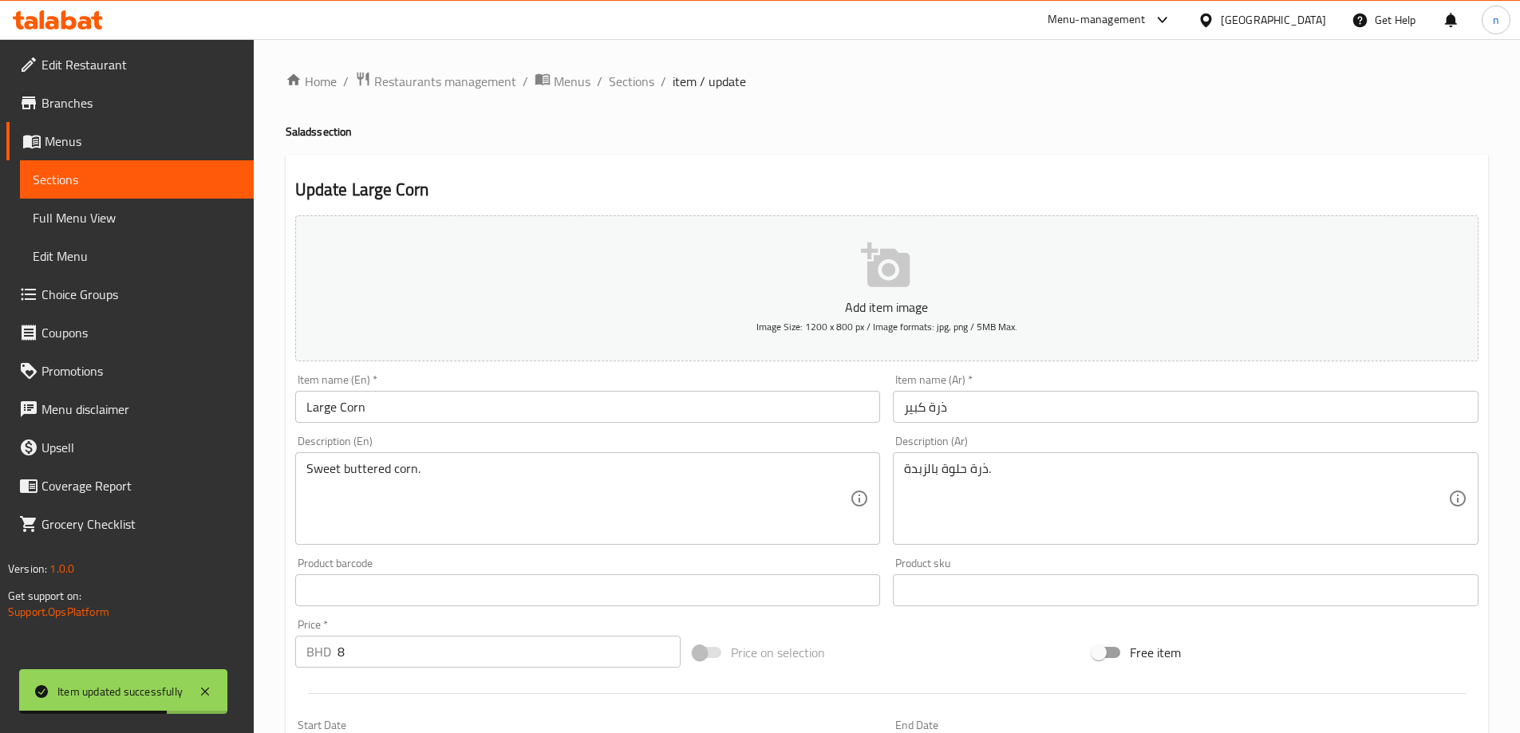
click at [155, 216] on span "Full Menu View" at bounding box center [137, 217] width 208 height 19
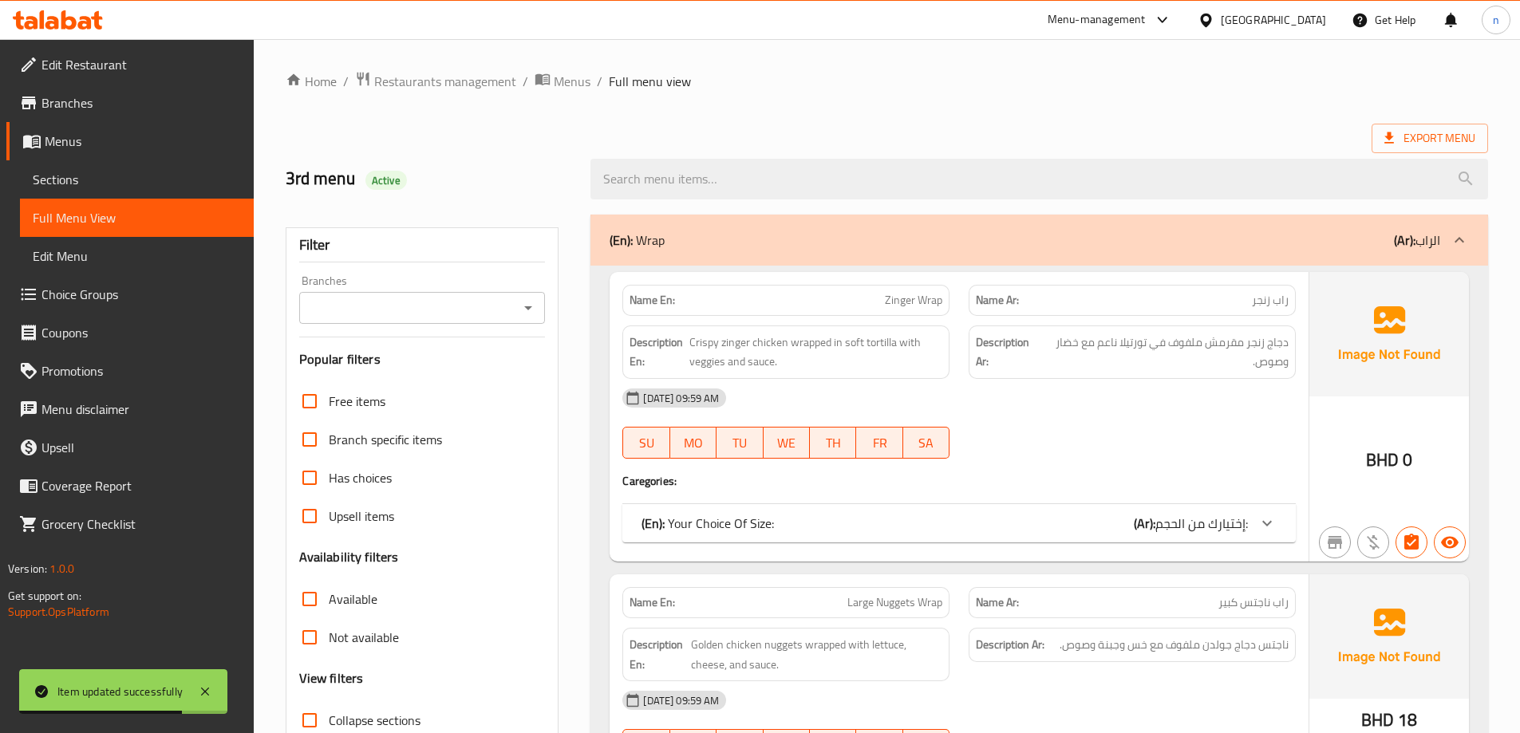
scroll to position [399, 0]
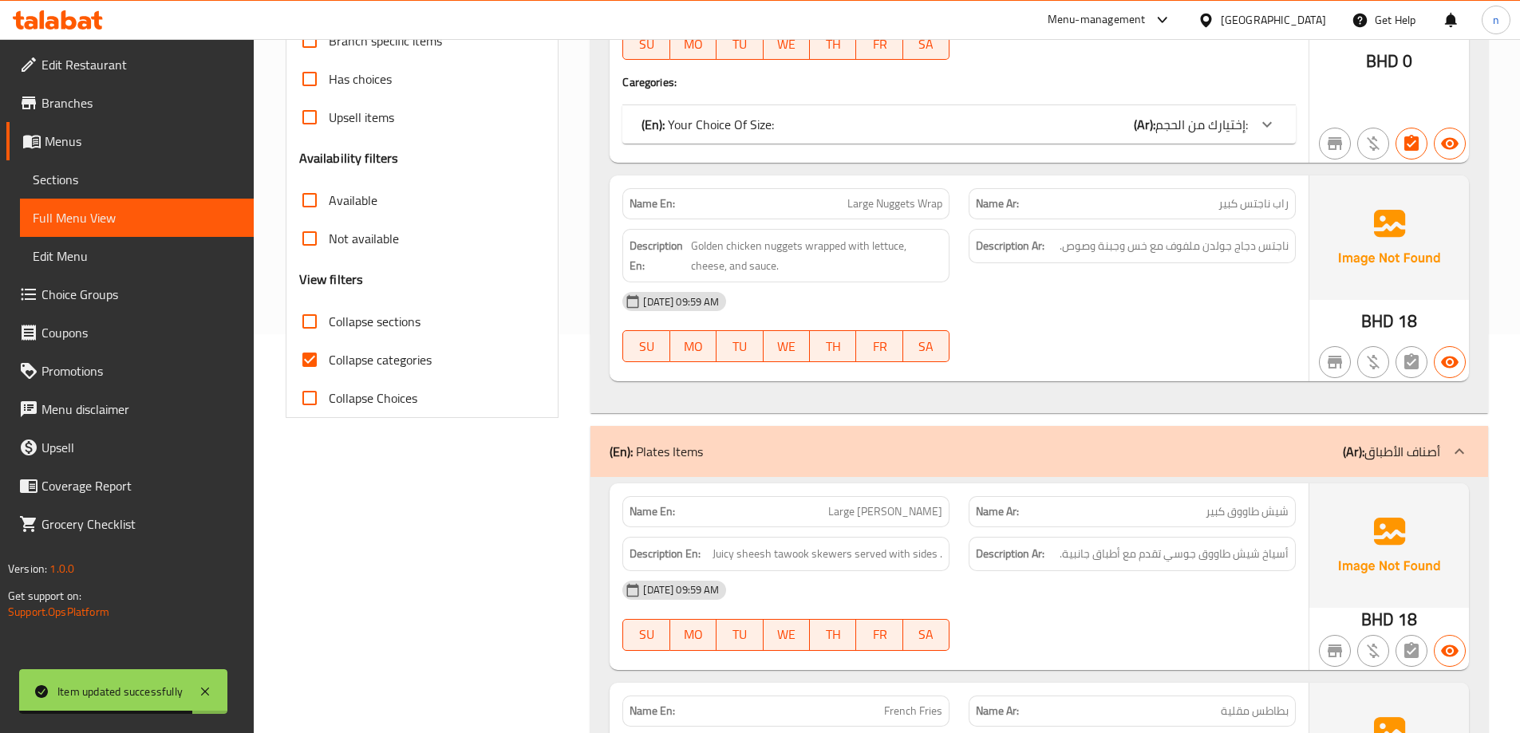
click at [361, 345] on label "Collapse categories" at bounding box center [360, 360] width 141 height 38
click at [329, 345] on input "Collapse categories" at bounding box center [309, 360] width 38 height 38
checkbox input "false"
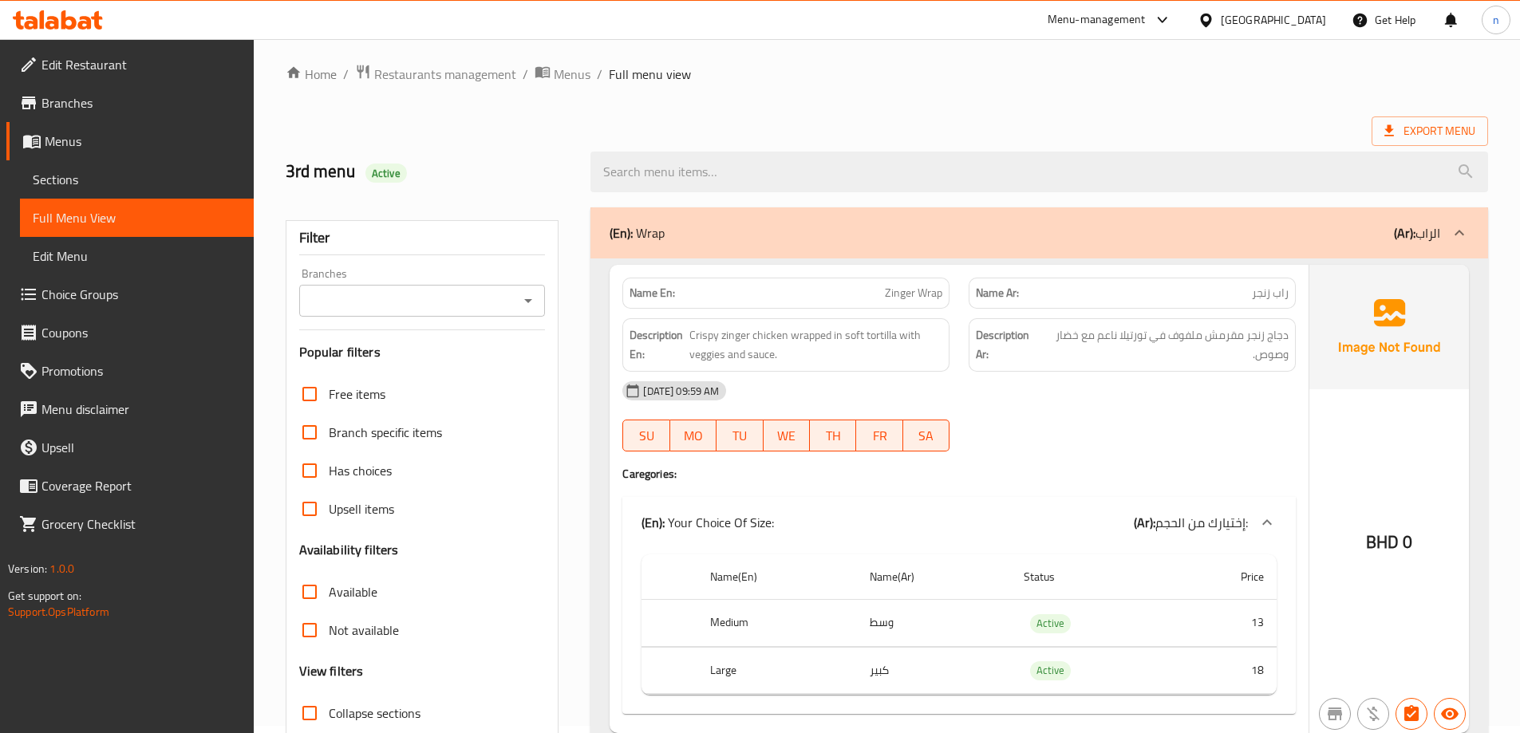
scroll to position [0, 0]
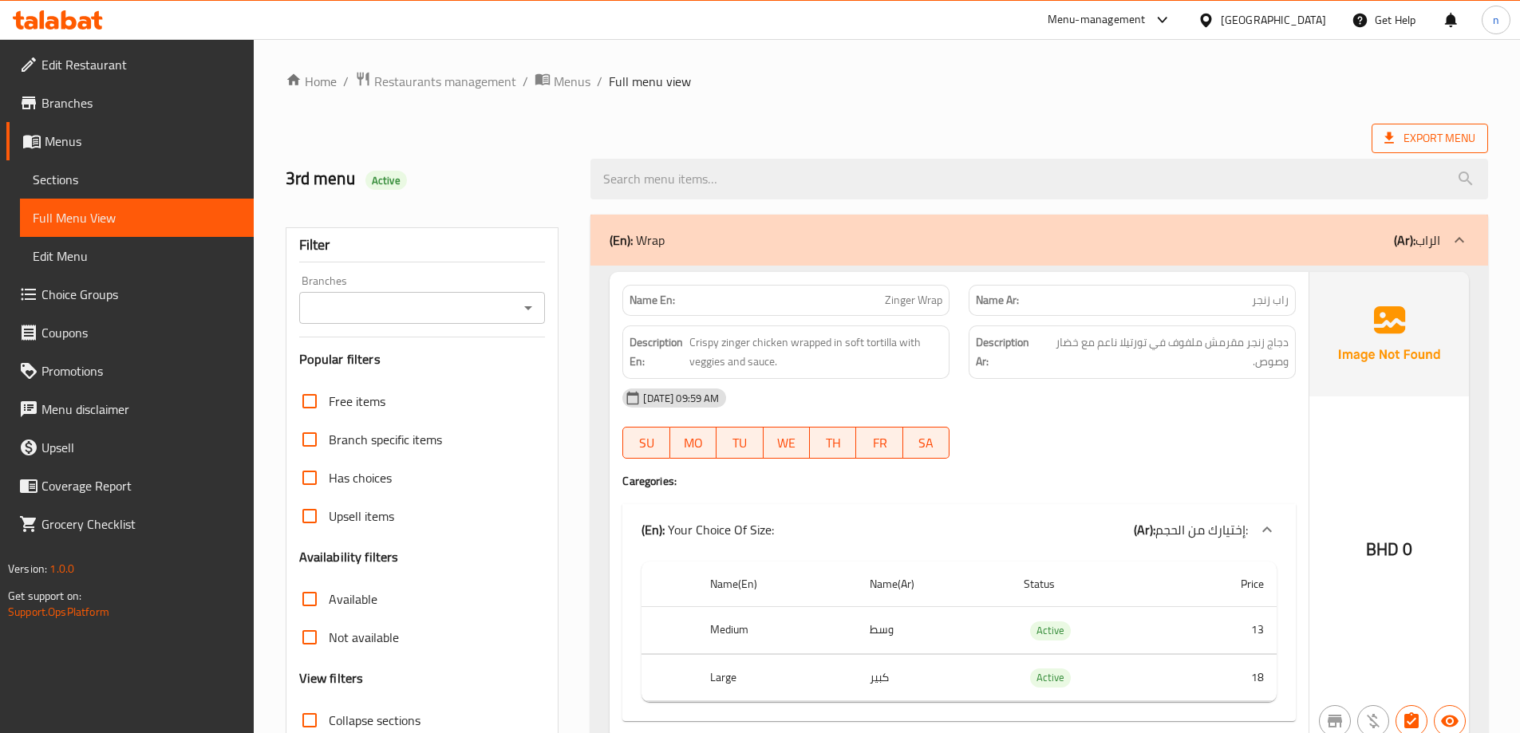
click at [1403, 151] on span "Export Menu" at bounding box center [1430, 139] width 116 height 30
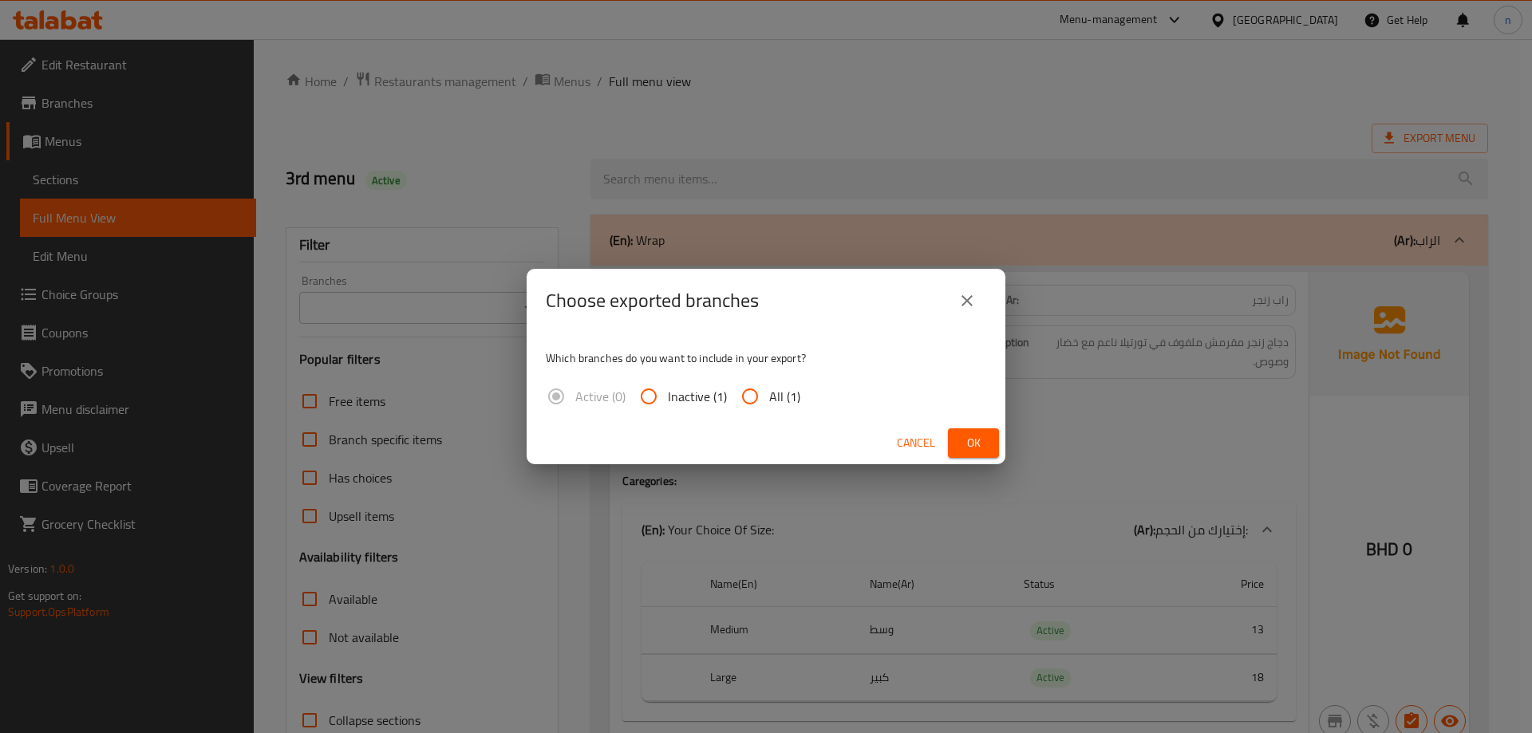
click at [757, 385] on input "All (1)" at bounding box center [750, 396] width 38 height 38
radio input "true"
click at [974, 433] on span "Ok" at bounding box center [974, 443] width 26 height 20
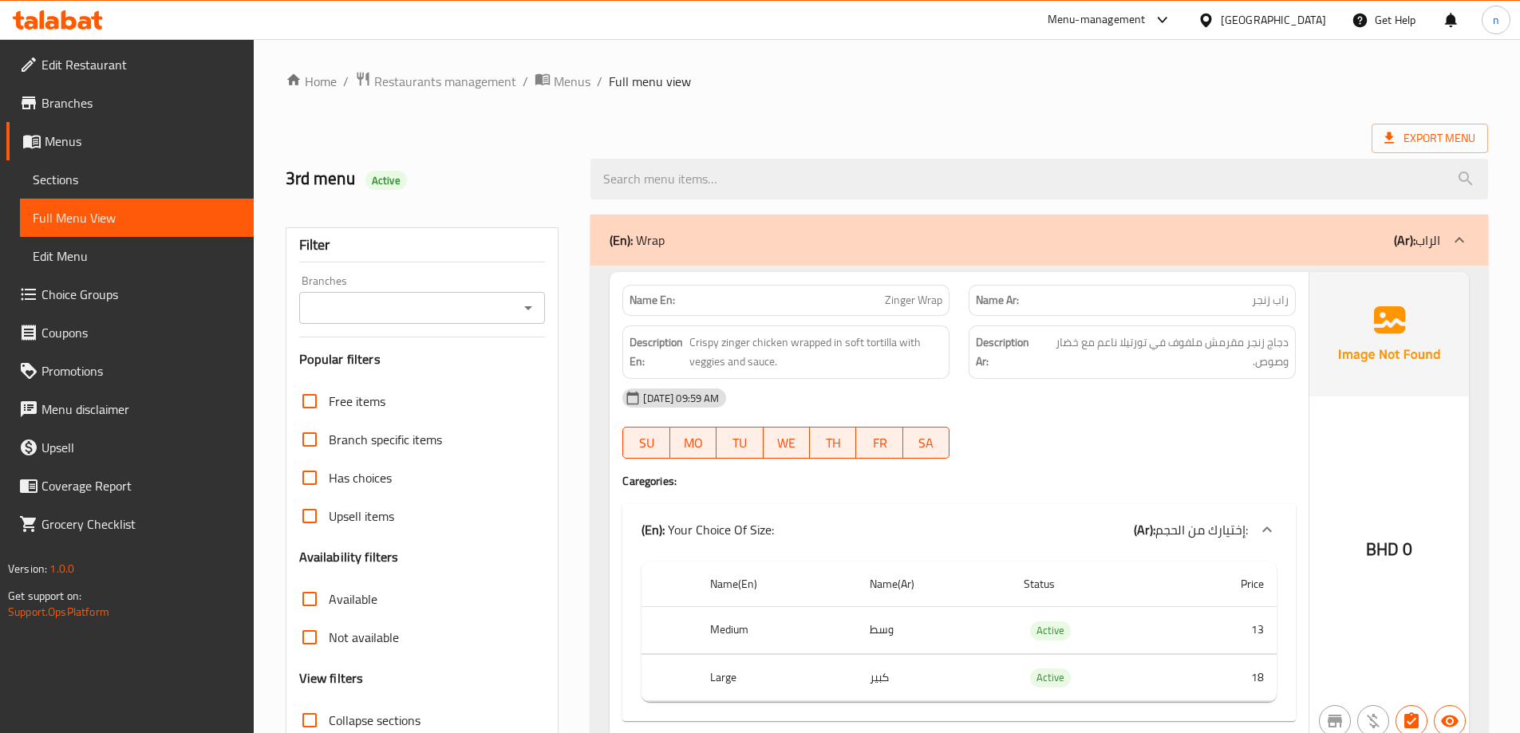
click at [103, 62] on span "Edit Restaurant" at bounding box center [140, 64] width 199 height 19
